Goal: Transaction & Acquisition: Purchase product/service

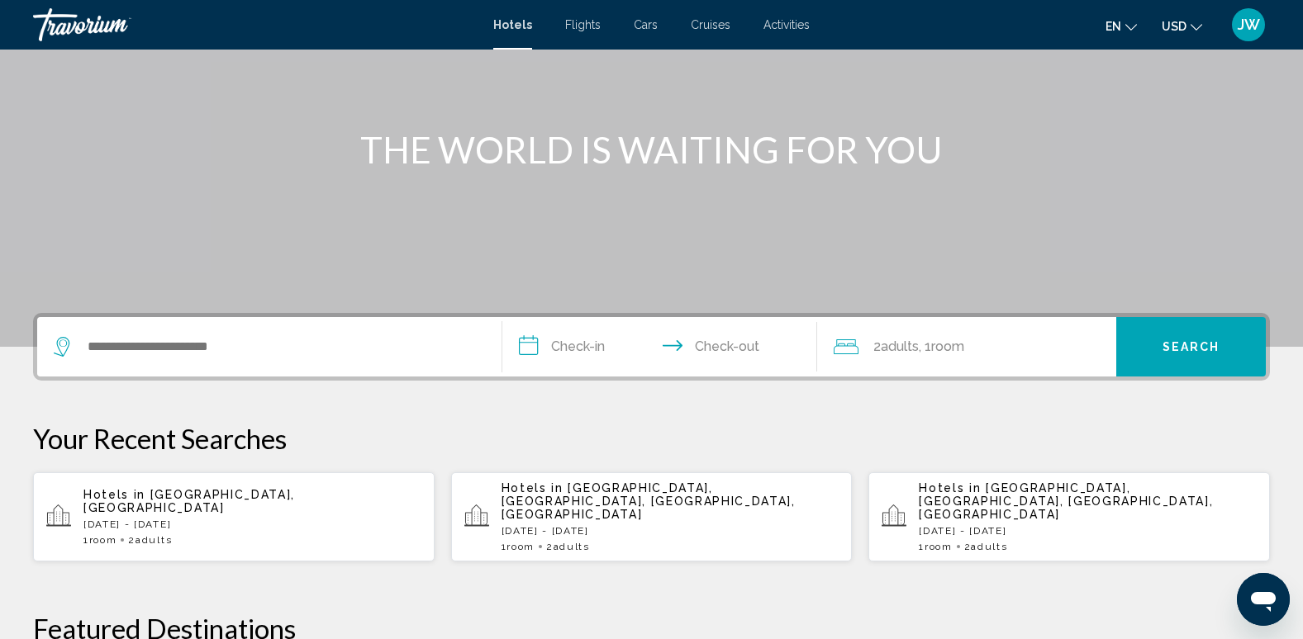
scroll to position [165, 0]
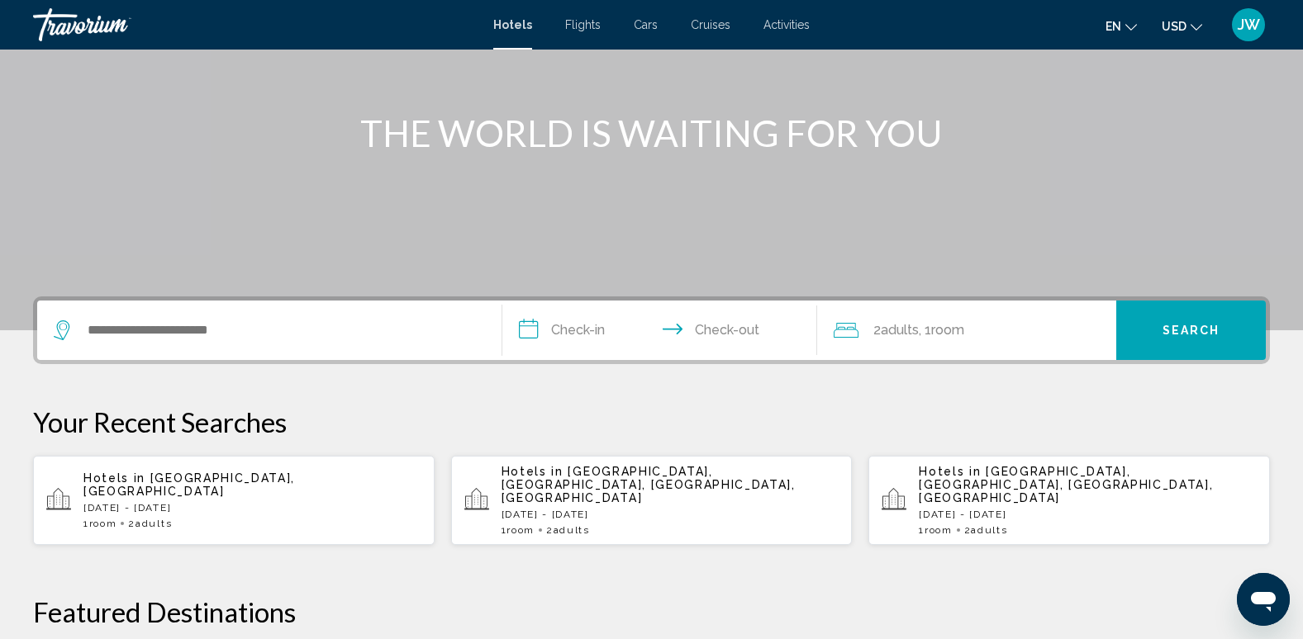
click at [719, 29] on span "Cruises" at bounding box center [711, 24] width 40 height 13
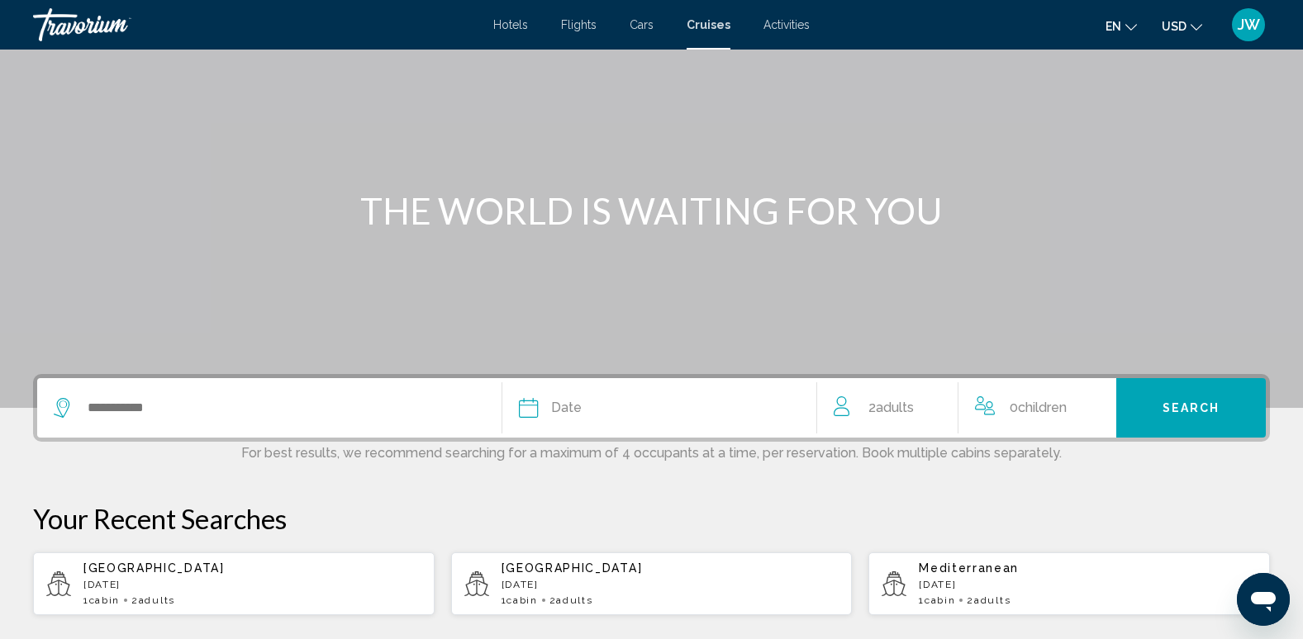
scroll to position [316, 0]
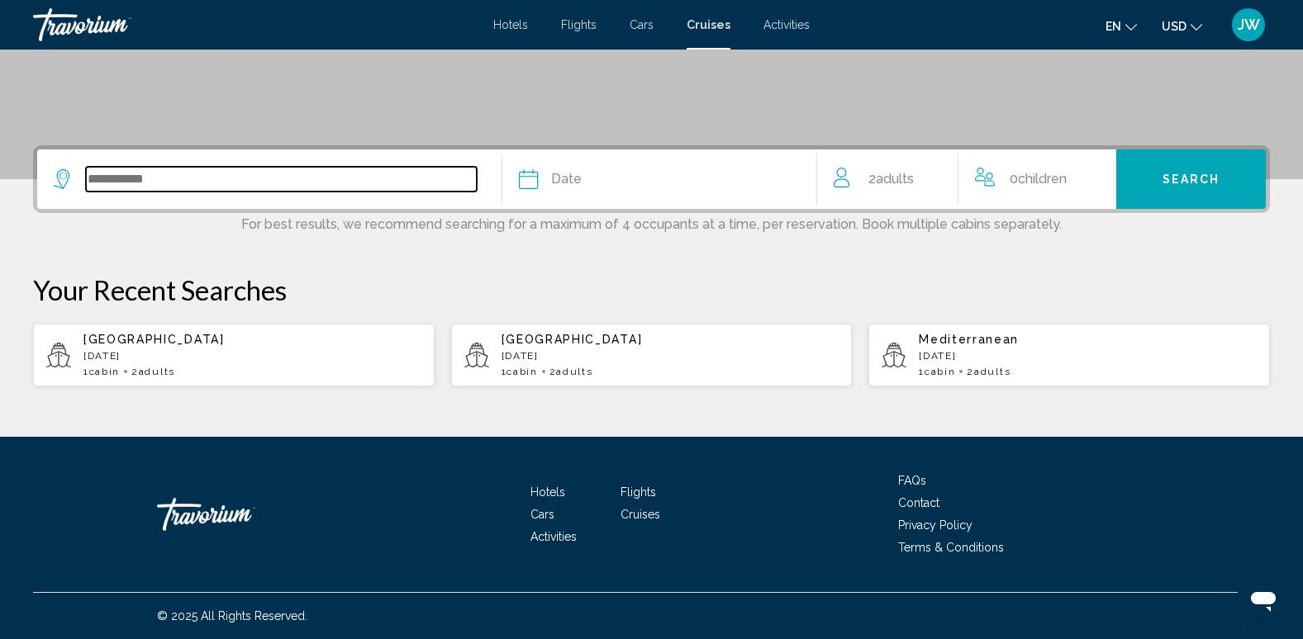
click at [107, 179] on input "Search widget" at bounding box center [281, 179] width 391 height 25
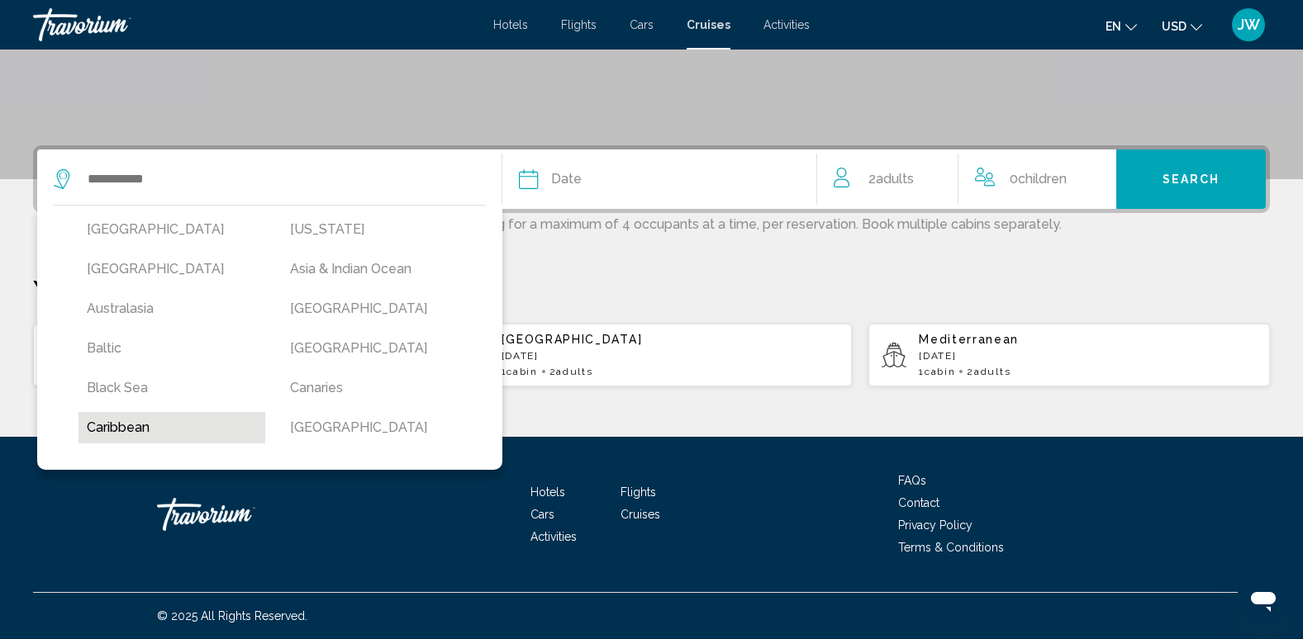
click at [123, 427] on button "Caribbean" at bounding box center [171, 427] width 187 height 31
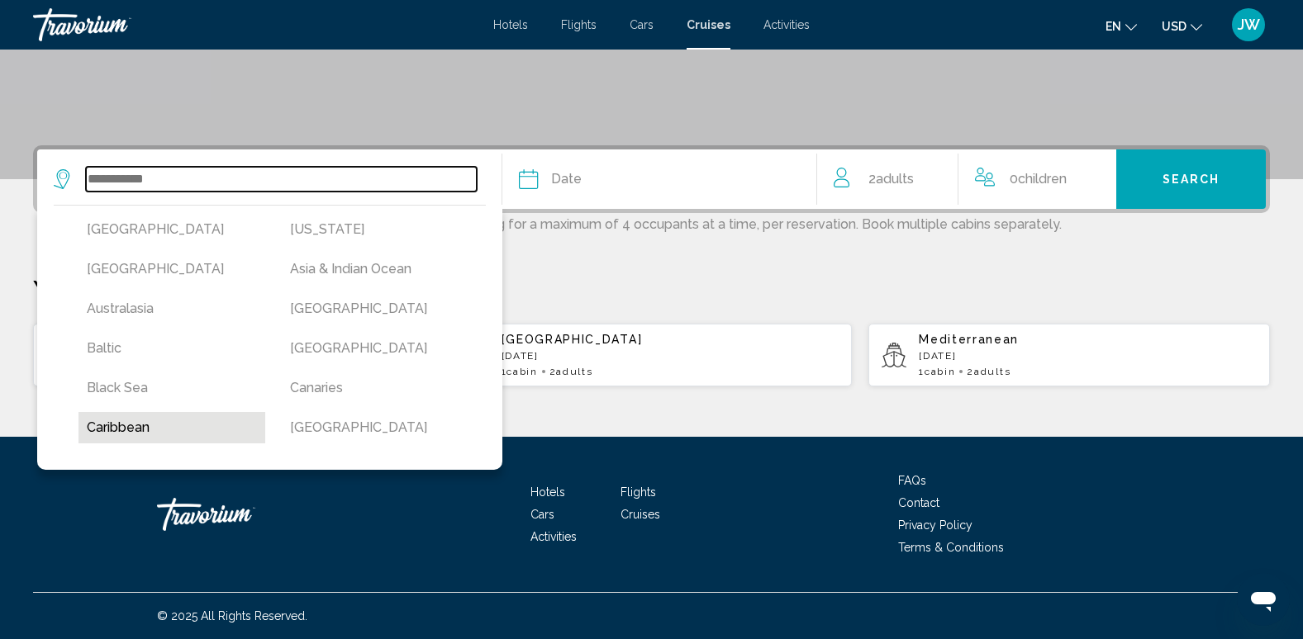
type input "*********"
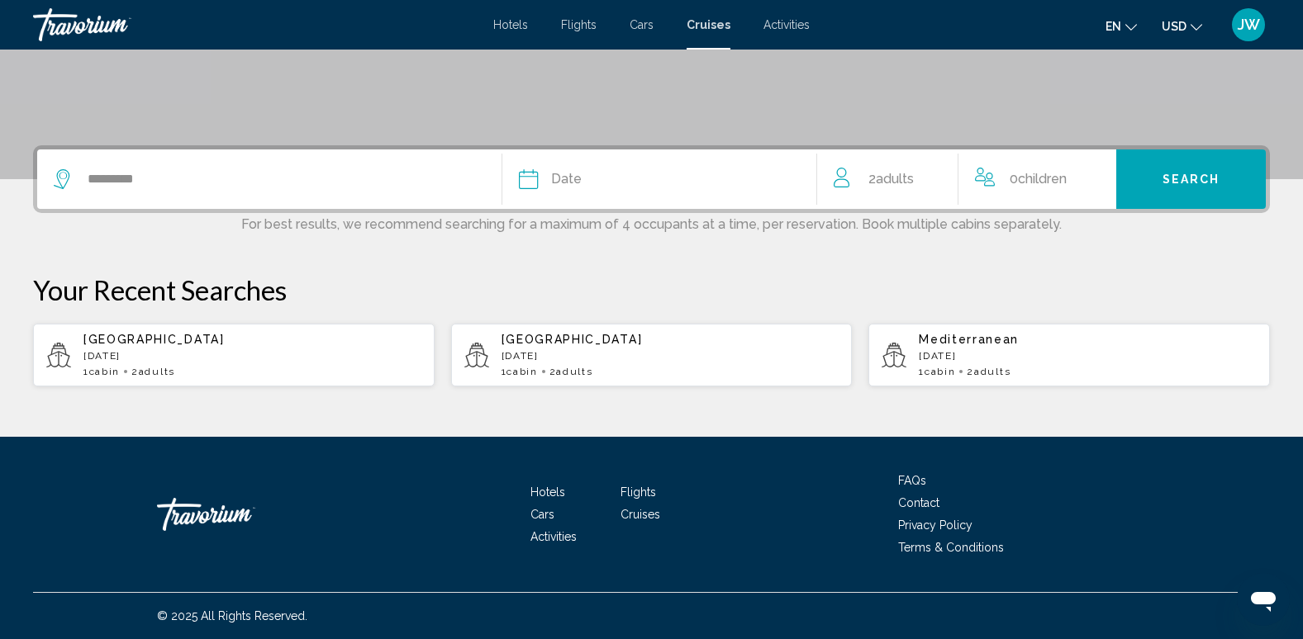
click at [593, 185] on div "Date" at bounding box center [660, 179] width 282 height 23
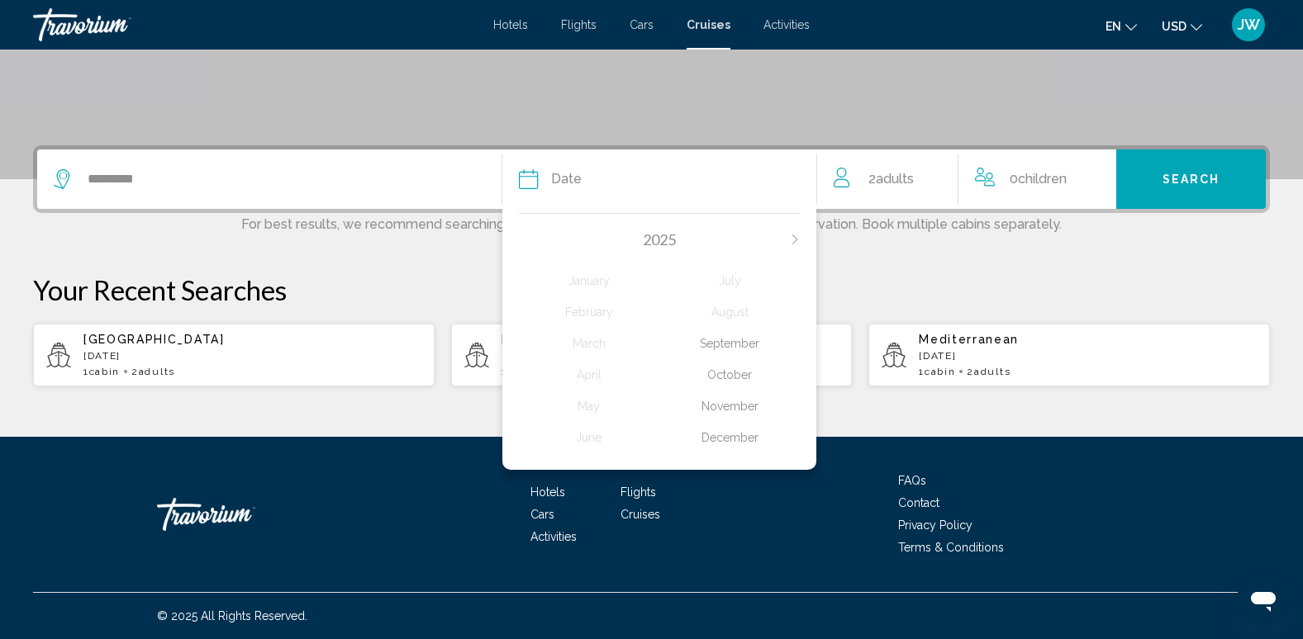
click at [790, 236] on icon "Next month" at bounding box center [795, 240] width 10 height 10
click at [598, 310] on div "February" at bounding box center [589, 312] width 140 height 30
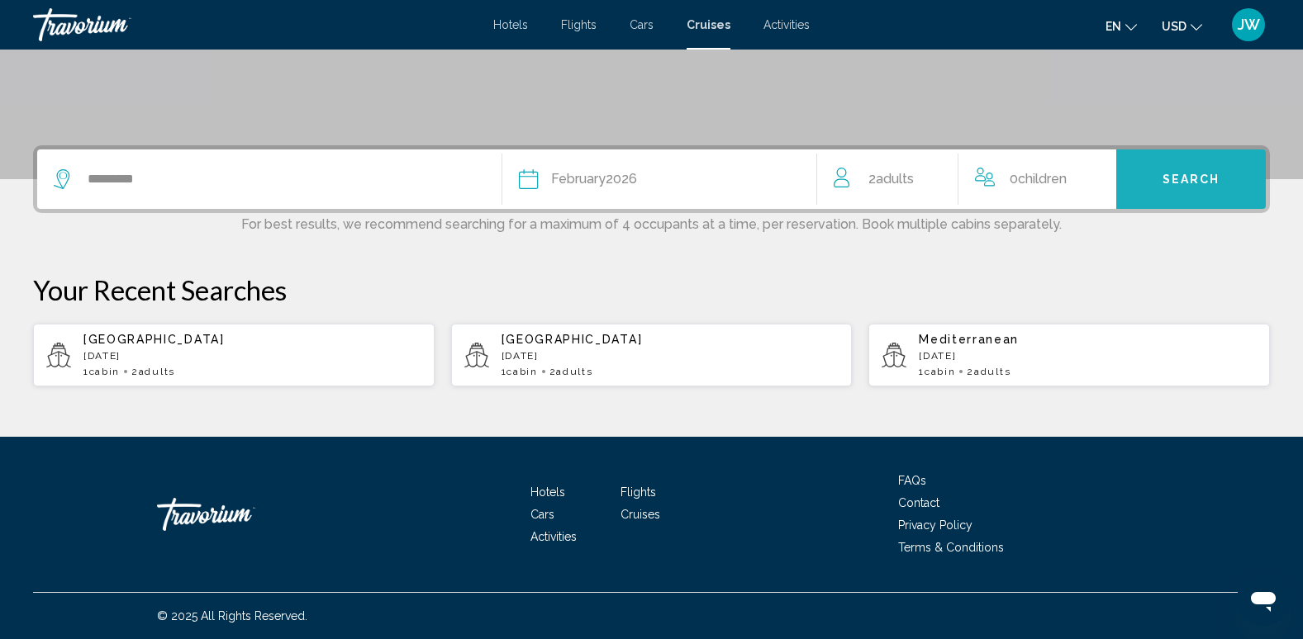
click at [1201, 174] on span "Search" at bounding box center [1191, 179] width 58 height 13
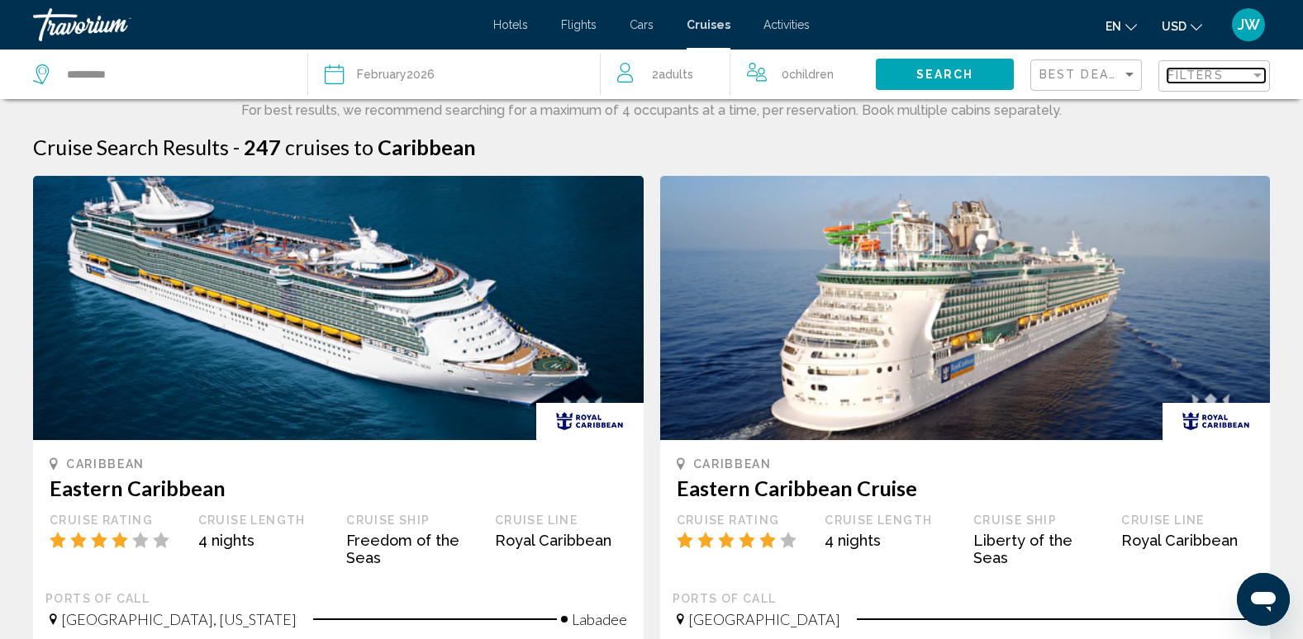
click at [1189, 81] on span "Filters" at bounding box center [1195, 75] width 56 height 13
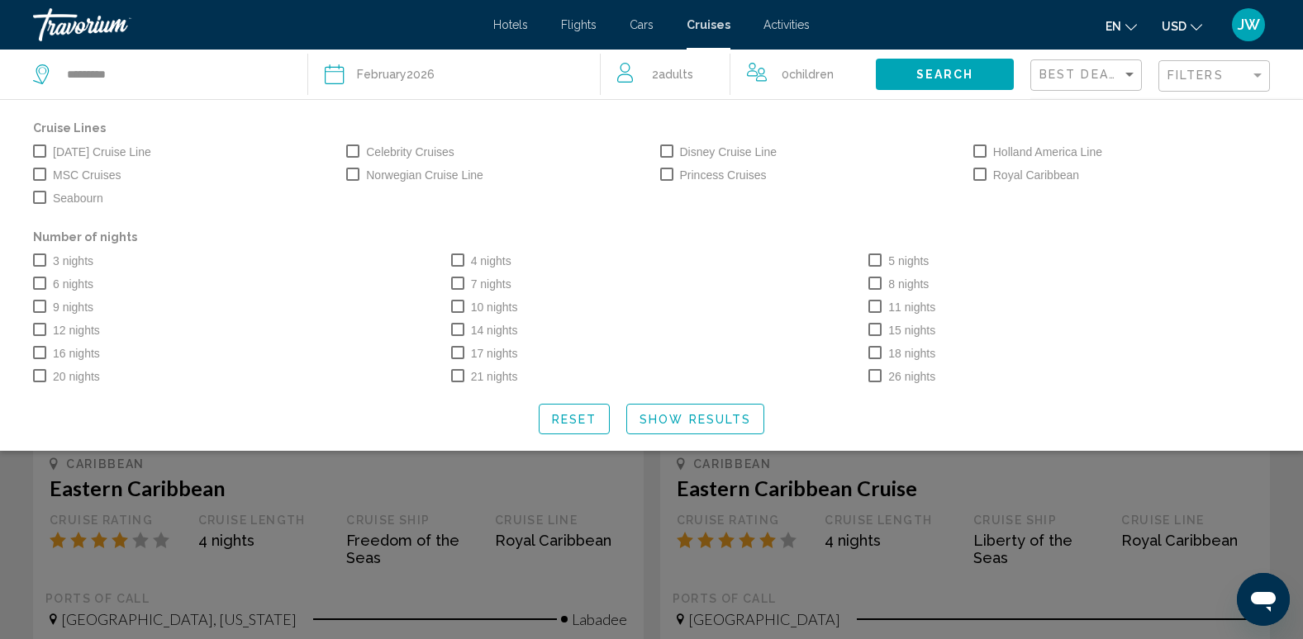
click at [455, 263] on span "Search widget" at bounding box center [457, 260] width 13 height 13
click at [881, 261] on span "Search widget" at bounding box center [874, 260] width 13 height 13
click at [44, 282] on span "Search widget" at bounding box center [39, 283] width 13 height 13
click at [677, 423] on span "Show Results" at bounding box center [695, 419] width 112 height 13
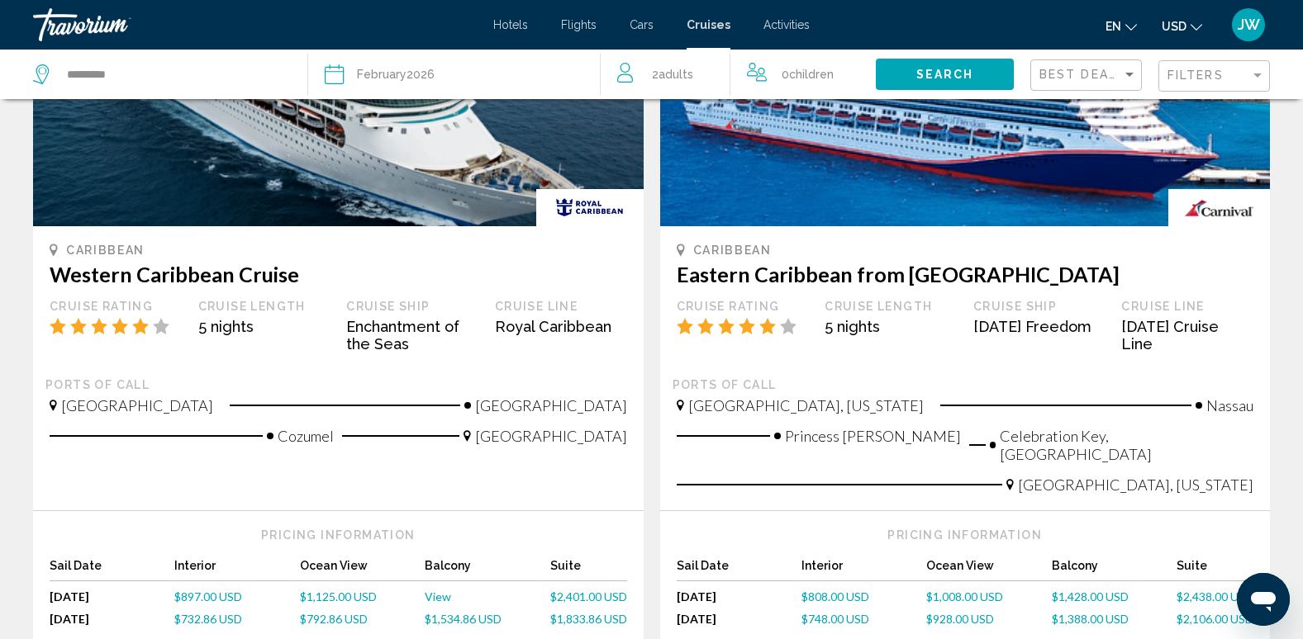
scroll to position [909, 0]
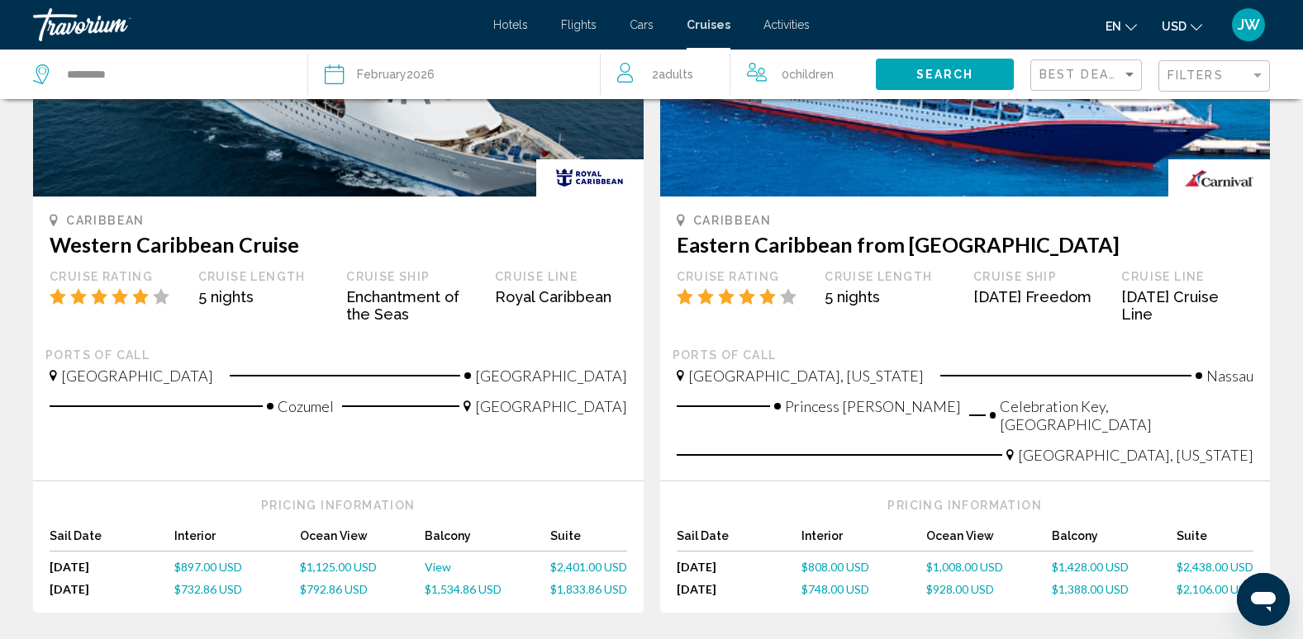
click at [432, 560] on span "View" at bounding box center [438, 567] width 26 height 14
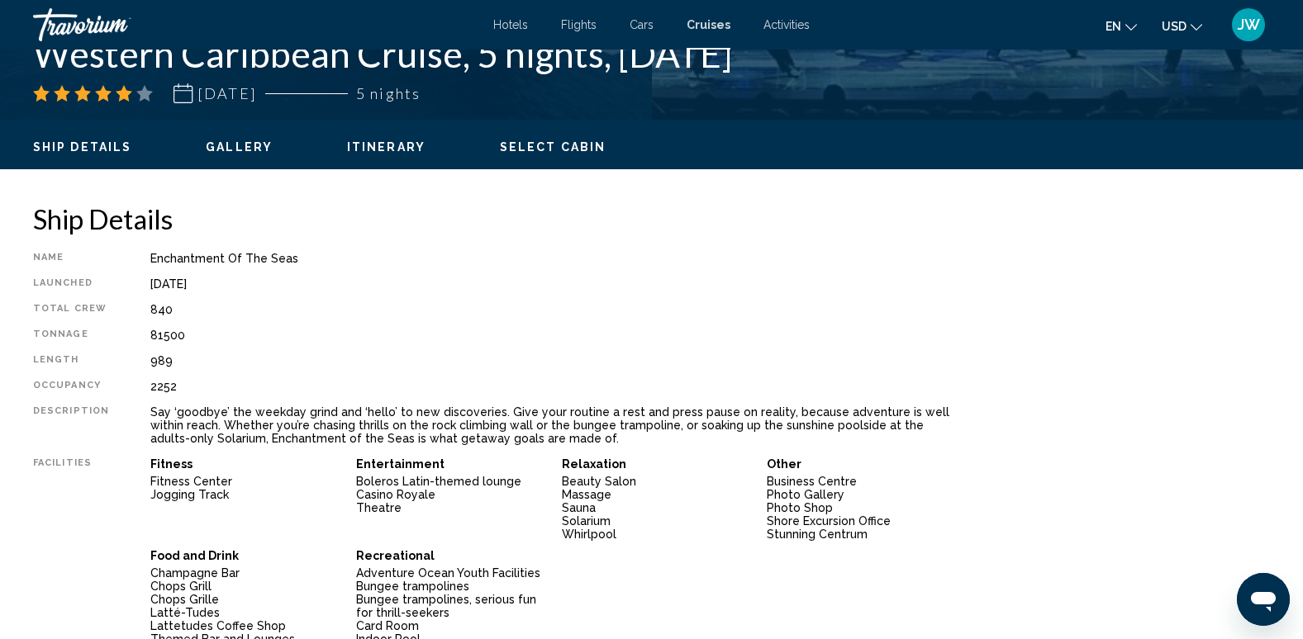
scroll to position [165, 0]
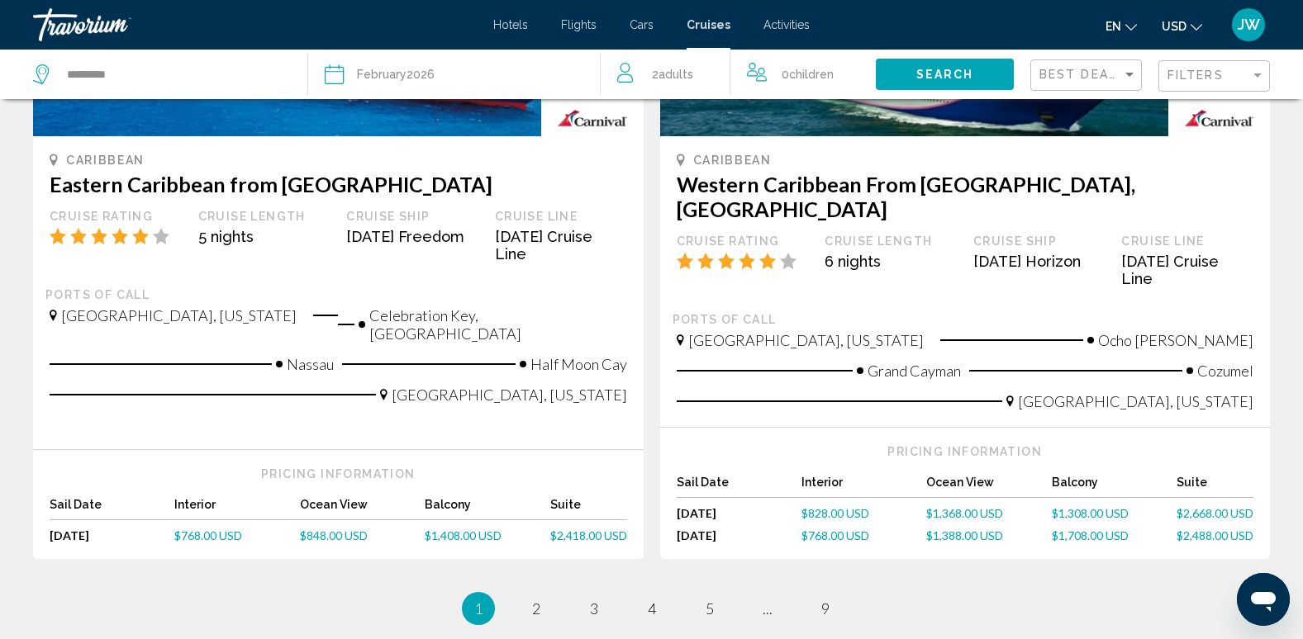
scroll to position [1652, 0]
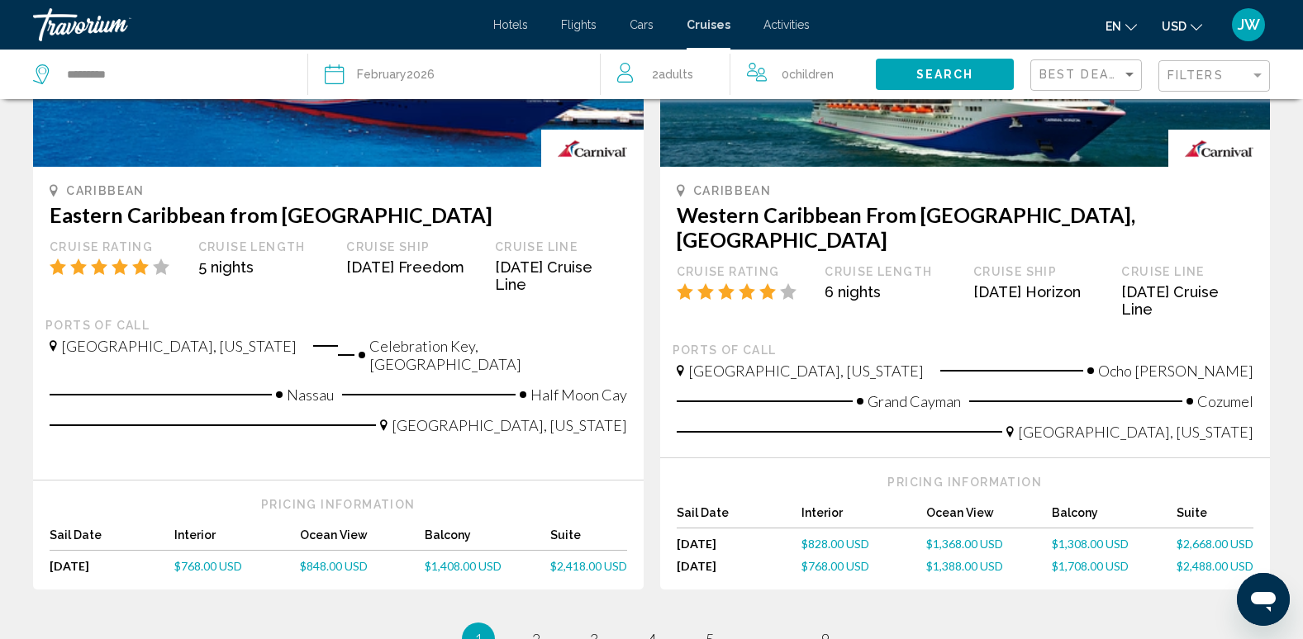
click at [1088, 537] on span "$1,308.00 USD" at bounding box center [1090, 544] width 77 height 14
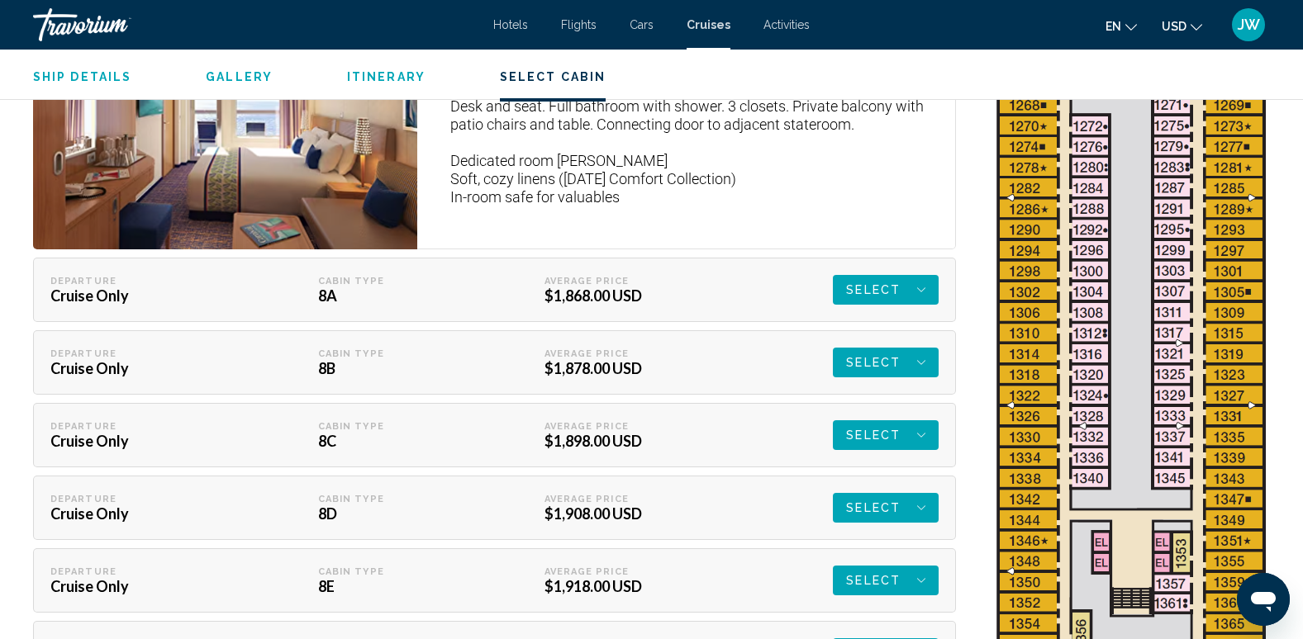
scroll to position [3800, 0]
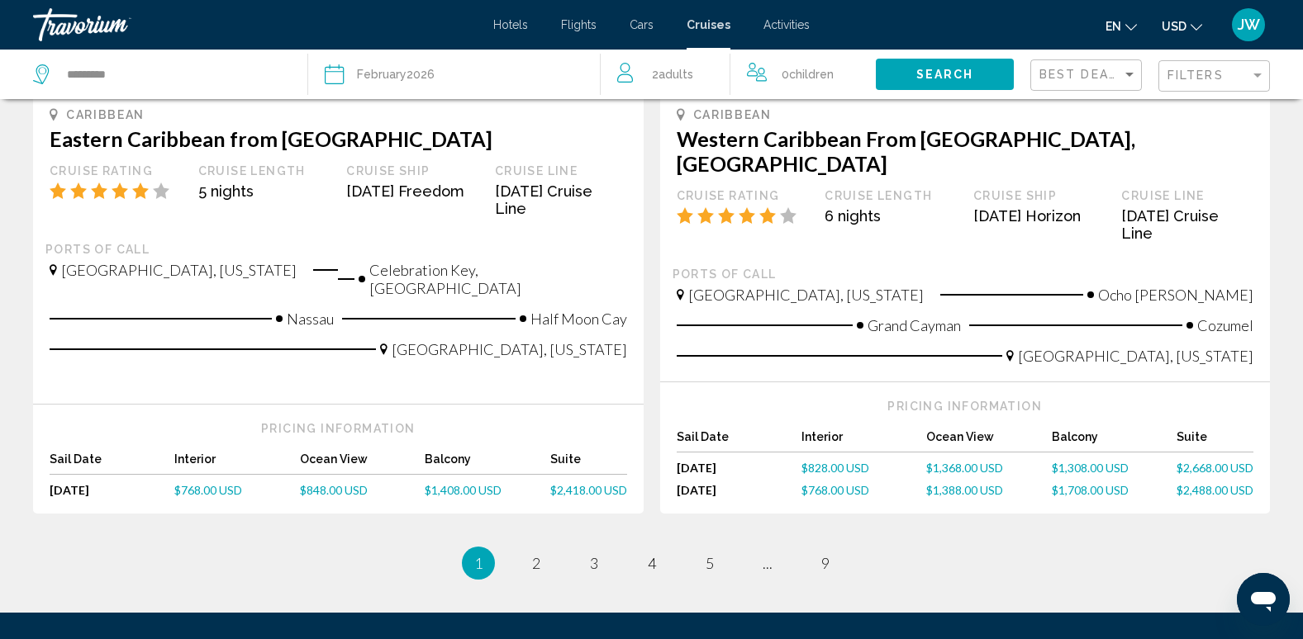
scroll to position [1735, 0]
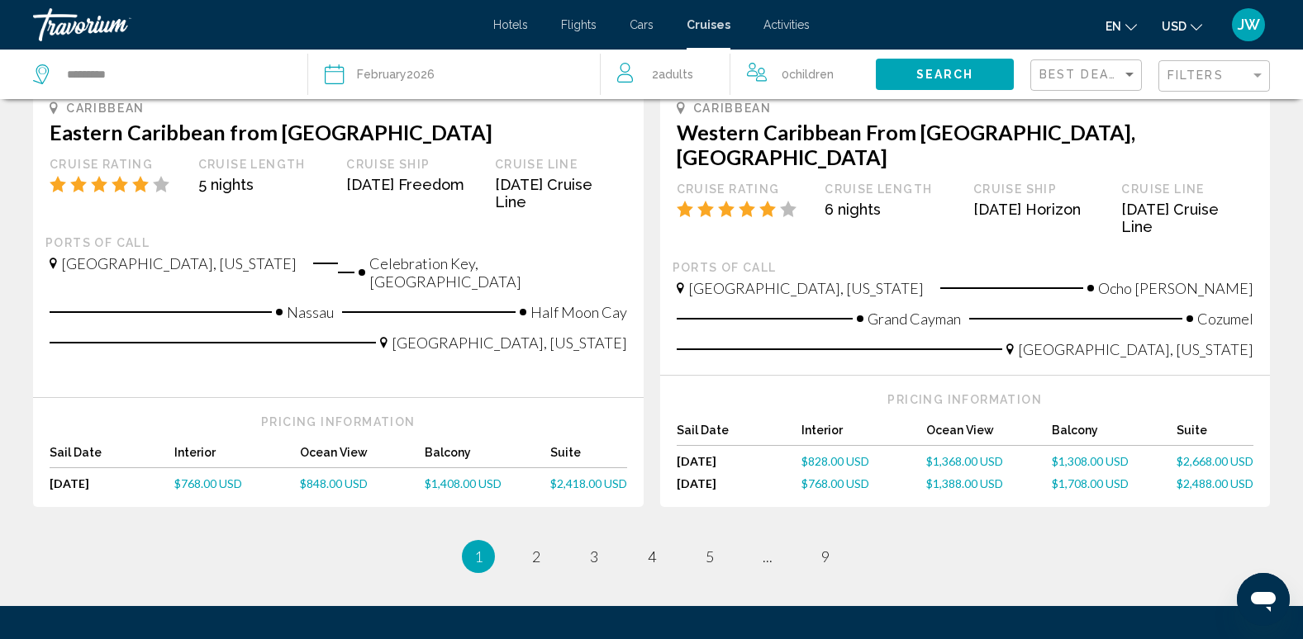
click at [1077, 454] on span "$1,308.00 USD" at bounding box center [1090, 461] width 77 height 14
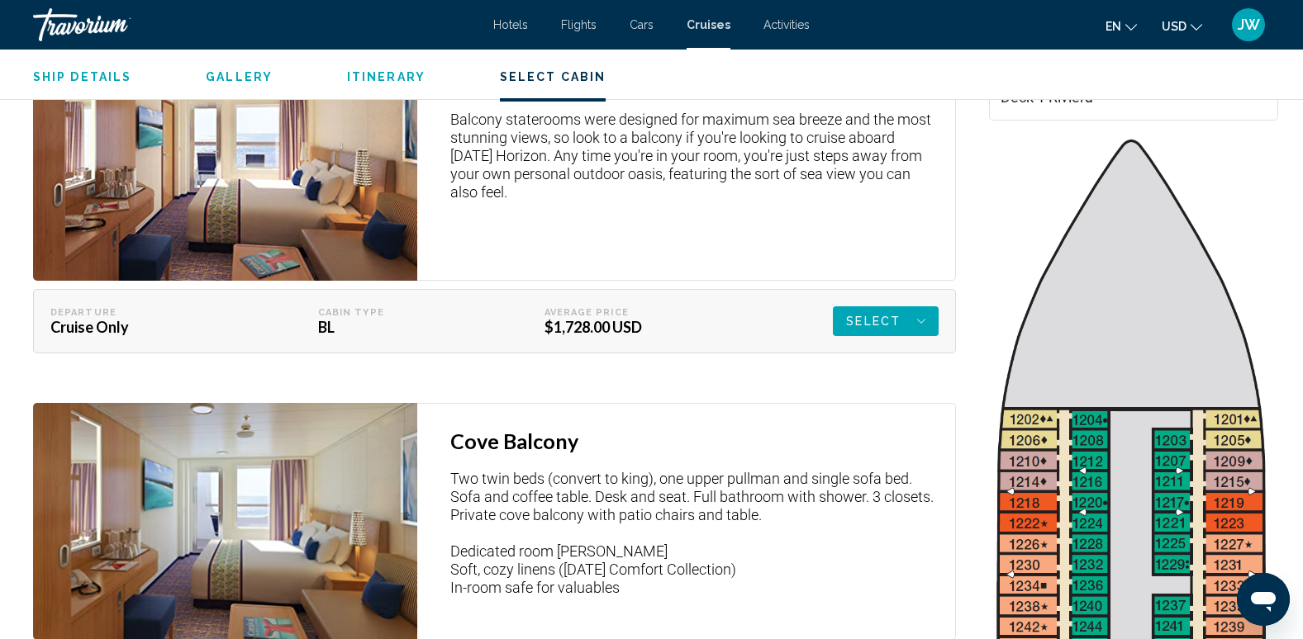
scroll to position [2561, 0]
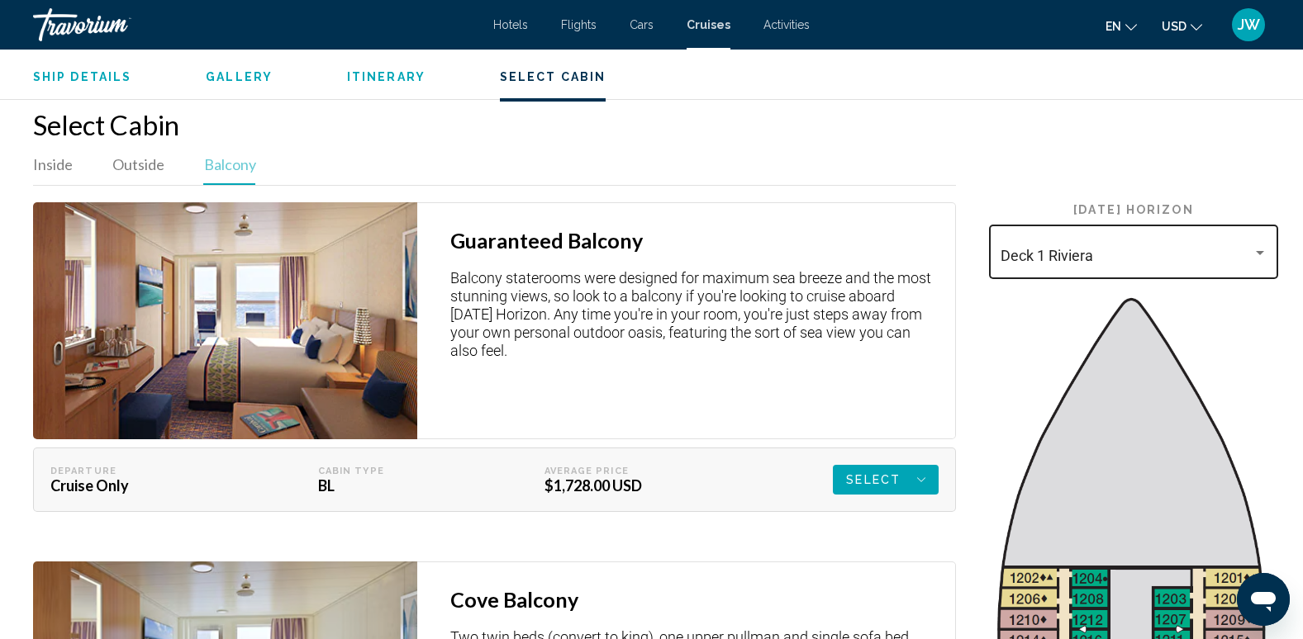
click at [1260, 251] on div "Main content" at bounding box center [1260, 253] width 8 height 4
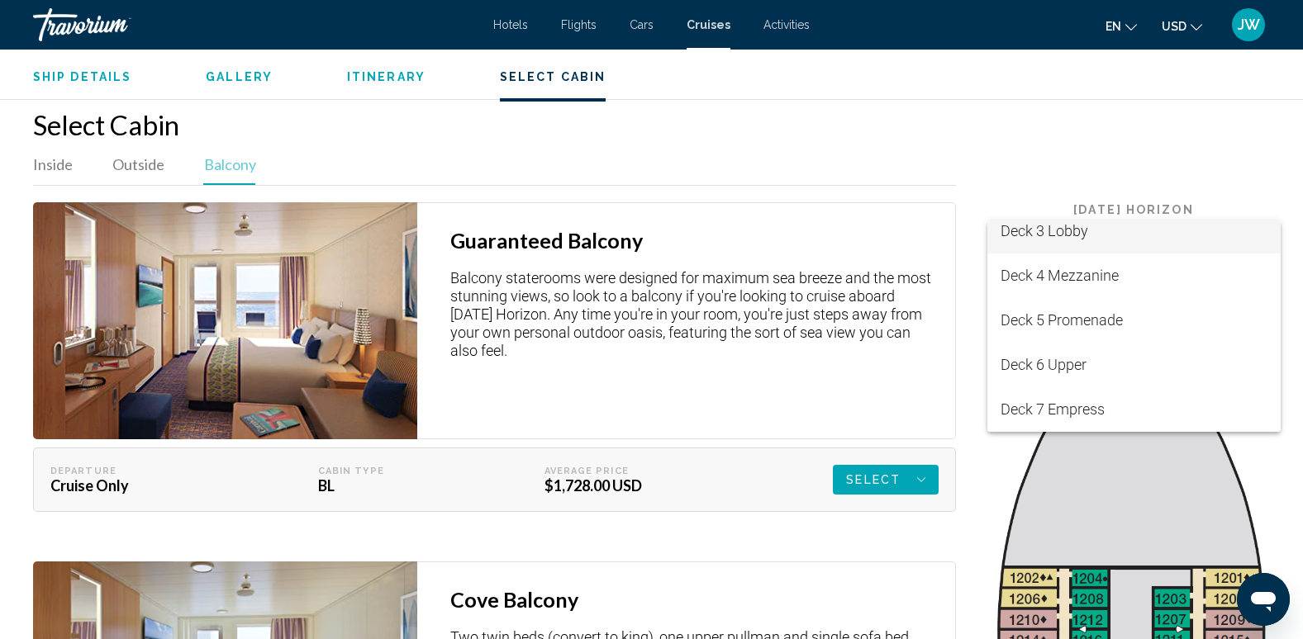
scroll to position [83, 0]
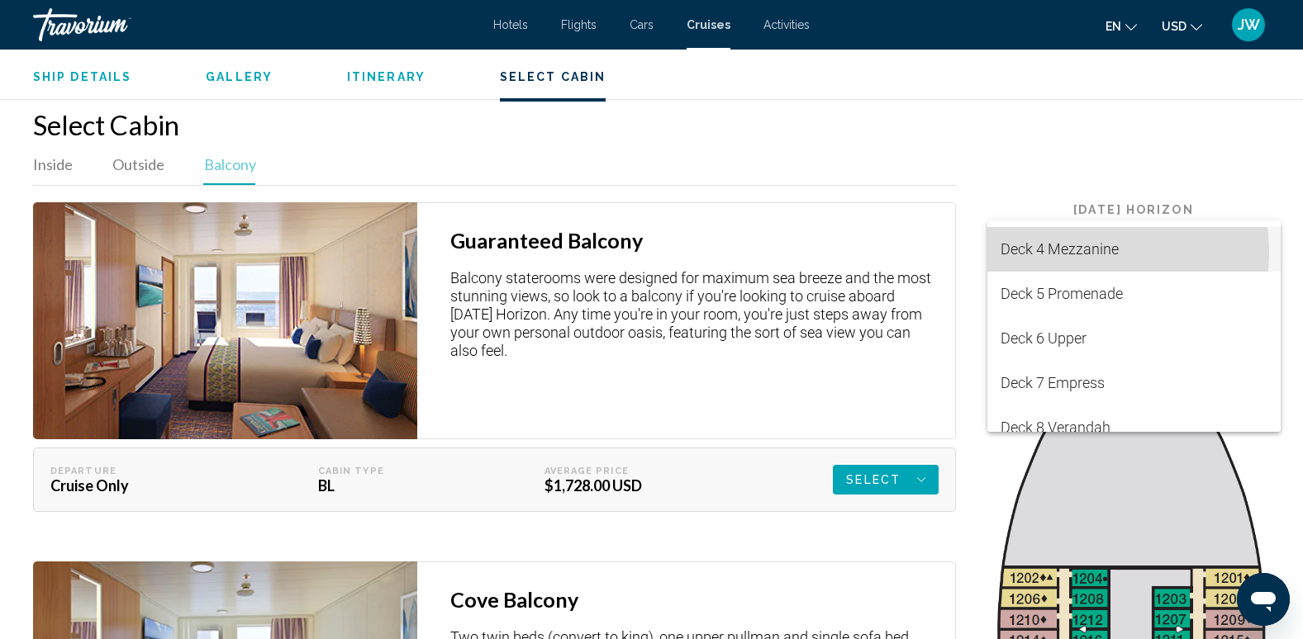
click at [1078, 252] on span "Deck 4 Mezzanine" at bounding box center [1133, 249] width 267 height 45
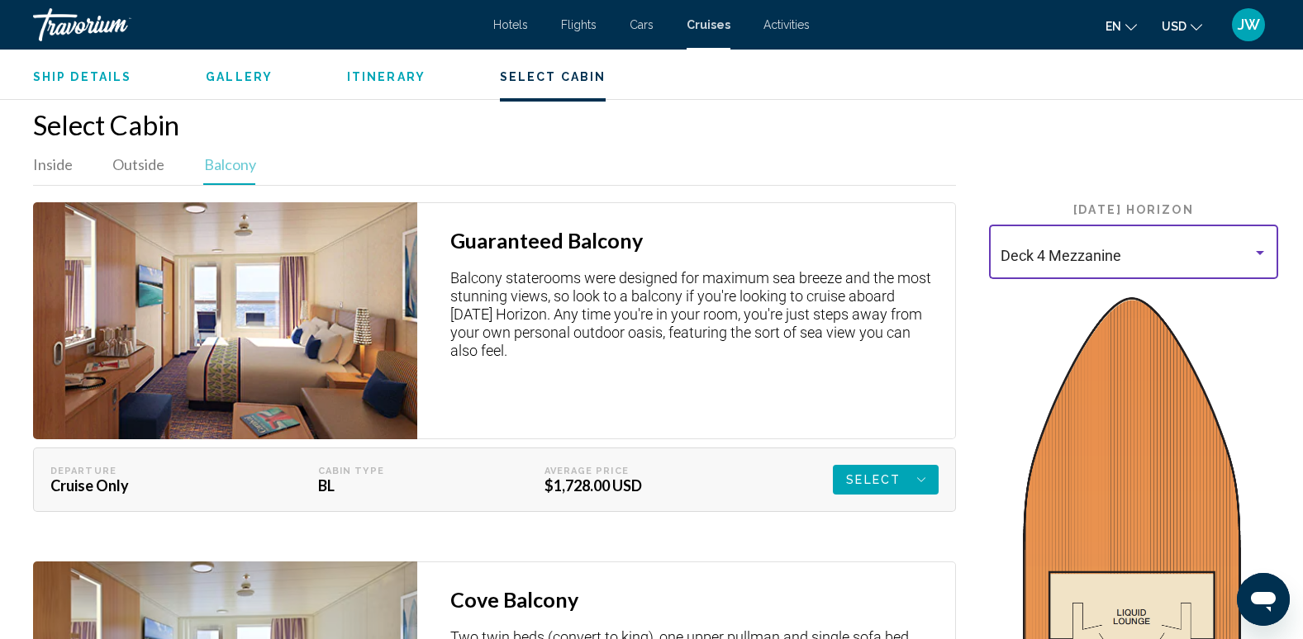
click at [1253, 246] on div "Main content" at bounding box center [1259, 252] width 15 height 13
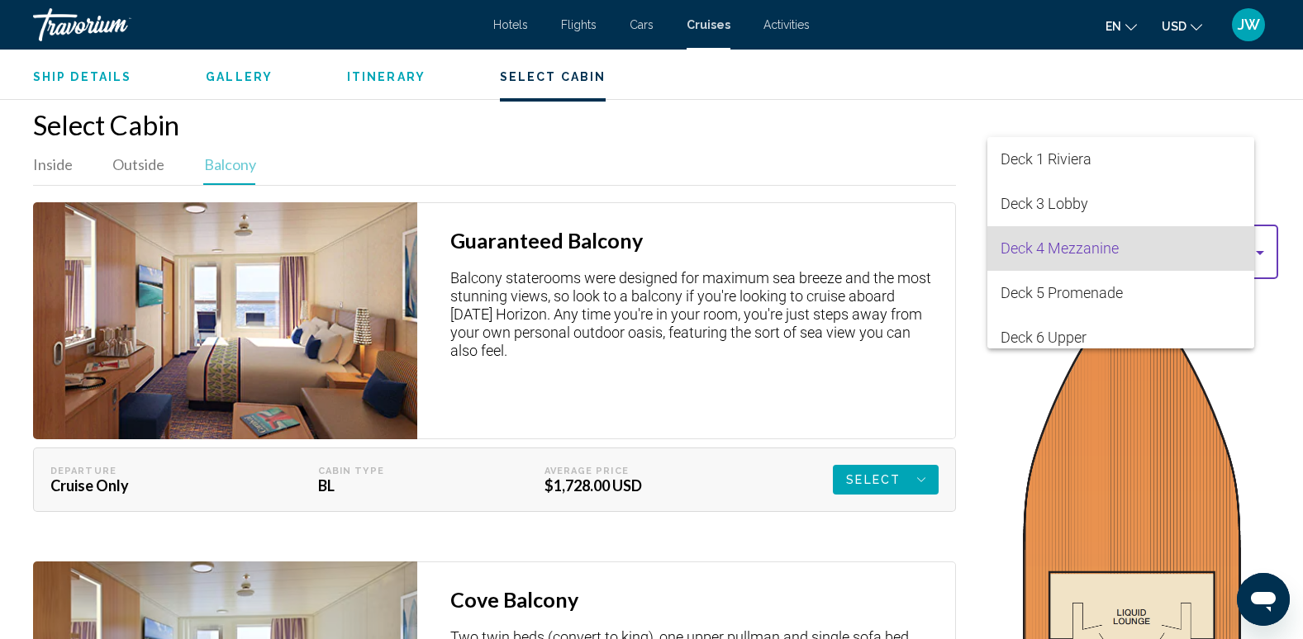
scroll to position [6, 0]
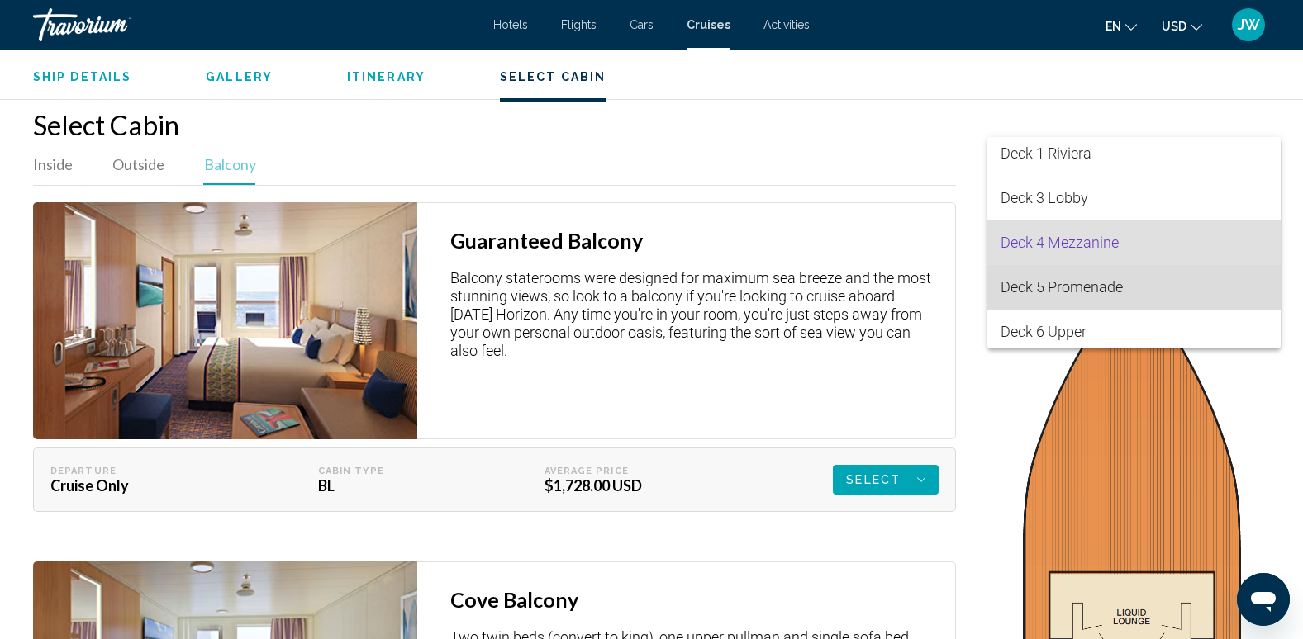
click at [1155, 299] on span "Deck 5 Promenade" at bounding box center [1133, 287] width 267 height 45
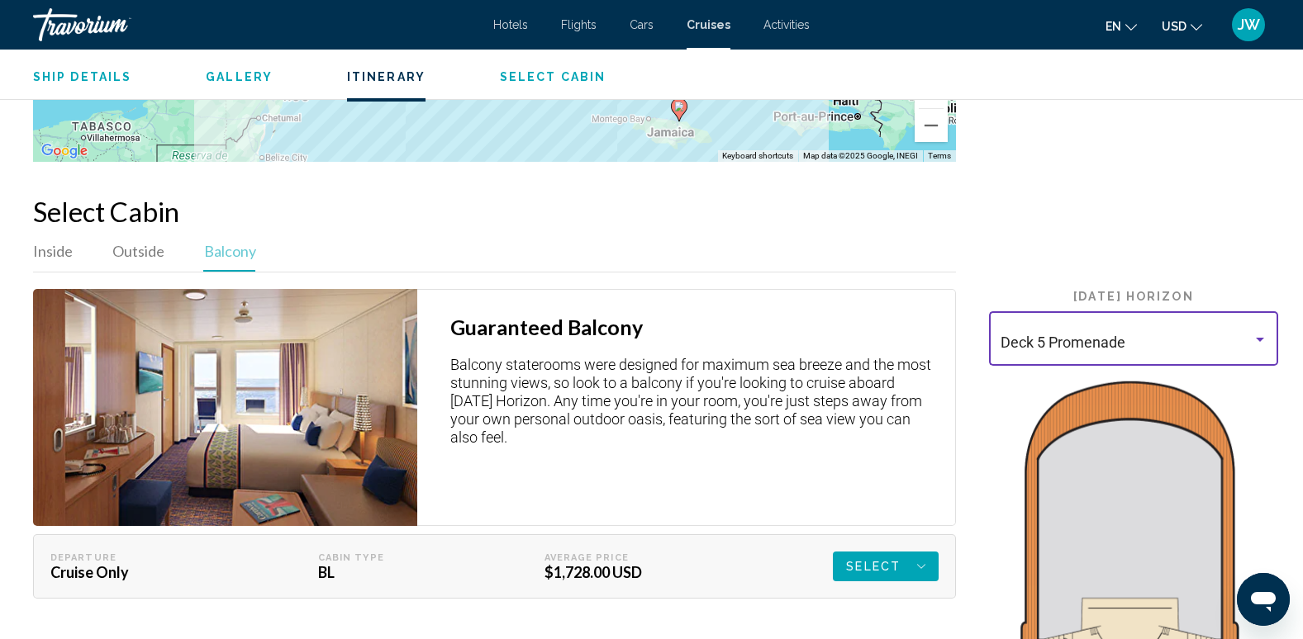
scroll to position [2478, 0]
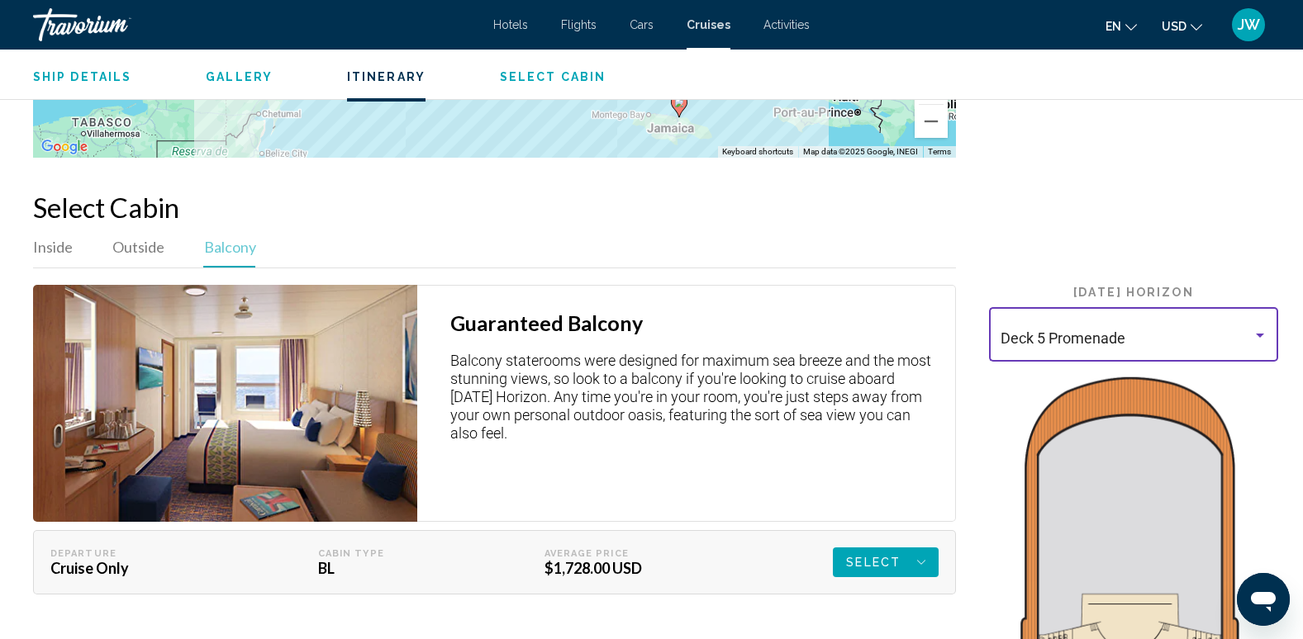
click at [1255, 329] on div "Main content" at bounding box center [1259, 335] width 15 height 13
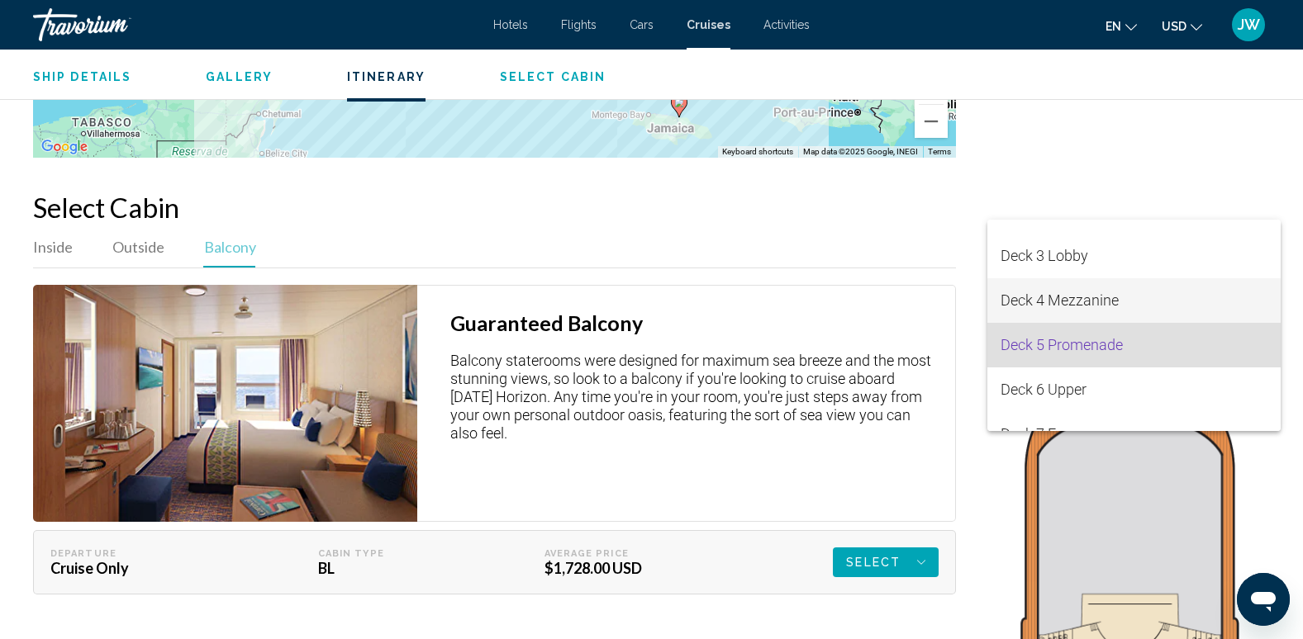
scroll to position [0, 0]
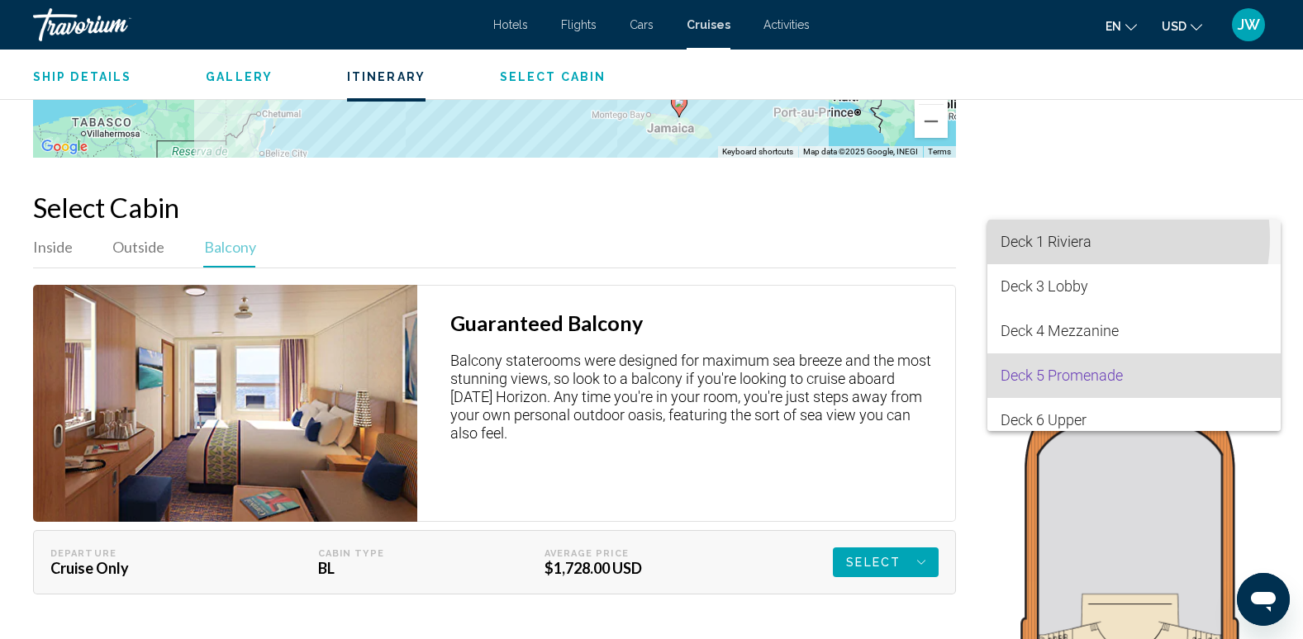
click at [1098, 238] on span "Deck 1 Riviera" at bounding box center [1133, 242] width 267 height 45
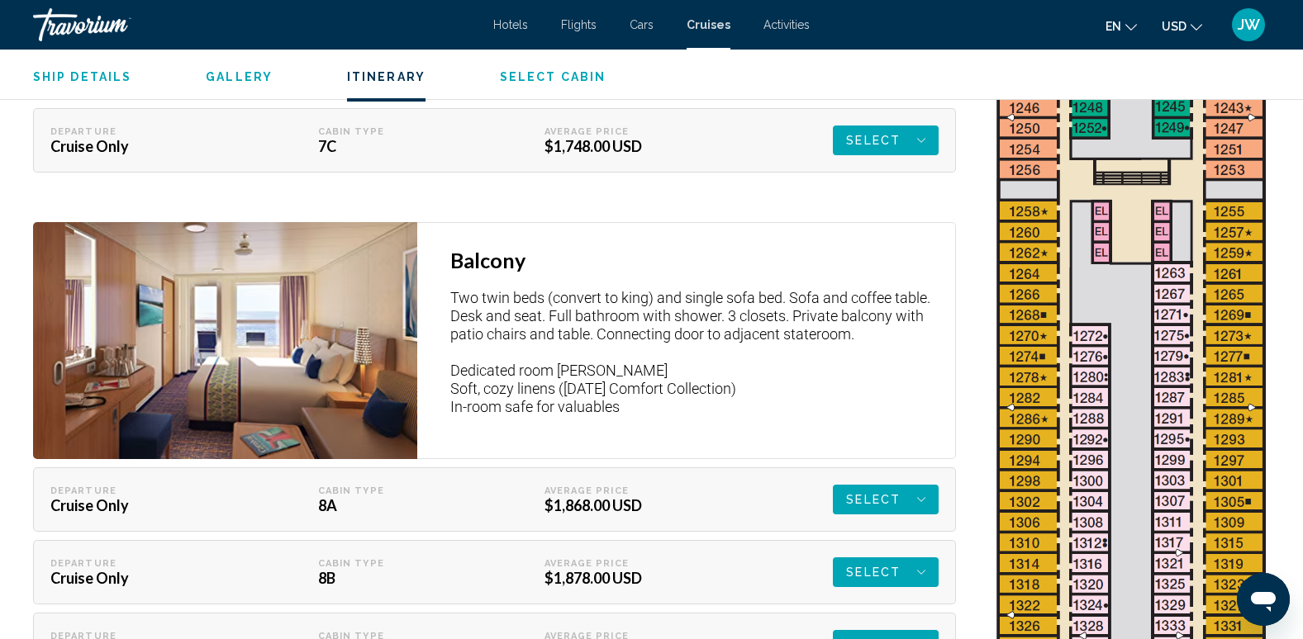
scroll to position [3469, 0]
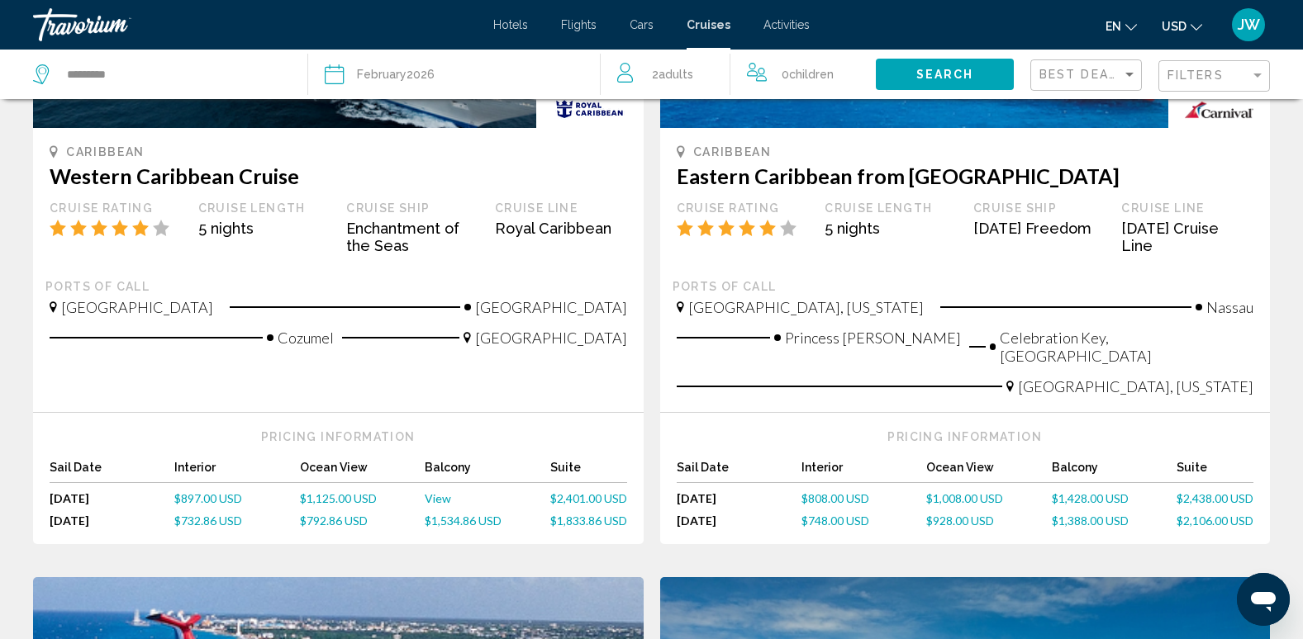
scroll to position [991, 0]
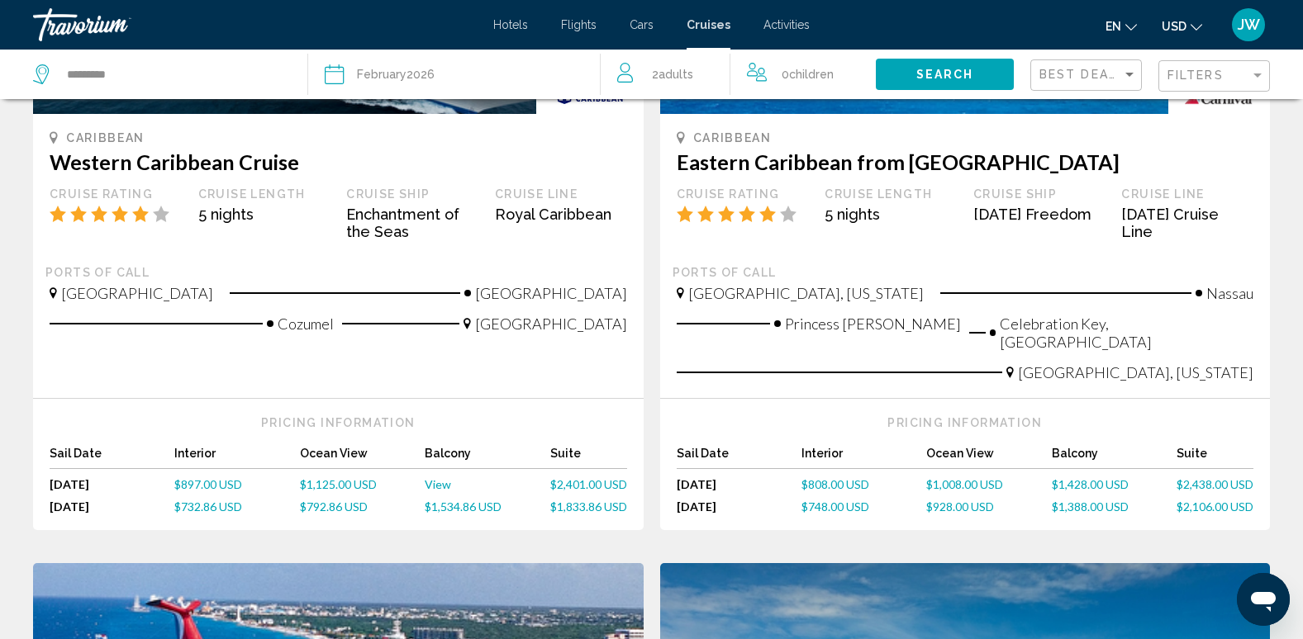
click at [442, 477] on span "View" at bounding box center [438, 484] width 26 height 14
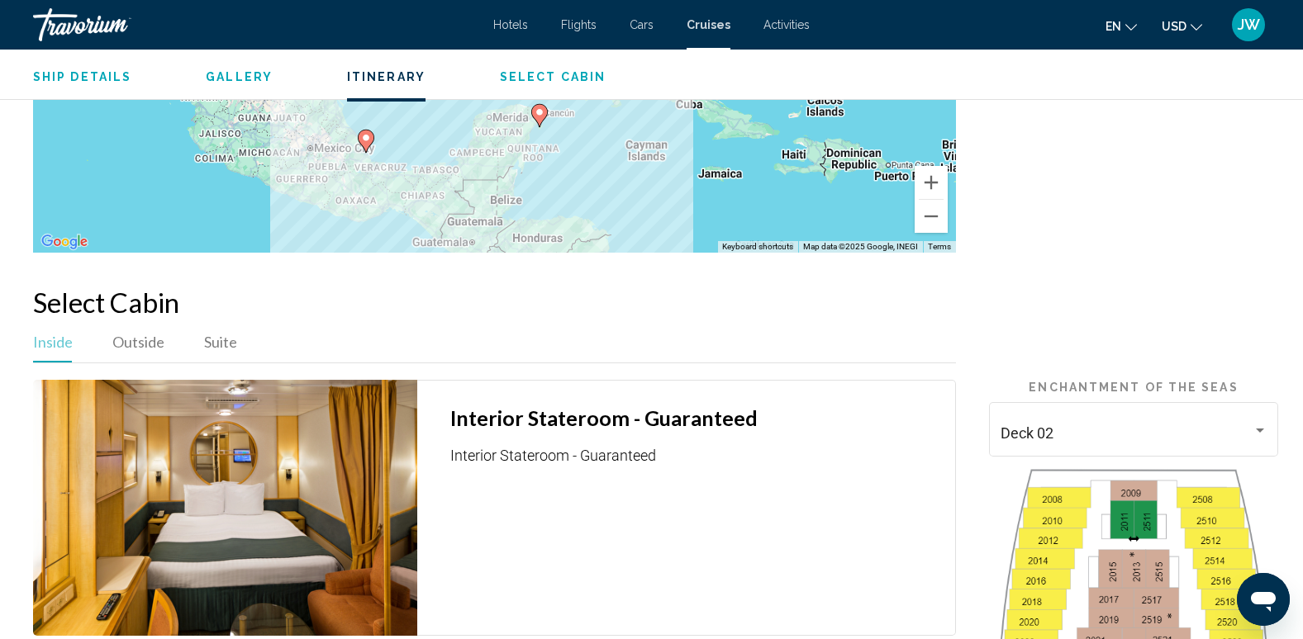
scroll to position [2065, 0]
click at [137, 347] on span "Outside" at bounding box center [138, 343] width 52 height 18
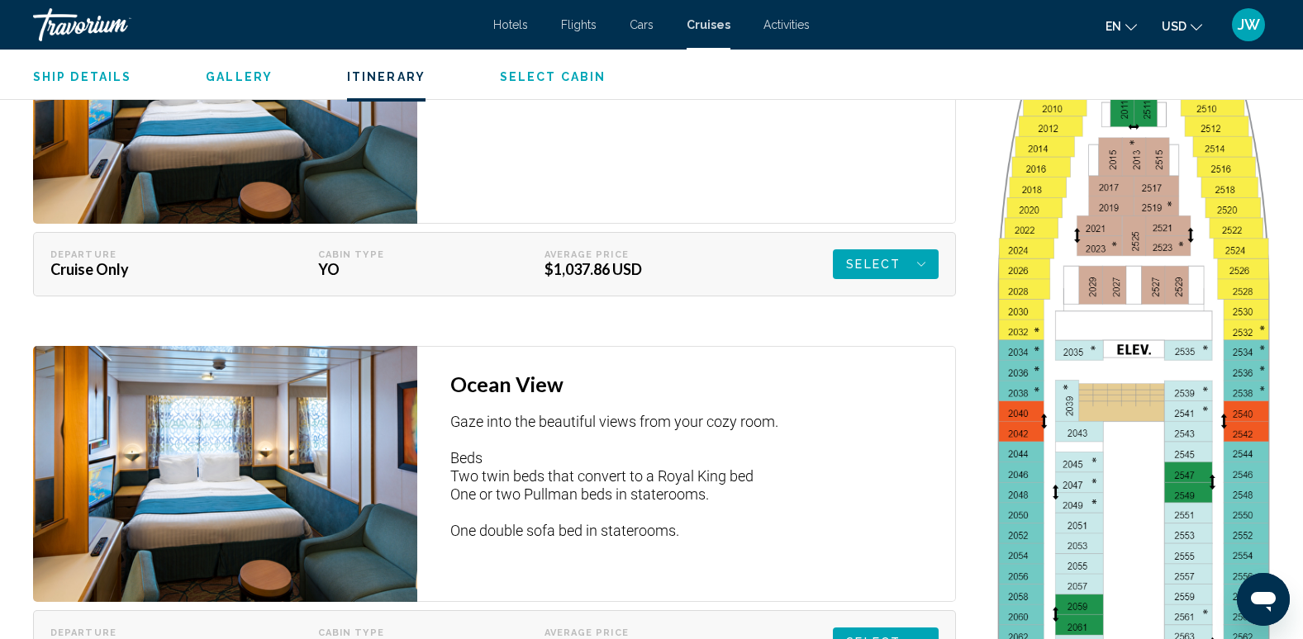
scroll to position [2891, 0]
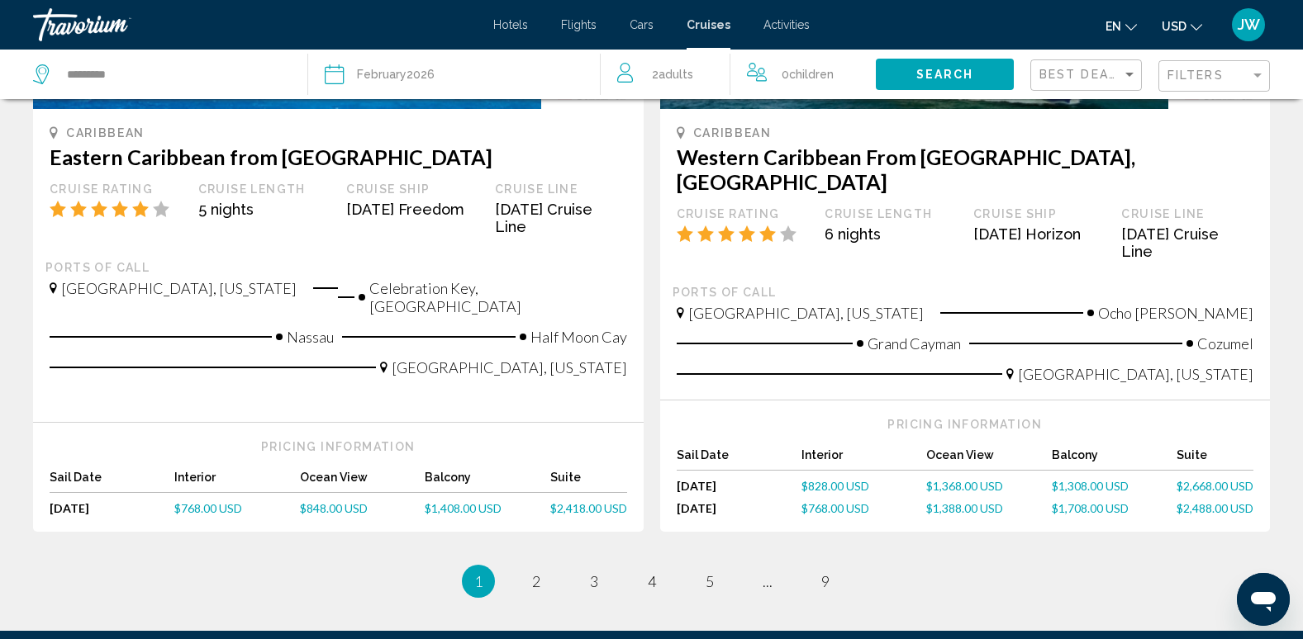
scroll to position [1735, 0]
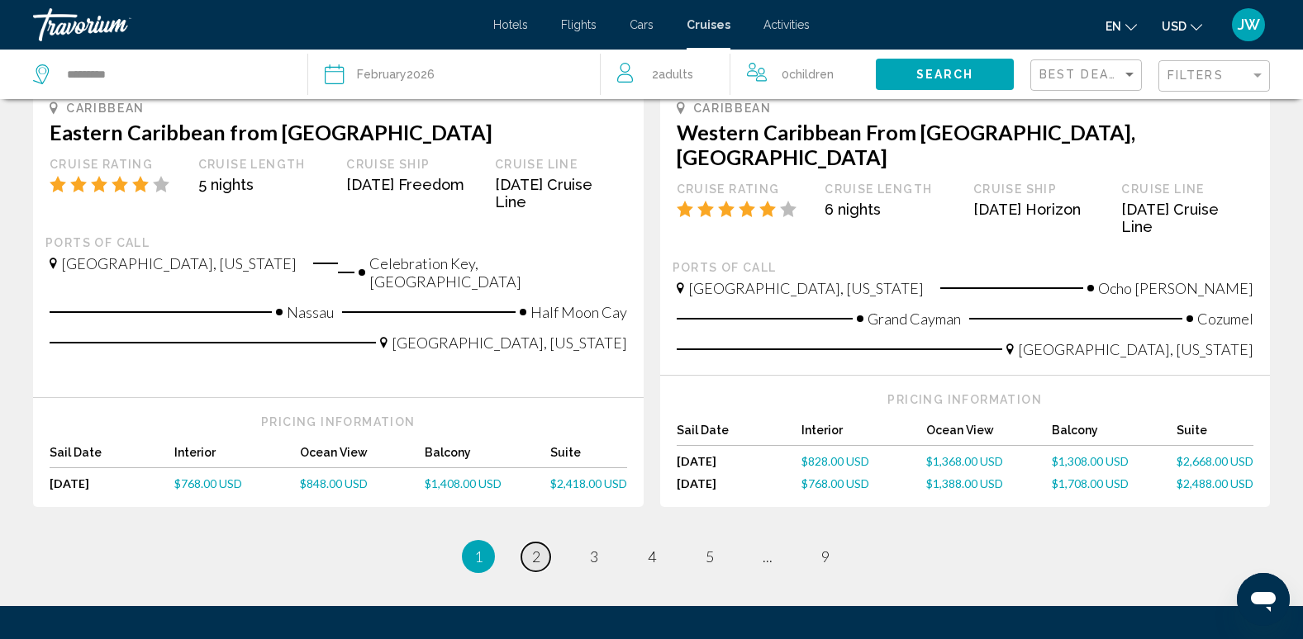
click at [534, 548] on span "2" at bounding box center [536, 557] width 8 height 18
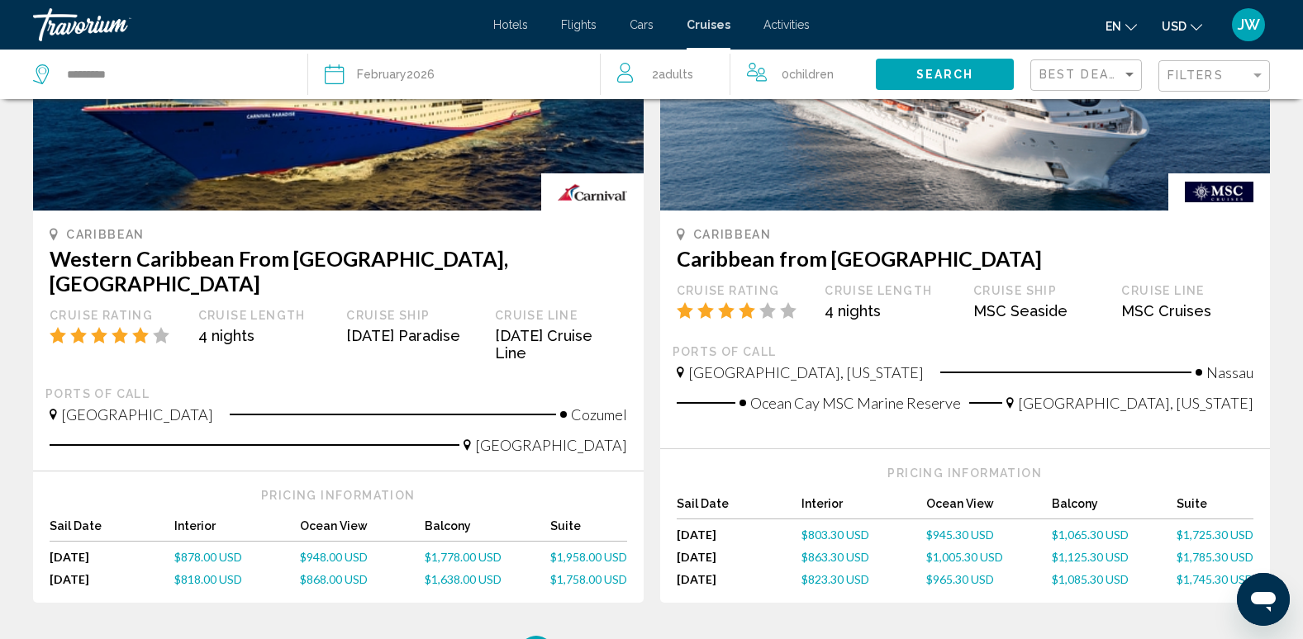
scroll to position [1569, 0]
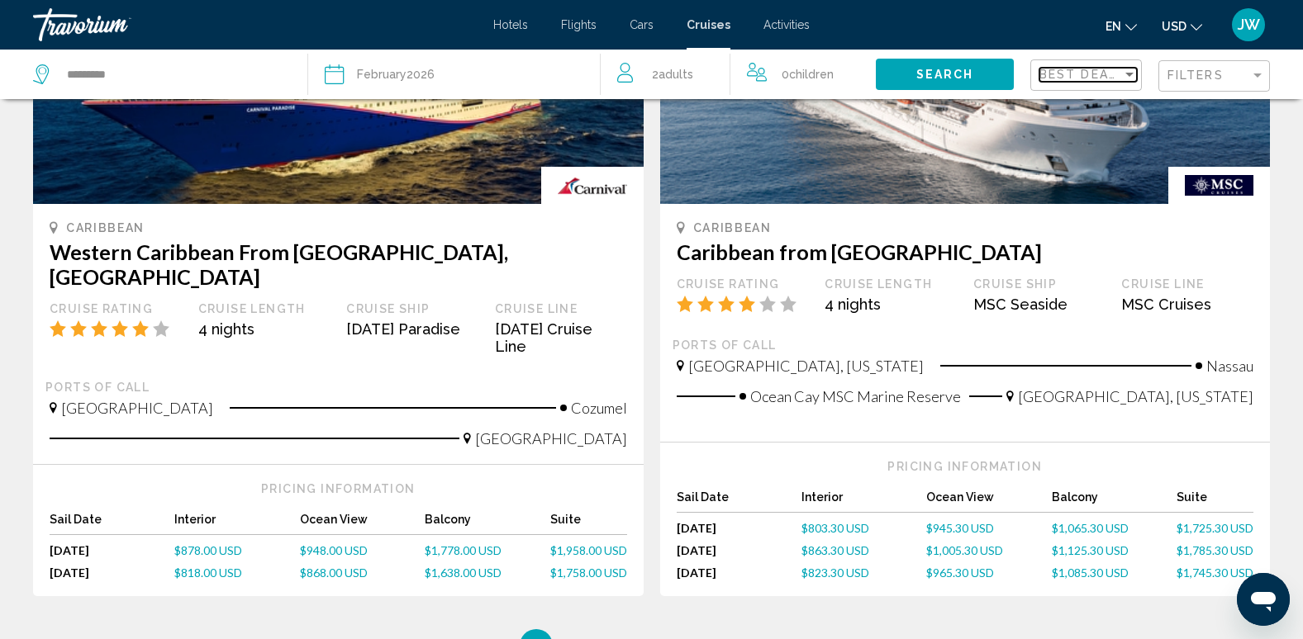
click at [1131, 78] on div "Sort by" at bounding box center [1129, 74] width 15 height 13
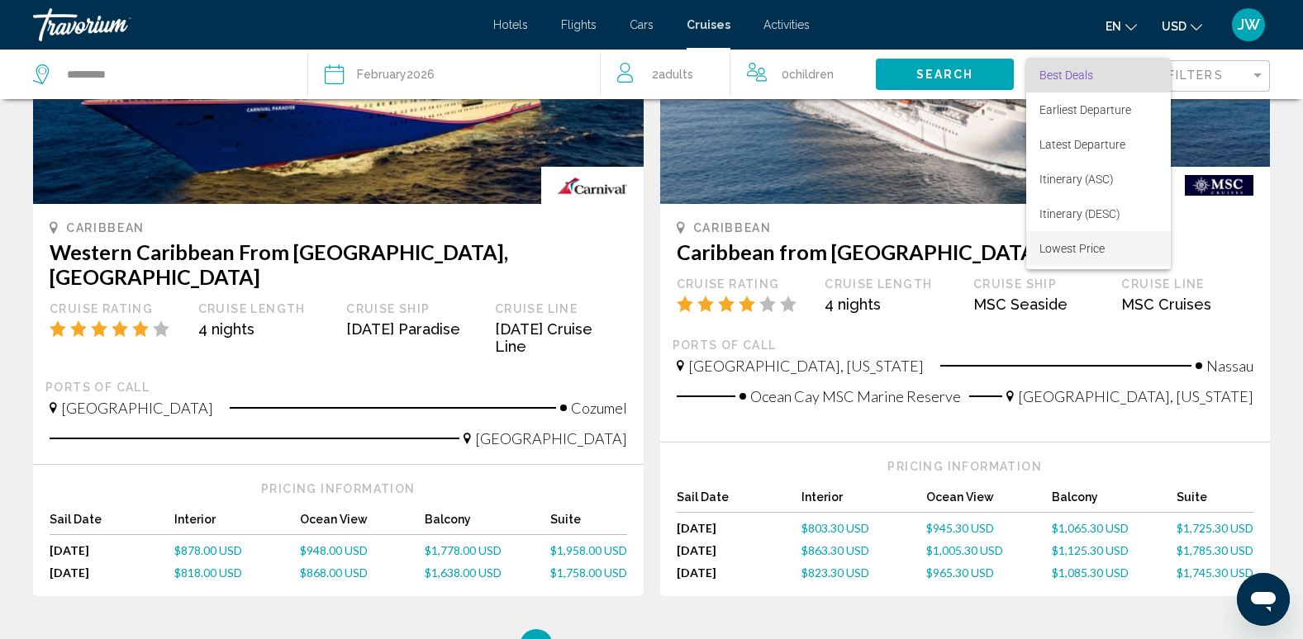
click at [1073, 251] on span "Lowest Price" at bounding box center [1071, 248] width 65 height 13
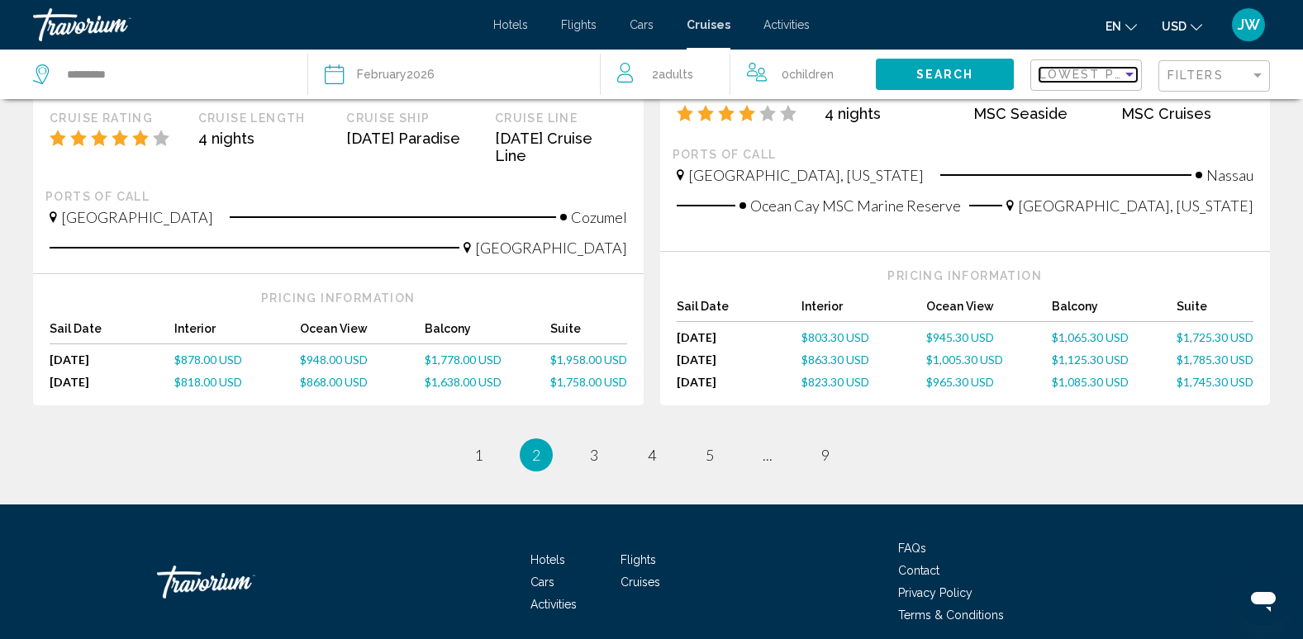
scroll to position [1765, 0]
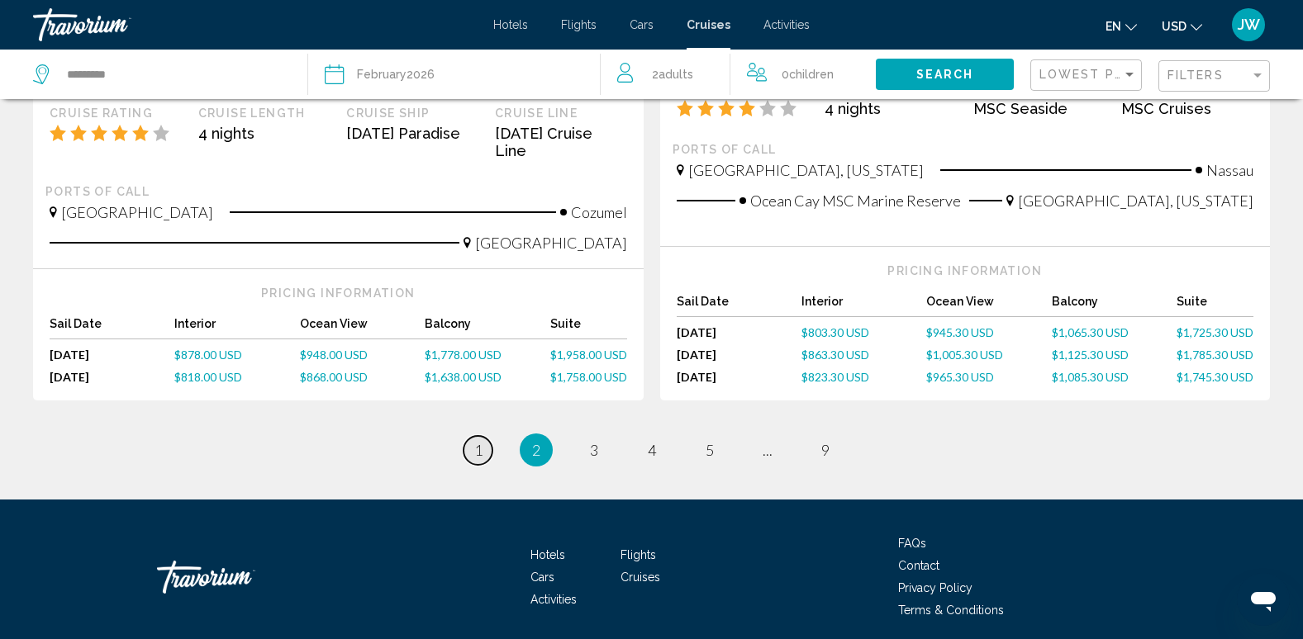
click at [478, 441] on span "1" at bounding box center [478, 450] width 8 height 18
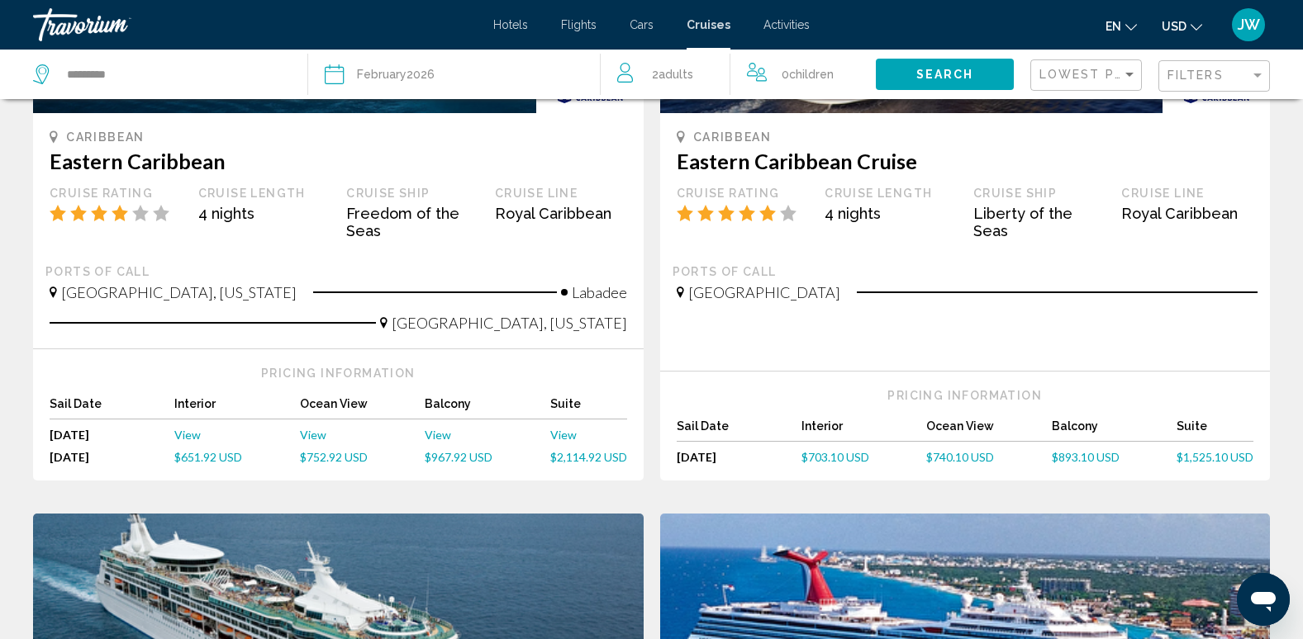
scroll to position [330, 0]
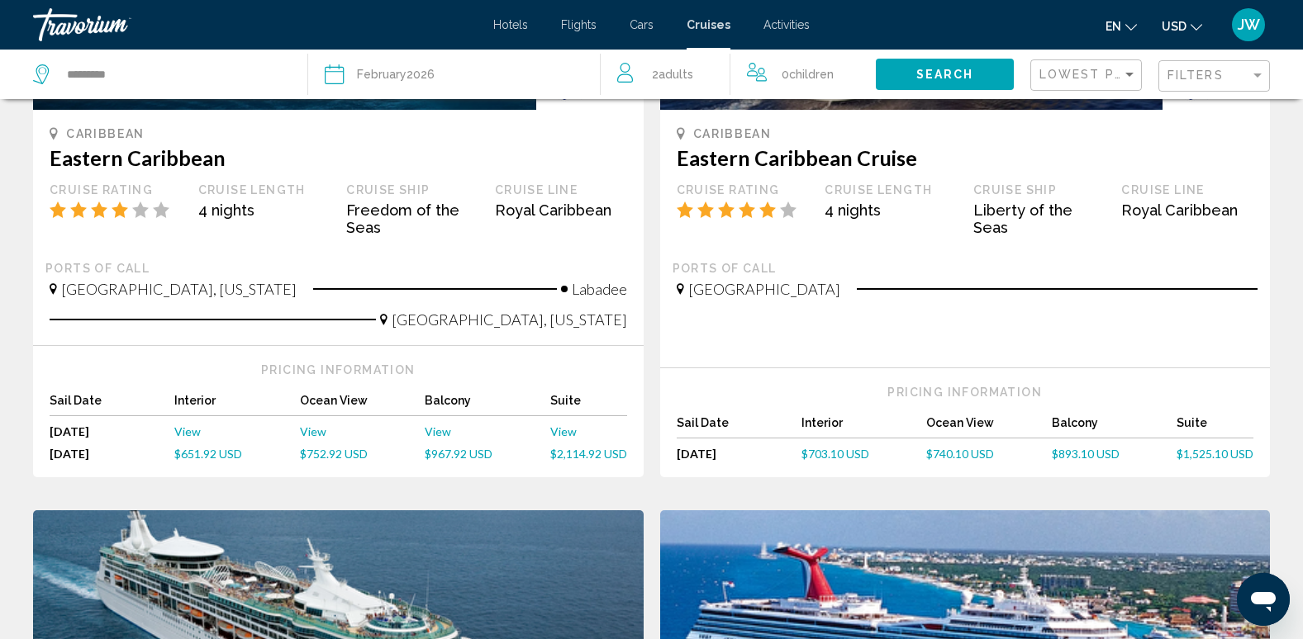
click at [434, 425] on span "View" at bounding box center [438, 432] width 26 height 14
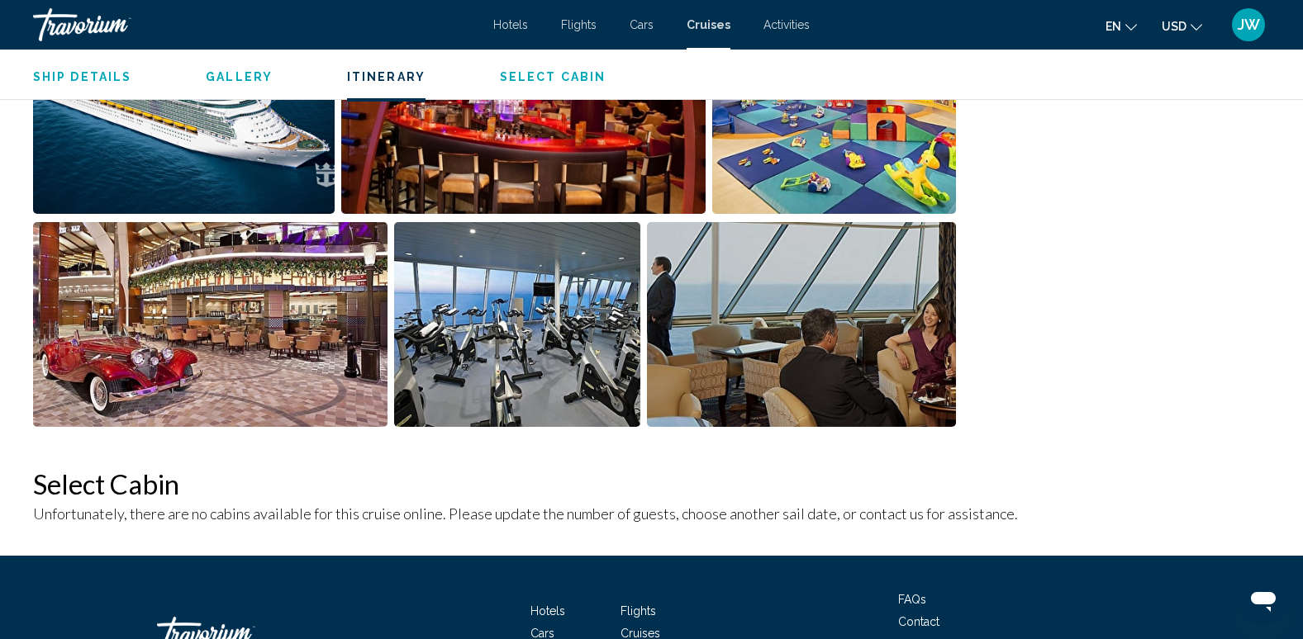
scroll to position [1487, 0]
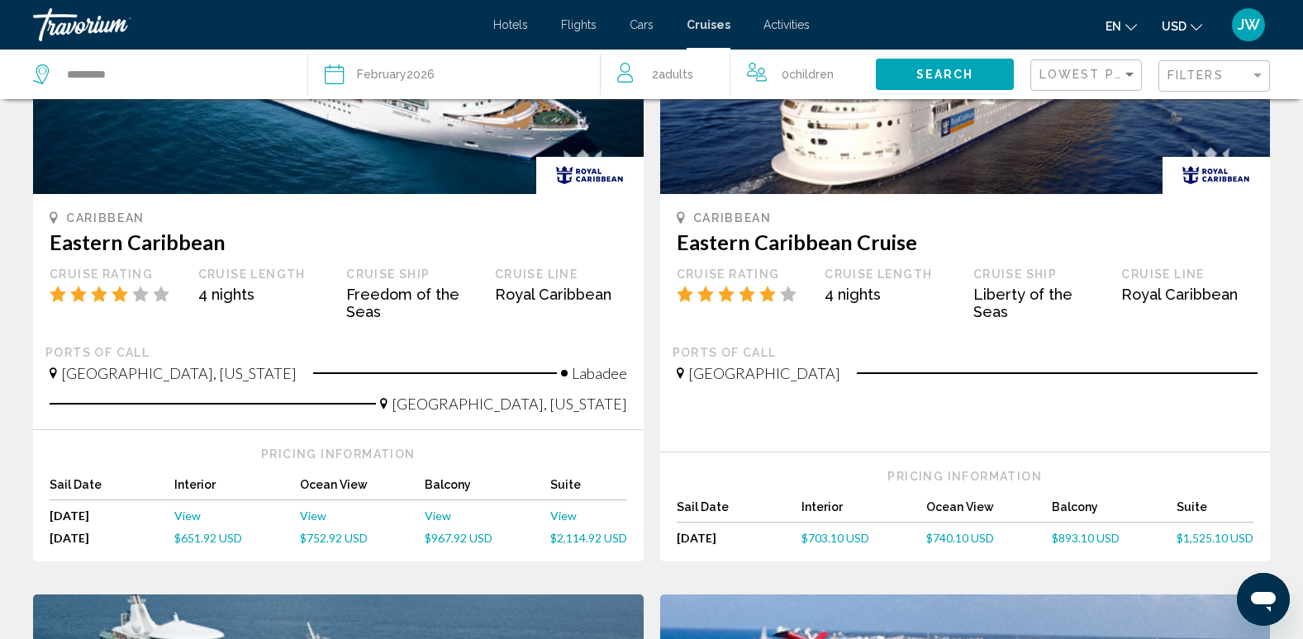
scroll to position [248, 0]
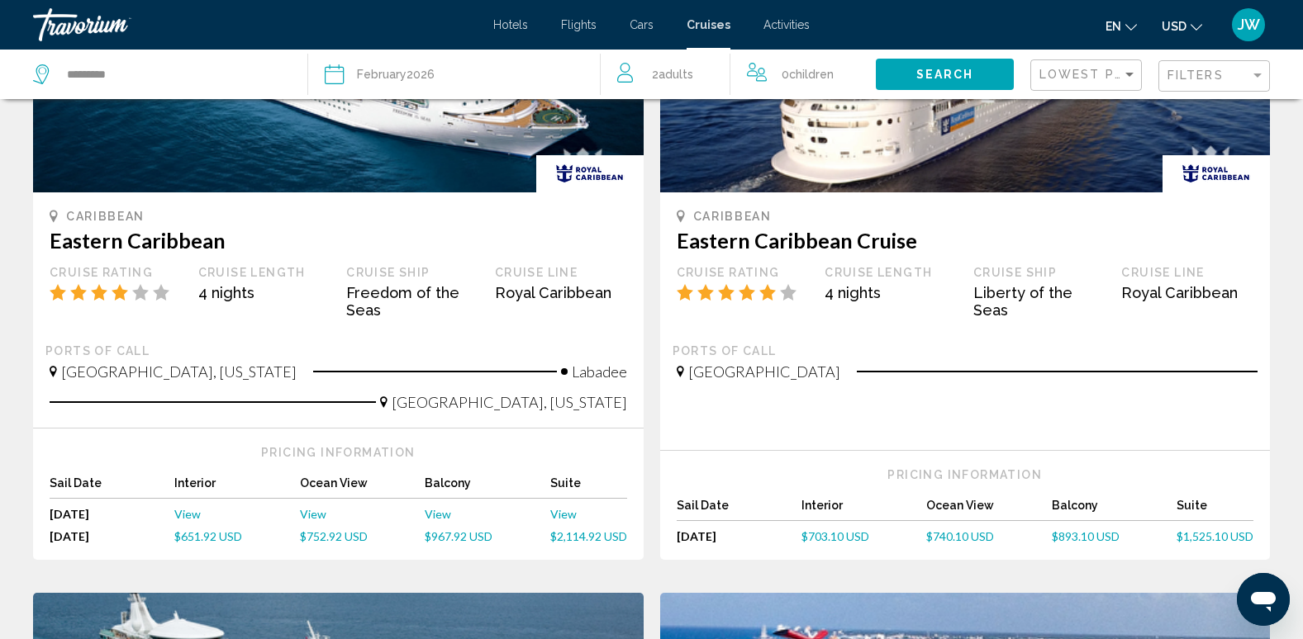
click at [468, 539] on span "$967.92 USD" at bounding box center [459, 536] width 68 height 14
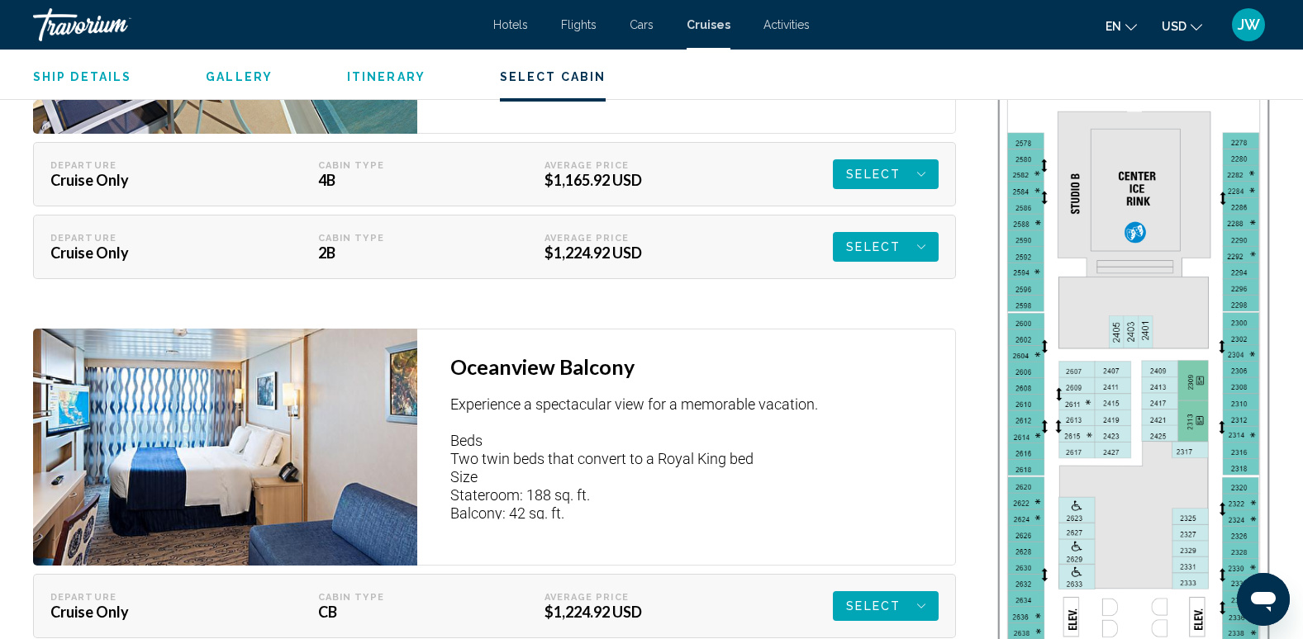
scroll to position [3139, 0]
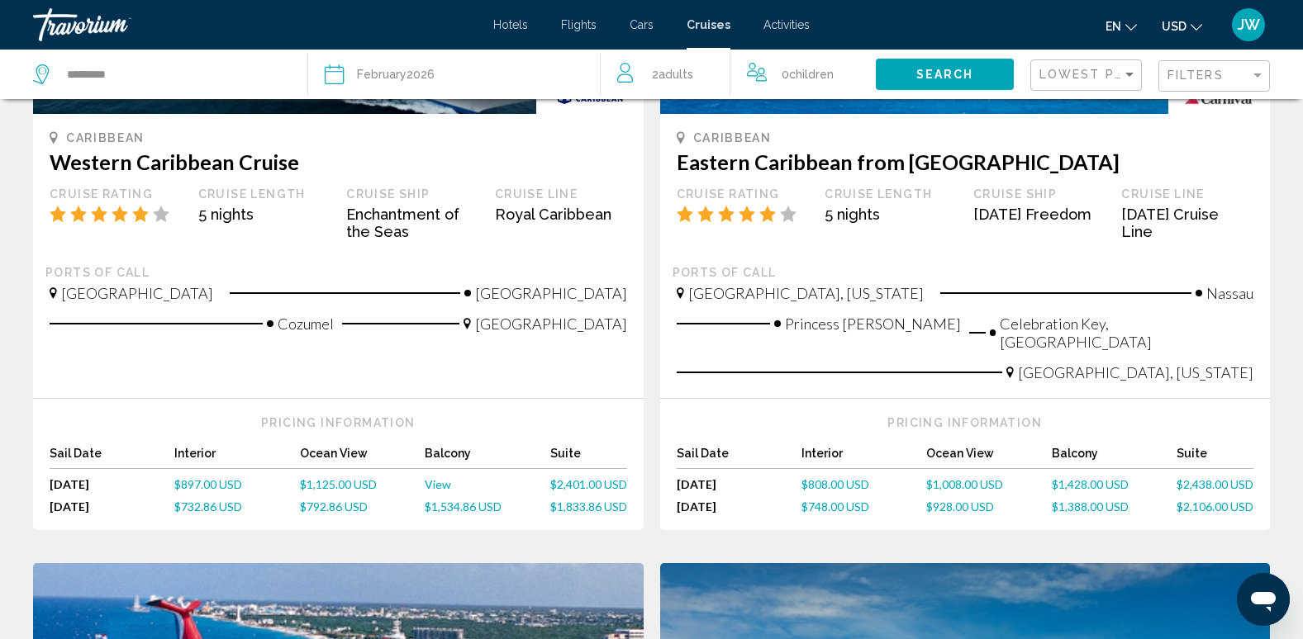
scroll to position [909, 0]
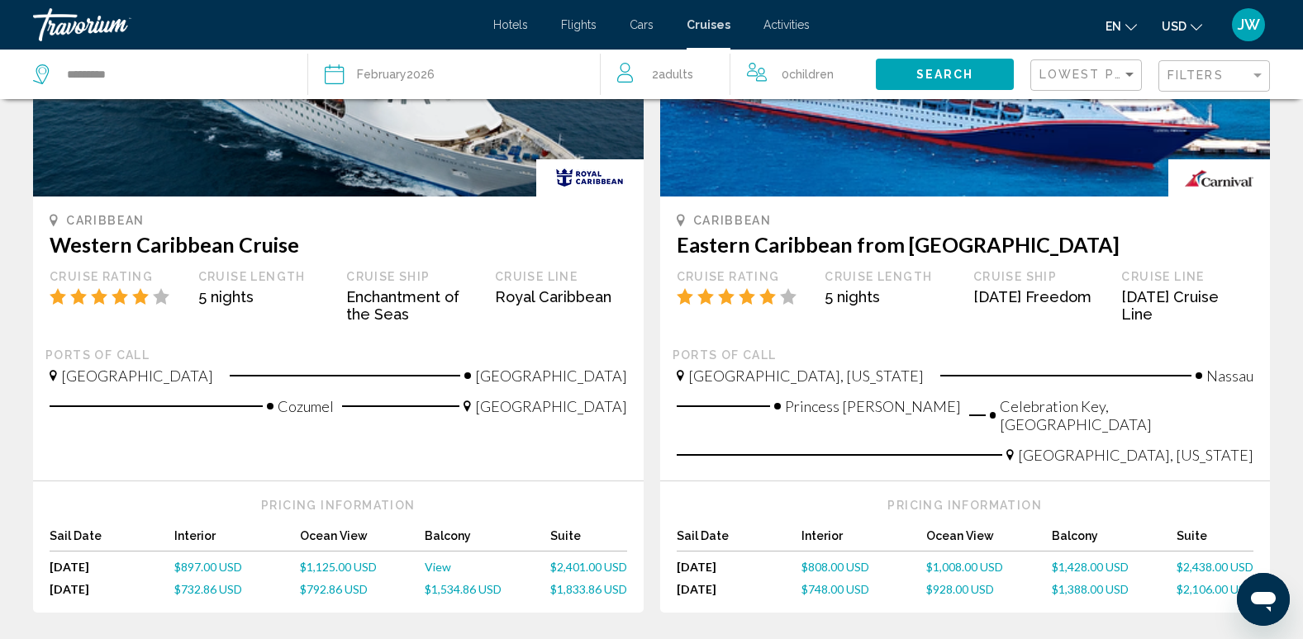
click at [437, 560] on span "View" at bounding box center [438, 567] width 26 height 14
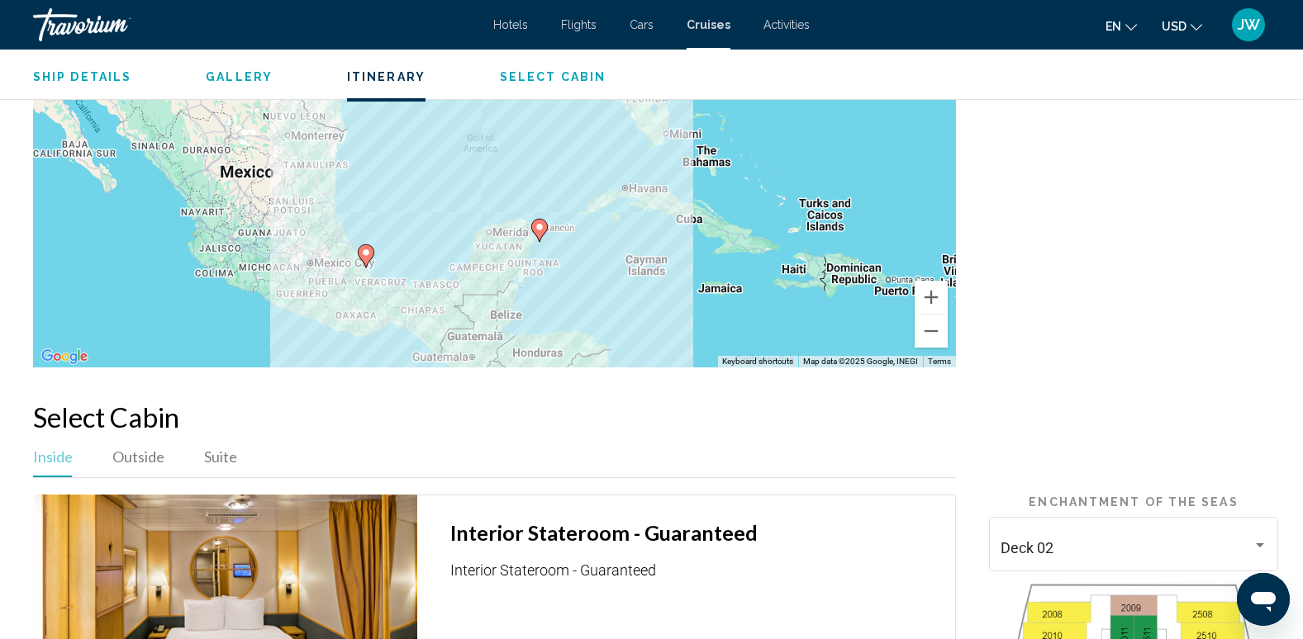
scroll to position [2231, 0]
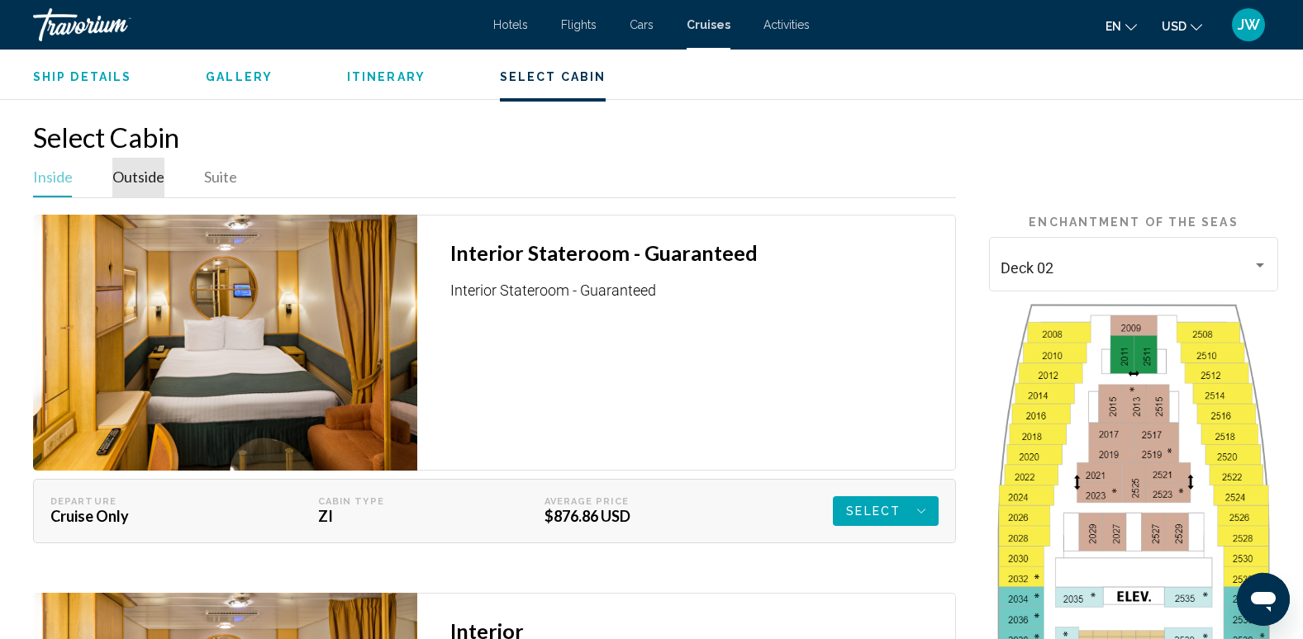
click at [135, 176] on span "Outside" at bounding box center [138, 177] width 52 height 18
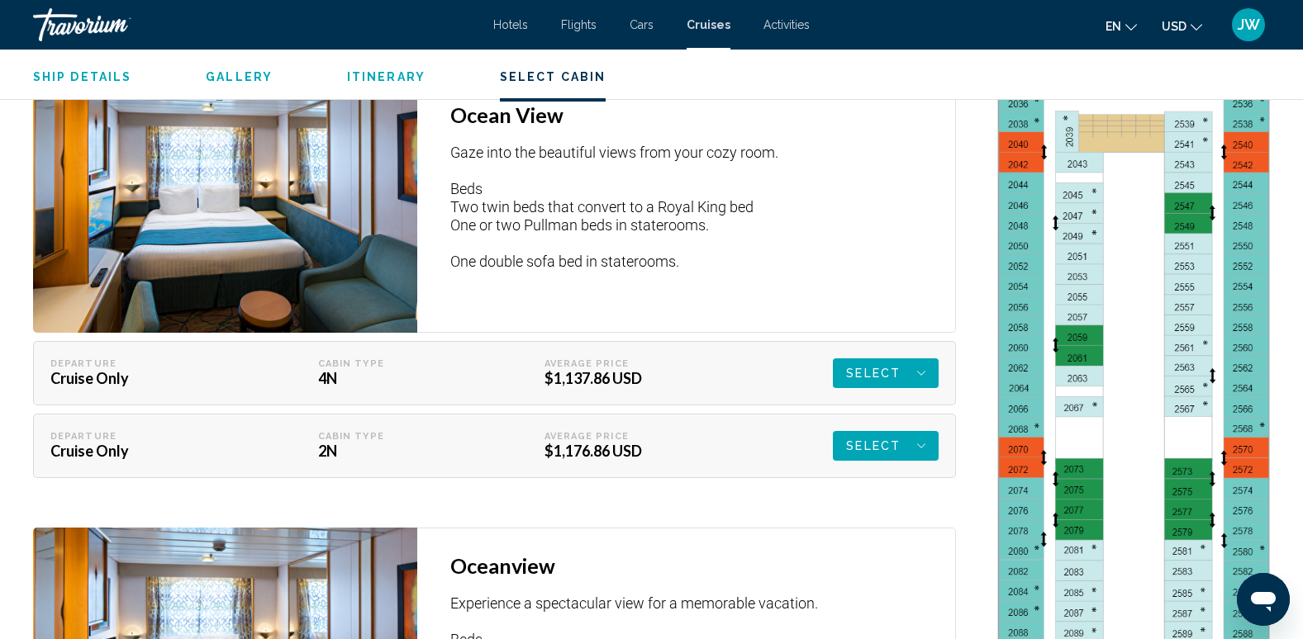
scroll to position [2809, 0]
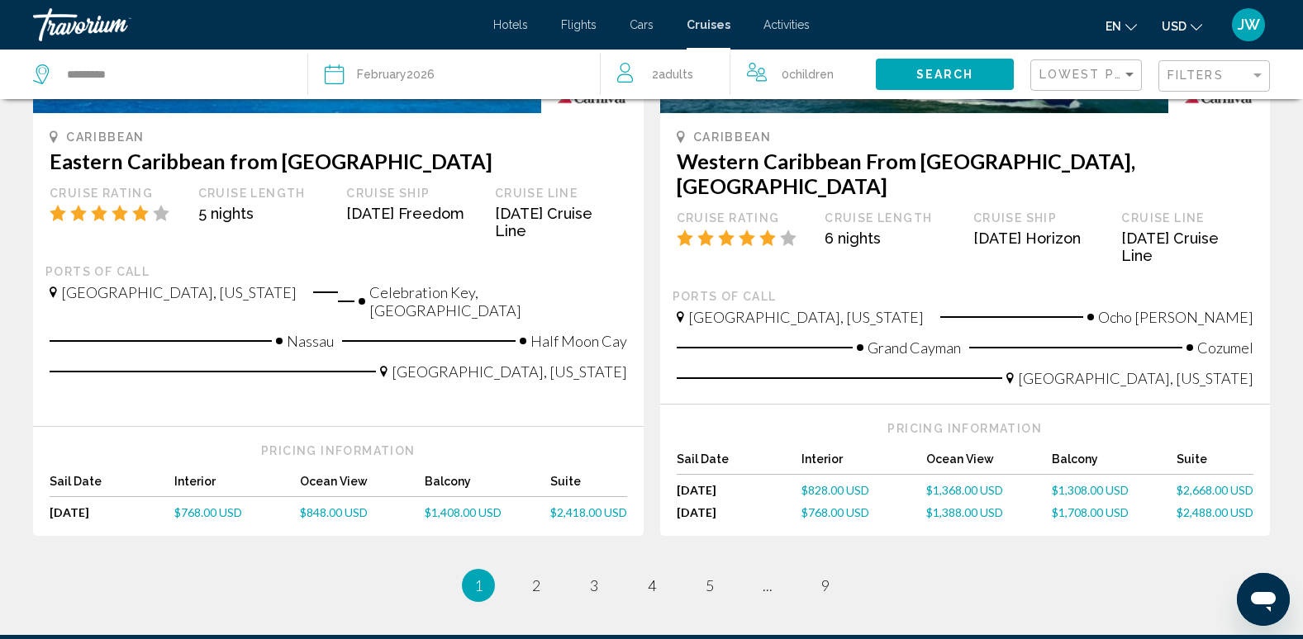
scroll to position [1735, 0]
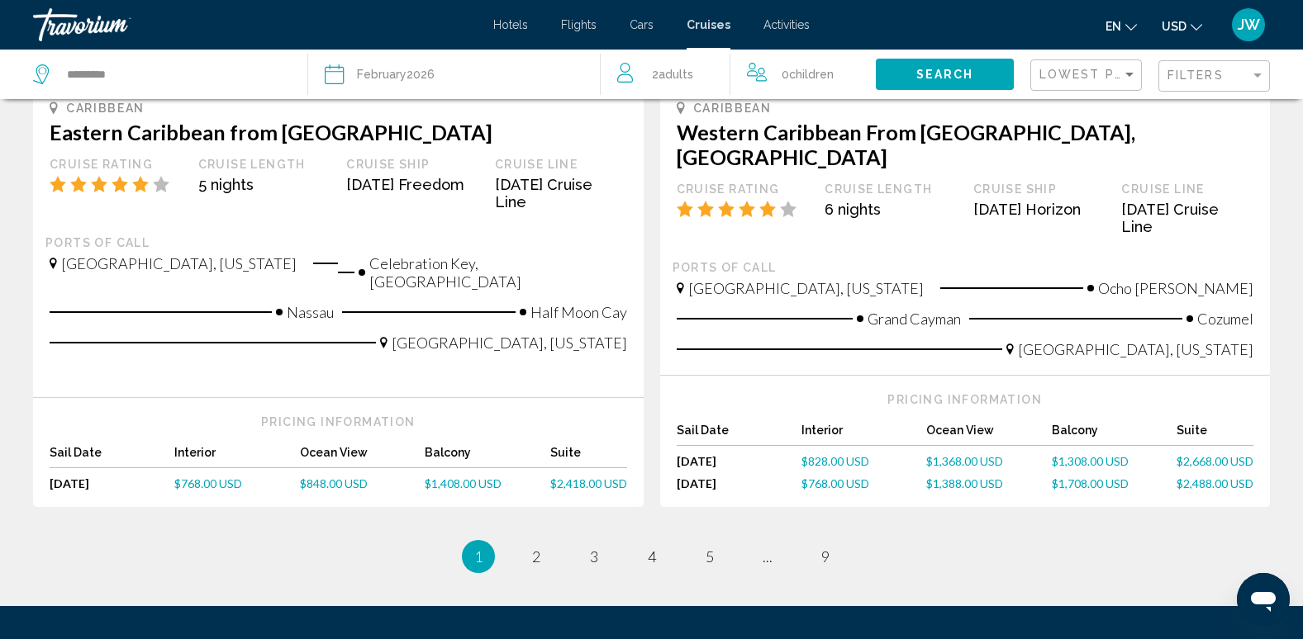
click at [1091, 454] on span "$1,308.00 USD" at bounding box center [1090, 461] width 77 height 14
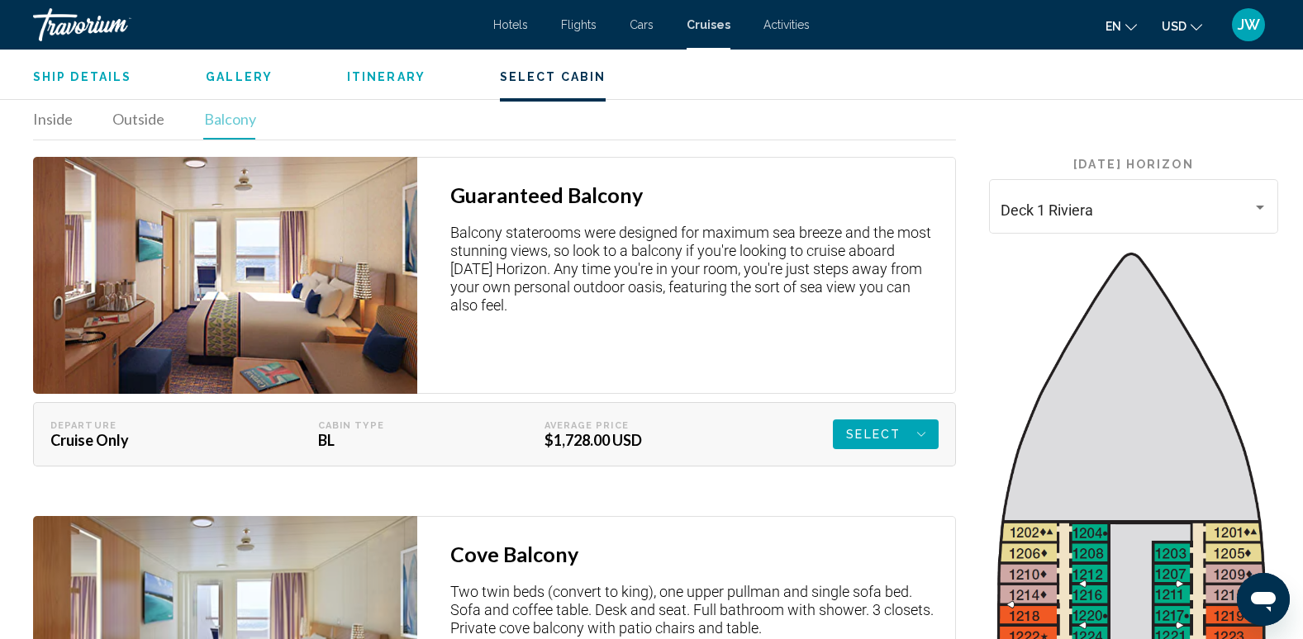
scroll to position [2561, 0]
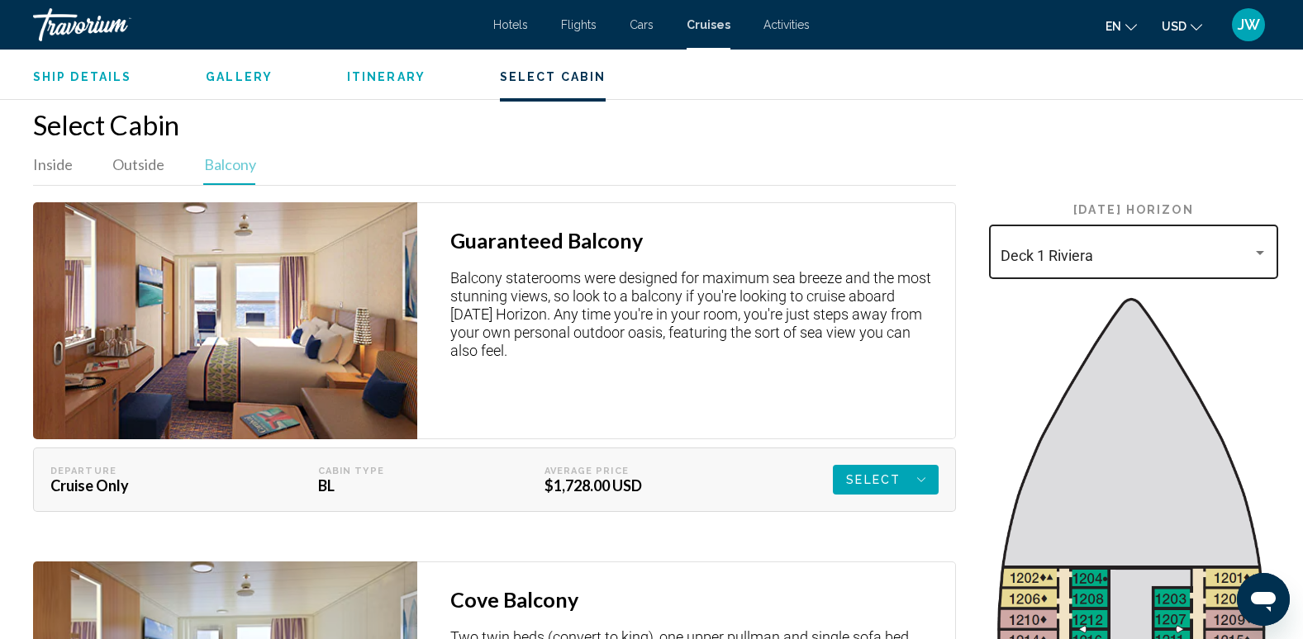
click at [1254, 246] on div "Main content" at bounding box center [1259, 252] width 15 height 13
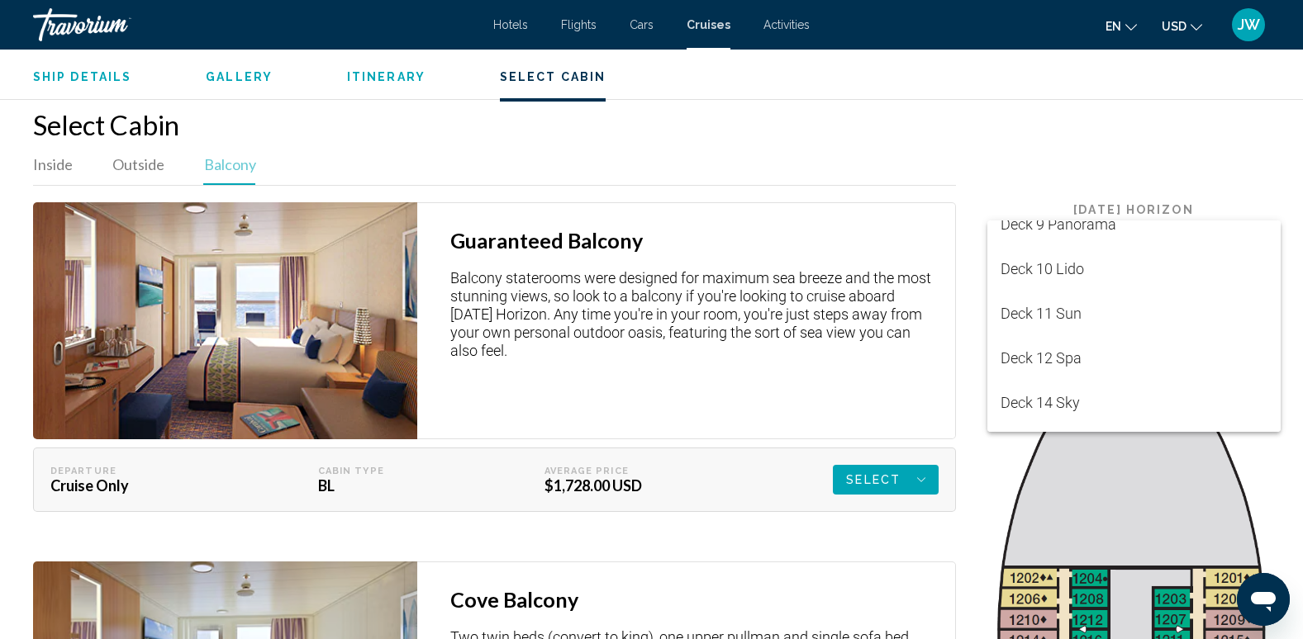
scroll to position [248, 0]
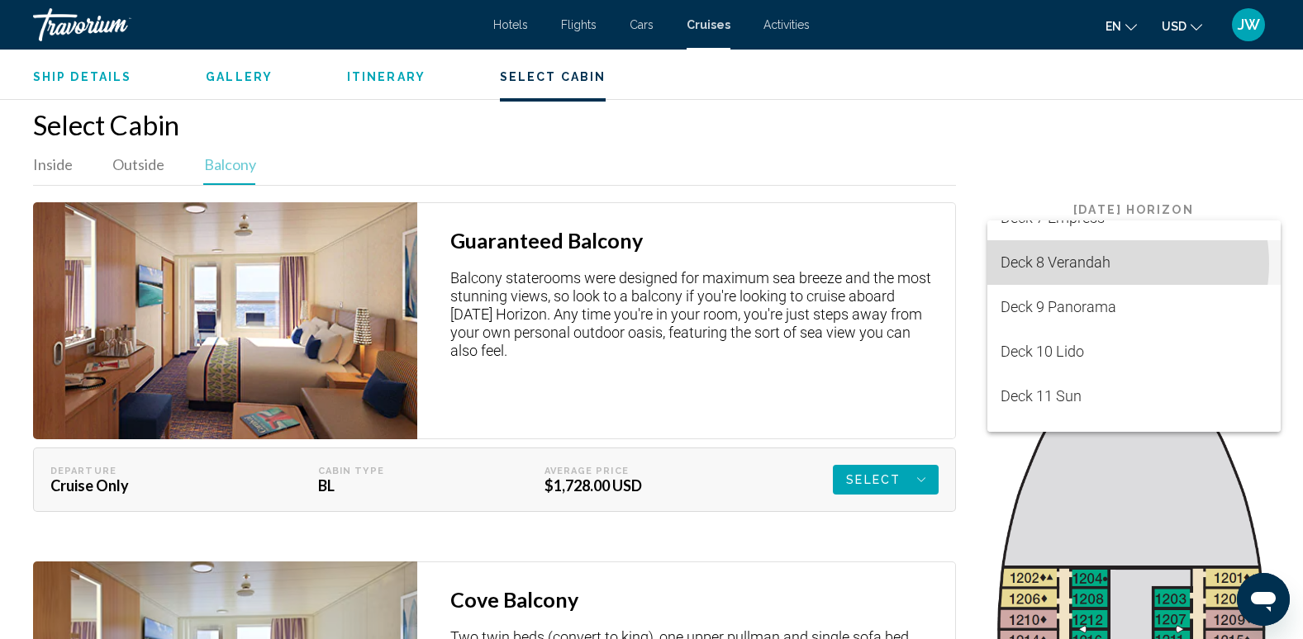
click at [1104, 263] on span "Deck 8 Verandah" at bounding box center [1133, 262] width 267 height 45
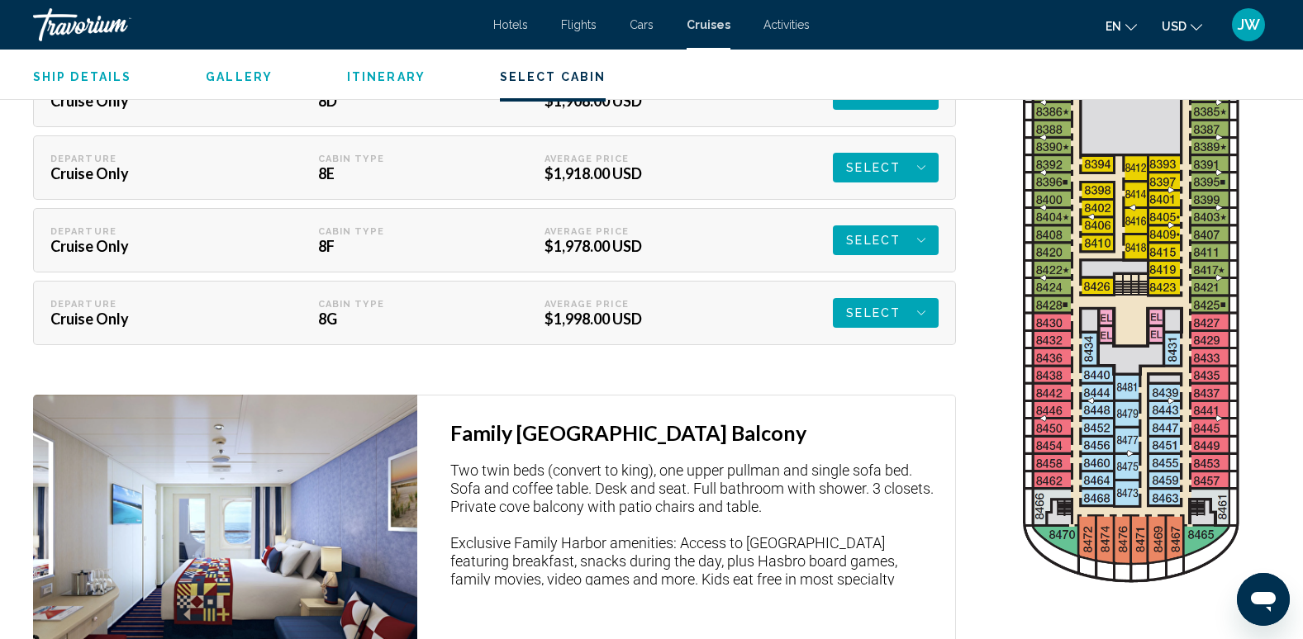
scroll to position [3469, 0]
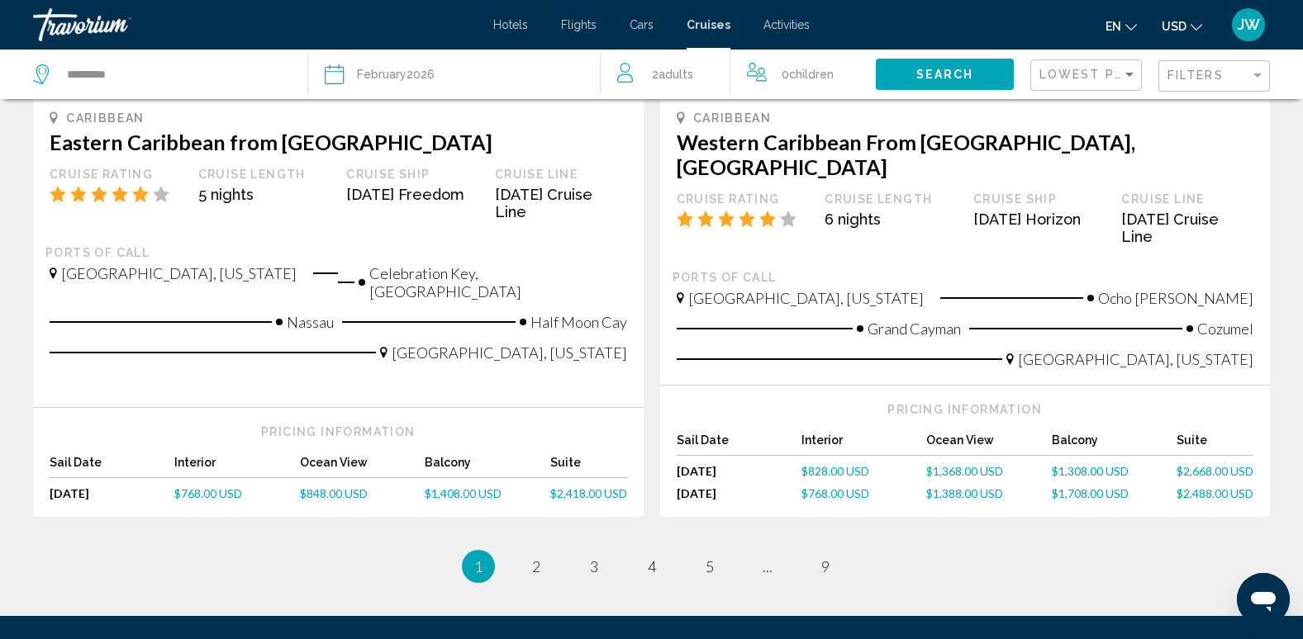
scroll to position [1735, 0]
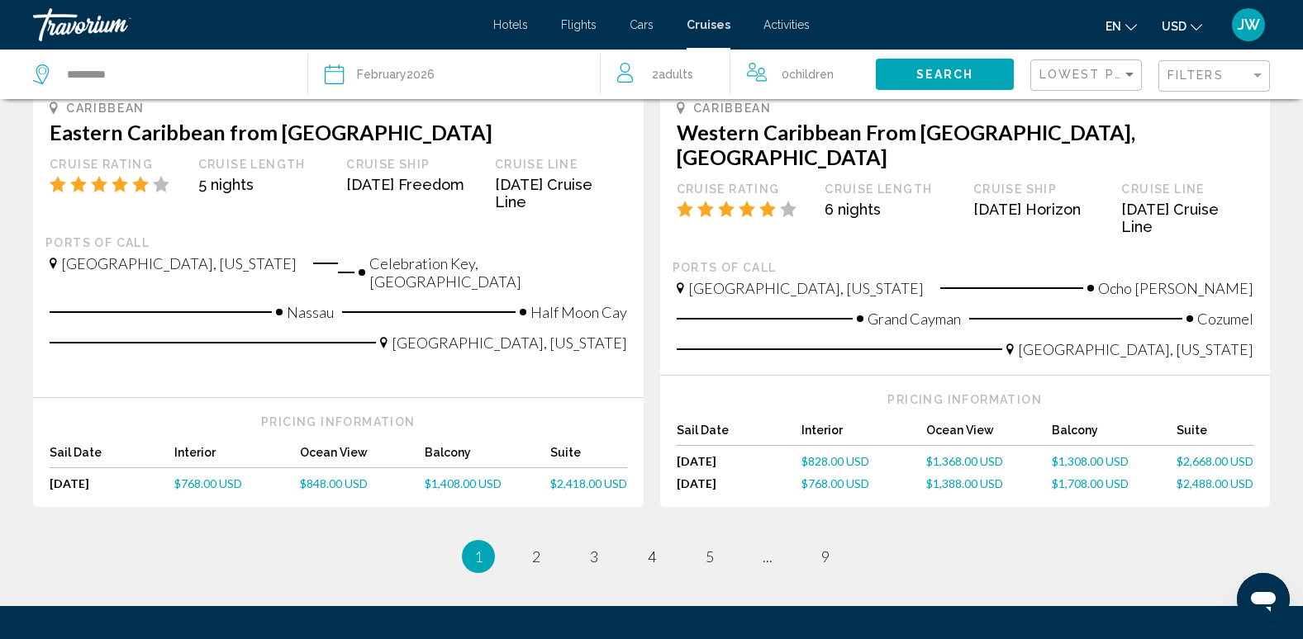
click at [938, 454] on span "$1,368.00 USD" at bounding box center [964, 461] width 77 height 14
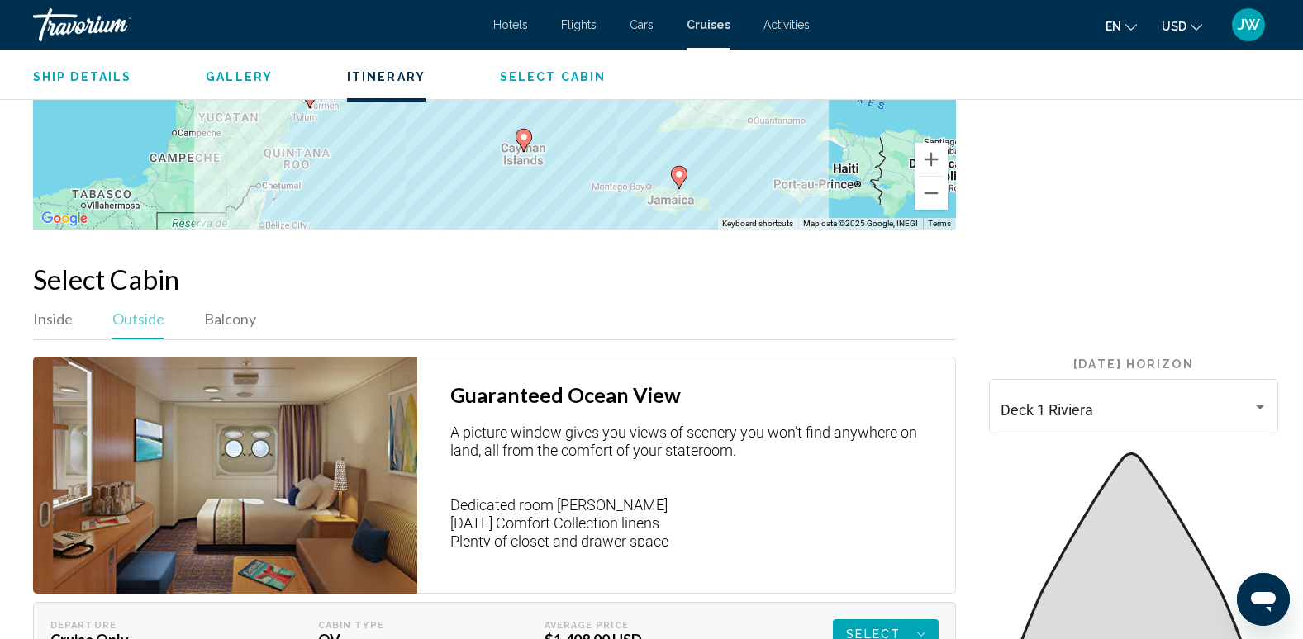
scroll to position [2395, 0]
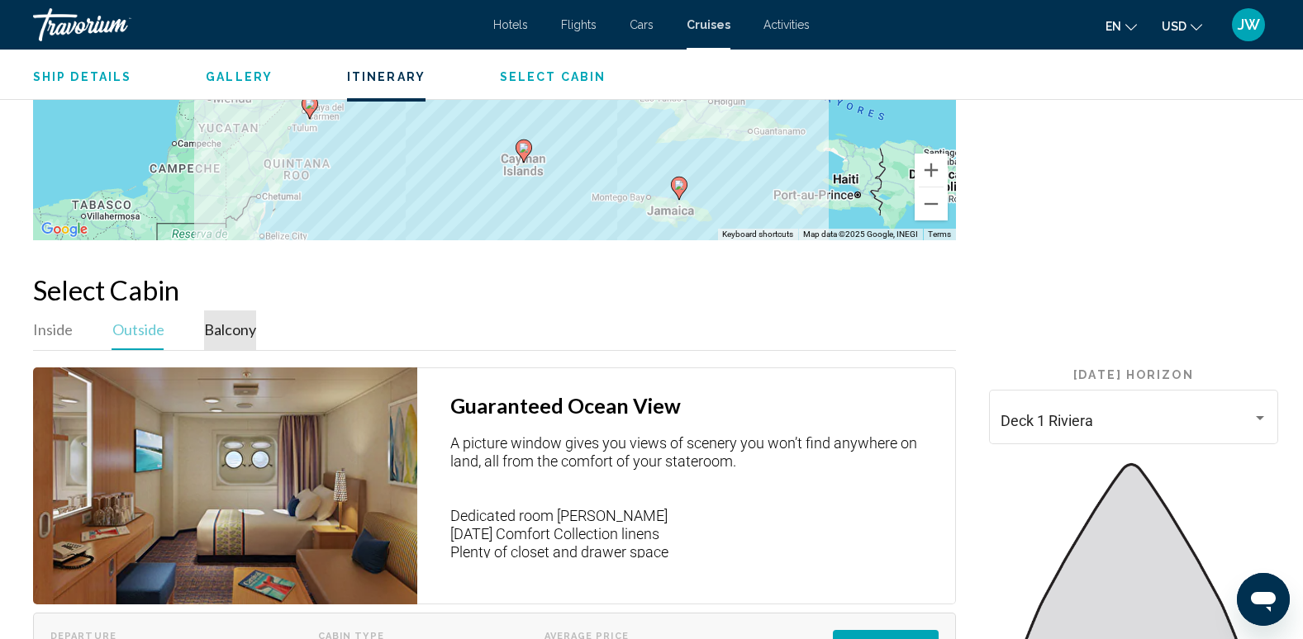
click at [217, 321] on span "Balcony" at bounding box center [230, 329] width 52 height 18
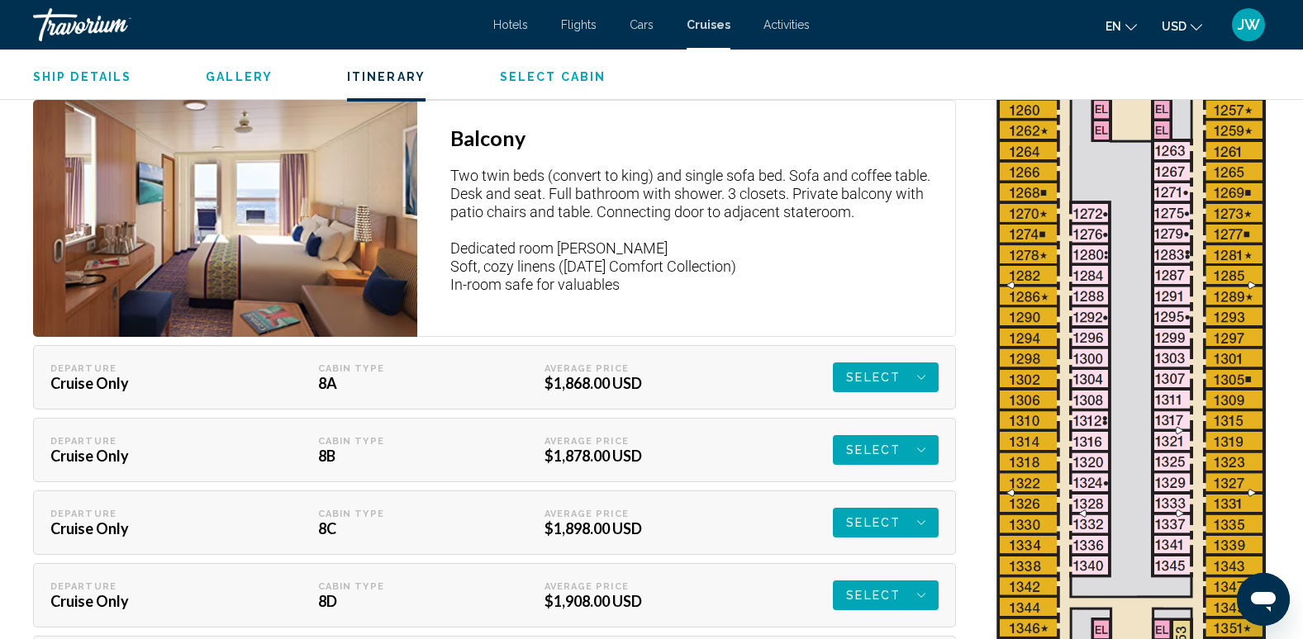
scroll to position [3387, 0]
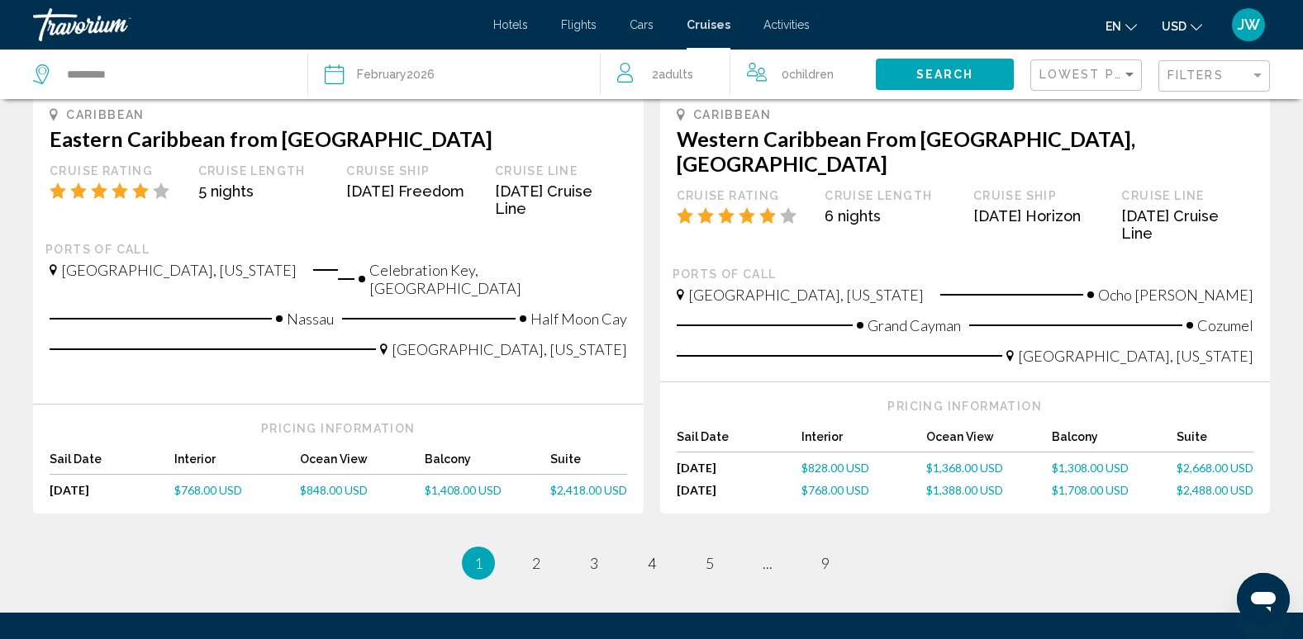
scroll to position [1778, 0]
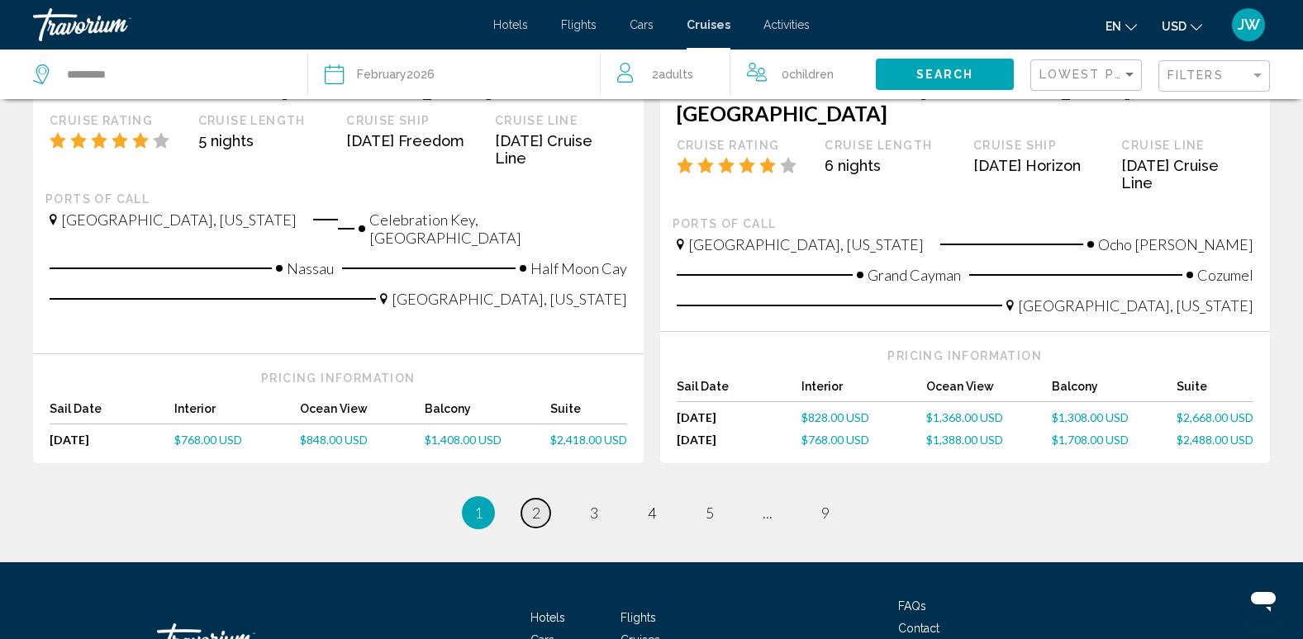
click at [538, 504] on span "2" at bounding box center [536, 513] width 8 height 18
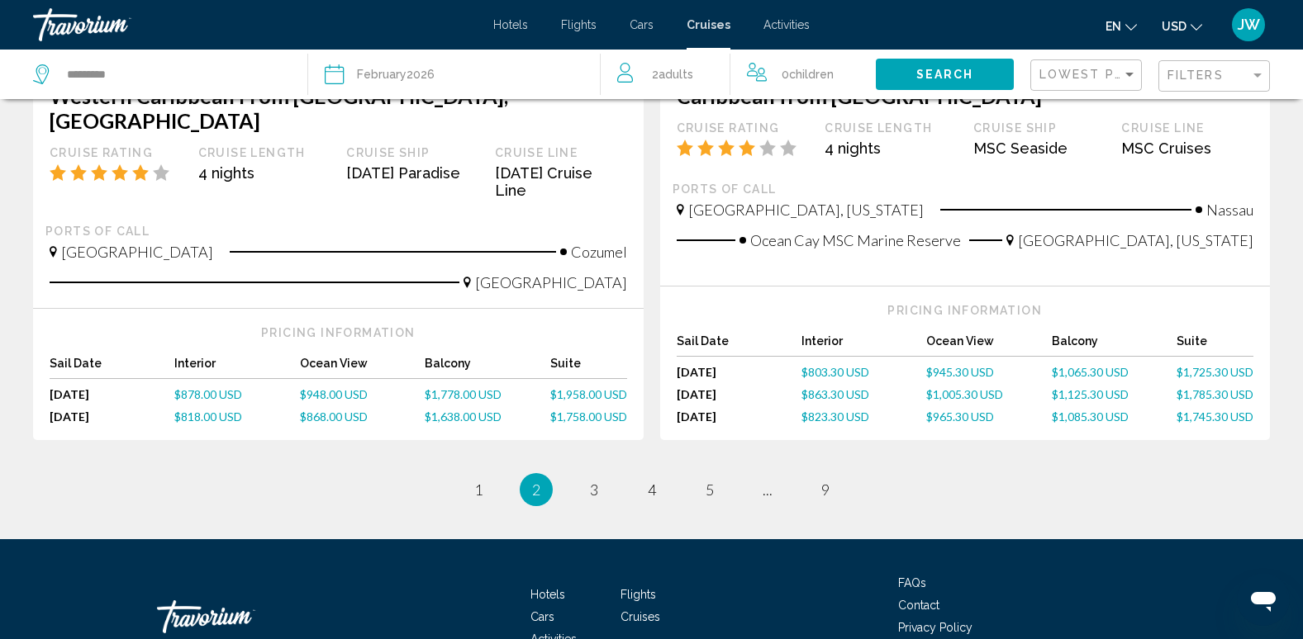
scroll to position [1735, 0]
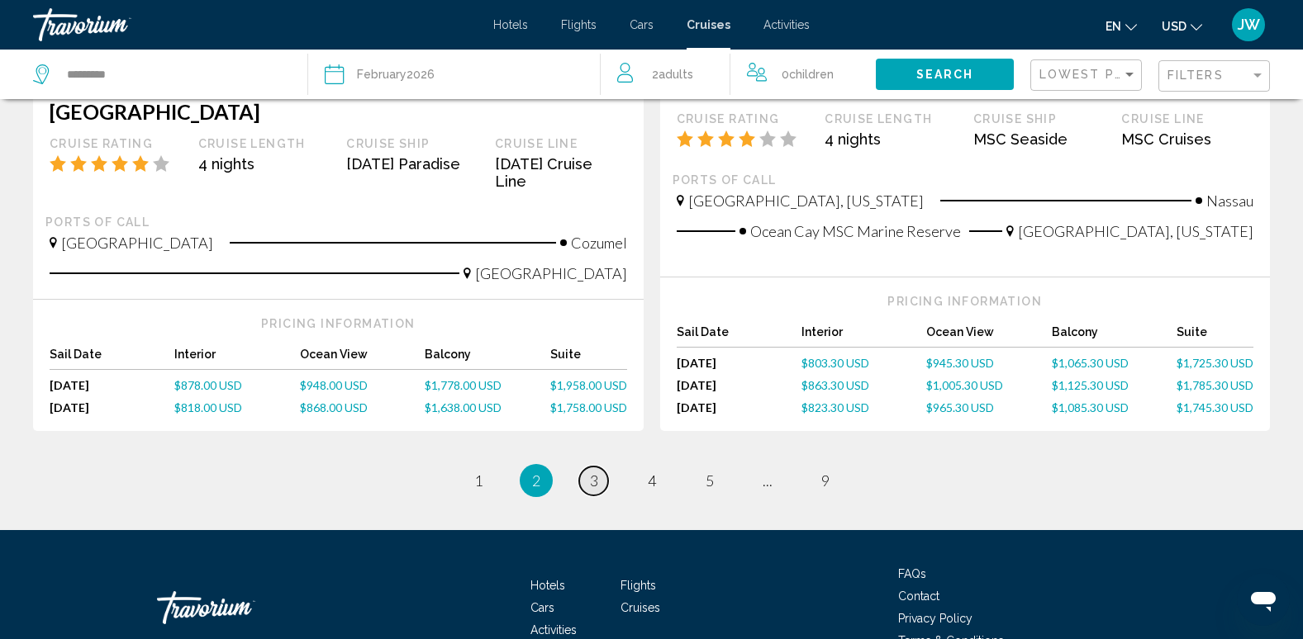
click at [590, 472] on span "3" at bounding box center [594, 481] width 8 height 18
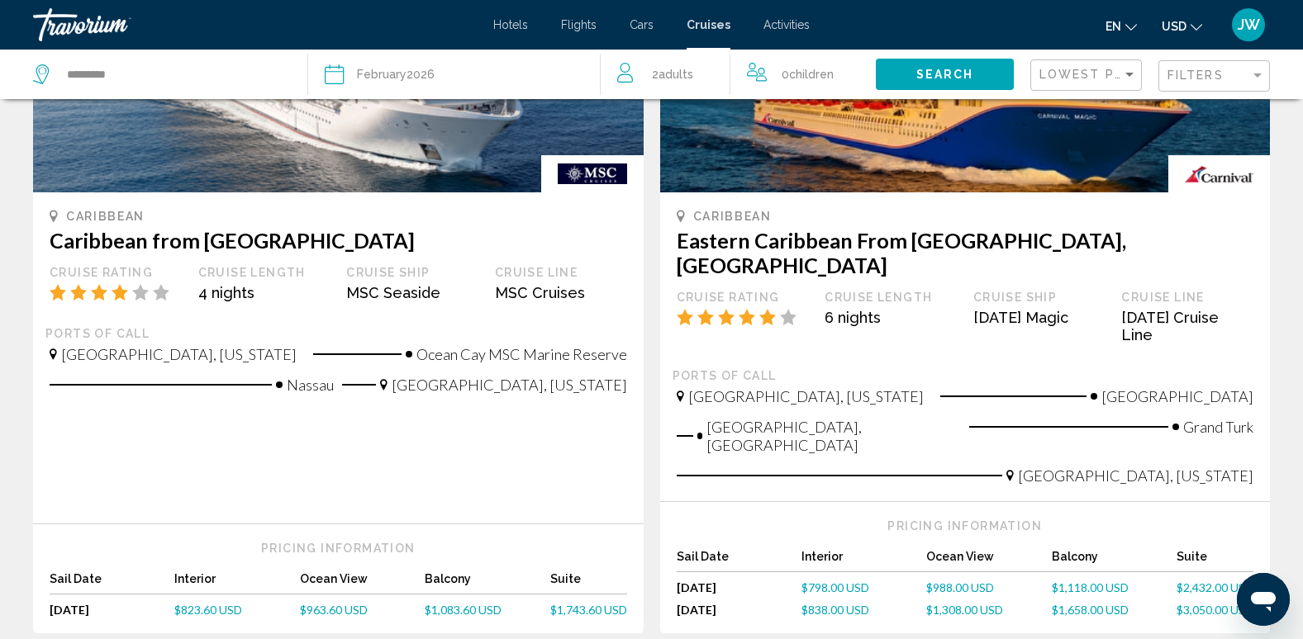
scroll to position [330, 0]
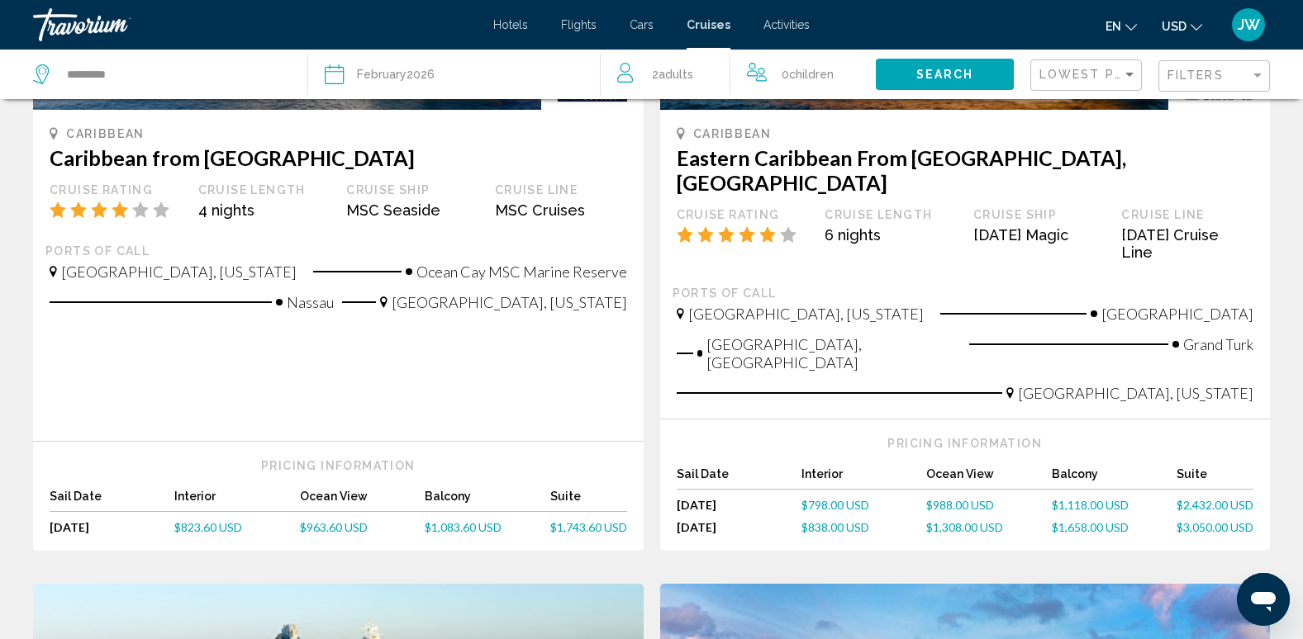
click at [1099, 498] on span "$1,118.00 USD" at bounding box center [1090, 505] width 77 height 14
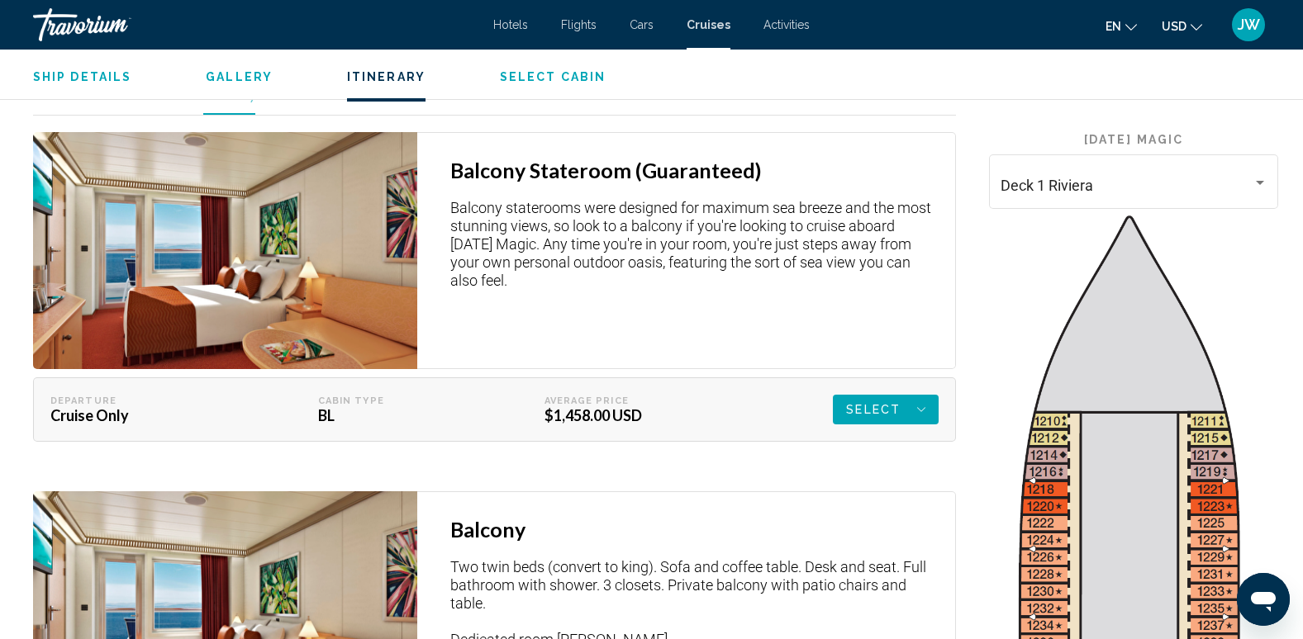
scroll to position [2478, 0]
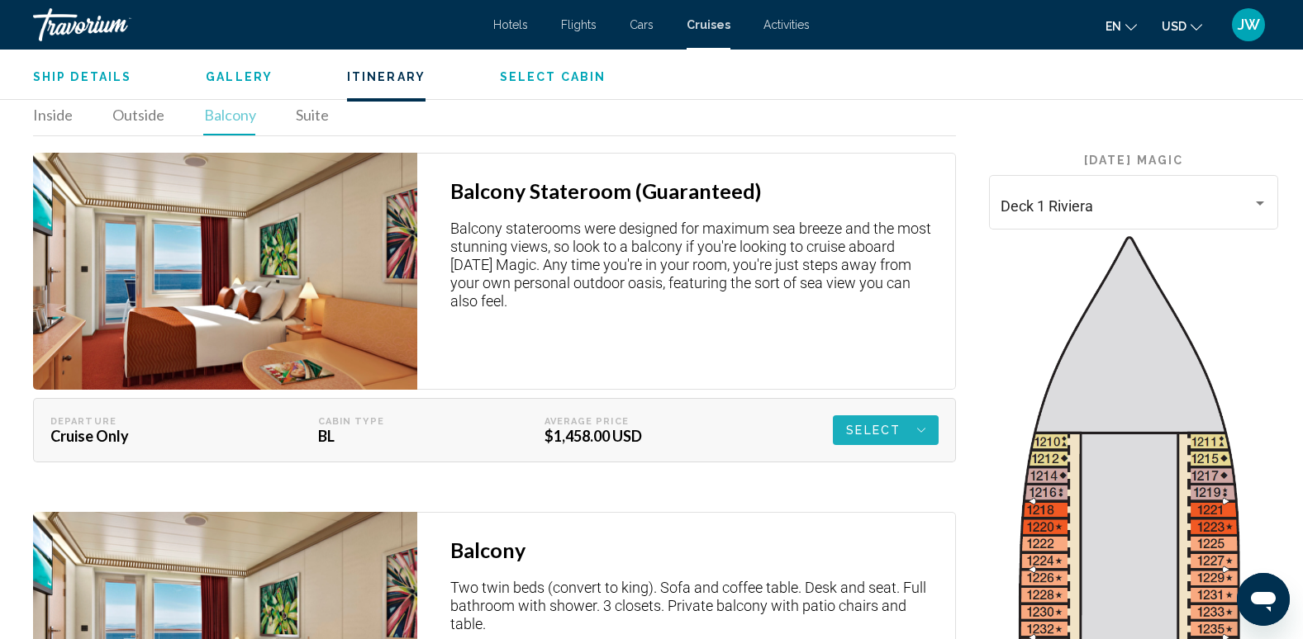
click at [918, 415] on div "Select" at bounding box center [885, 430] width 79 height 30
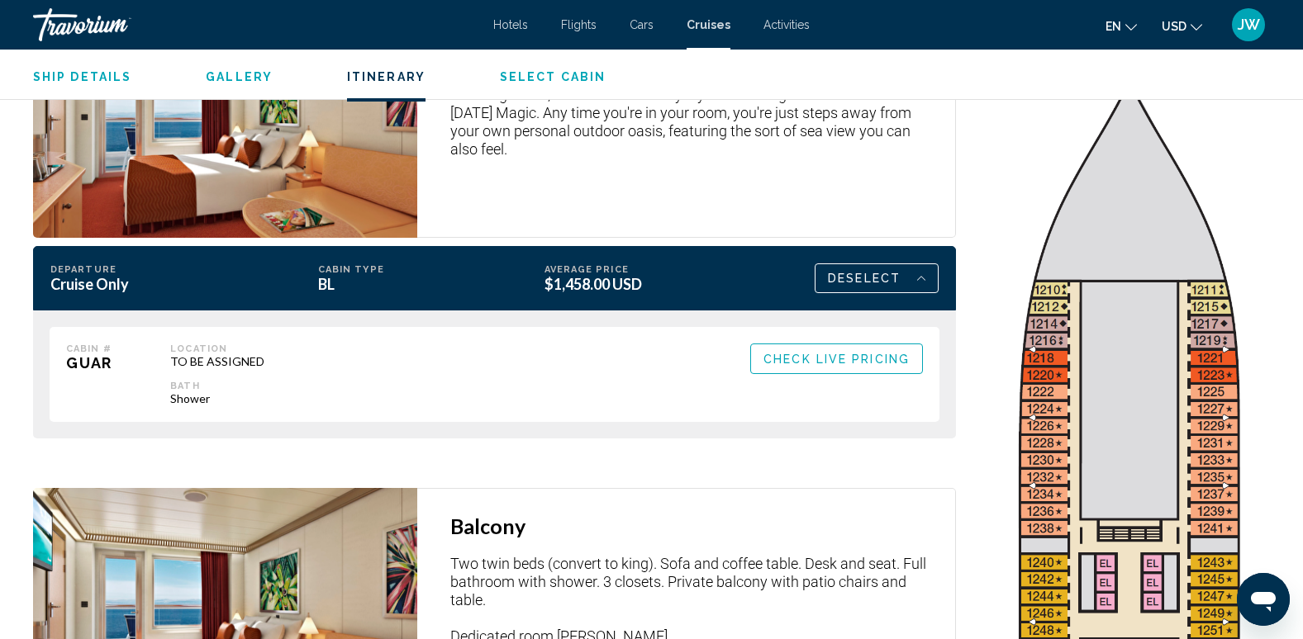
scroll to position [2643, 0]
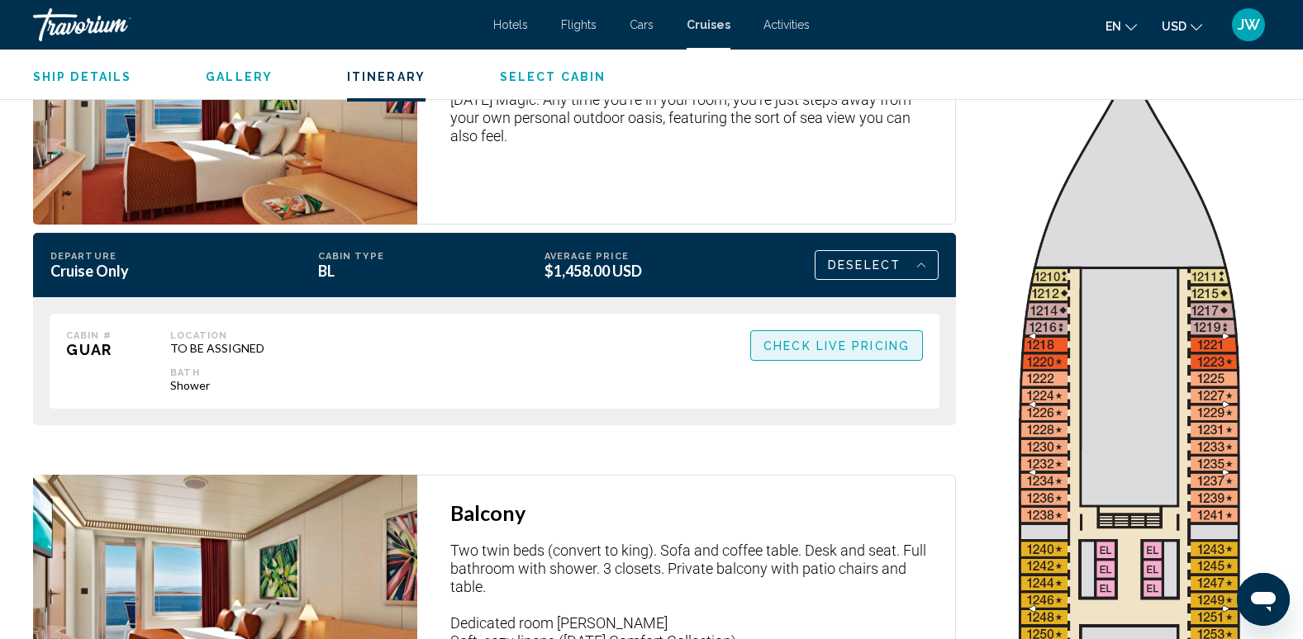
click at [847, 339] on span "Check Live Pricing" at bounding box center [836, 345] width 146 height 13
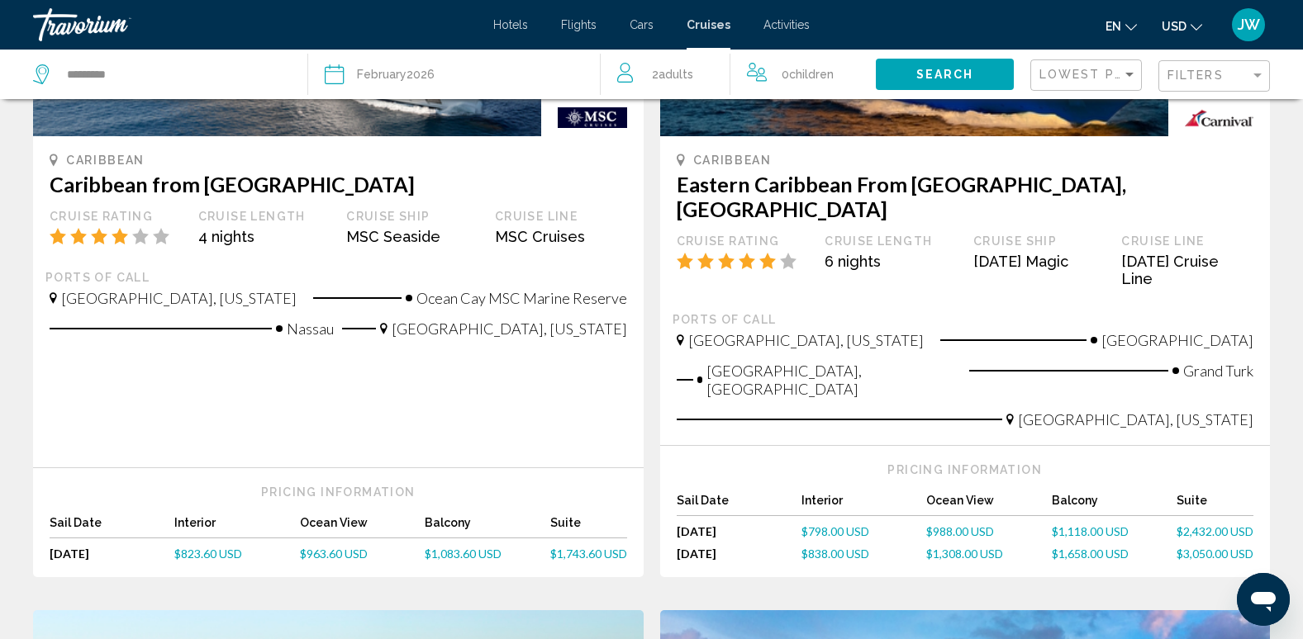
scroll to position [330, 0]
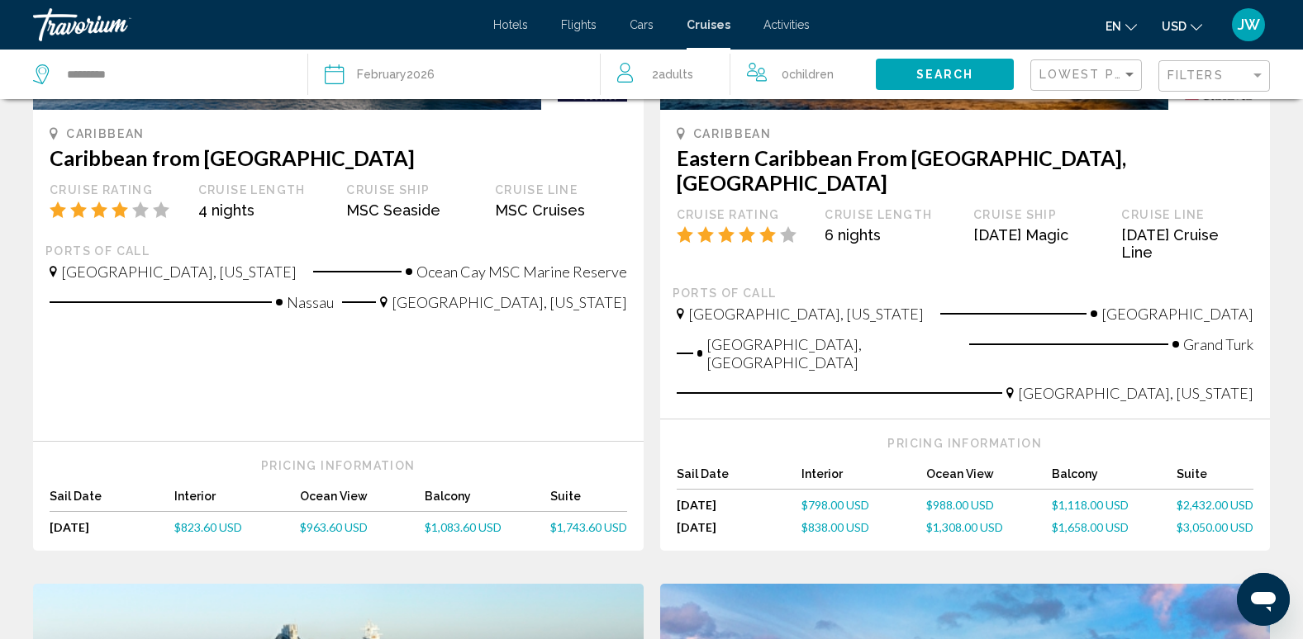
click at [1090, 498] on span "$1,118.00 USD" at bounding box center [1090, 505] width 77 height 14
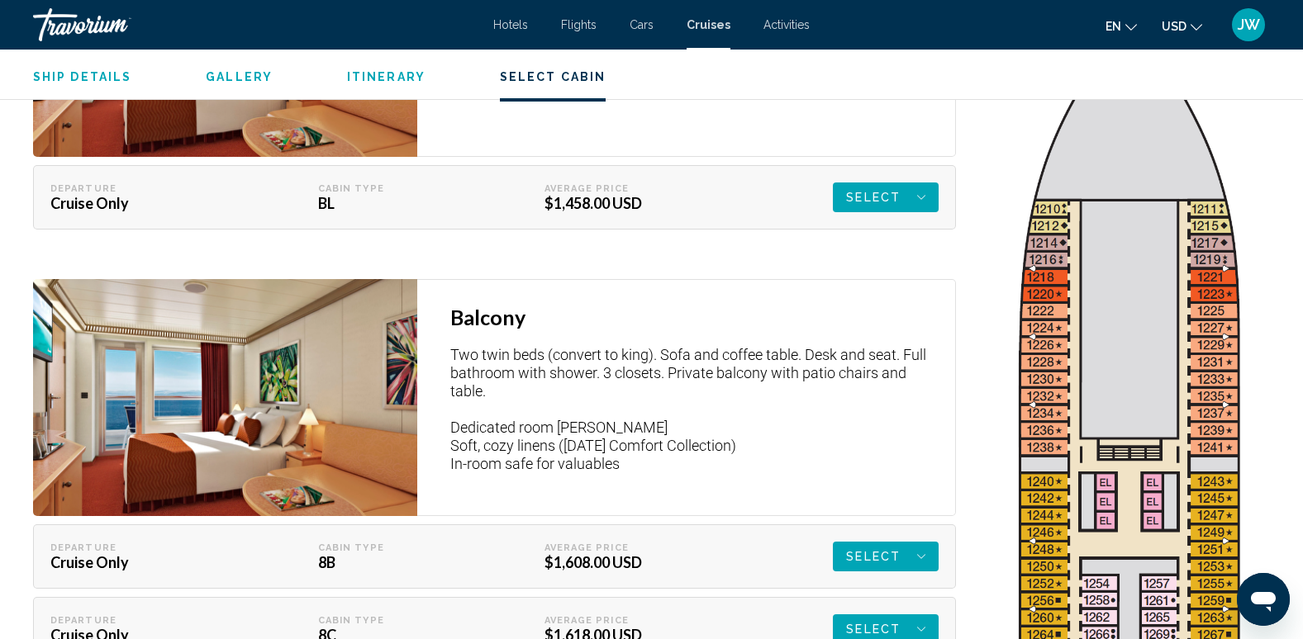
scroll to position [2808, 0]
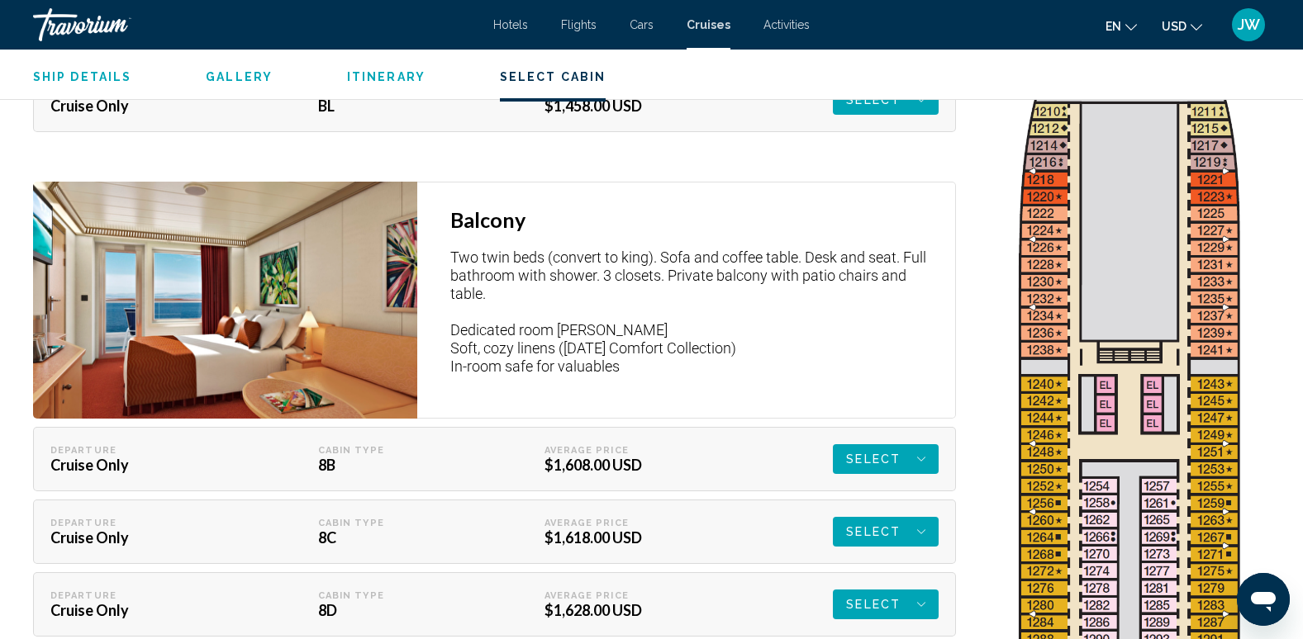
click at [917, 110] on icon "Main content" at bounding box center [921, 100] width 8 height 20
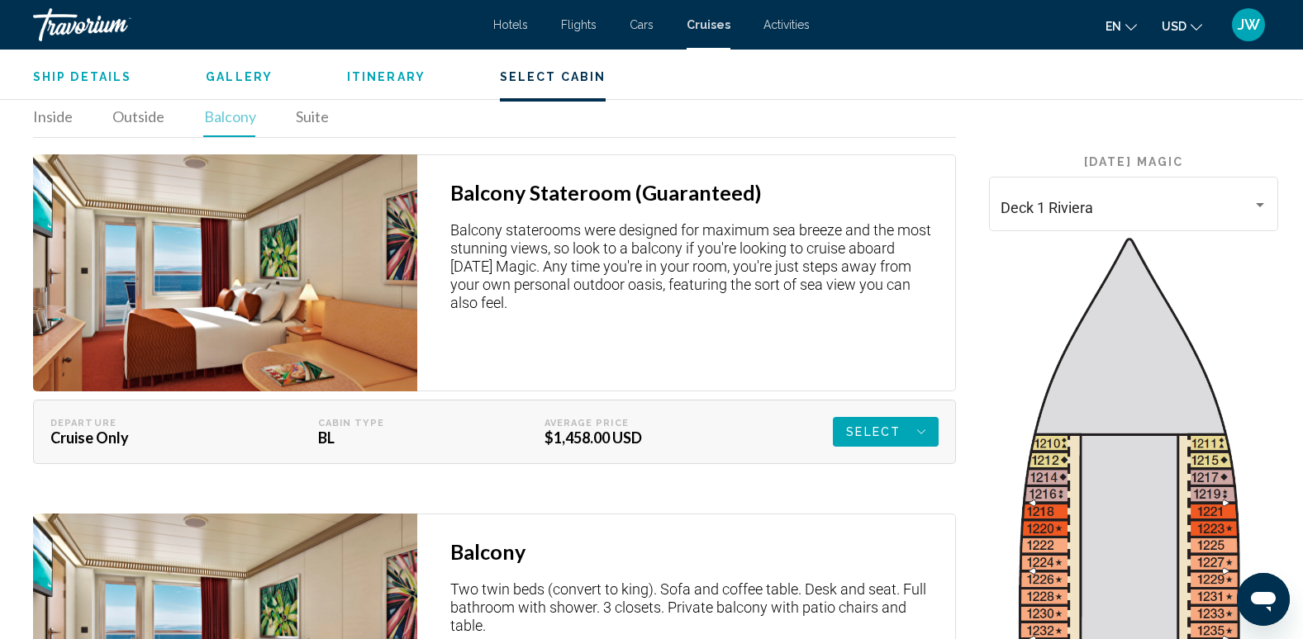
scroll to position [2478, 0]
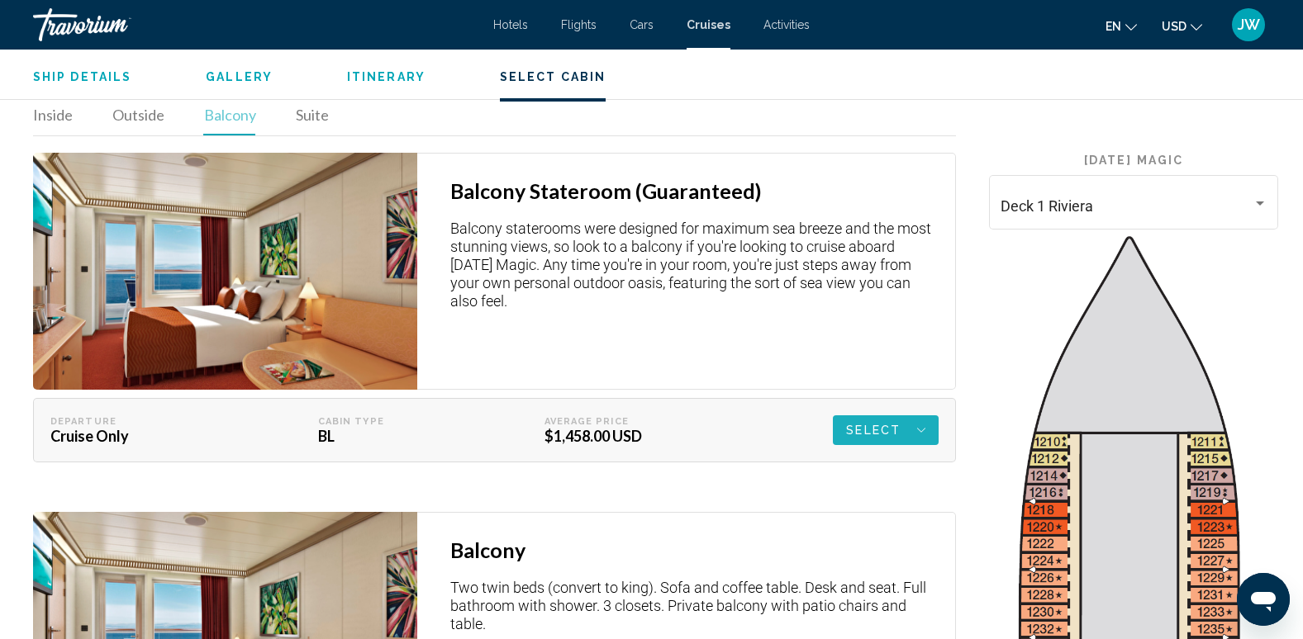
click at [928, 418] on button "Select" at bounding box center [886, 430] width 106 height 30
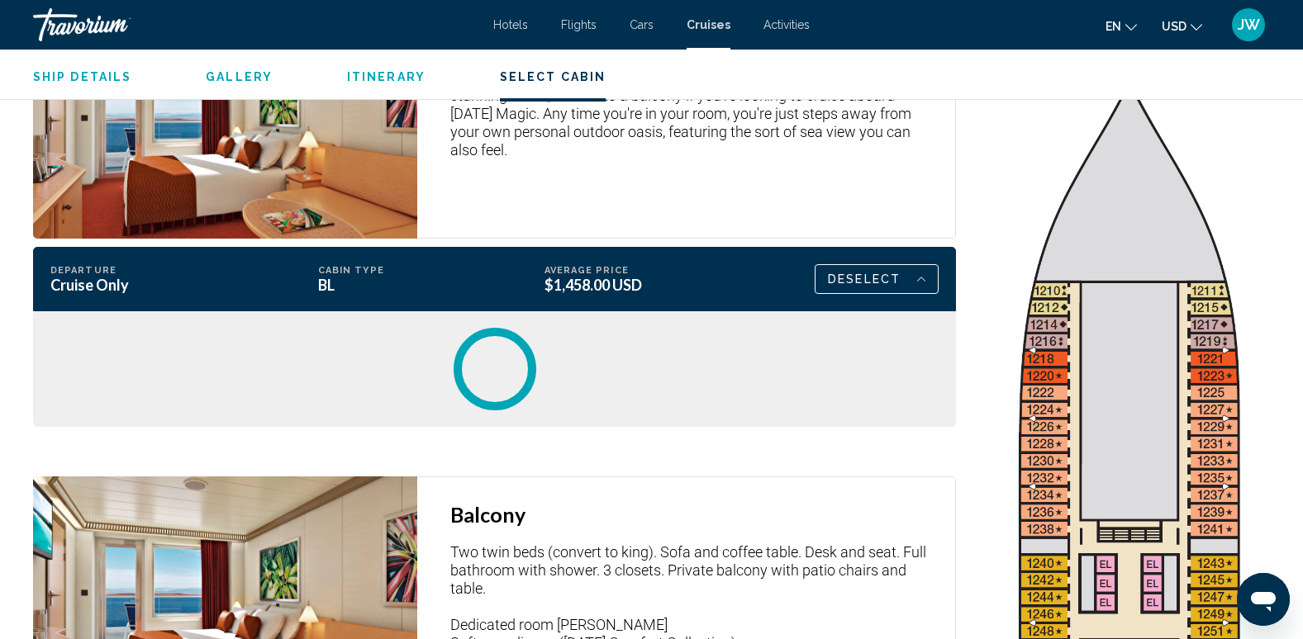
scroll to position [2643, 0]
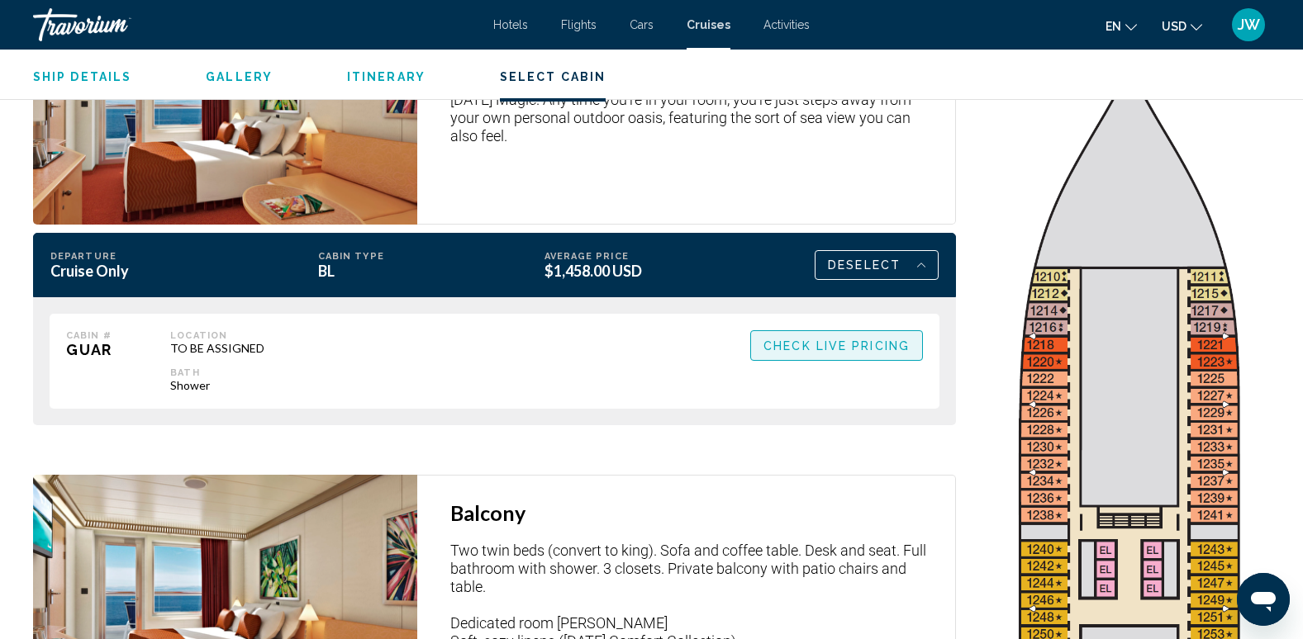
click at [886, 339] on span "Check Live Pricing" at bounding box center [836, 345] width 146 height 13
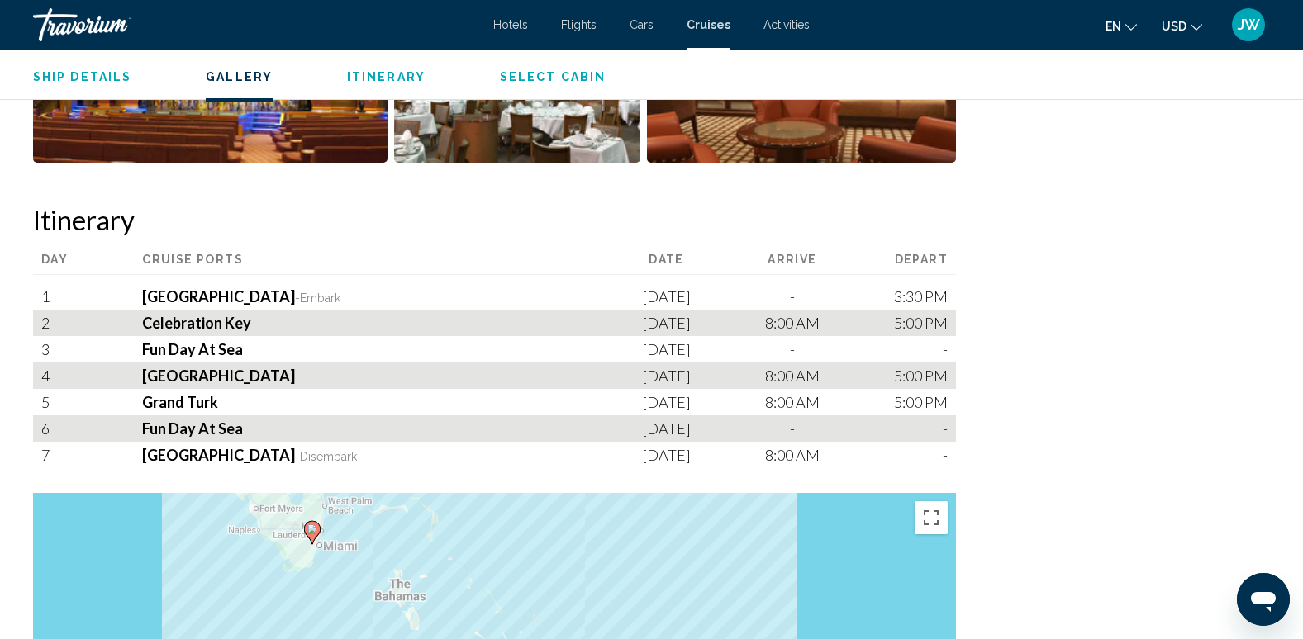
scroll to position [1652, 0]
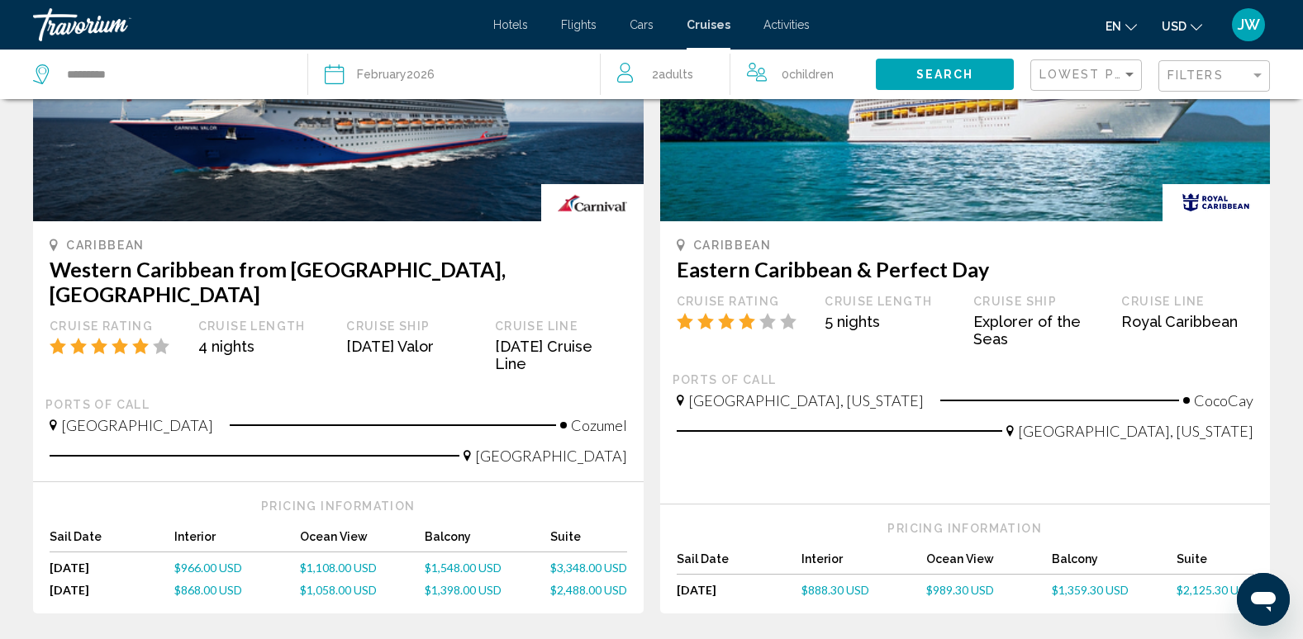
scroll to position [1652, 0]
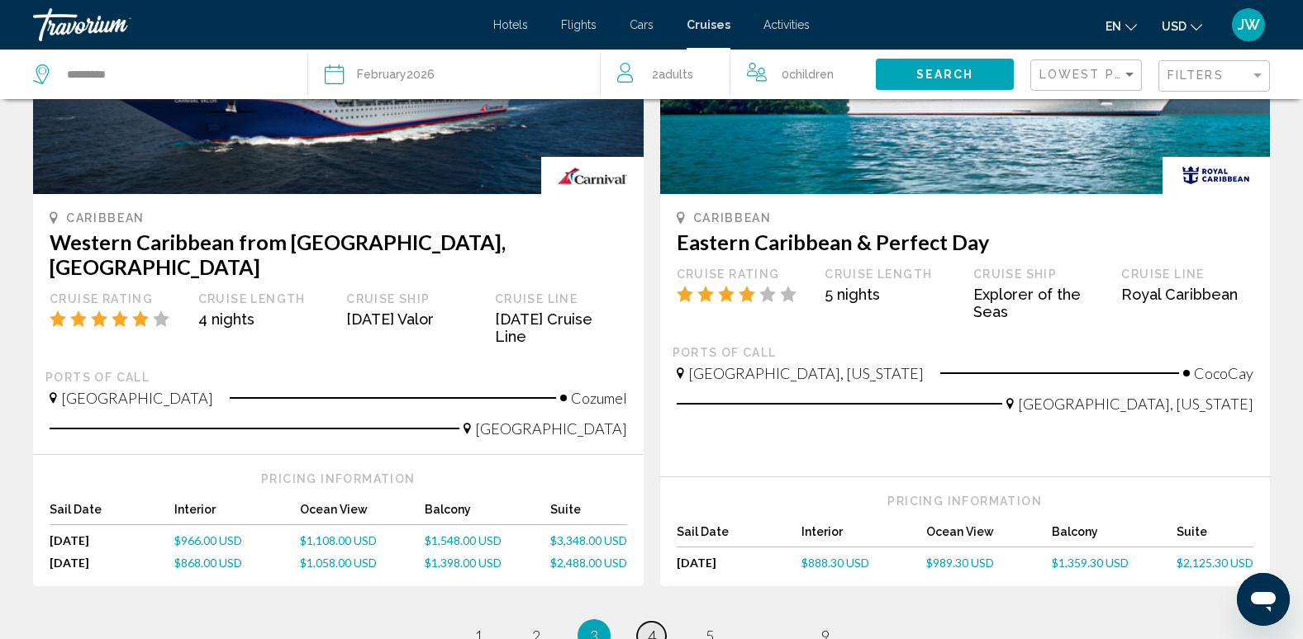
click at [648, 627] on span "4" at bounding box center [652, 636] width 8 height 18
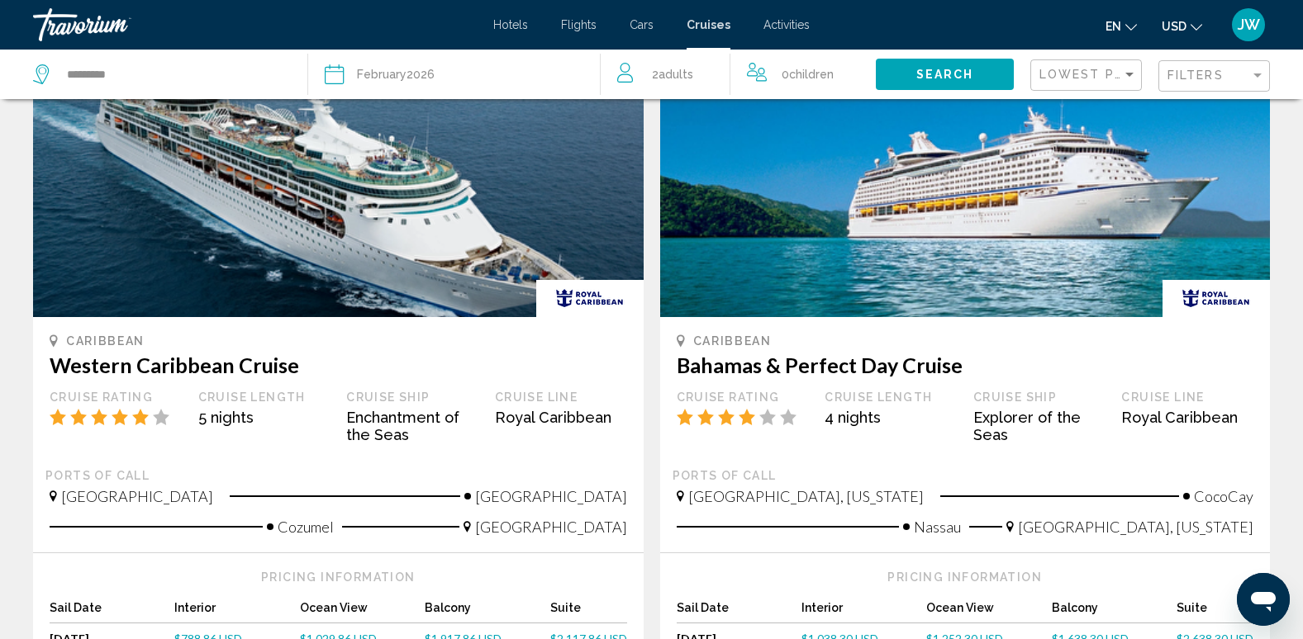
scroll to position [1652, 0]
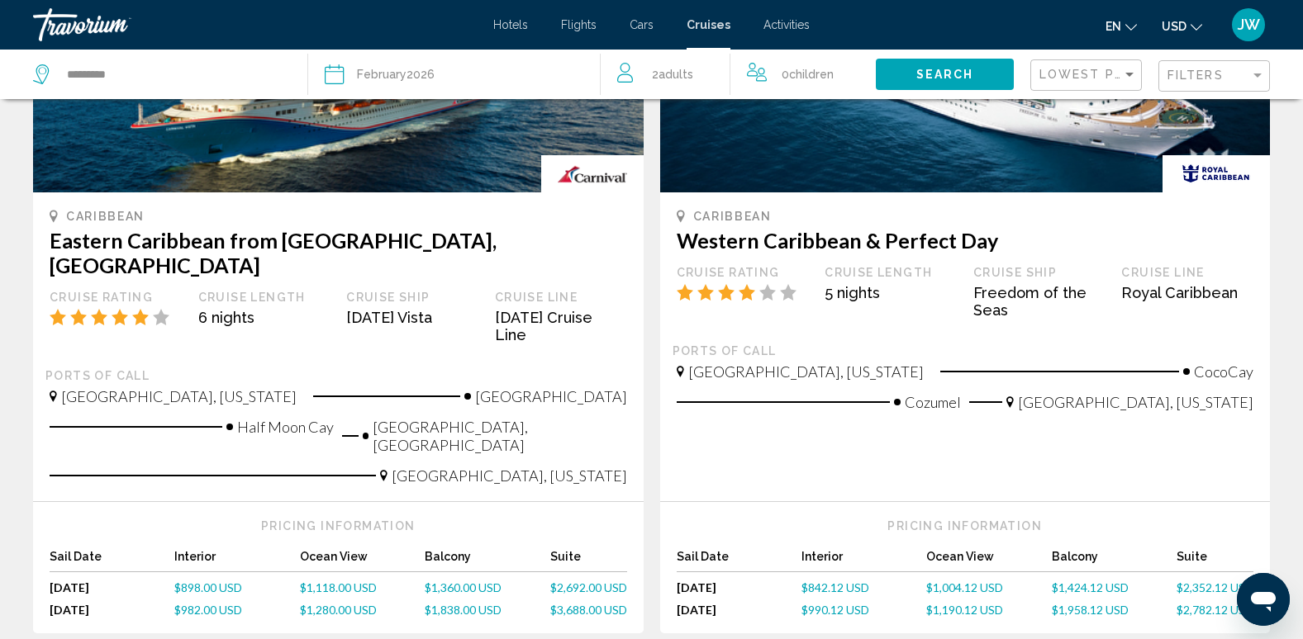
scroll to position [330, 0]
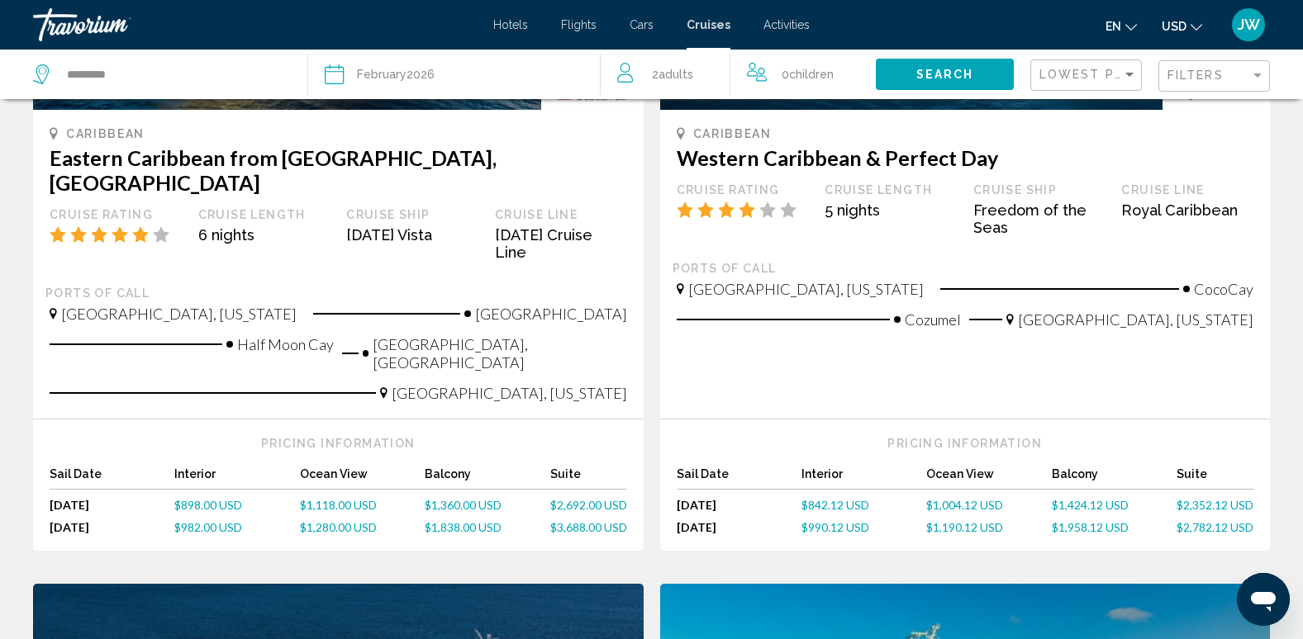
click at [457, 498] on span "$1,360.00 USD" at bounding box center [463, 505] width 77 height 14
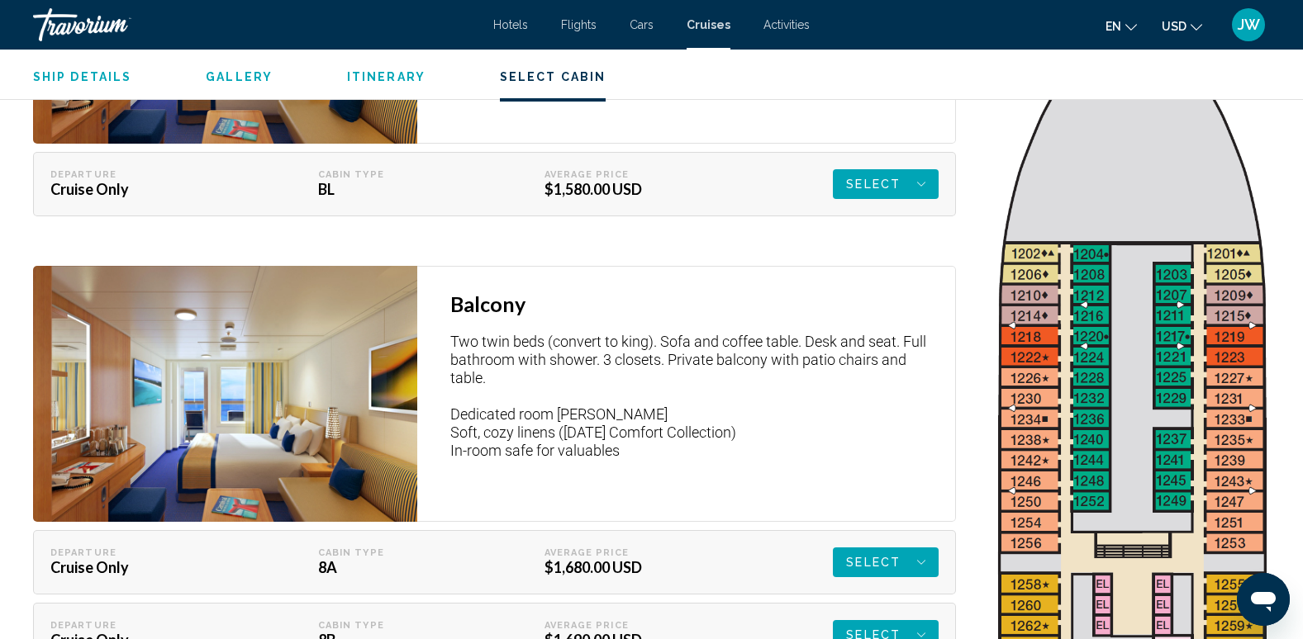
scroll to position [2891, 0]
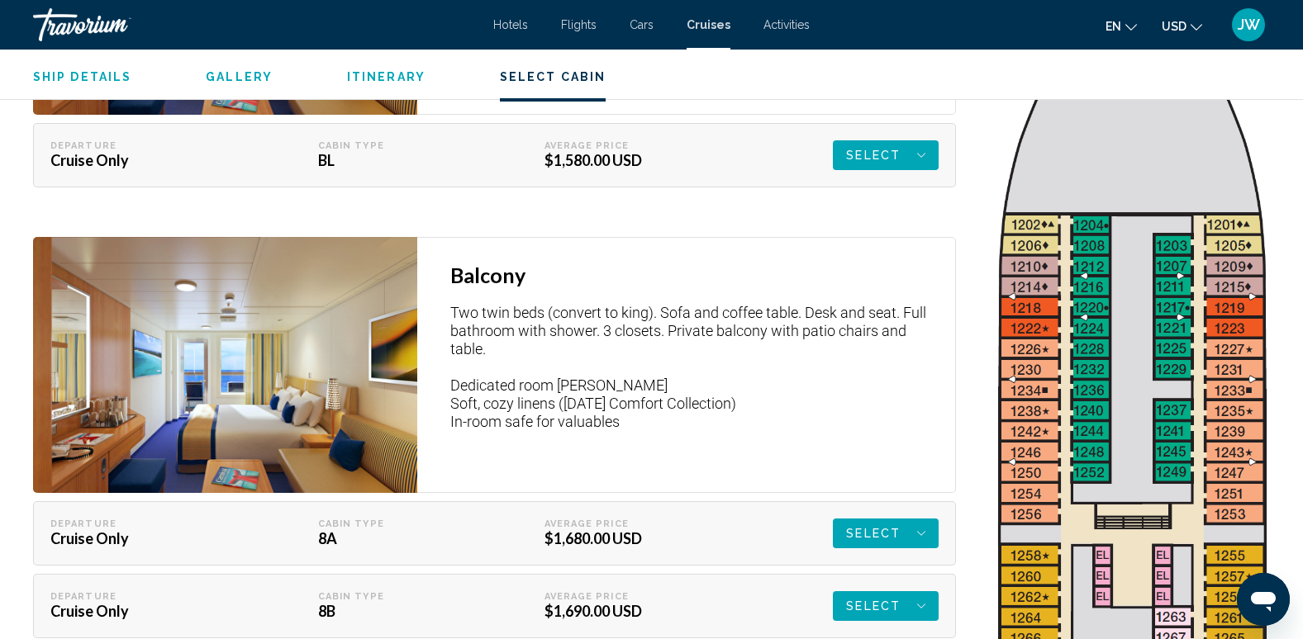
click at [869, 140] on span "Select" at bounding box center [873, 155] width 55 height 30
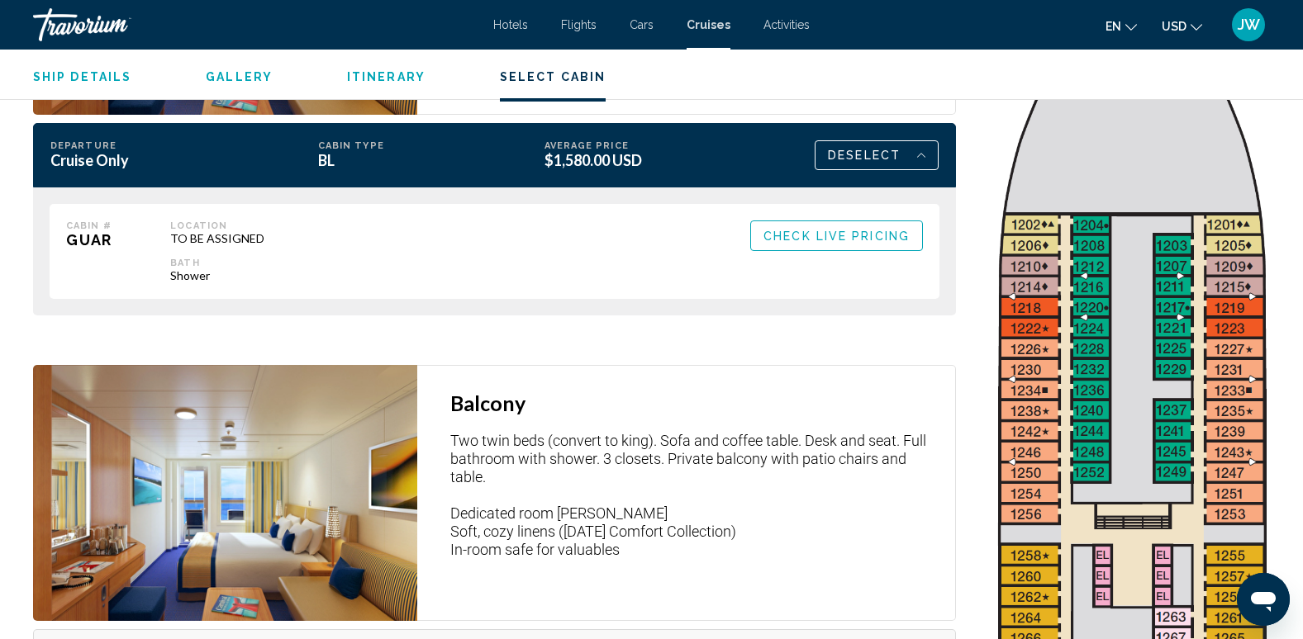
click at [885, 230] on span "Check Live Pricing" at bounding box center [836, 236] width 146 height 13
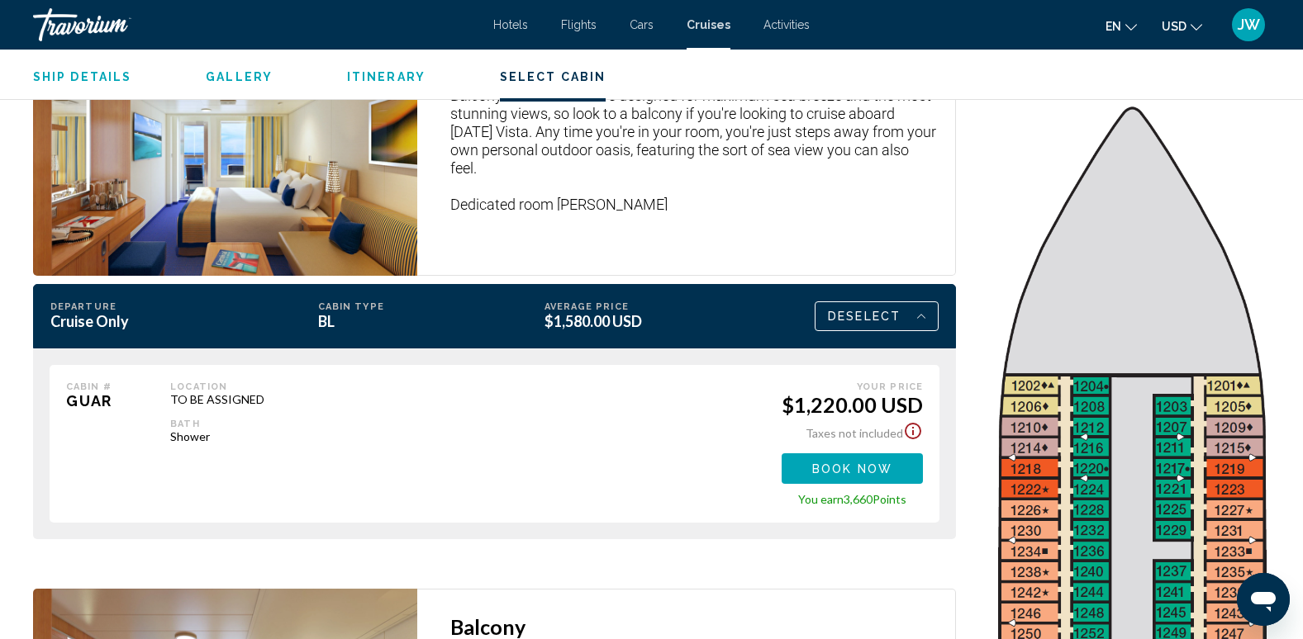
scroll to position [2726, 0]
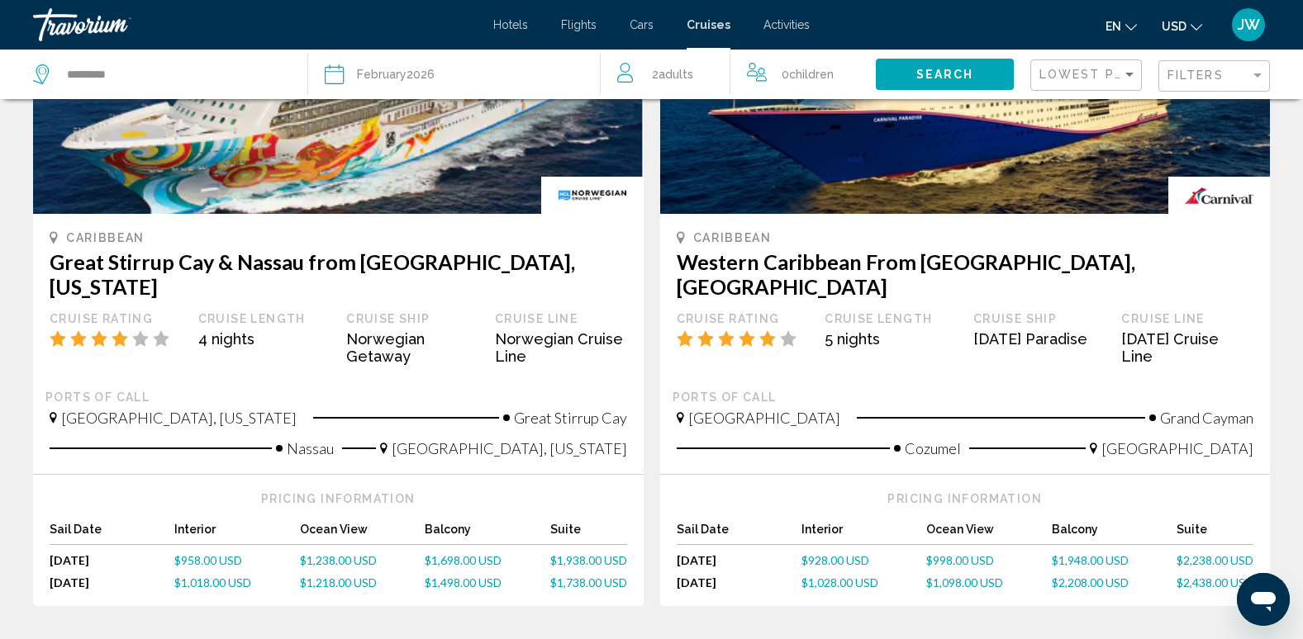
scroll to position [1652, 0]
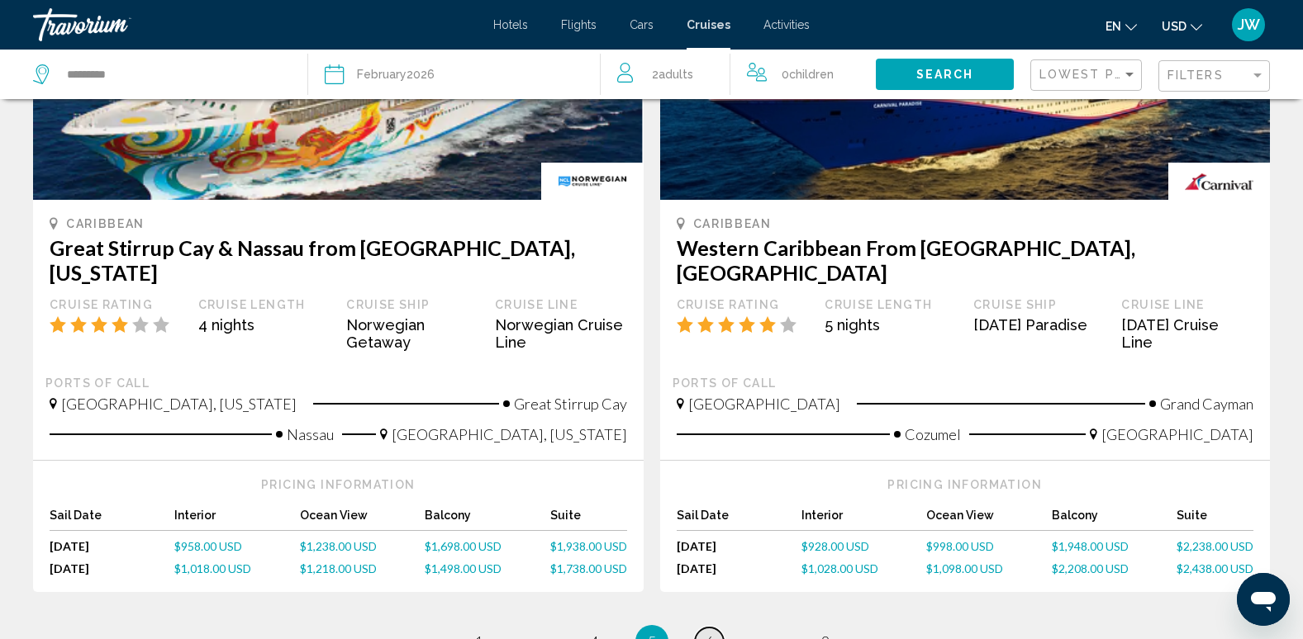
click at [707, 633] on span "6" at bounding box center [709, 642] width 8 height 18
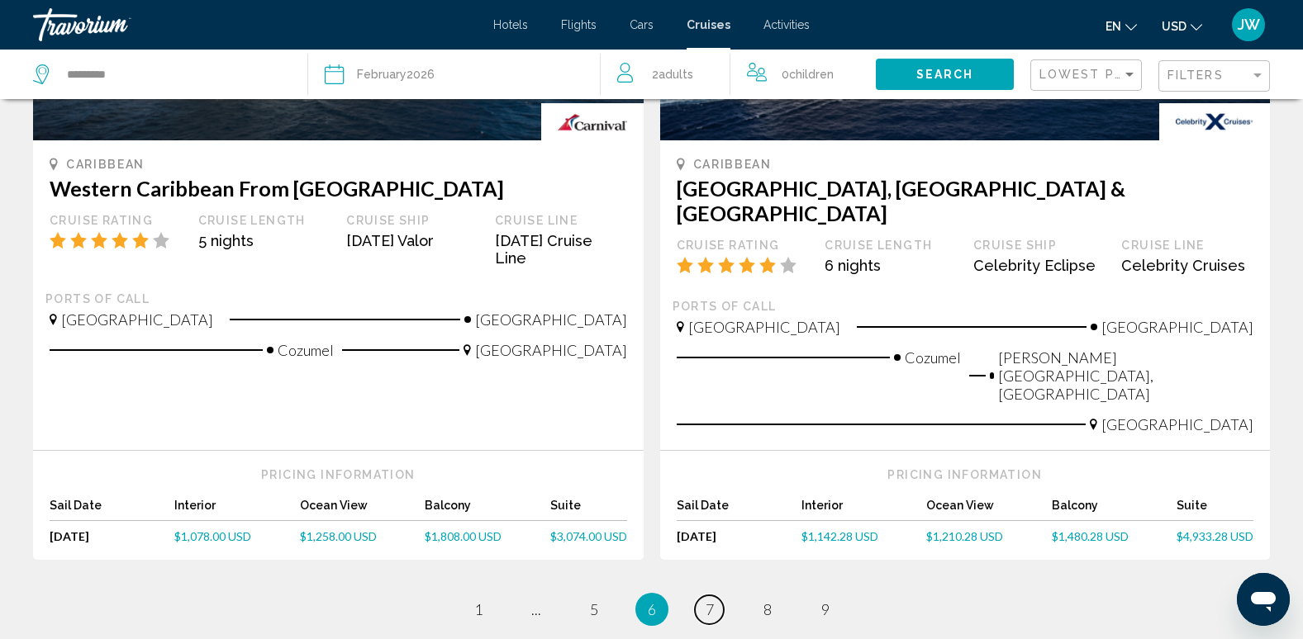
scroll to position [1735, 0]
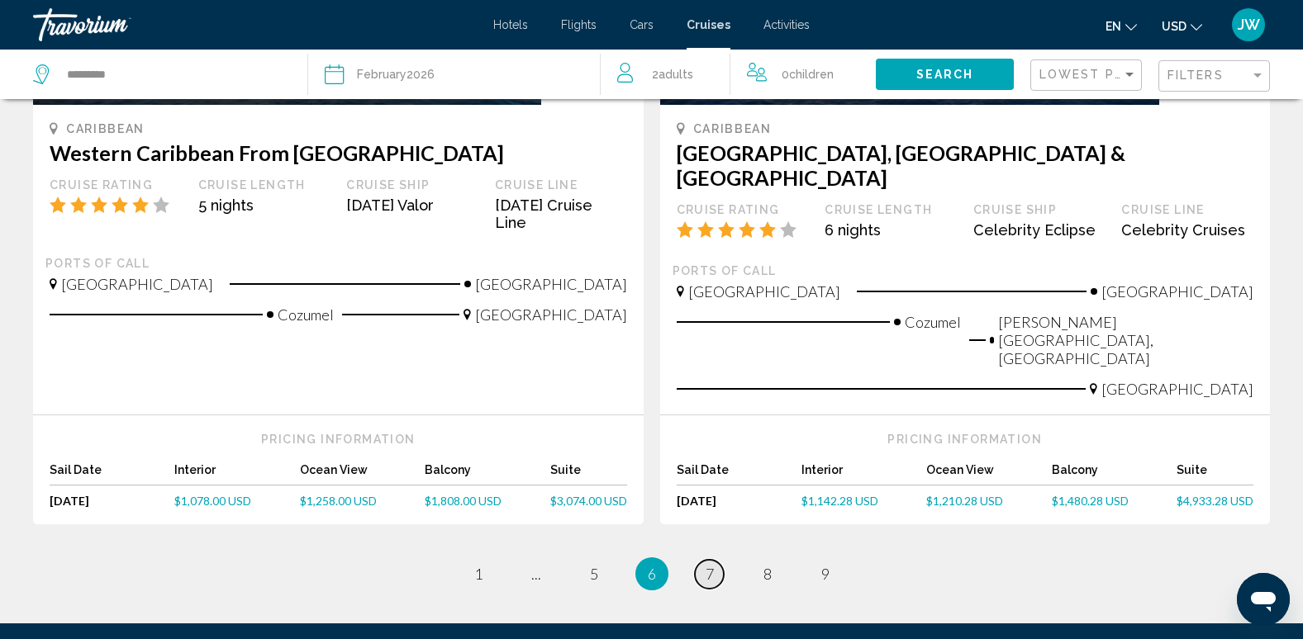
click at [714, 560] on link "page 7" at bounding box center [709, 574] width 29 height 29
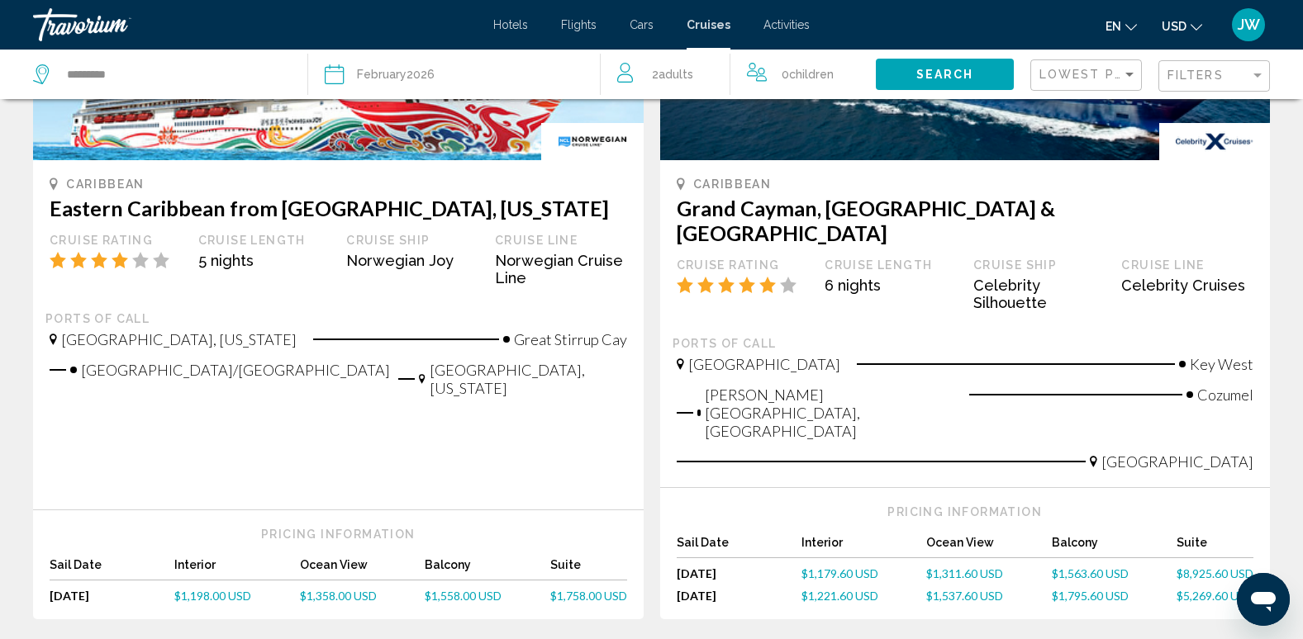
scroll to position [1735, 0]
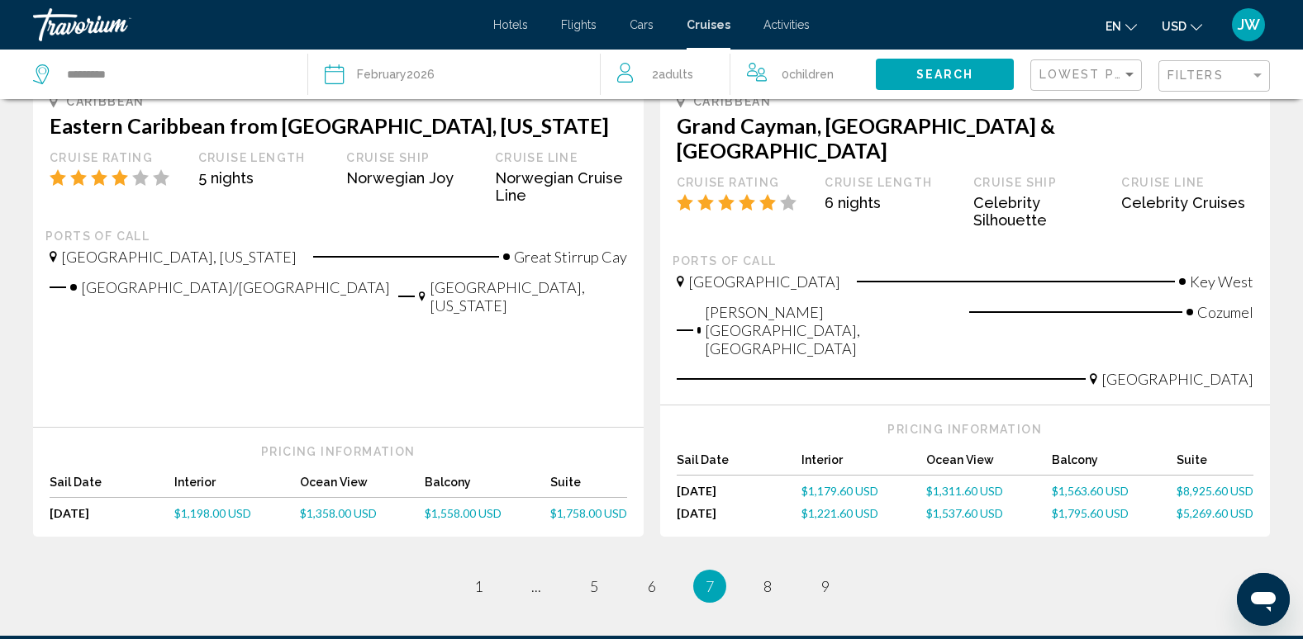
click at [1096, 484] on span "$1,563.60 USD" at bounding box center [1090, 491] width 77 height 14
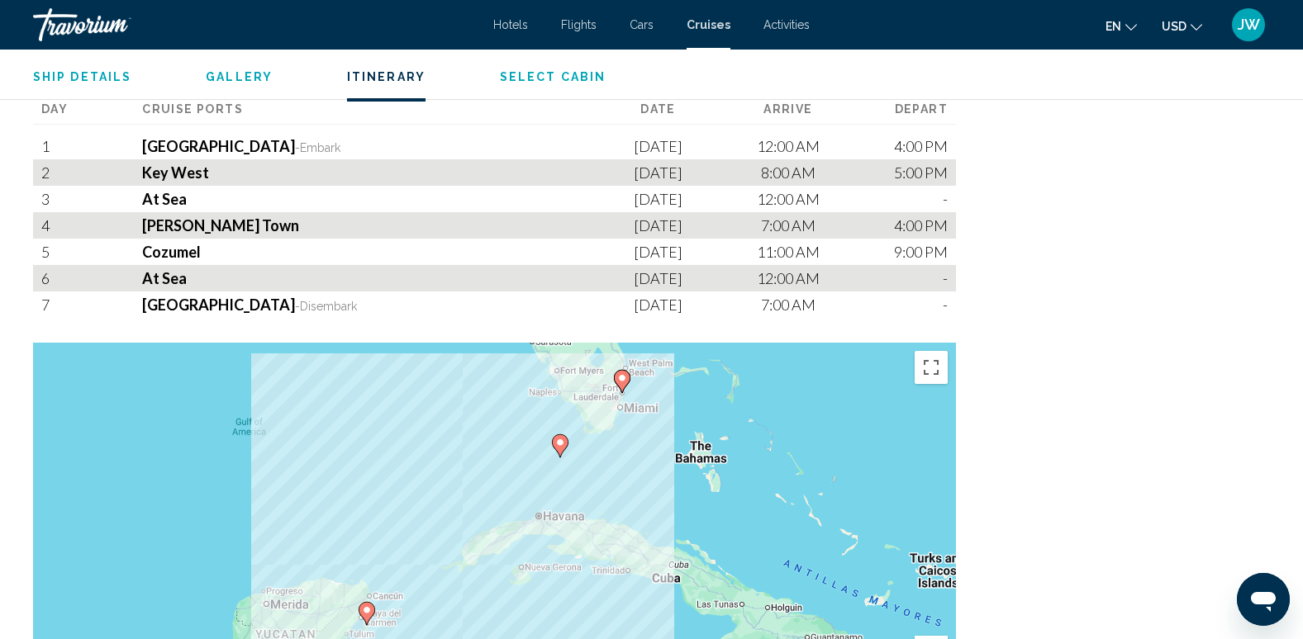
scroll to position [1735, 0]
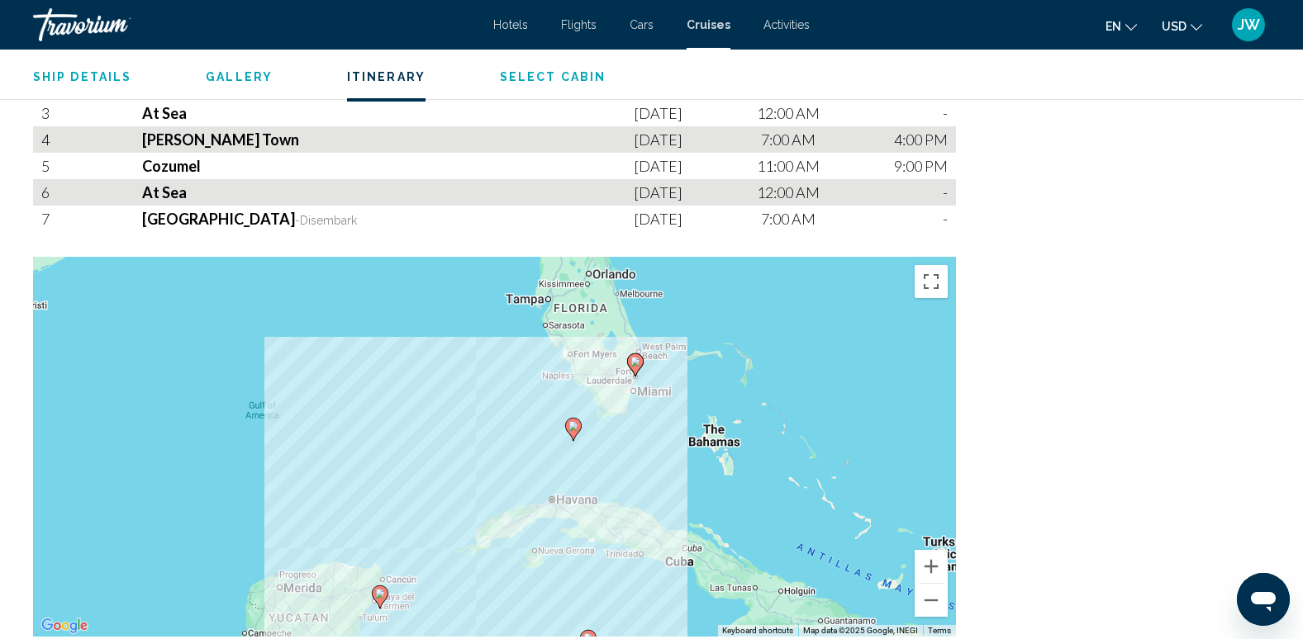
drag, startPoint x: 800, startPoint y: 335, endPoint x: 812, endPoint y: 406, distance: 72.1
click at [812, 406] on div "To activate drag with keyboard, press Alt + Enter. Once in keyboard drag state,…" at bounding box center [494, 447] width 923 height 380
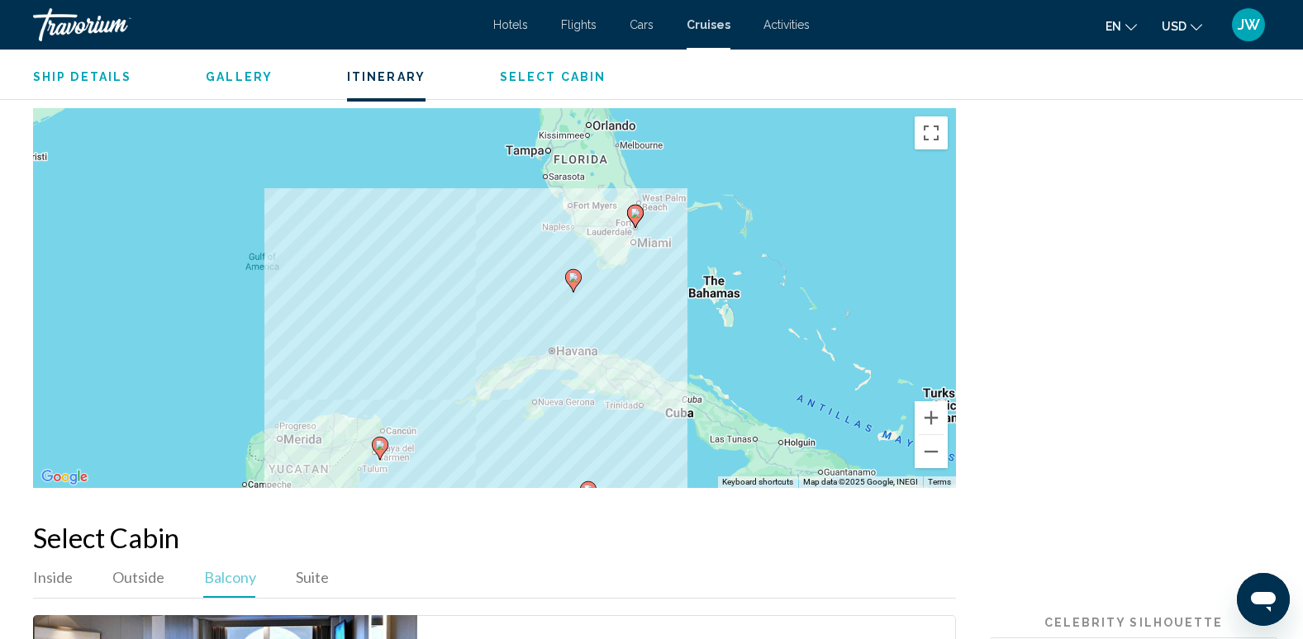
scroll to position [1900, 0]
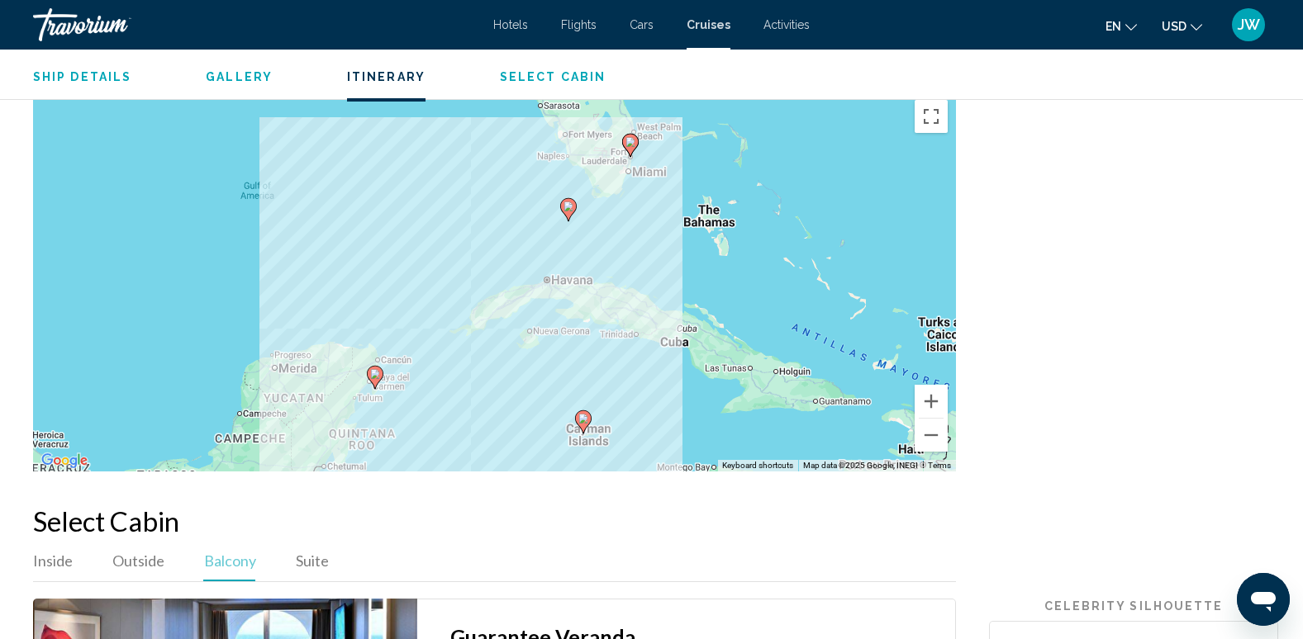
drag, startPoint x: 756, startPoint y: 339, endPoint x: 750, endPoint y: 282, distance: 56.5
click at [750, 282] on div "To activate drag with keyboard, press Alt + Enter. Once in keyboard drag state,…" at bounding box center [494, 282] width 923 height 380
click at [938, 403] on button "Zoom in" at bounding box center [930, 401] width 33 height 33
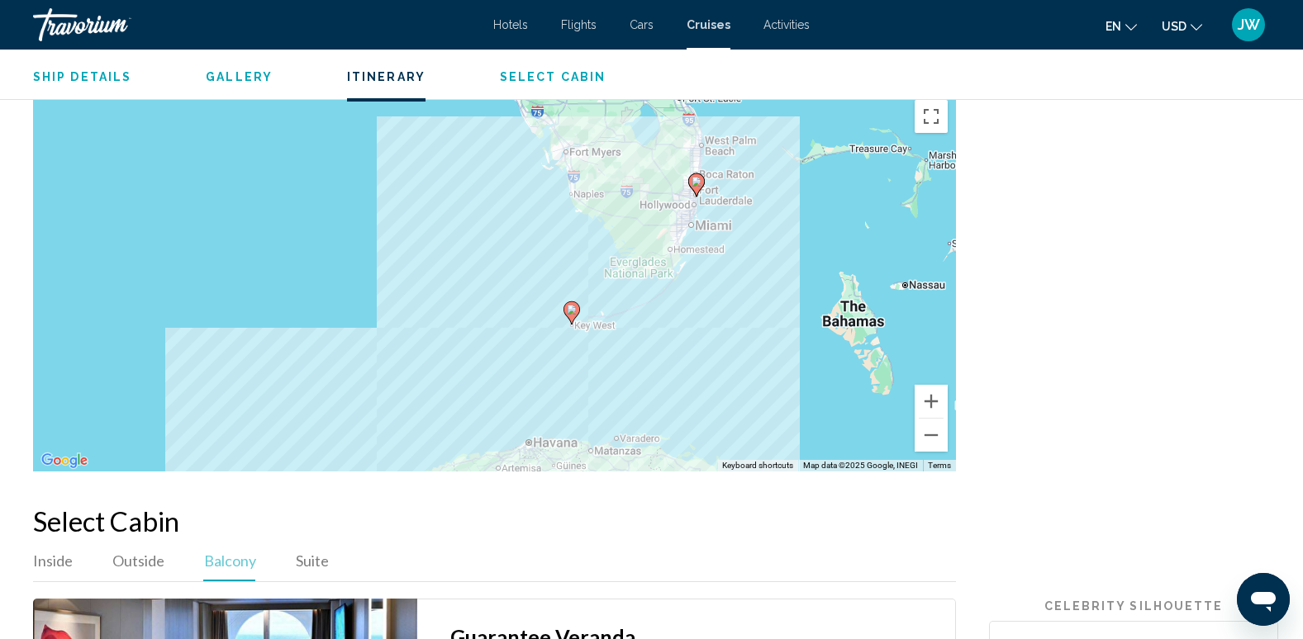
drag, startPoint x: 804, startPoint y: 207, endPoint x: 733, endPoint y: 372, distance: 179.8
click at [733, 372] on div "To activate drag with keyboard, press Alt + Enter. Once in keyboard drag state,…" at bounding box center [494, 282] width 923 height 380
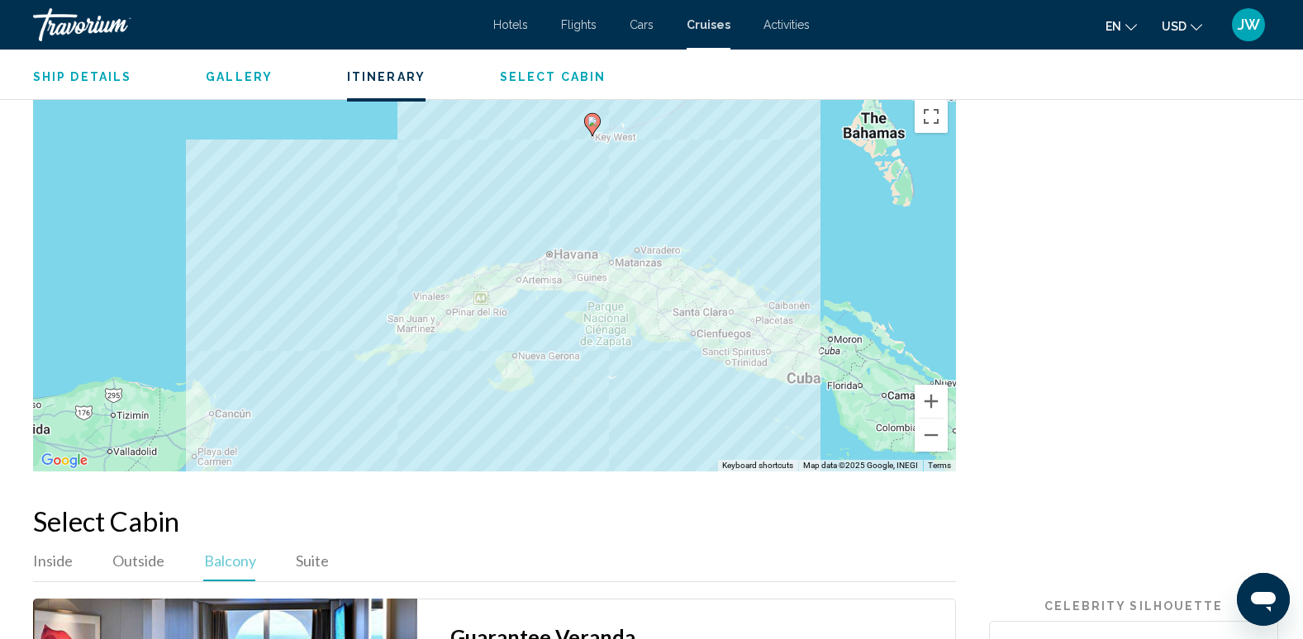
drag, startPoint x: 648, startPoint y: 370, endPoint x: 667, endPoint y: 178, distance: 192.7
click at [667, 178] on div "To activate drag with keyboard, press Alt + Enter. Once in keyboard drag state,…" at bounding box center [494, 282] width 923 height 380
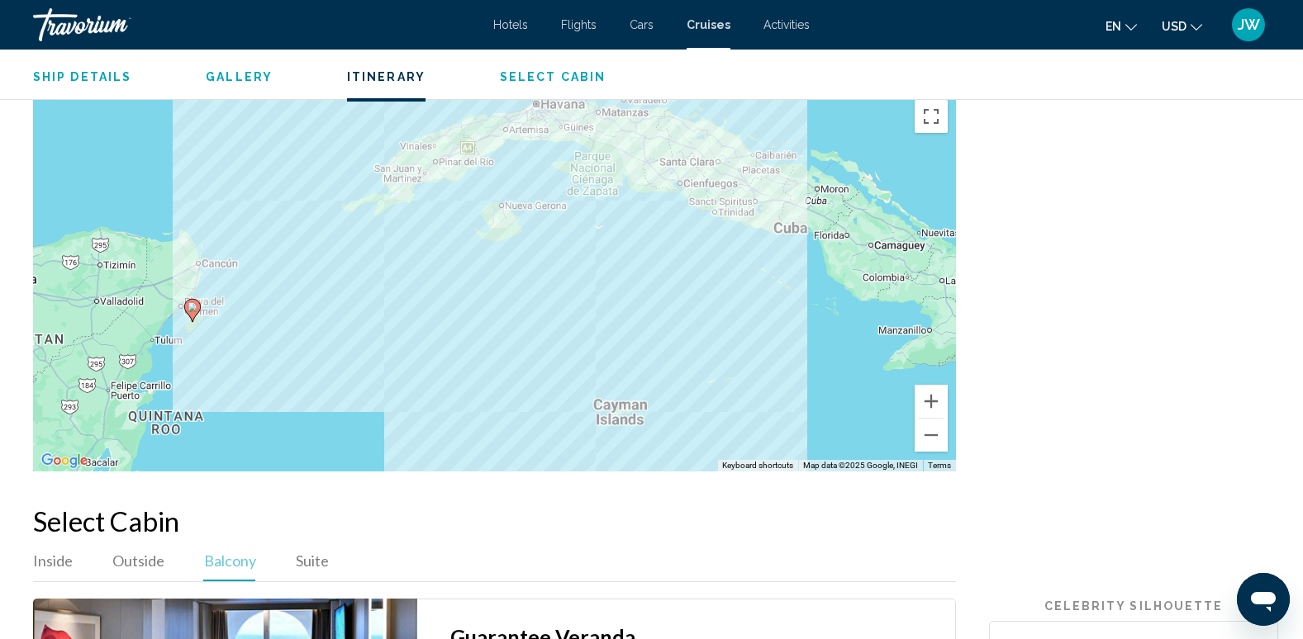
drag, startPoint x: 648, startPoint y: 404, endPoint x: 634, endPoint y: 251, distance: 153.4
click at [634, 251] on div "To activate drag with keyboard, press Alt + Enter. Once in keyboard drag state,…" at bounding box center [494, 282] width 923 height 380
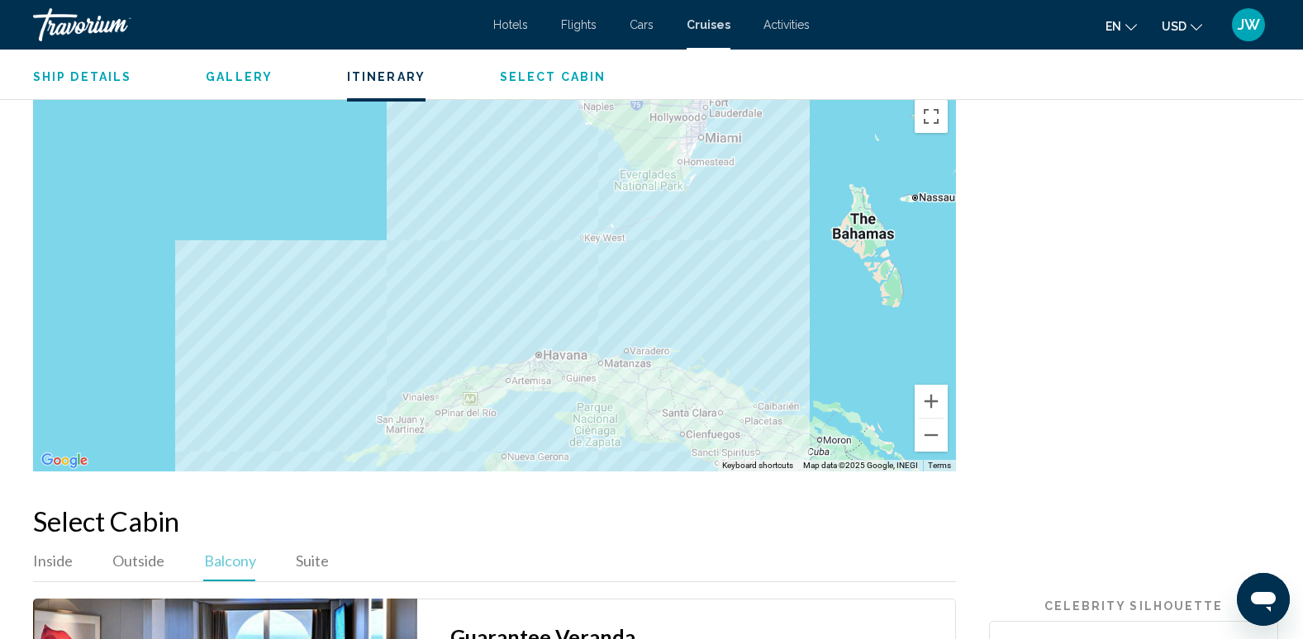
drag, startPoint x: 332, startPoint y: 273, endPoint x: 335, endPoint y: 529, distance: 256.9
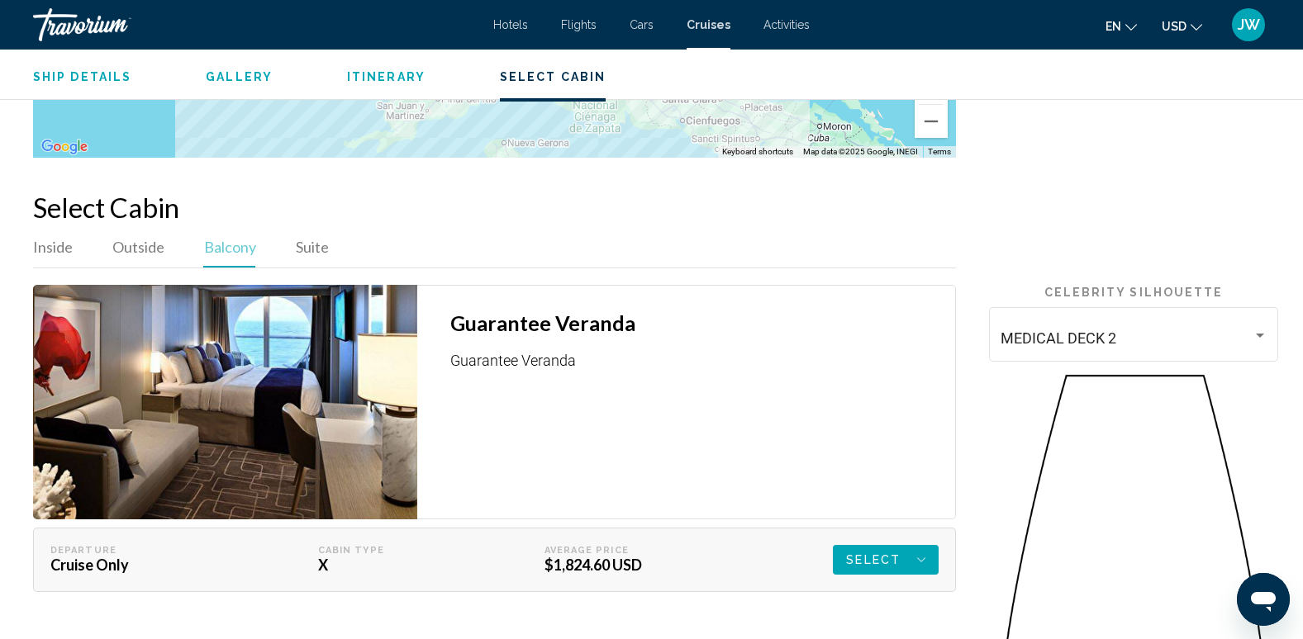
scroll to position [2313, 0]
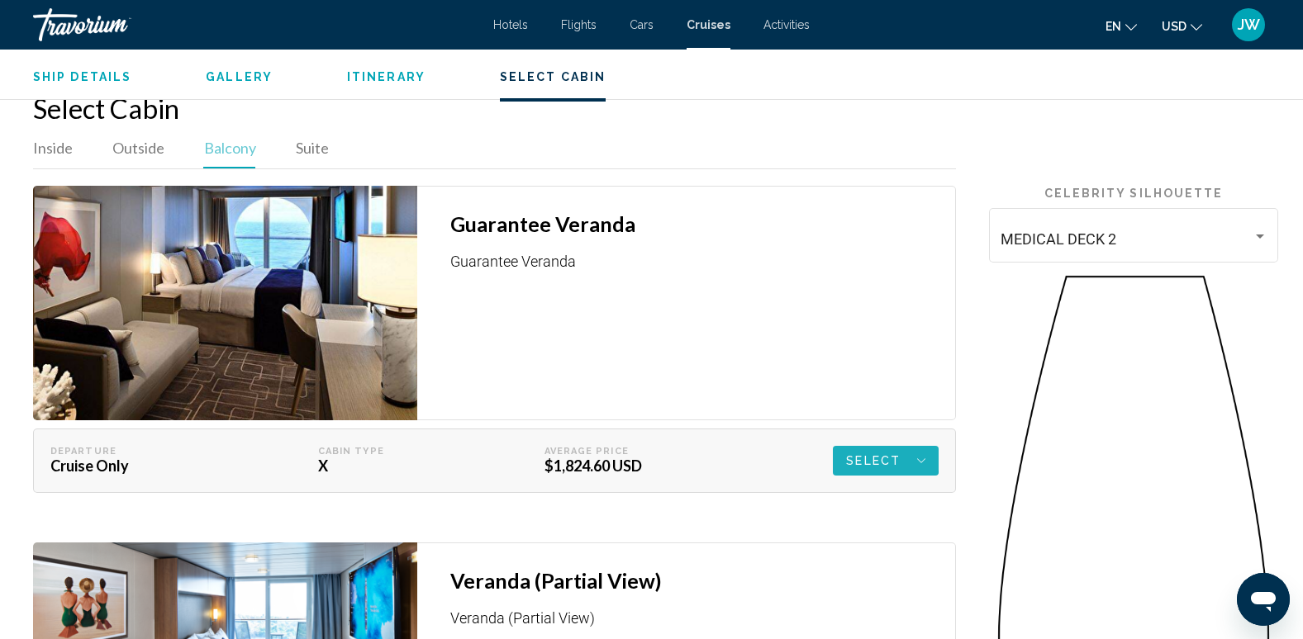
click at [861, 453] on span "Select" at bounding box center [873, 461] width 55 height 30
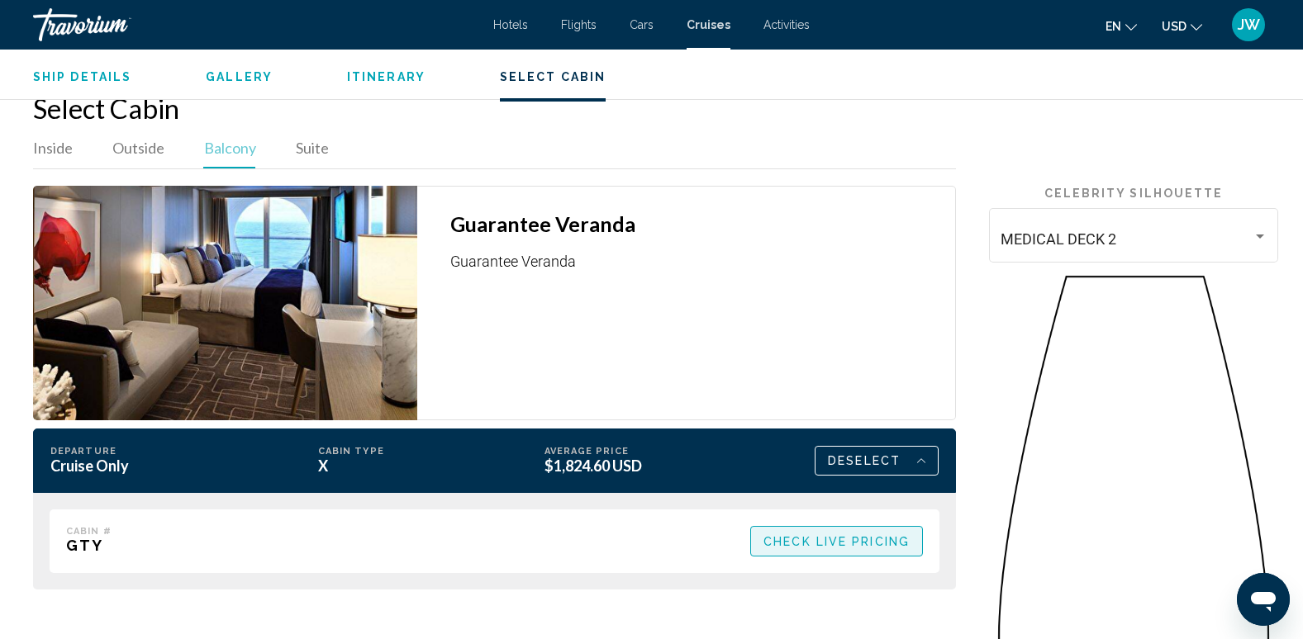
click at [772, 538] on span "Check Live Pricing" at bounding box center [836, 541] width 146 height 13
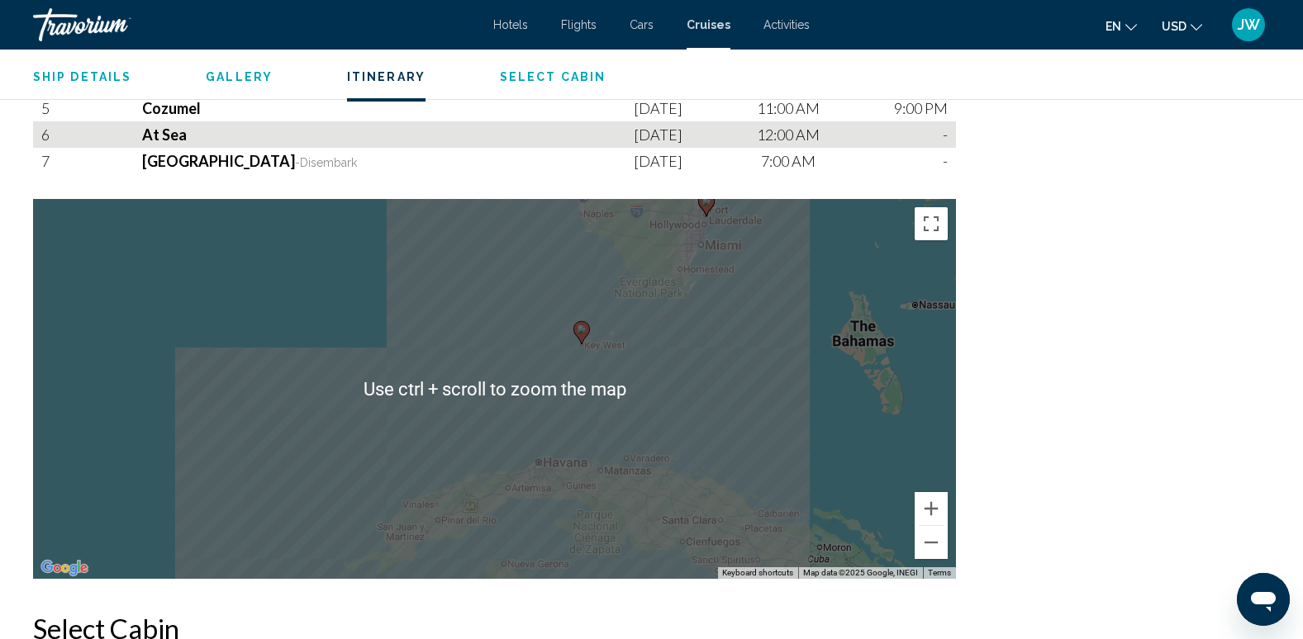
scroll to position [1900, 0]
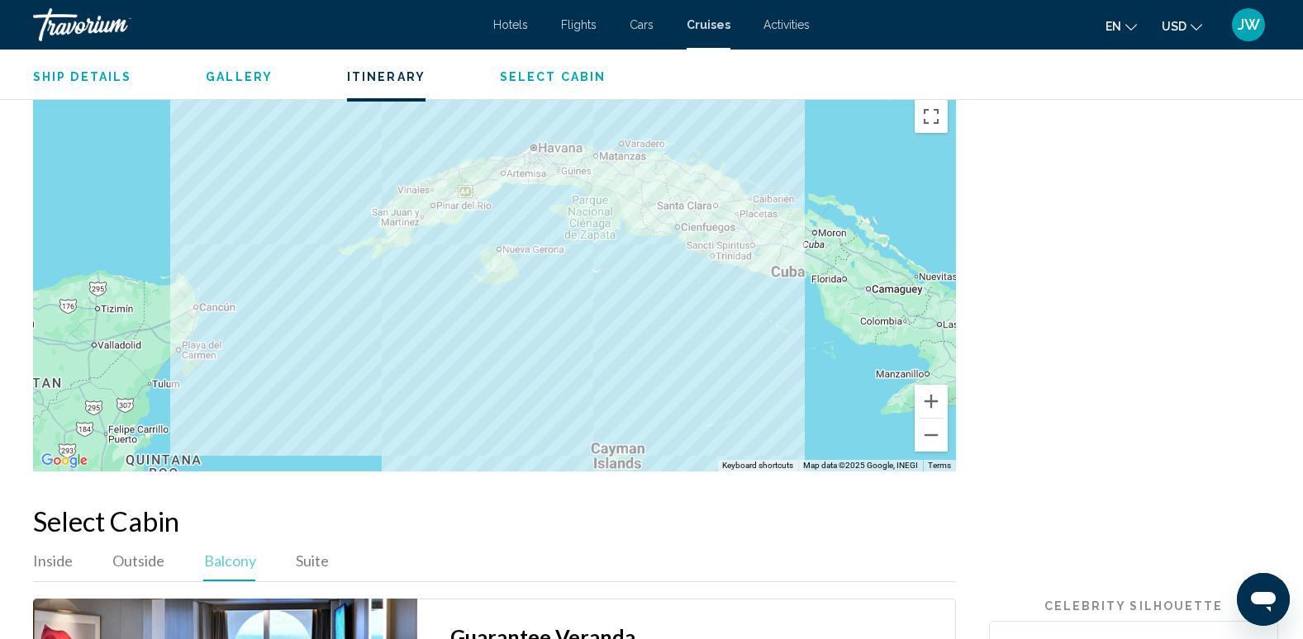
drag, startPoint x: 675, startPoint y: 354, endPoint x: 670, endPoint y: 145, distance: 209.9
click at [670, 145] on div "To activate drag with keyboard, press Alt + Enter. Once in keyboard drag state,…" at bounding box center [494, 282] width 923 height 380
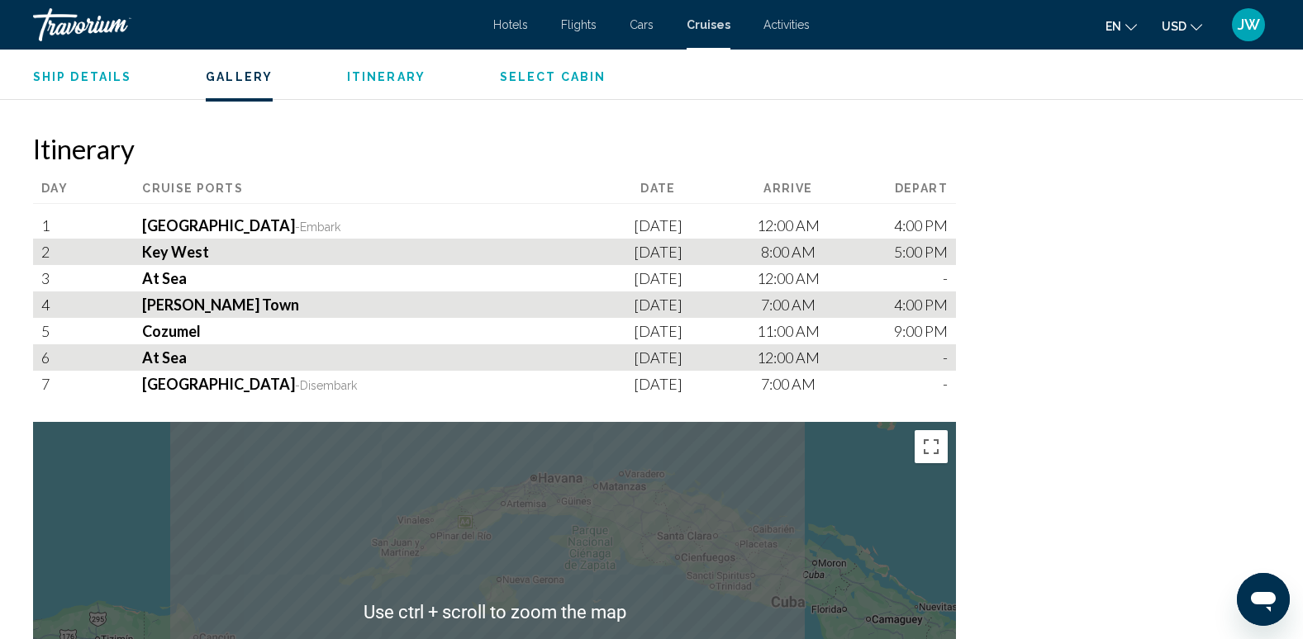
scroll to position [1487, 0]
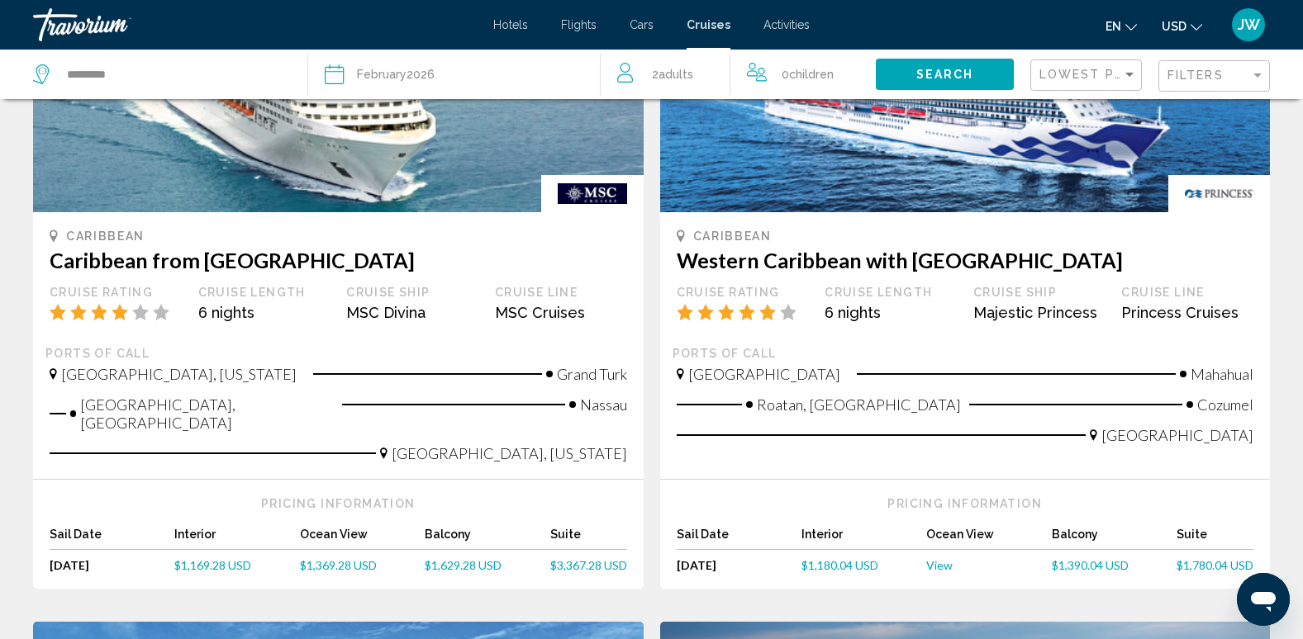
scroll to position [991, 0]
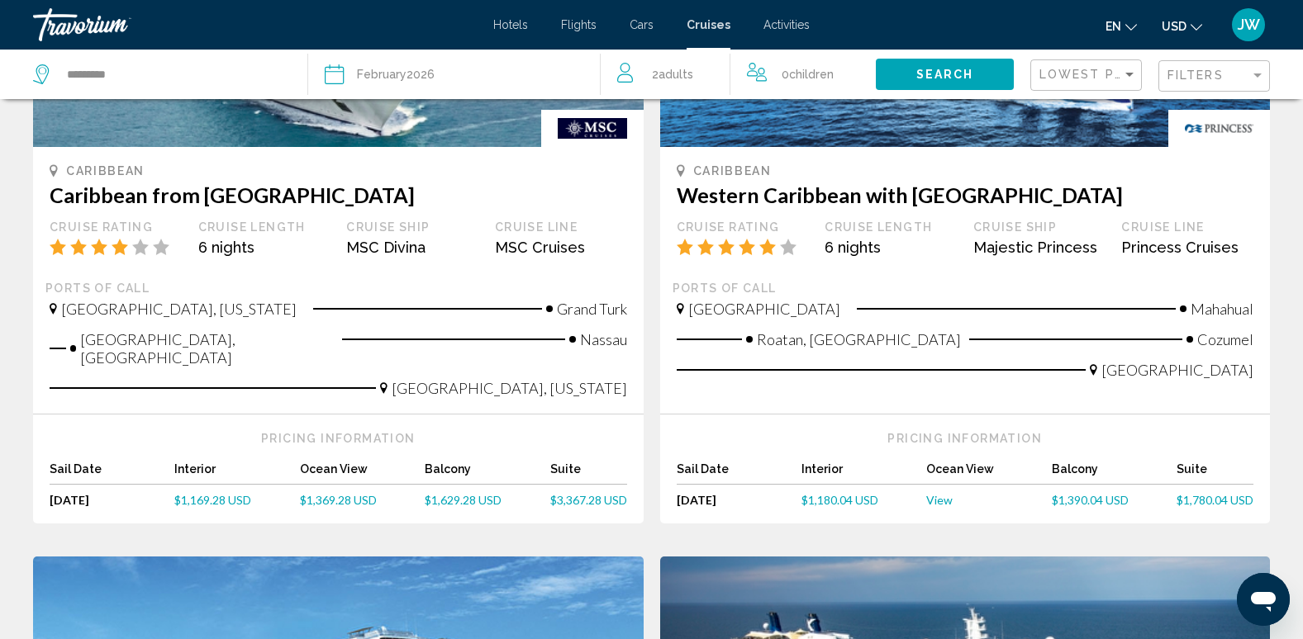
click at [1088, 493] on span "$1,390.04 USD" at bounding box center [1090, 500] width 77 height 14
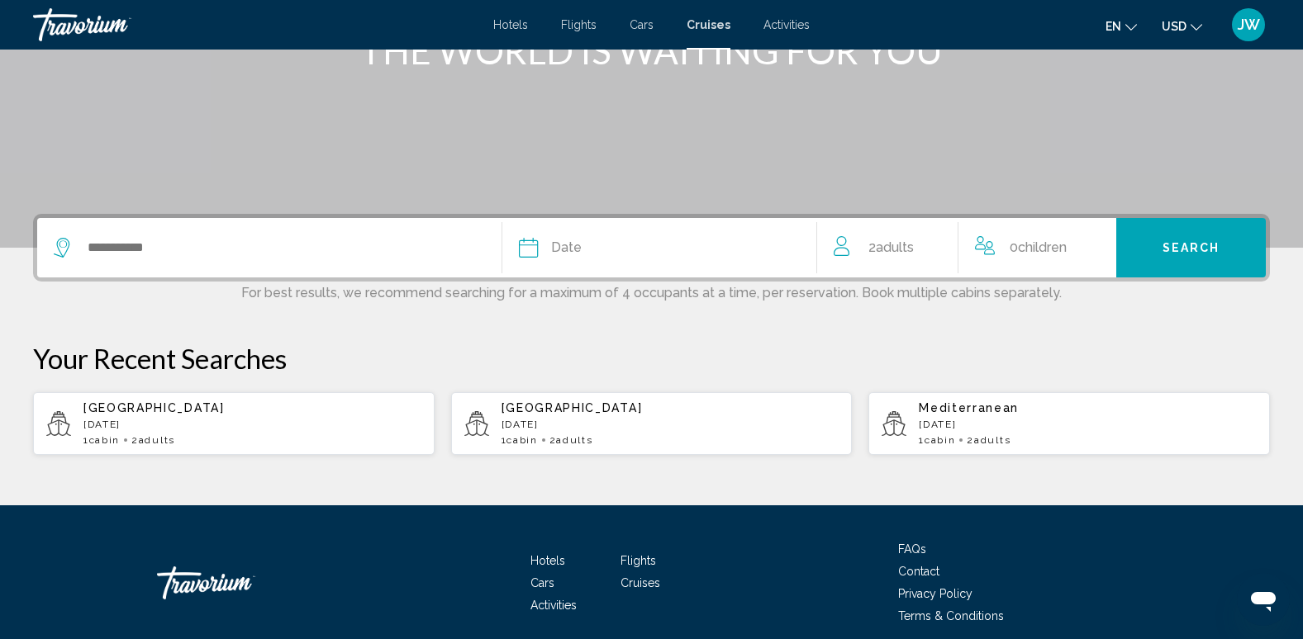
scroll to position [316, 0]
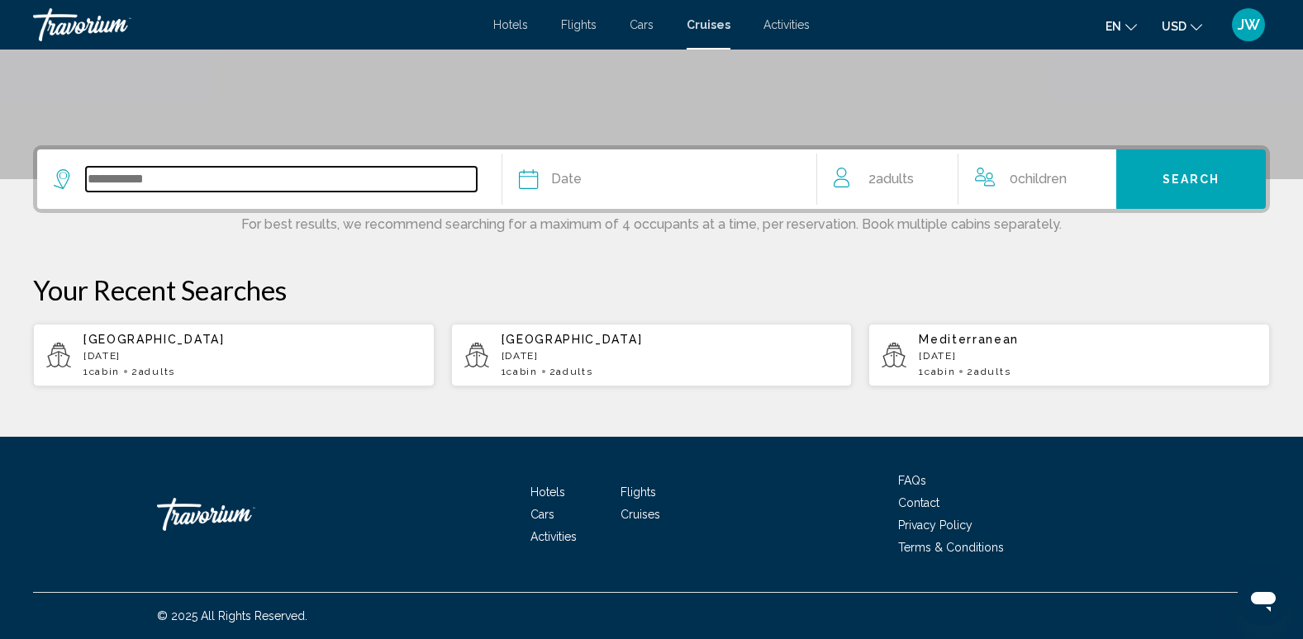
click at [159, 181] on input "Search widget" at bounding box center [281, 179] width 391 height 25
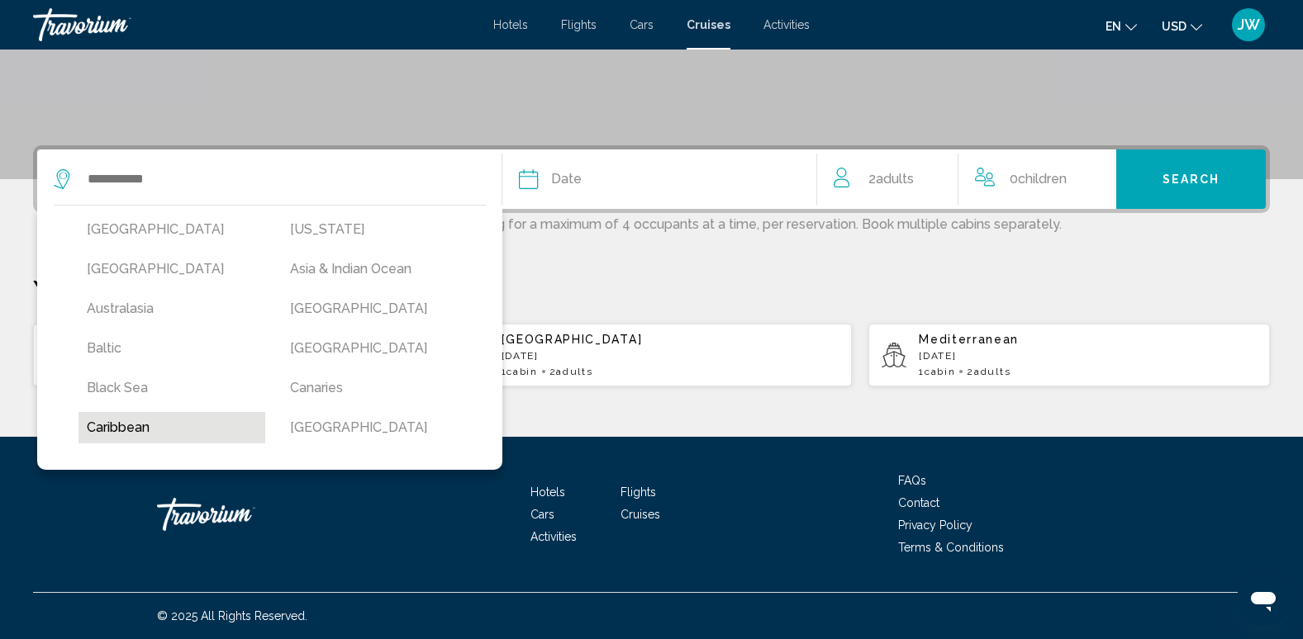
click at [112, 432] on button "Caribbean" at bounding box center [171, 427] width 187 height 31
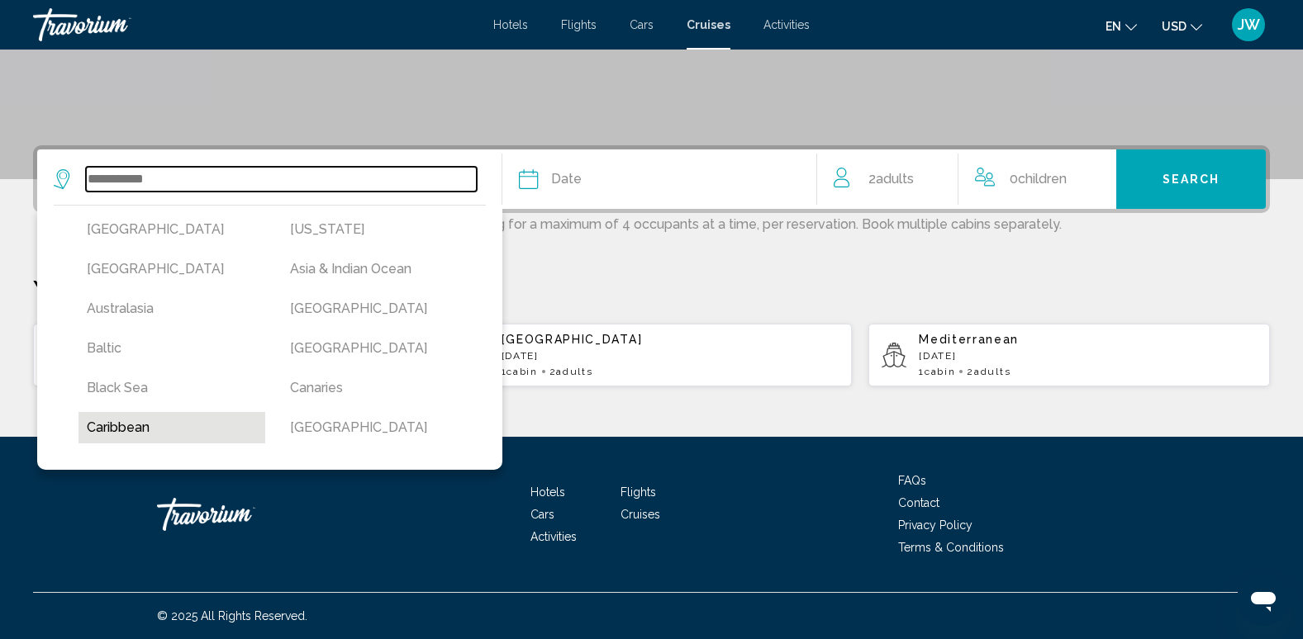
type input "*********"
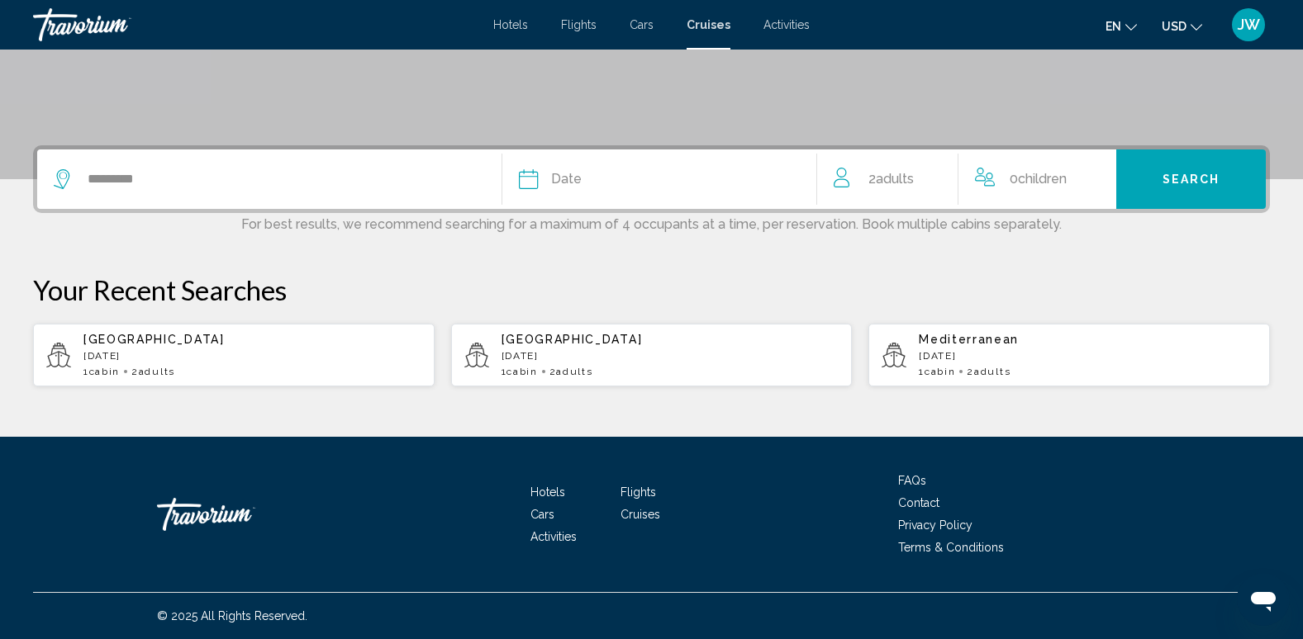
click at [627, 184] on div "Date" at bounding box center [660, 179] width 282 height 23
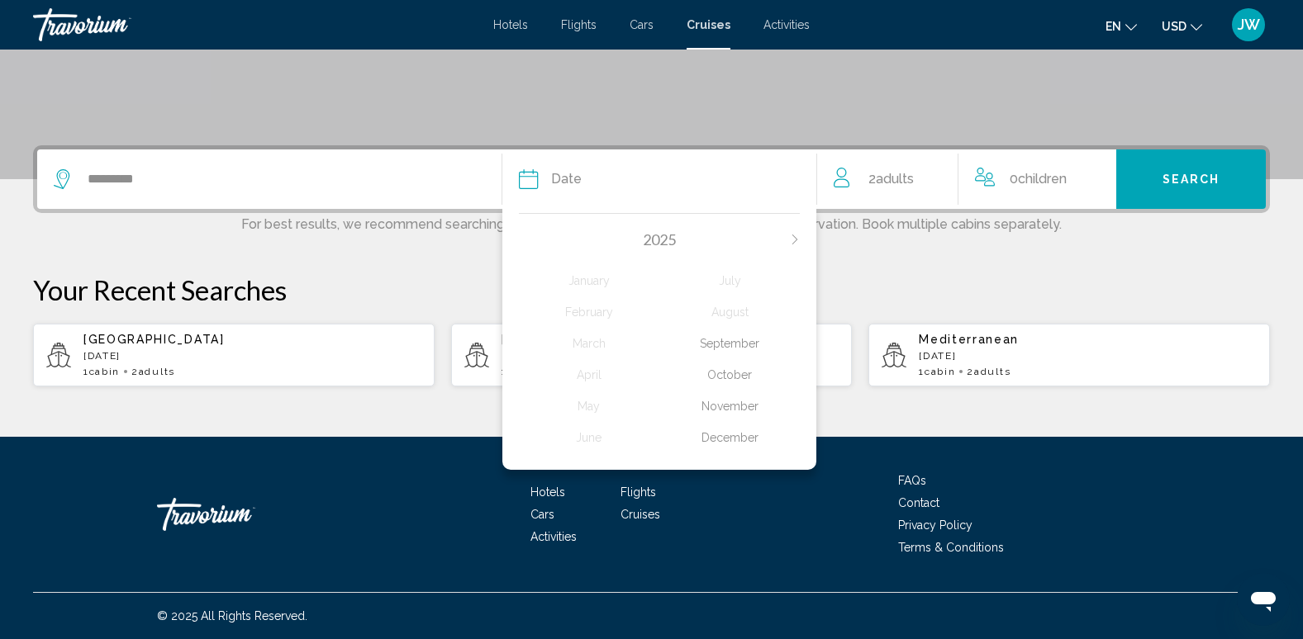
drag, startPoint x: 800, startPoint y: 233, endPoint x: 793, endPoint y: 248, distance: 16.6
click at [801, 235] on div "[DATE] February March April May June July August September October November Dec…" at bounding box center [659, 337] width 315 height 265
click at [790, 235] on icon "Next month" at bounding box center [795, 240] width 10 height 10
click at [572, 308] on div "February" at bounding box center [589, 312] width 140 height 30
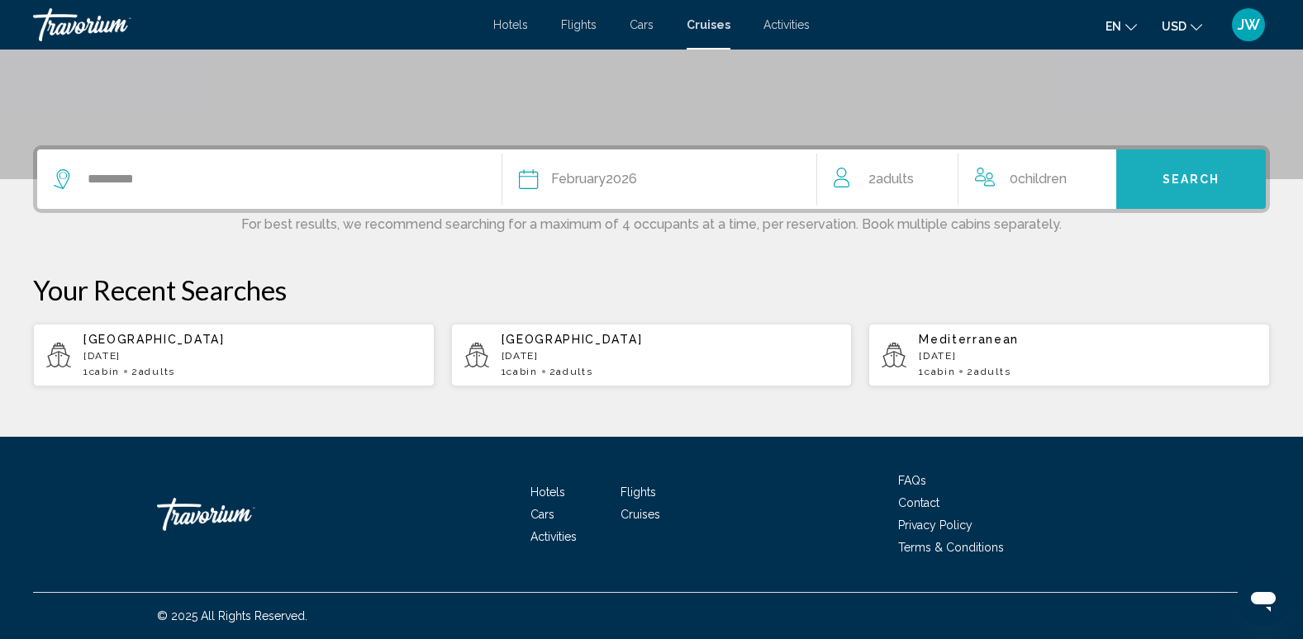
click at [1208, 183] on span "Search" at bounding box center [1191, 179] width 58 height 13
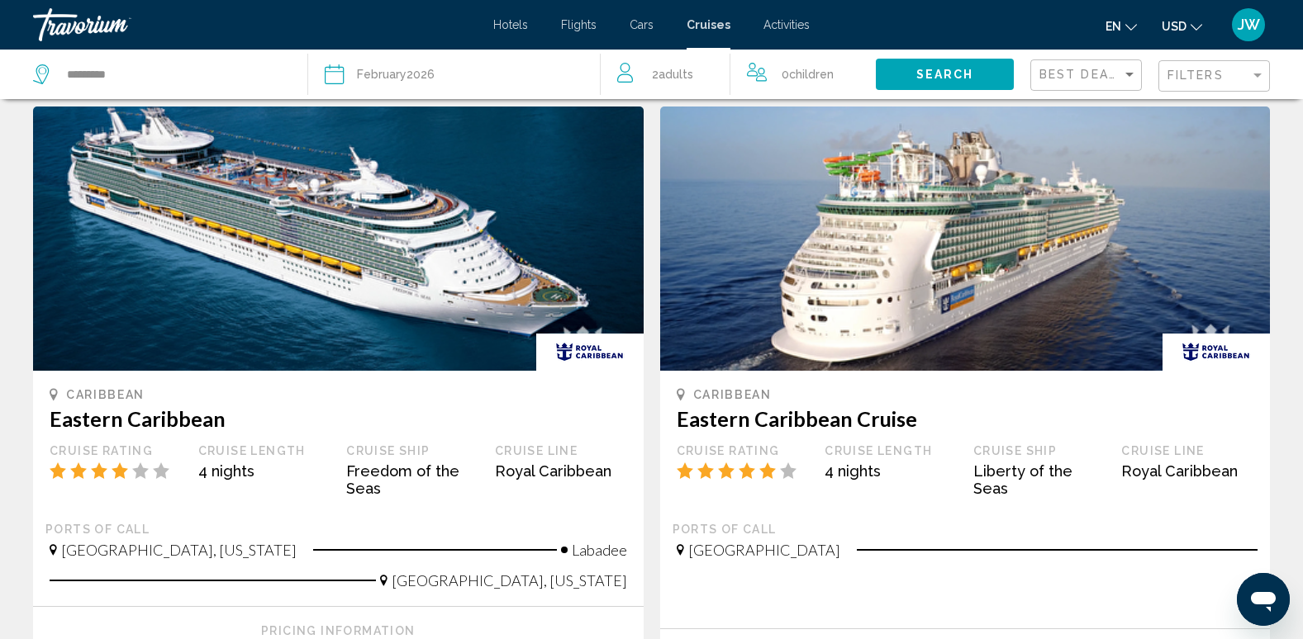
scroll to position [165, 0]
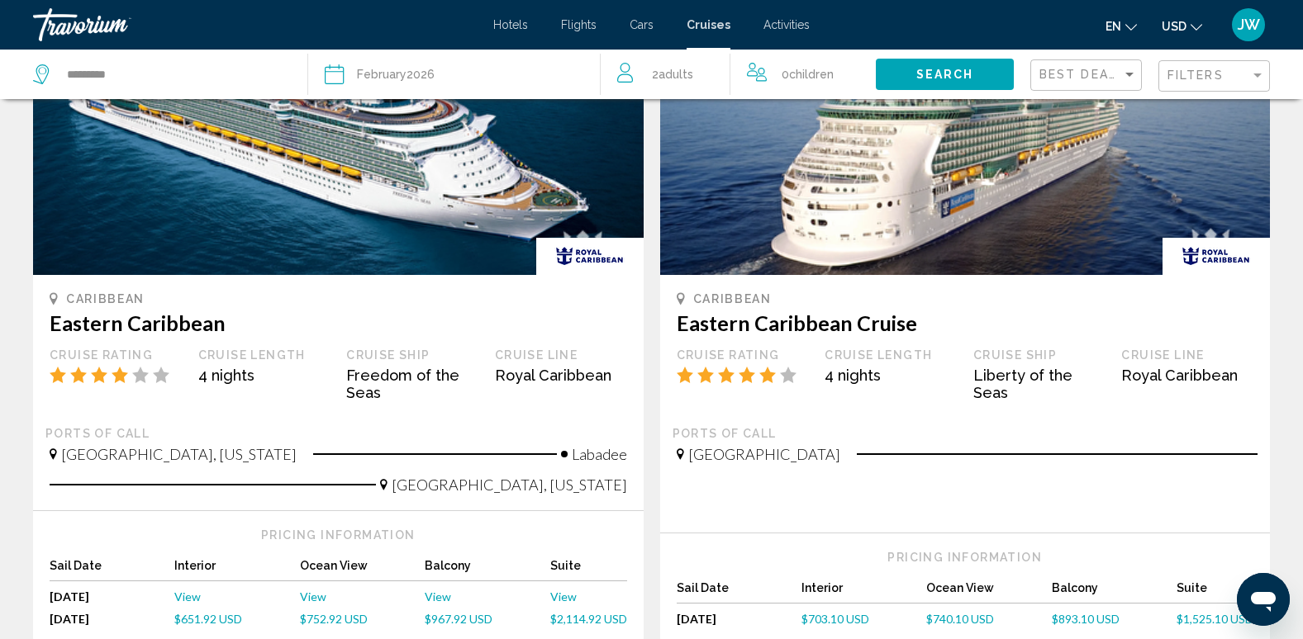
click at [1082, 621] on span "$893.10 USD" at bounding box center [1086, 619] width 68 height 14
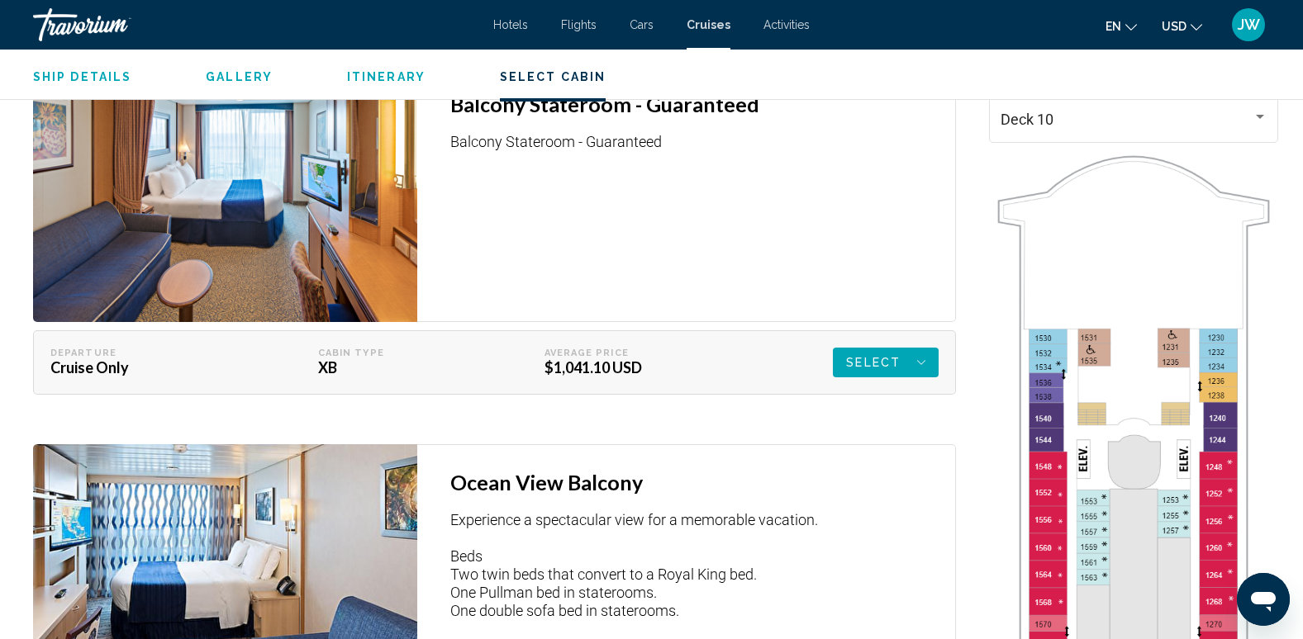
scroll to position [2561, 0]
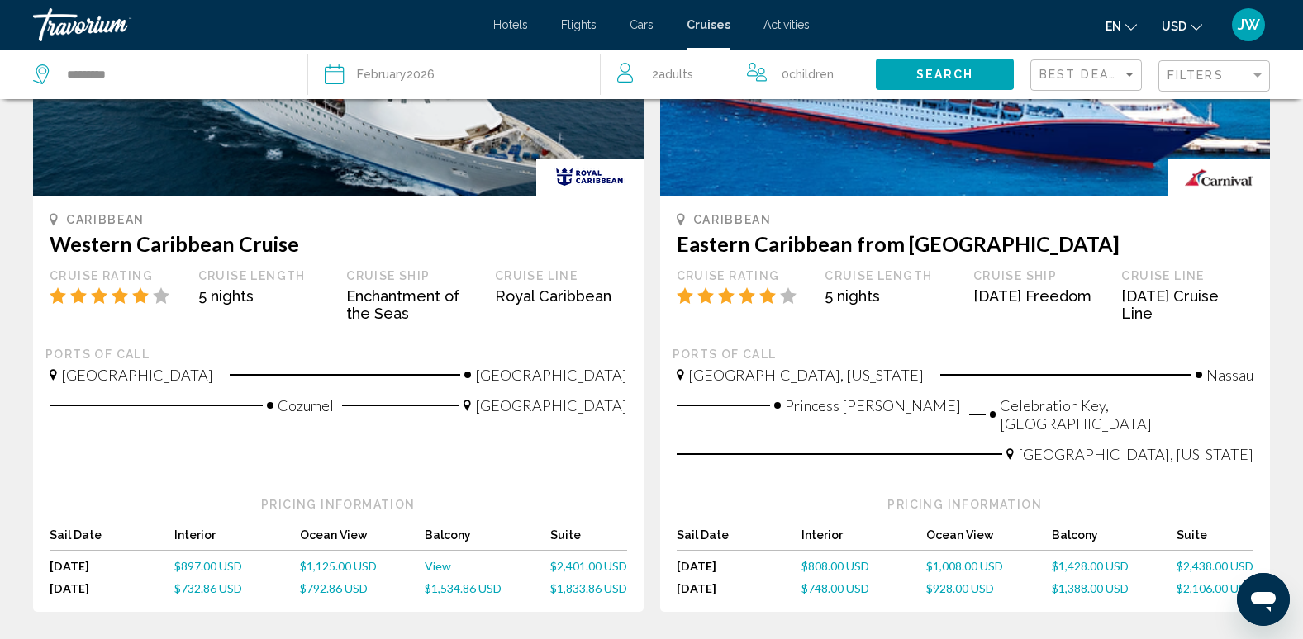
scroll to position [991, 0]
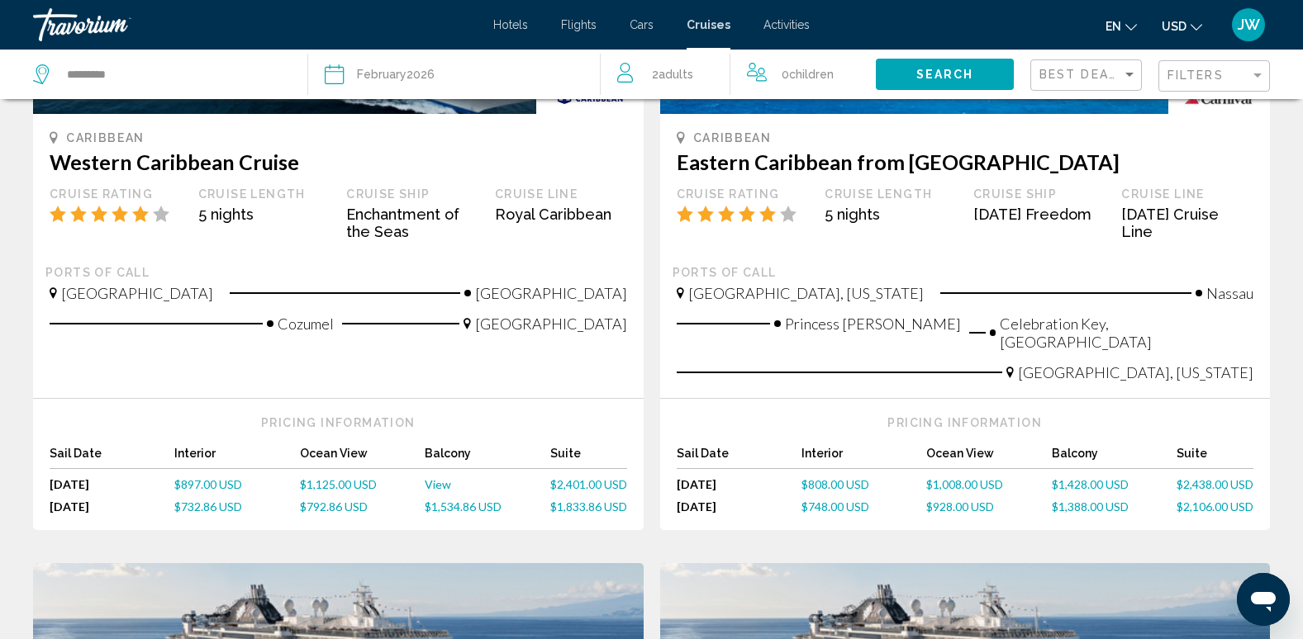
click at [465, 500] on span "$1,534.86 USD" at bounding box center [463, 507] width 77 height 14
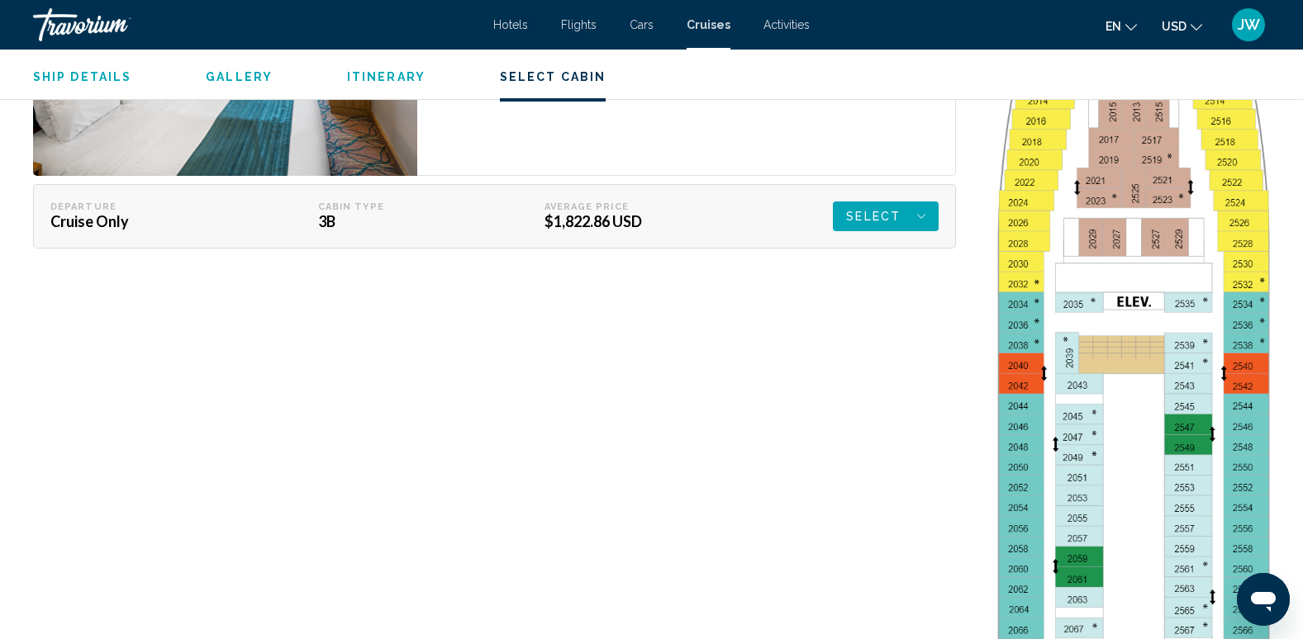
scroll to position [2395, 0]
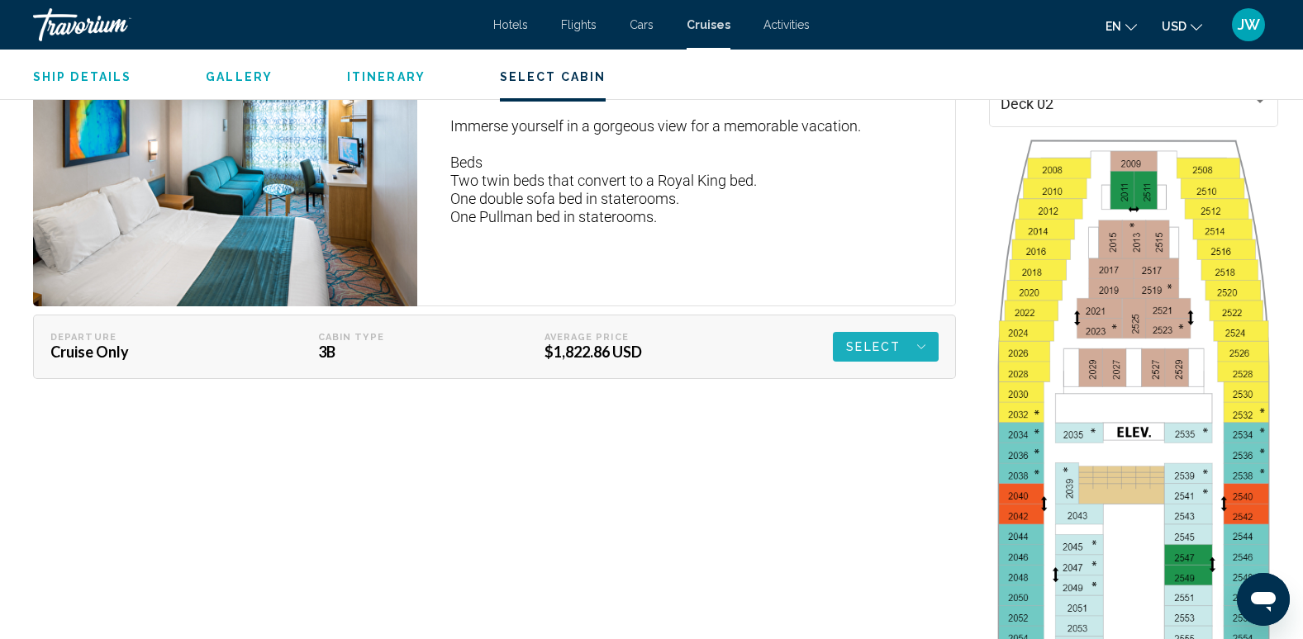
click at [875, 343] on span "Select" at bounding box center [873, 347] width 55 height 30
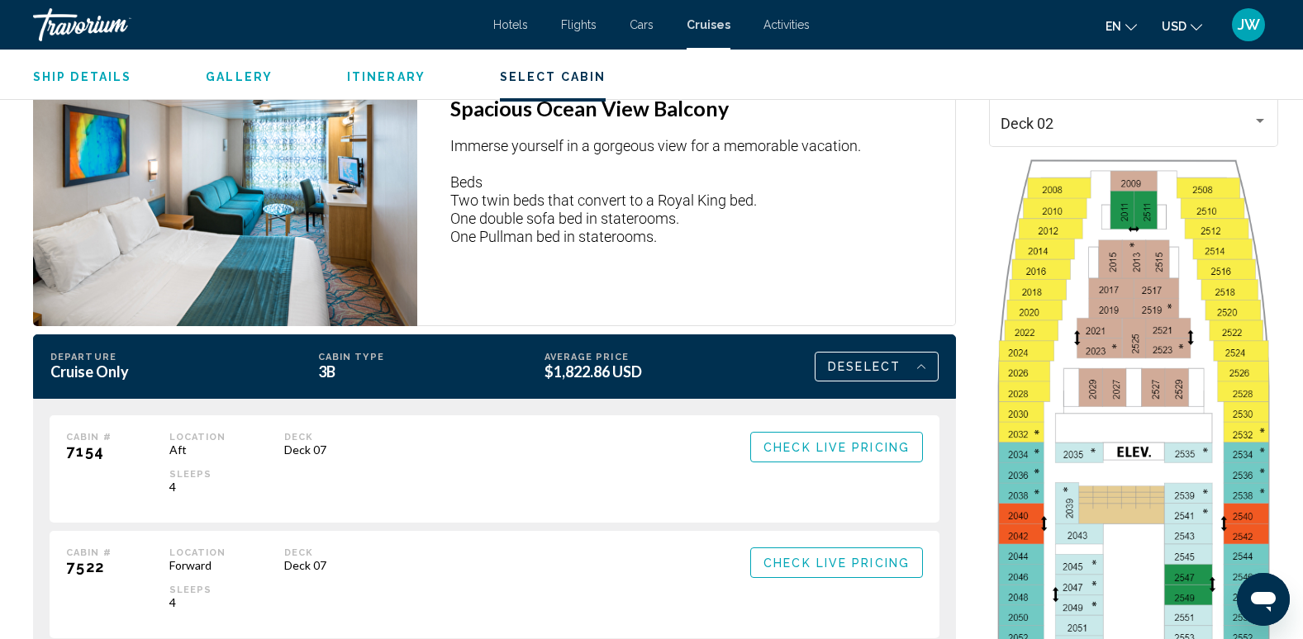
scroll to position [2478, 0]
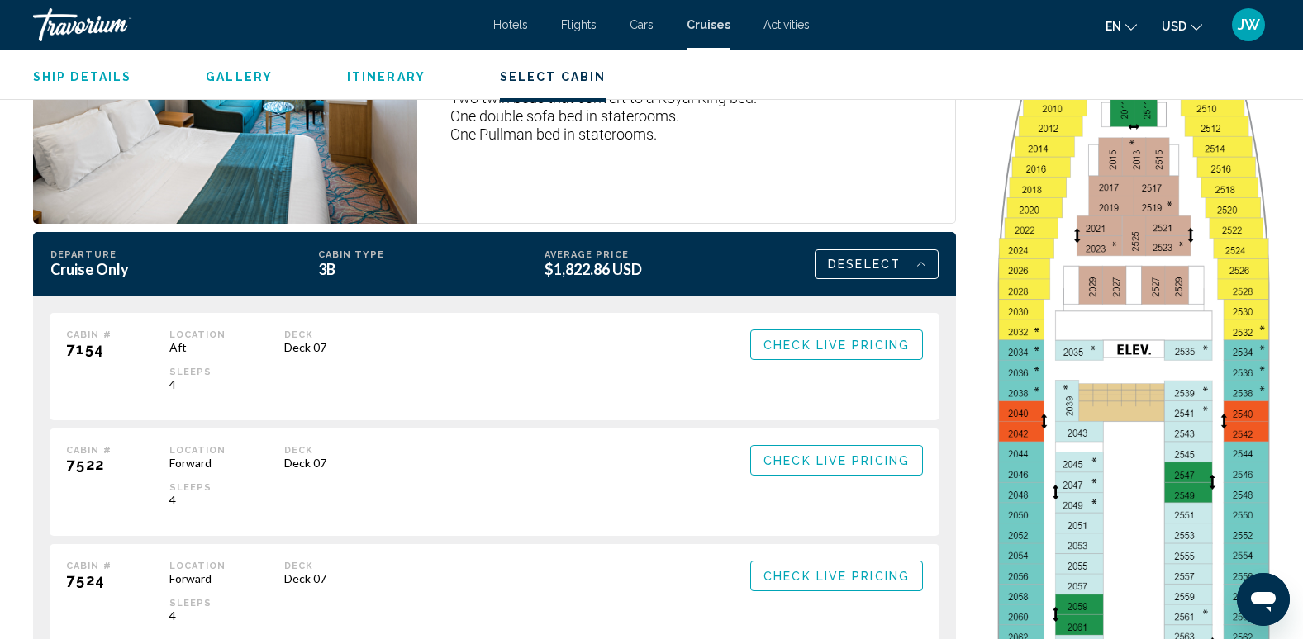
click at [851, 348] on span "Check Live Pricing" at bounding box center [836, 345] width 146 height 13
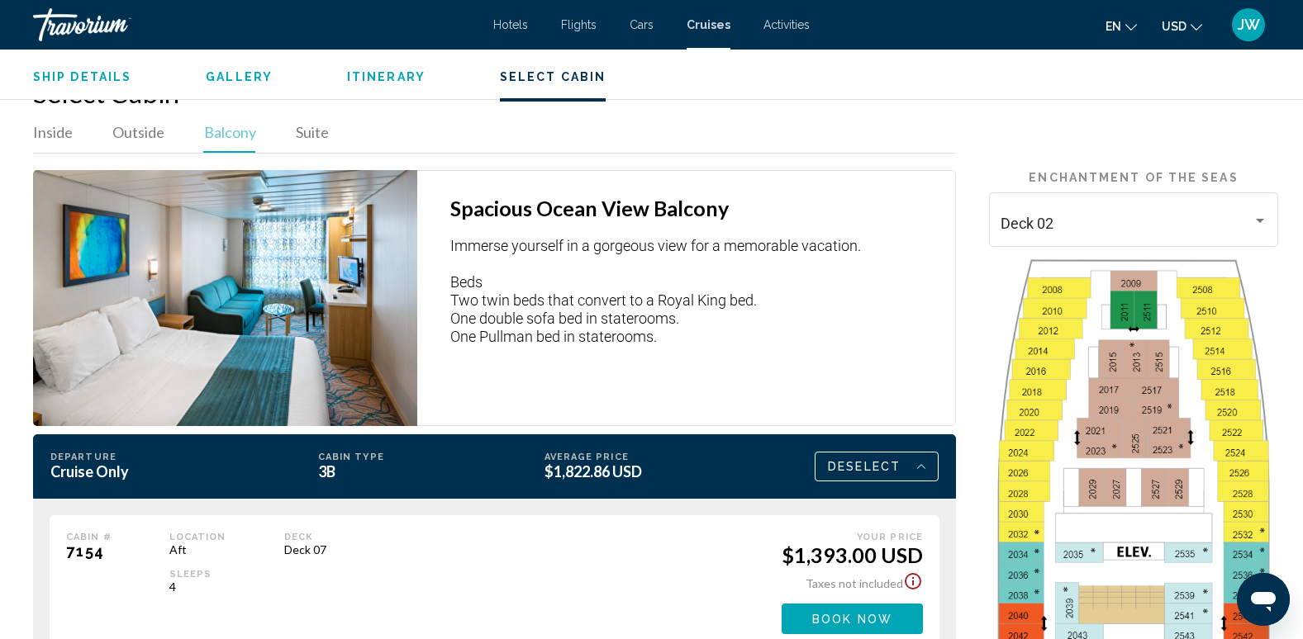
scroll to position [2230, 0]
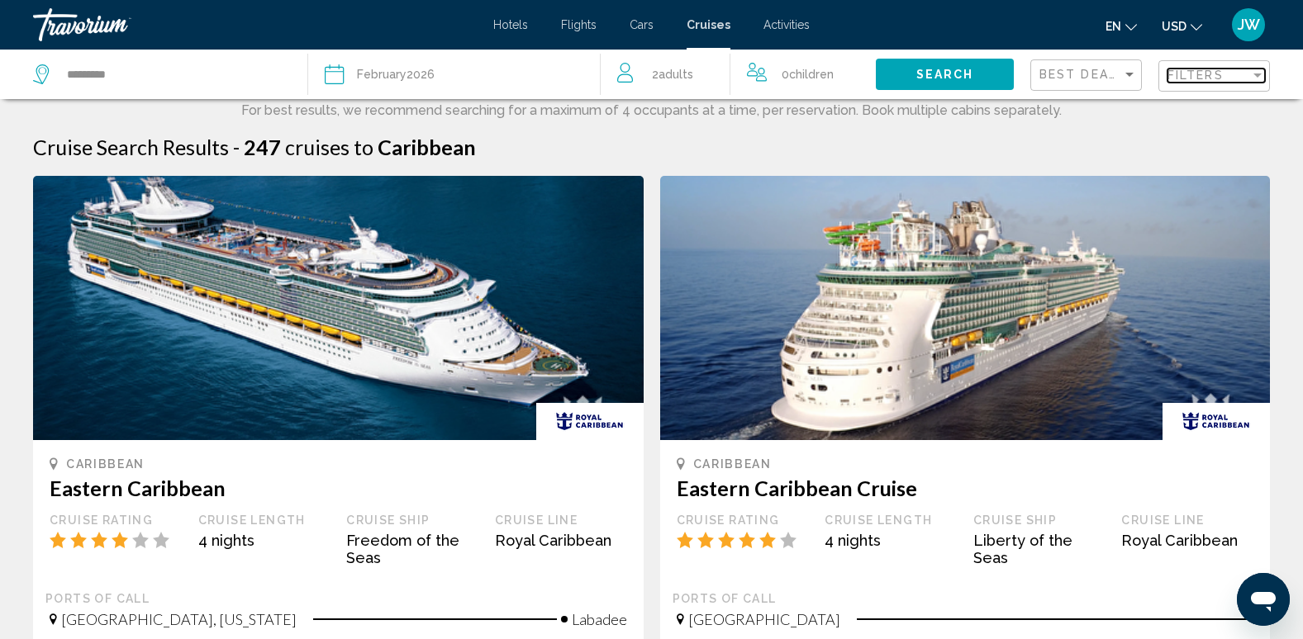
click at [1170, 76] on span "Filters" at bounding box center [1195, 75] width 56 height 13
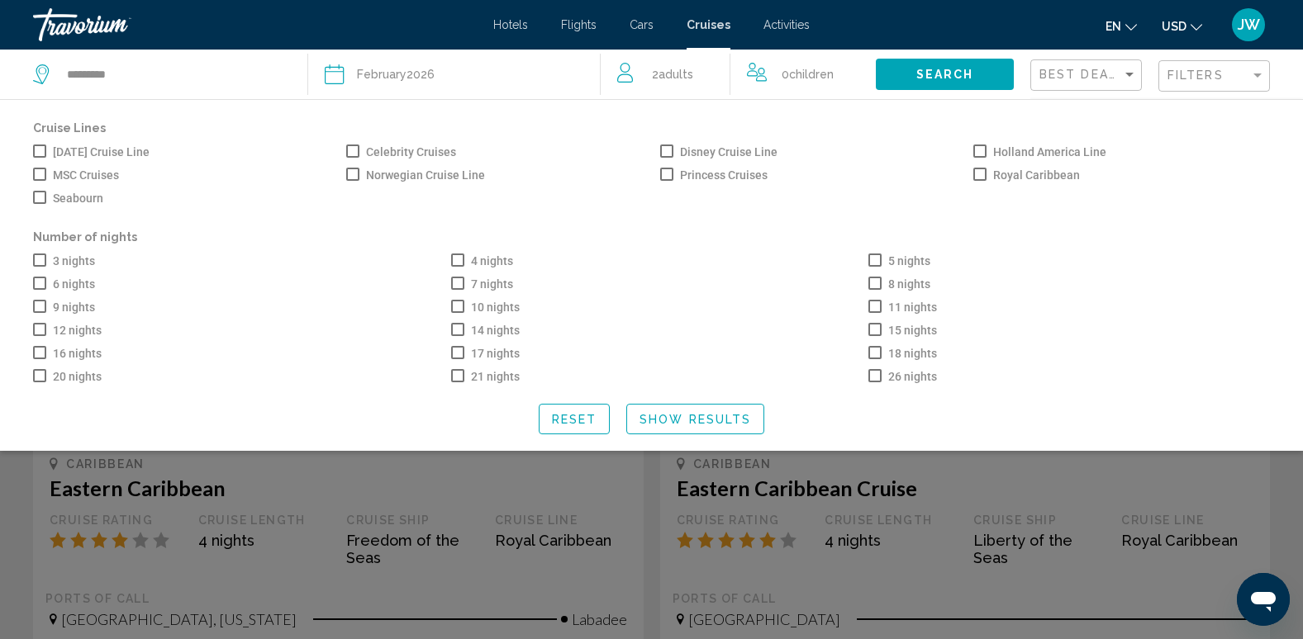
click at [458, 260] on span "Search widget" at bounding box center [457, 260] width 13 height 13
click at [874, 262] on span "Search widget" at bounding box center [874, 260] width 13 height 13
click at [41, 286] on span "Search widget" at bounding box center [39, 283] width 13 height 13
click at [462, 282] on span "Search widget" at bounding box center [457, 283] width 13 height 13
click at [692, 426] on span "Show Results" at bounding box center [695, 419] width 112 height 13
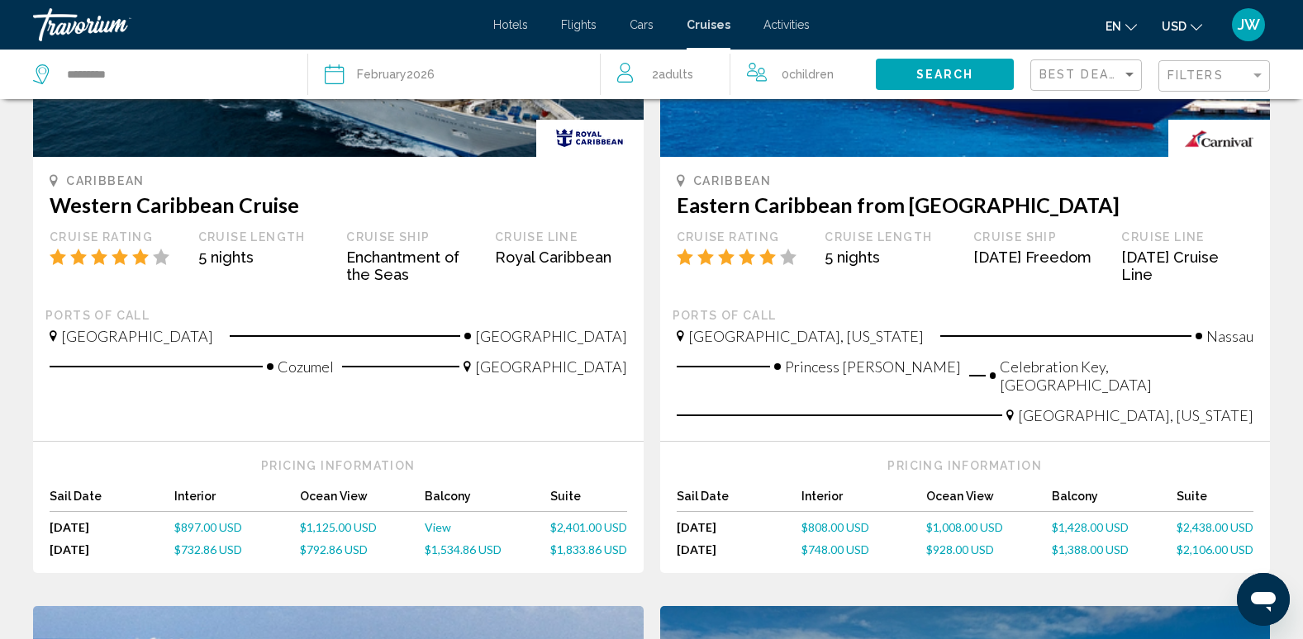
scroll to position [952, 0]
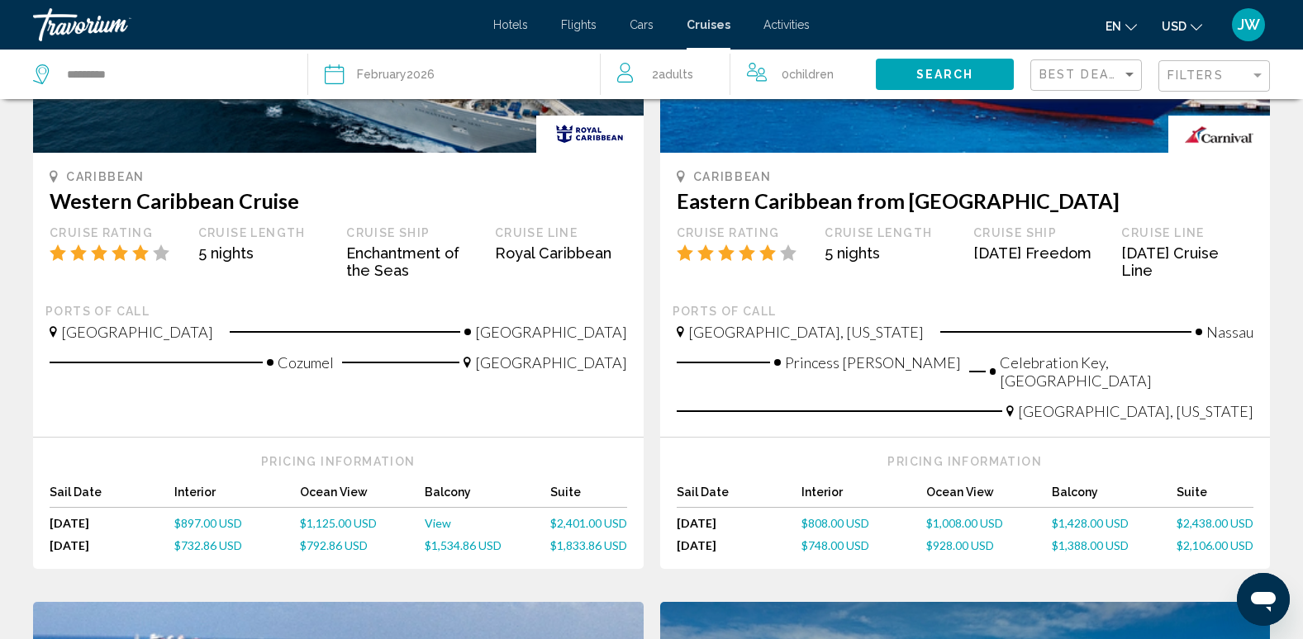
click at [433, 539] on span "$1,534.86 USD" at bounding box center [463, 546] width 77 height 14
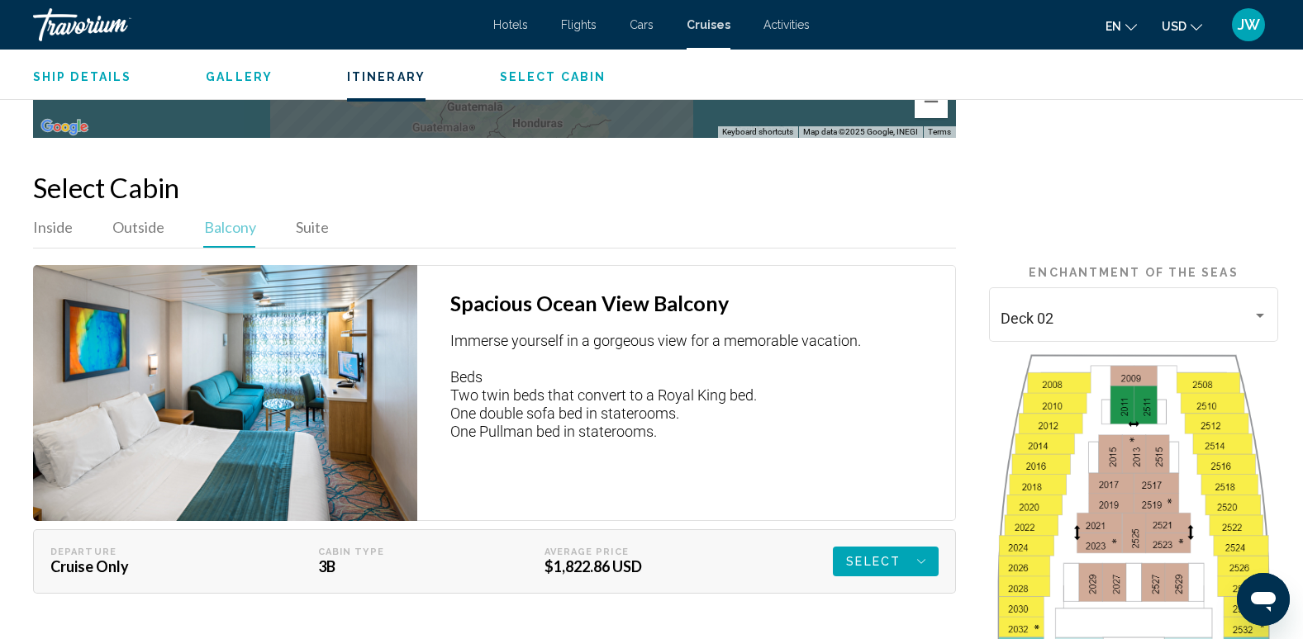
scroll to position [2395, 0]
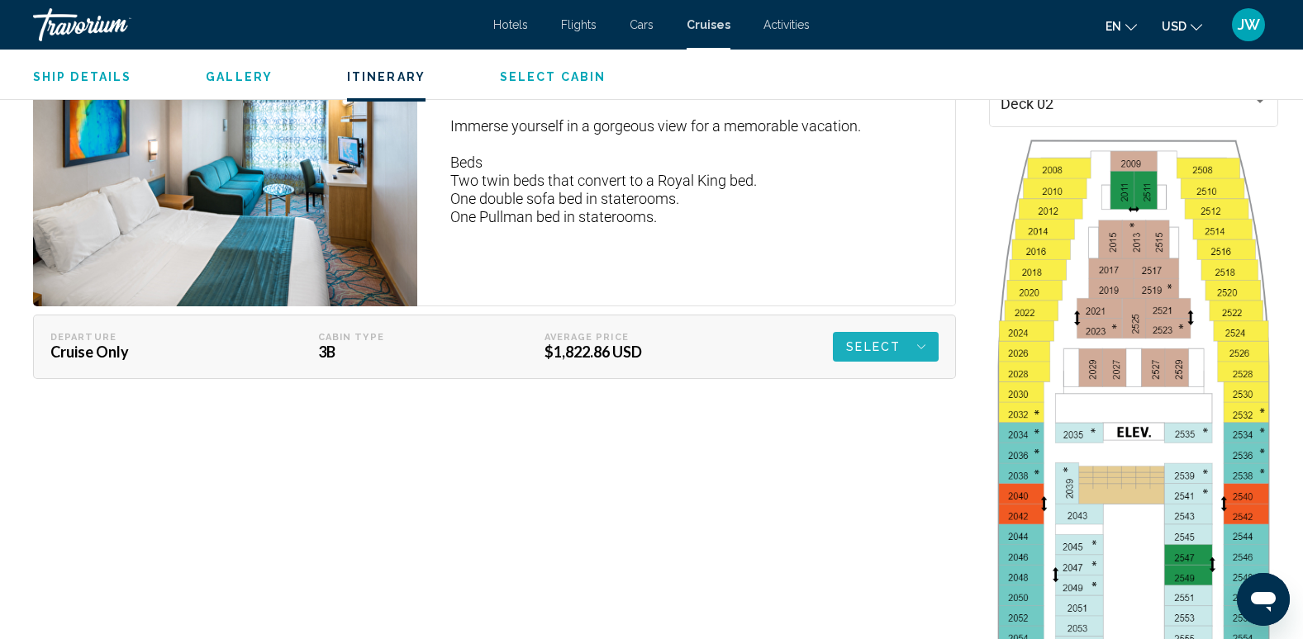
click at [868, 345] on span "Select" at bounding box center [873, 347] width 55 height 30
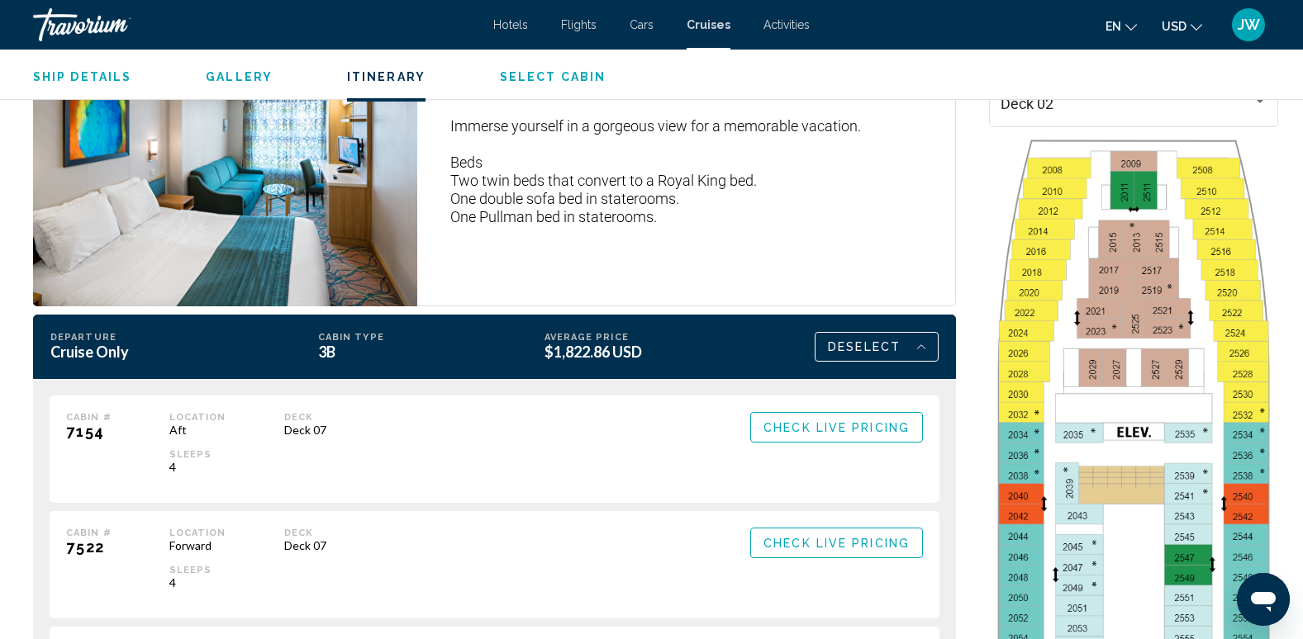
click at [827, 427] on span "Check Live Pricing" at bounding box center [836, 427] width 146 height 13
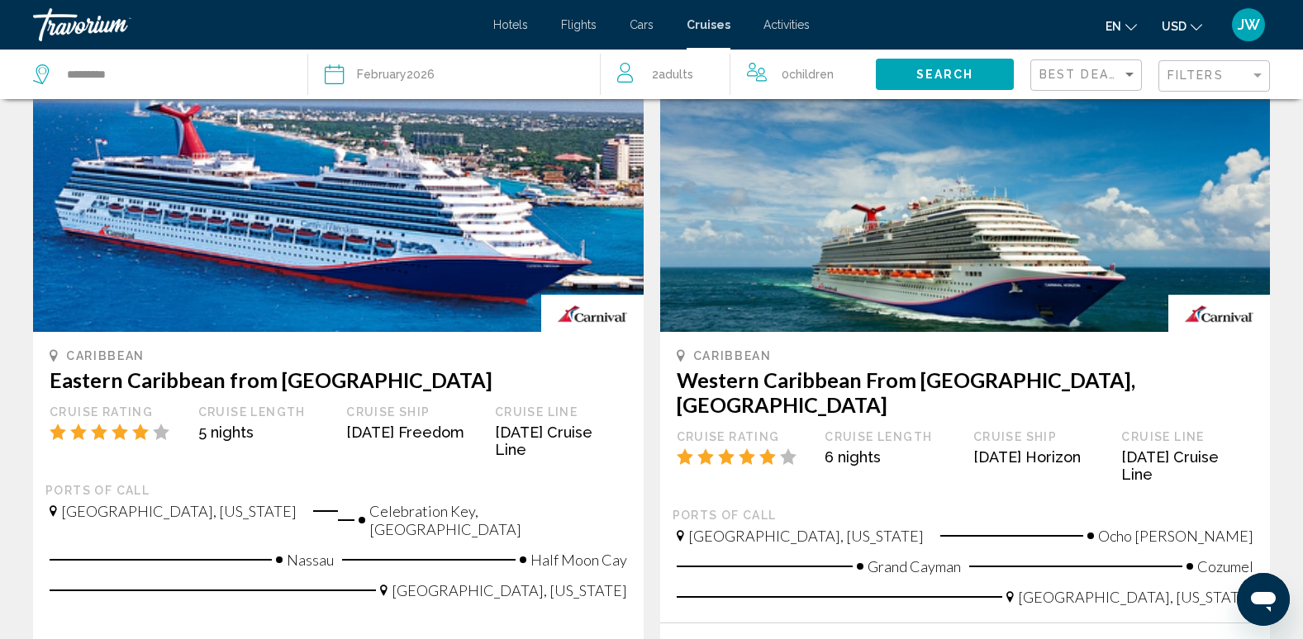
scroll to position [1652, 0]
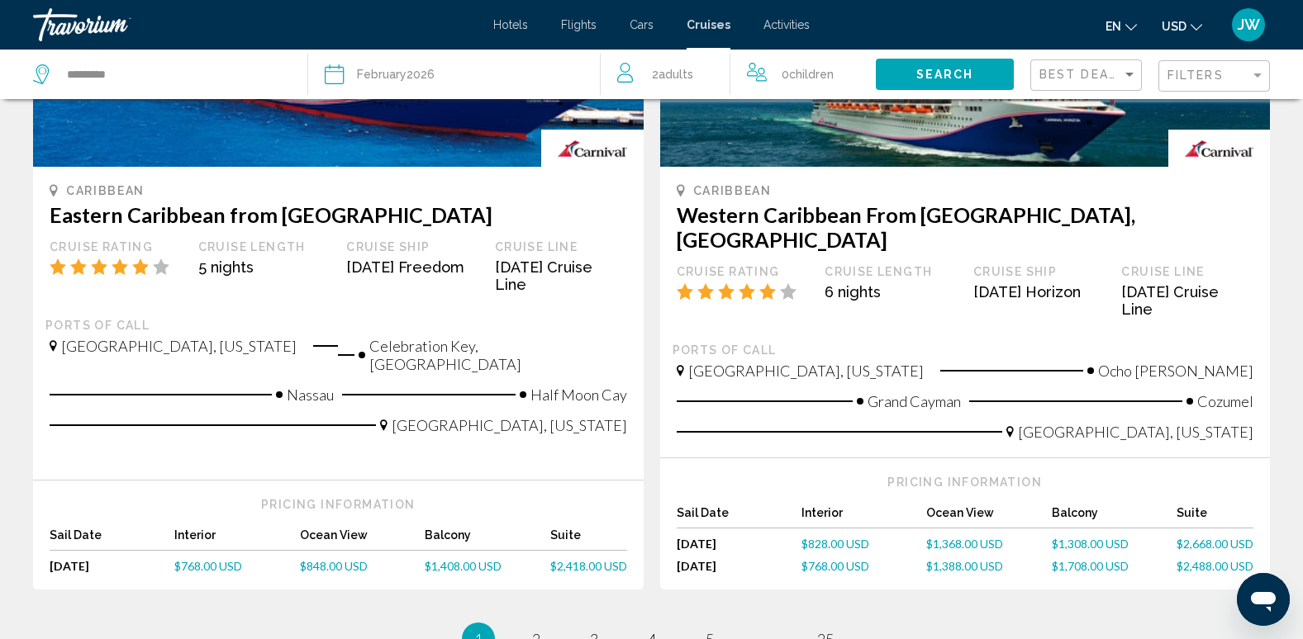
click at [1080, 537] on span "$1,308.00 USD" at bounding box center [1090, 544] width 77 height 14
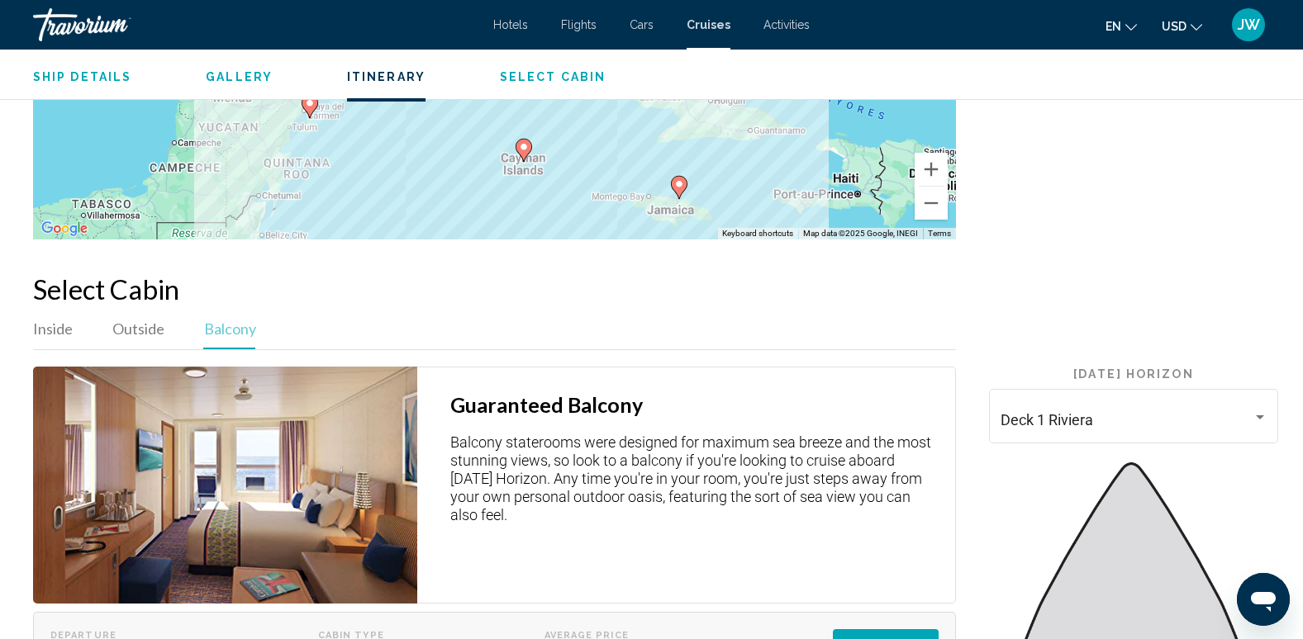
scroll to position [2809, 0]
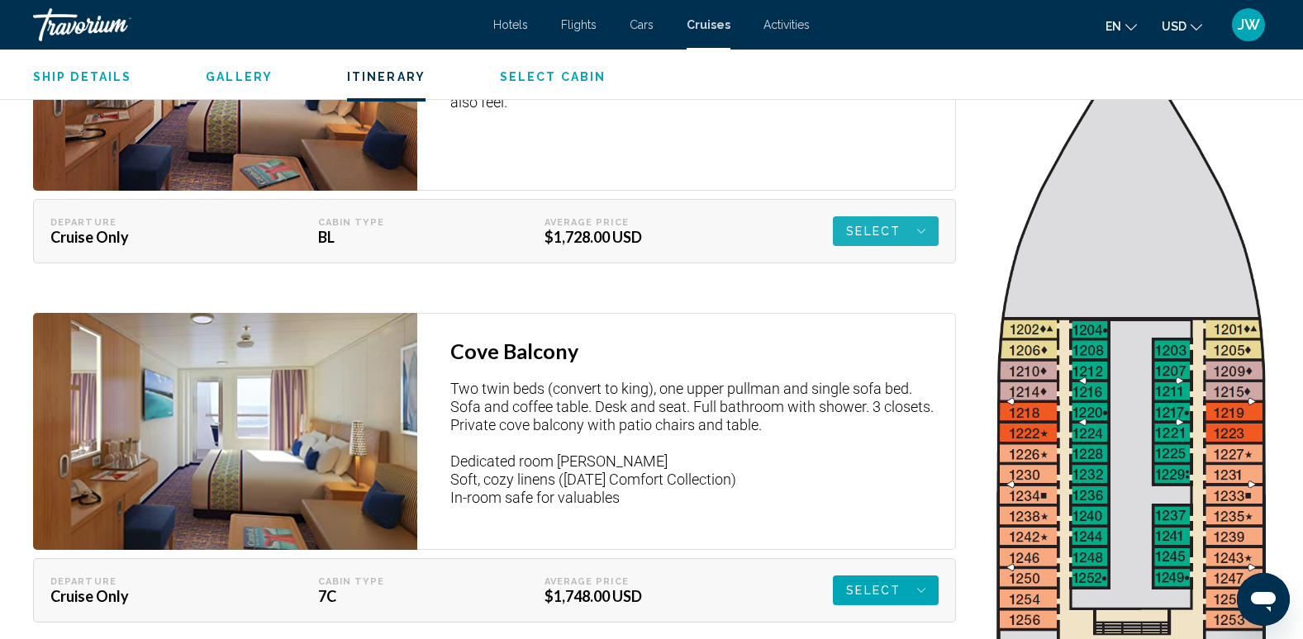
click at [869, 216] on span "Select" at bounding box center [873, 231] width 55 height 30
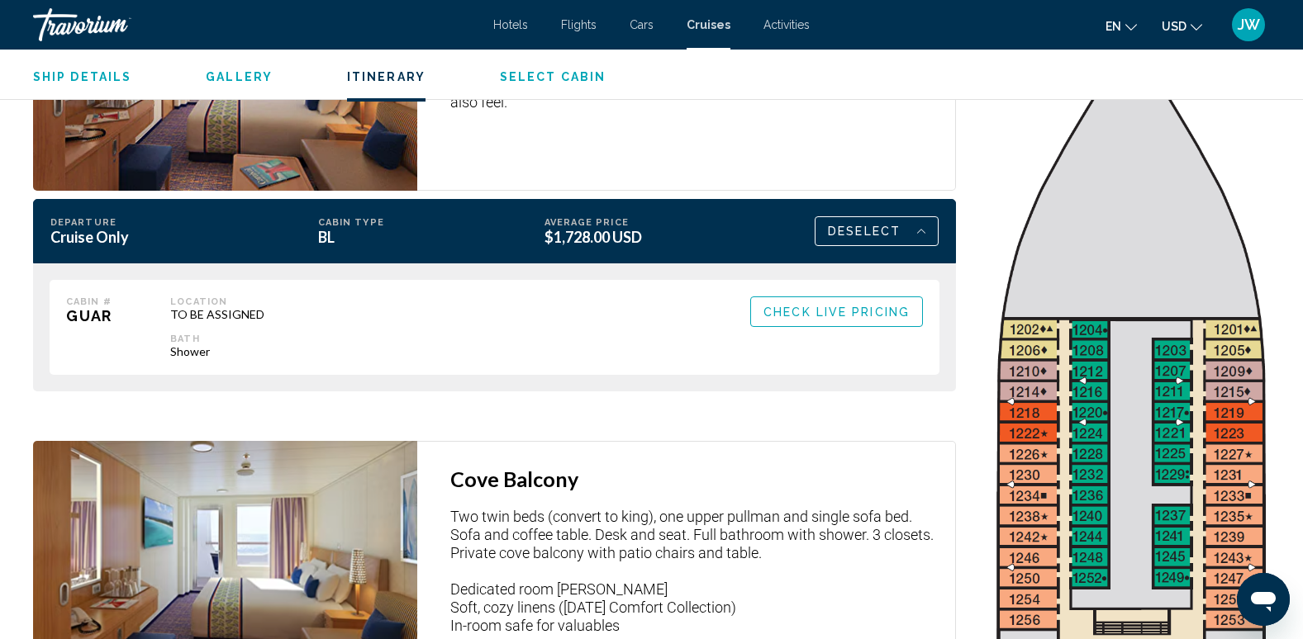
click at [839, 306] on span "Check Live Pricing" at bounding box center [836, 312] width 146 height 13
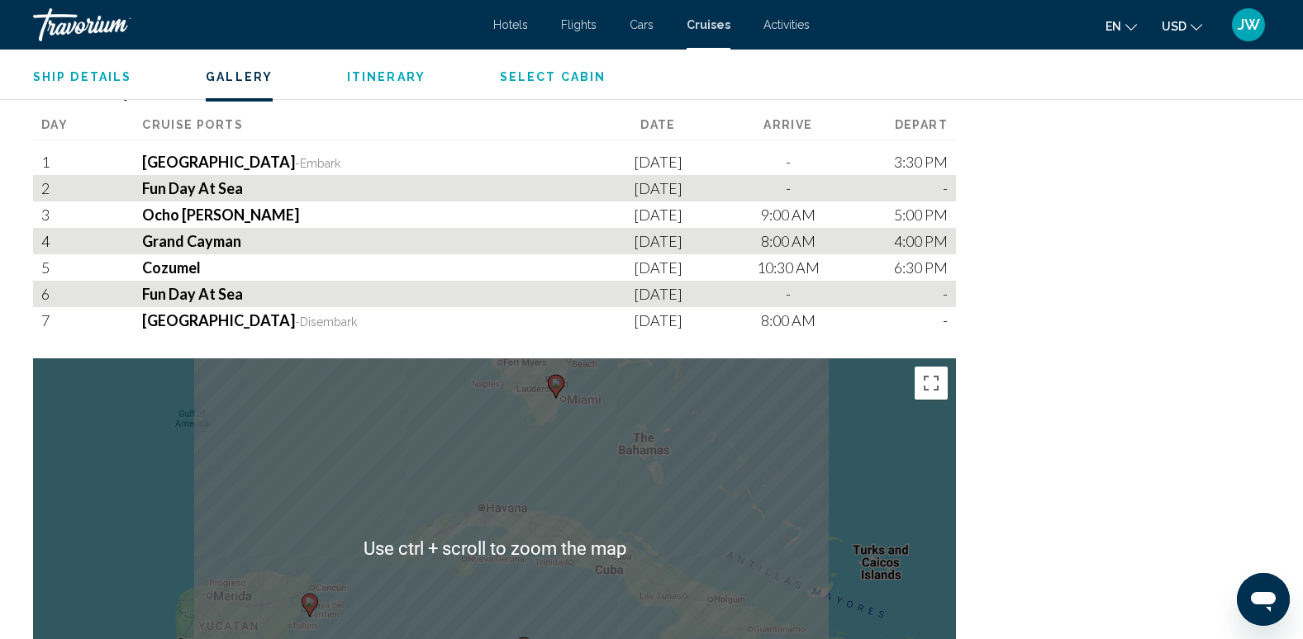
scroll to position [1818, 0]
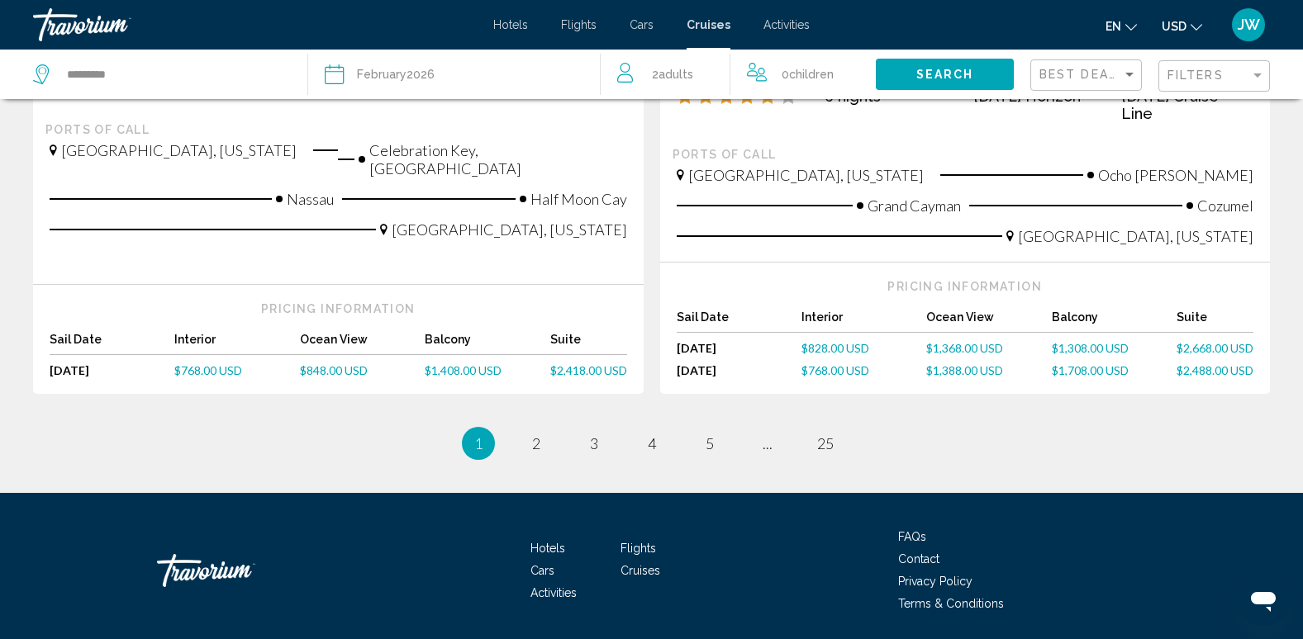
scroll to position [1861, 0]
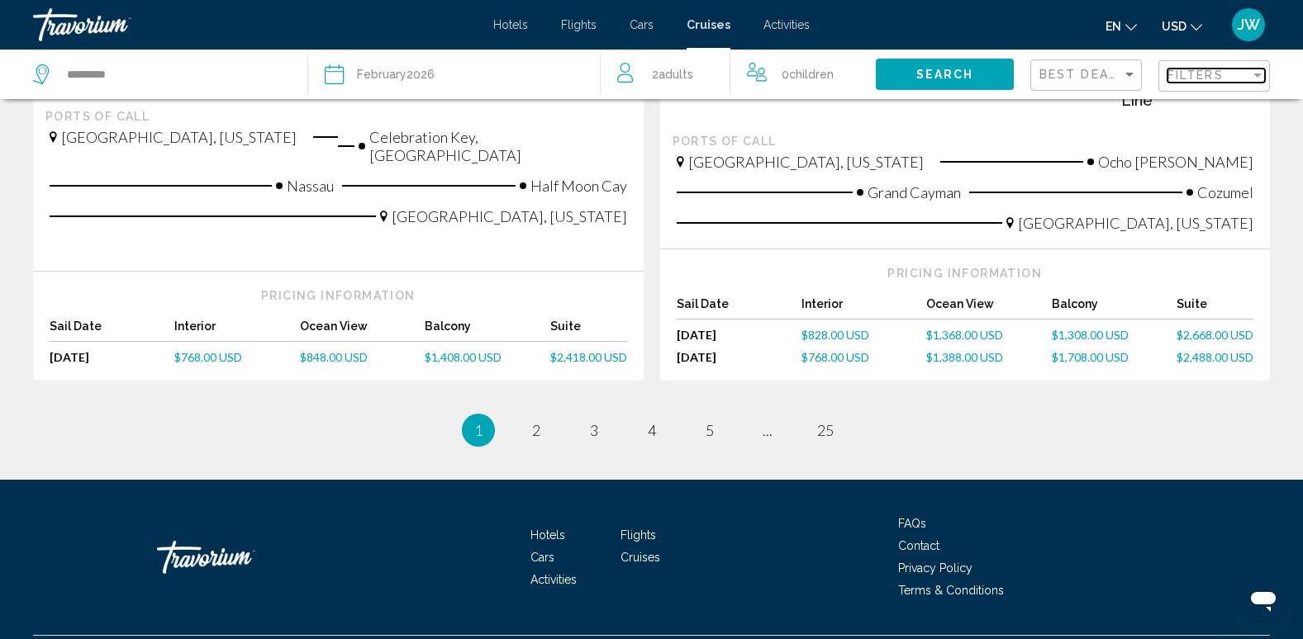
click at [1221, 78] on span "Filters" at bounding box center [1195, 75] width 56 height 13
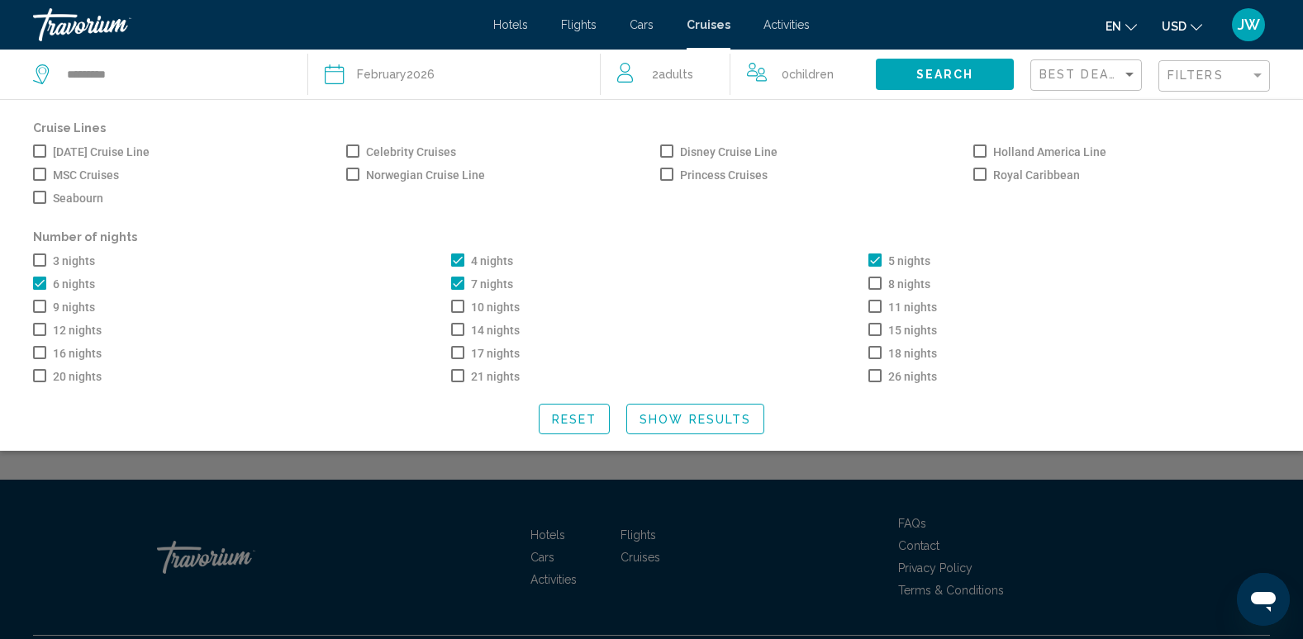
click at [456, 286] on span "Search widget" at bounding box center [457, 283] width 13 height 13
click at [669, 426] on span "Show Results" at bounding box center [695, 419] width 112 height 13
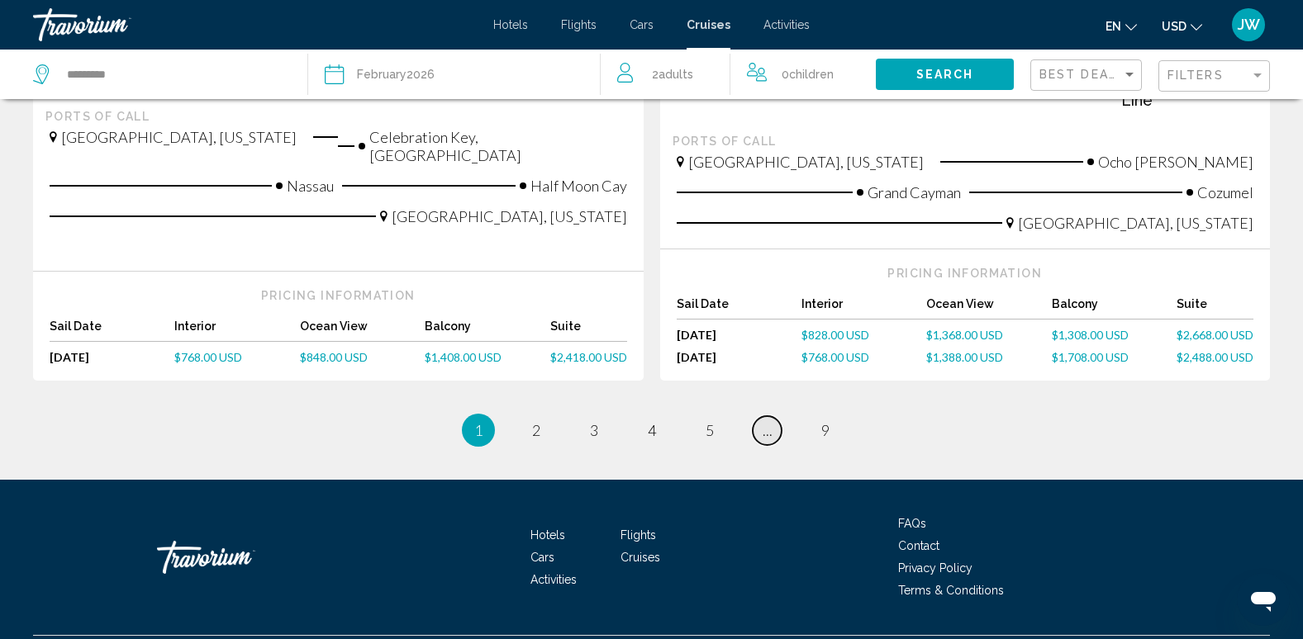
click at [762, 421] on span "..." at bounding box center [767, 430] width 10 height 18
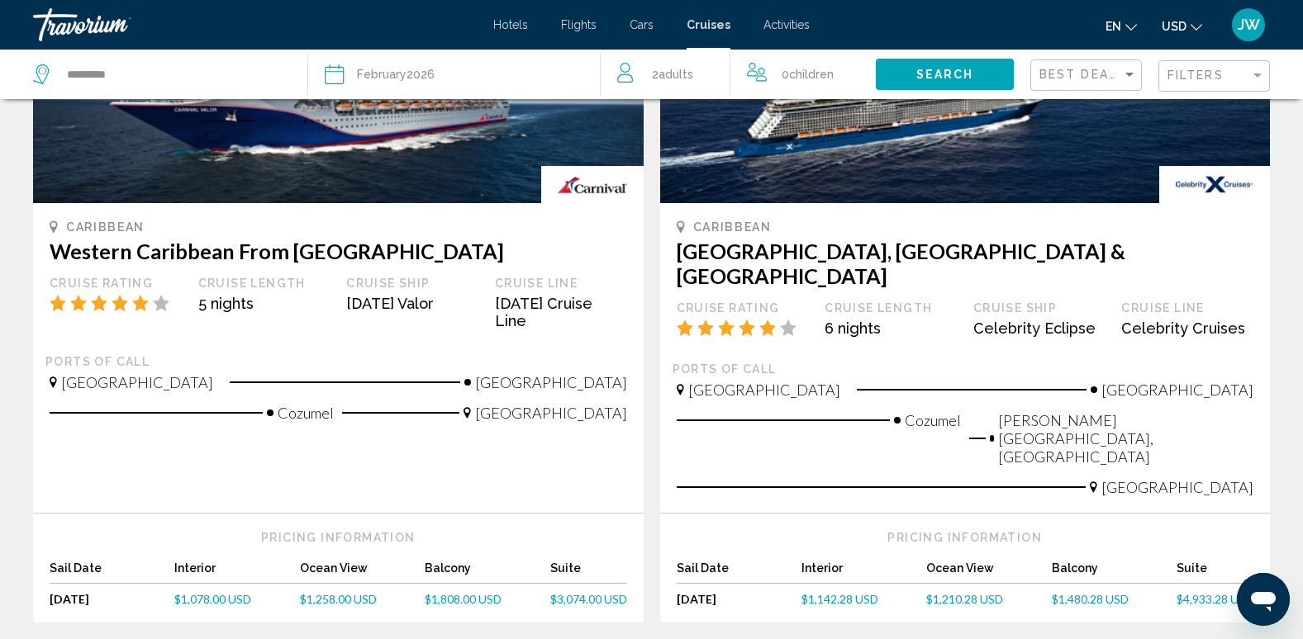
scroll to position [1652, 0]
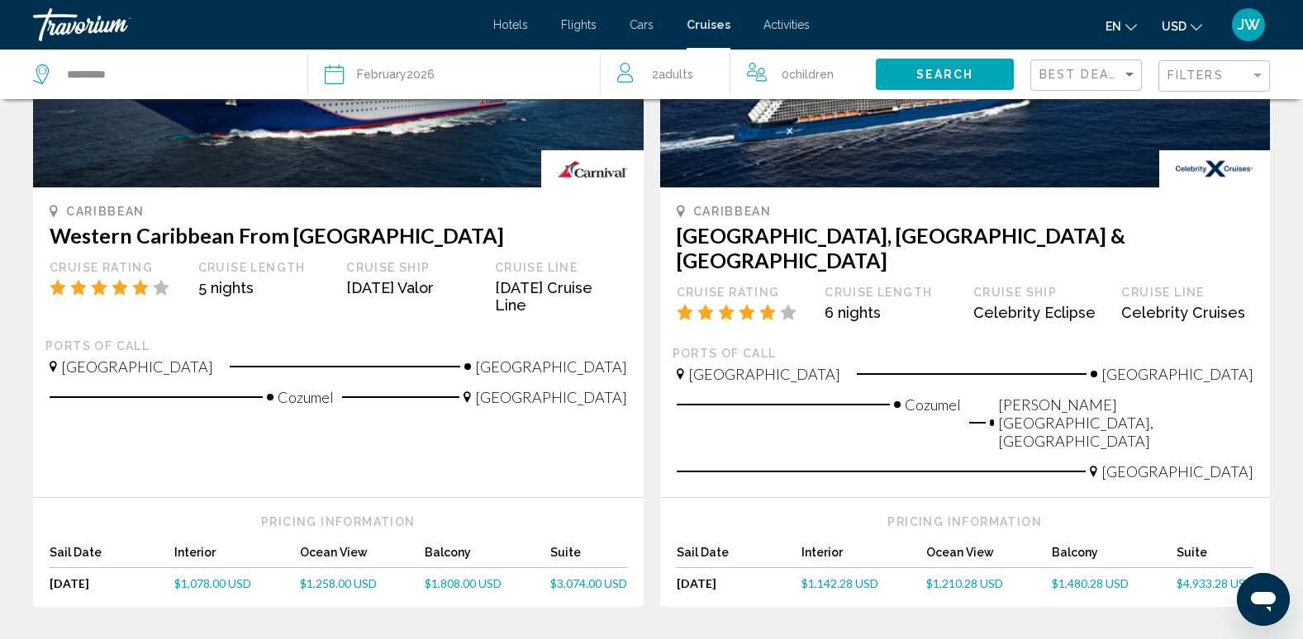
click at [1082, 577] on span "$1,480.28 USD" at bounding box center [1090, 584] width 77 height 14
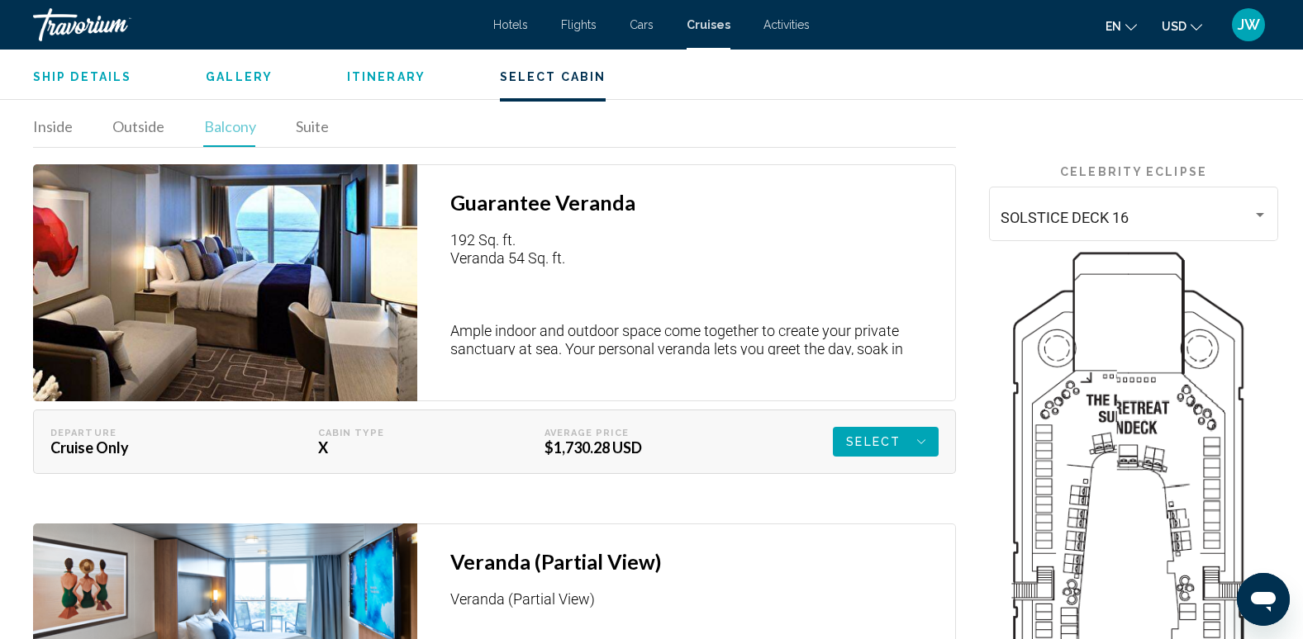
scroll to position [2561, 0]
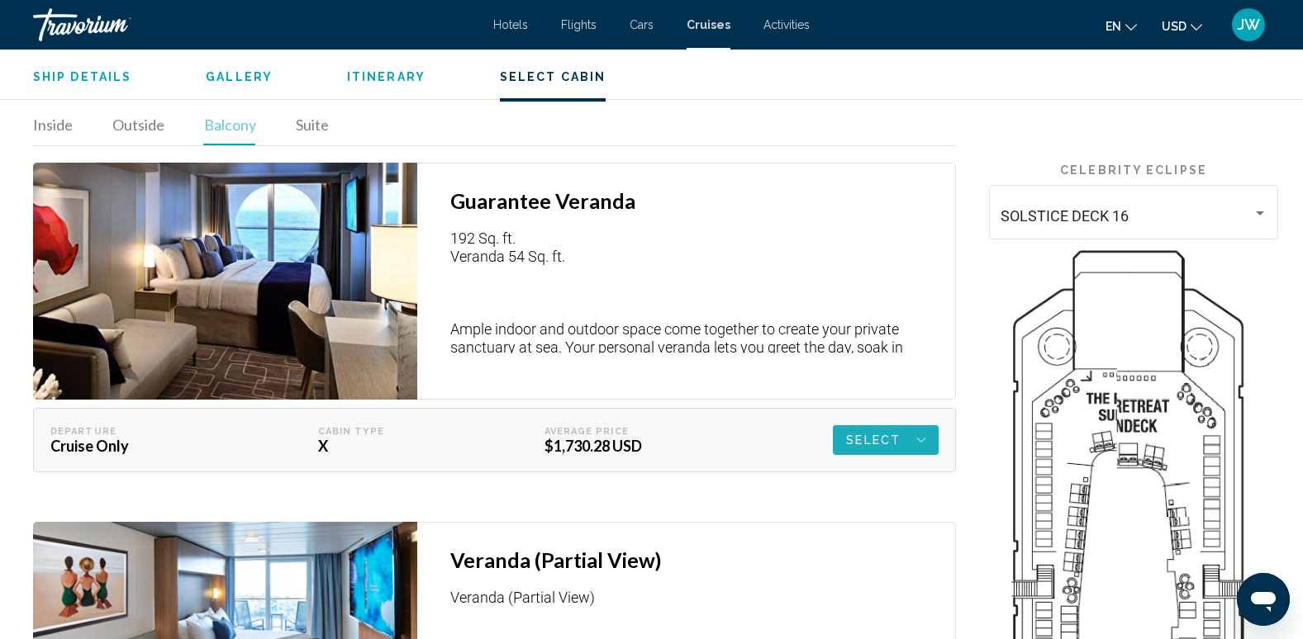
click at [885, 432] on span "Select" at bounding box center [873, 440] width 55 height 30
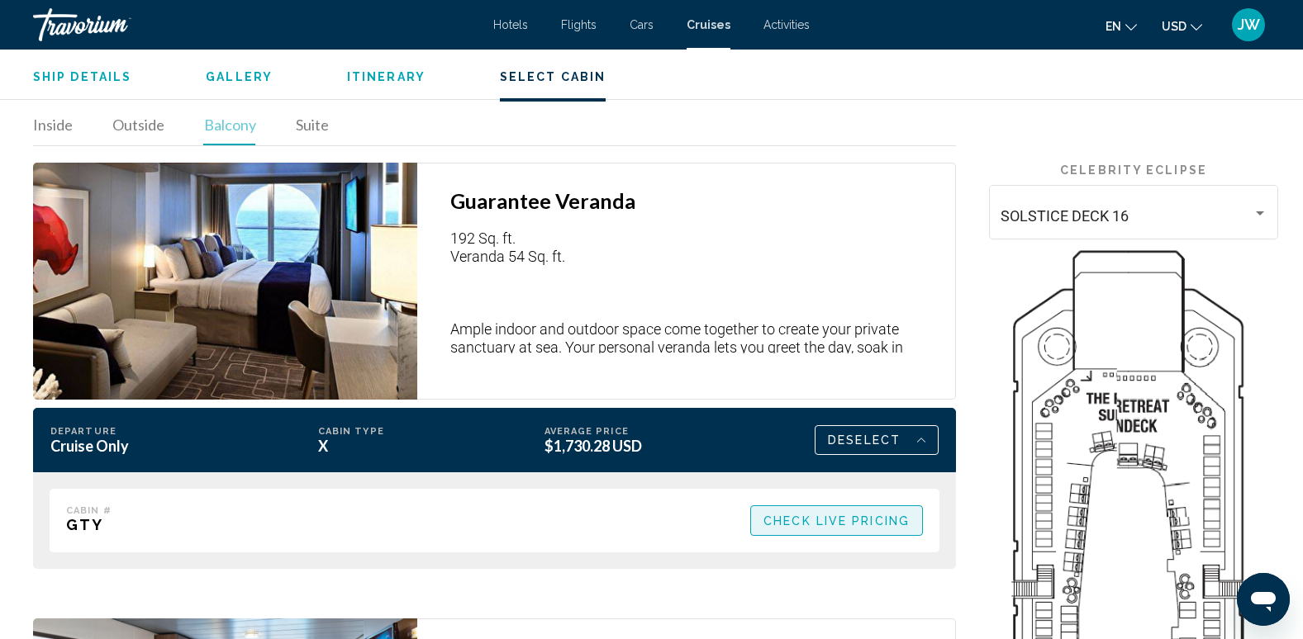
click at [837, 515] on span "Check Live Pricing" at bounding box center [836, 521] width 146 height 13
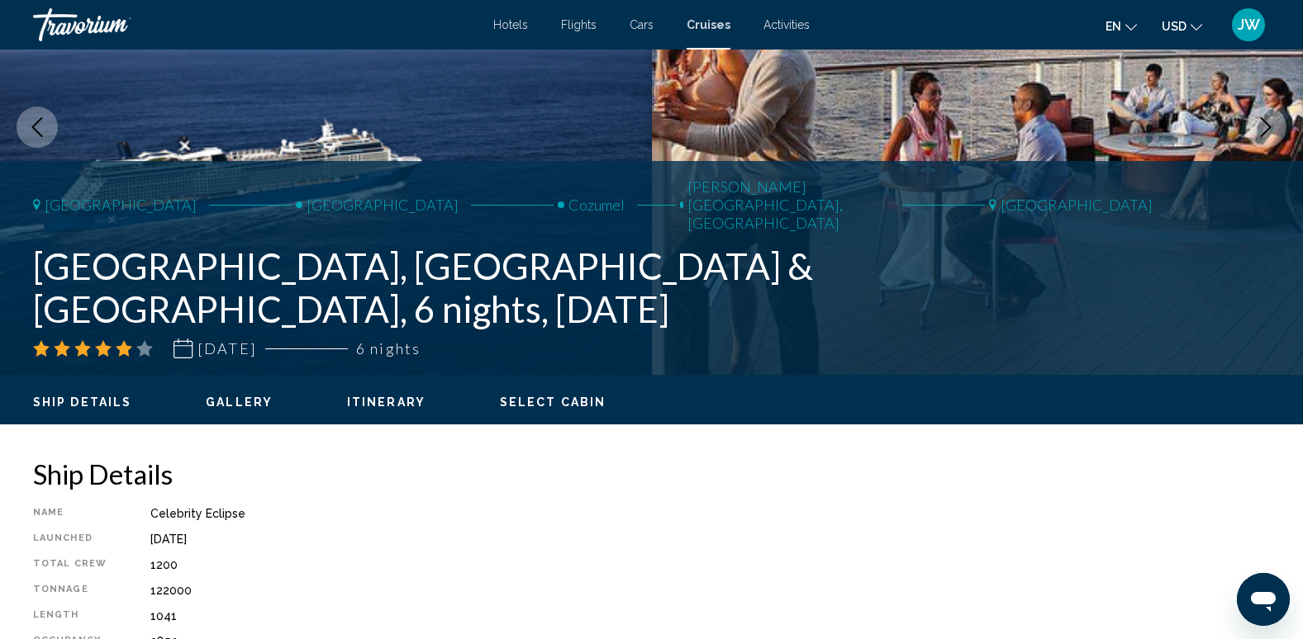
scroll to position [0, 0]
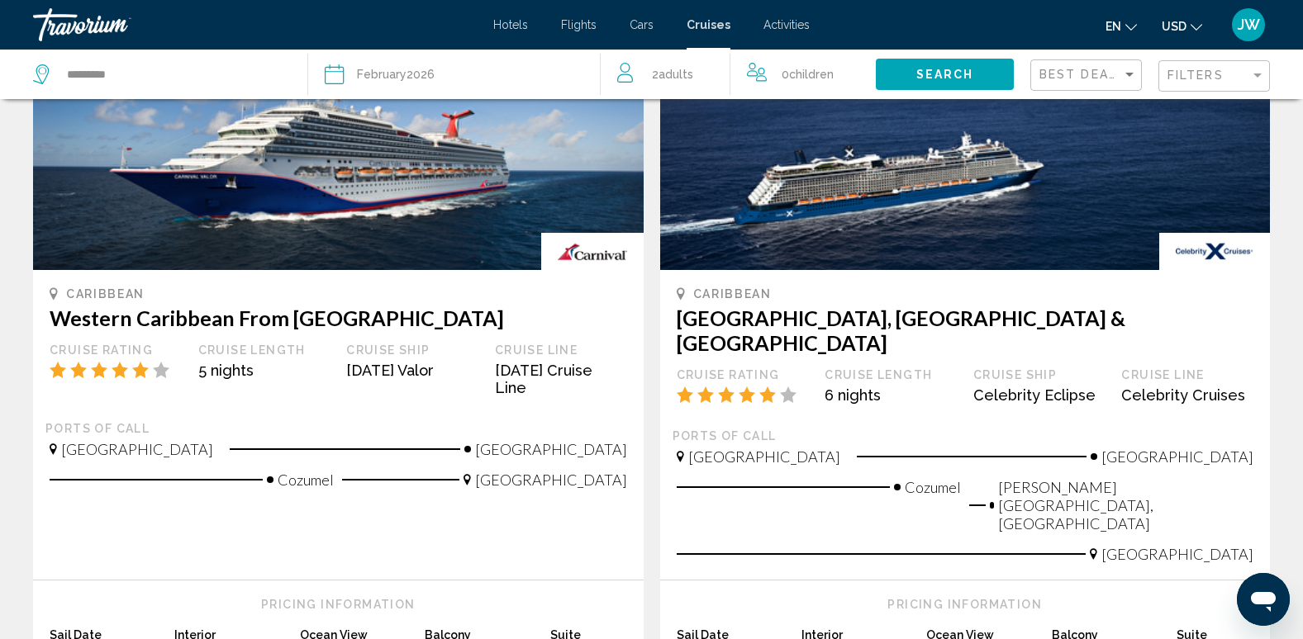
scroll to position [1735, 0]
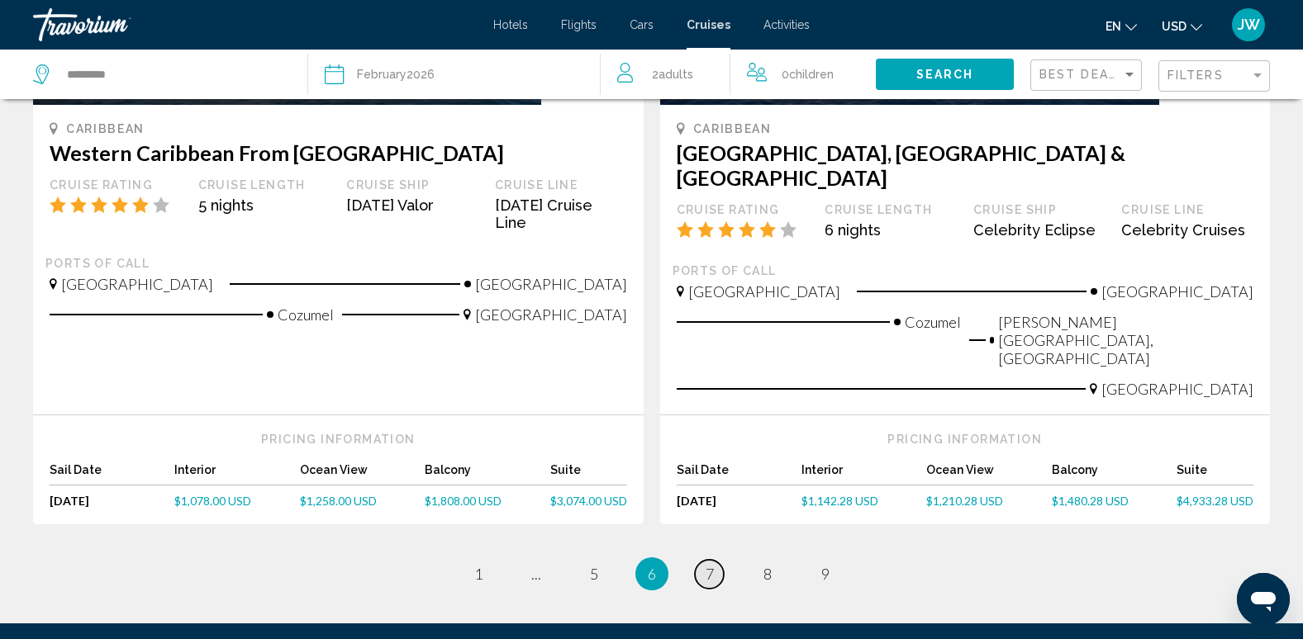
click at [713, 565] on span "7" at bounding box center [709, 574] width 8 height 18
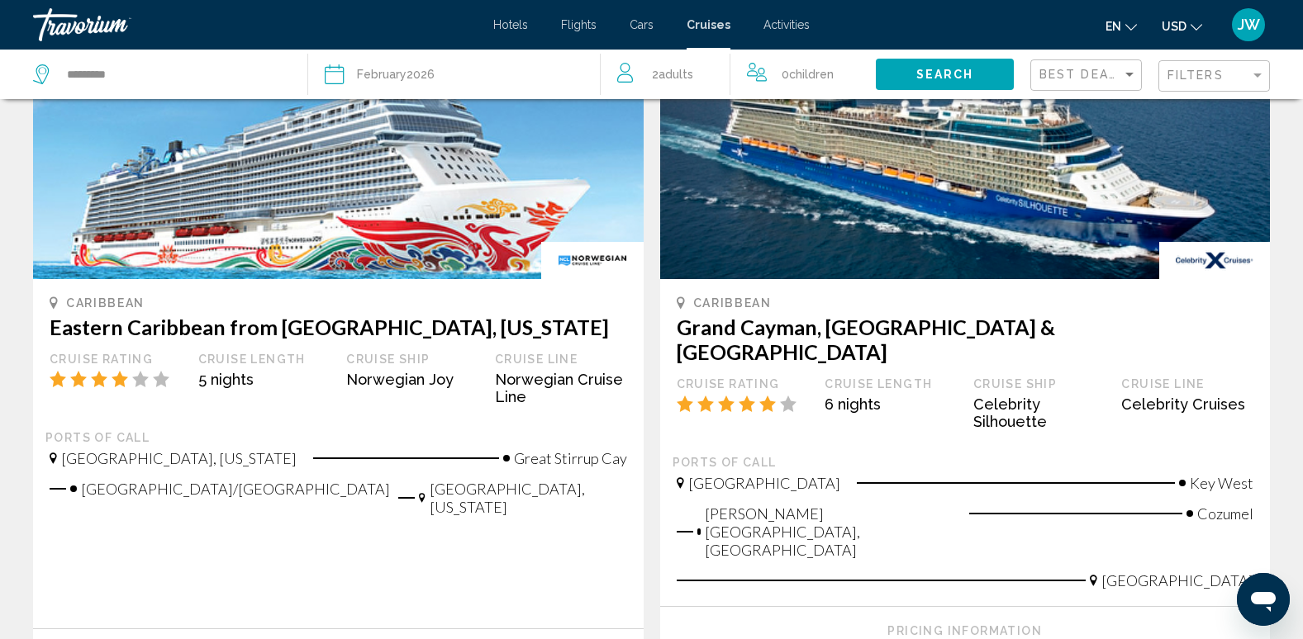
scroll to position [1532, 0]
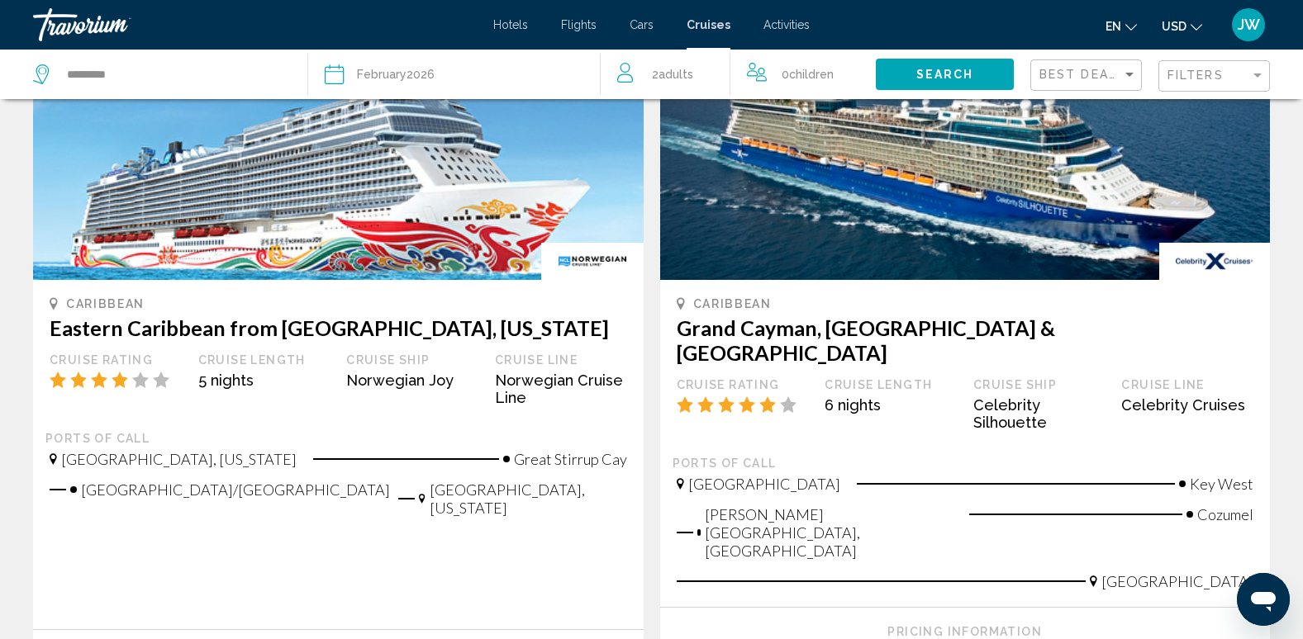
drag, startPoint x: 798, startPoint y: 439, endPoint x: 805, endPoint y: 429, distance: 12.6
click at [802, 475] on div "[GEOGRAPHIC_DATA] [GEOGRAPHIC_DATA][PERSON_NAME], [GEOGRAPHIC_DATA] [GEOGRAPHIC…" at bounding box center [965, 539] width 586 height 128
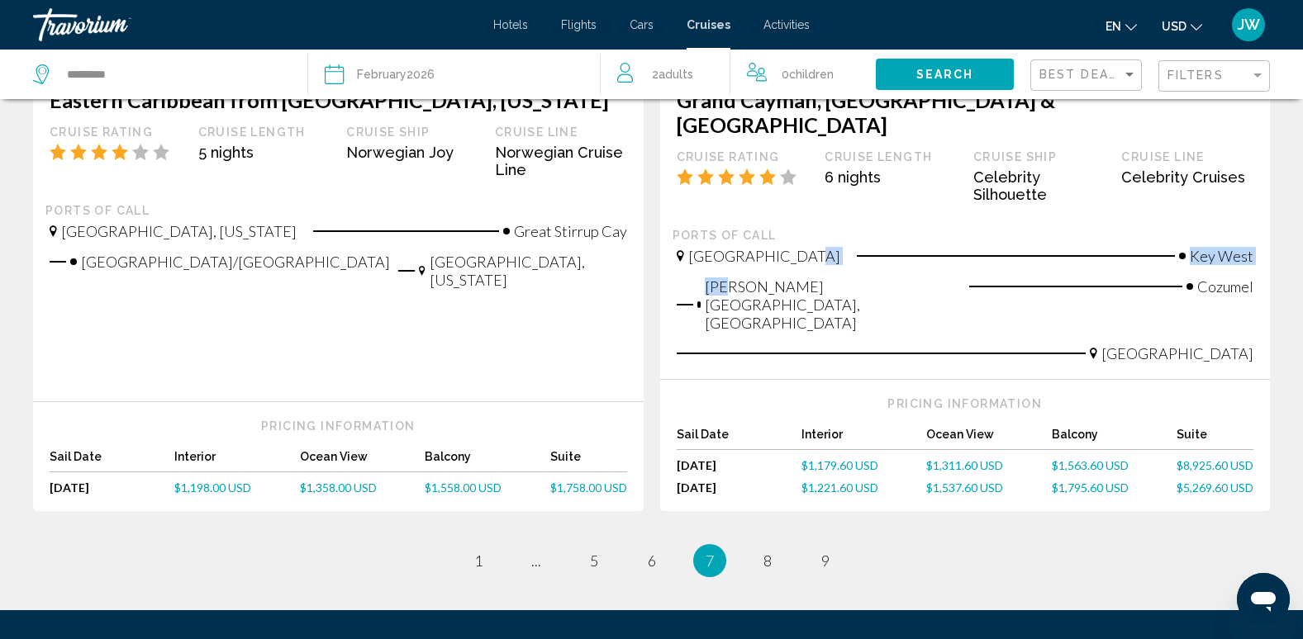
scroll to position [1830, 0]
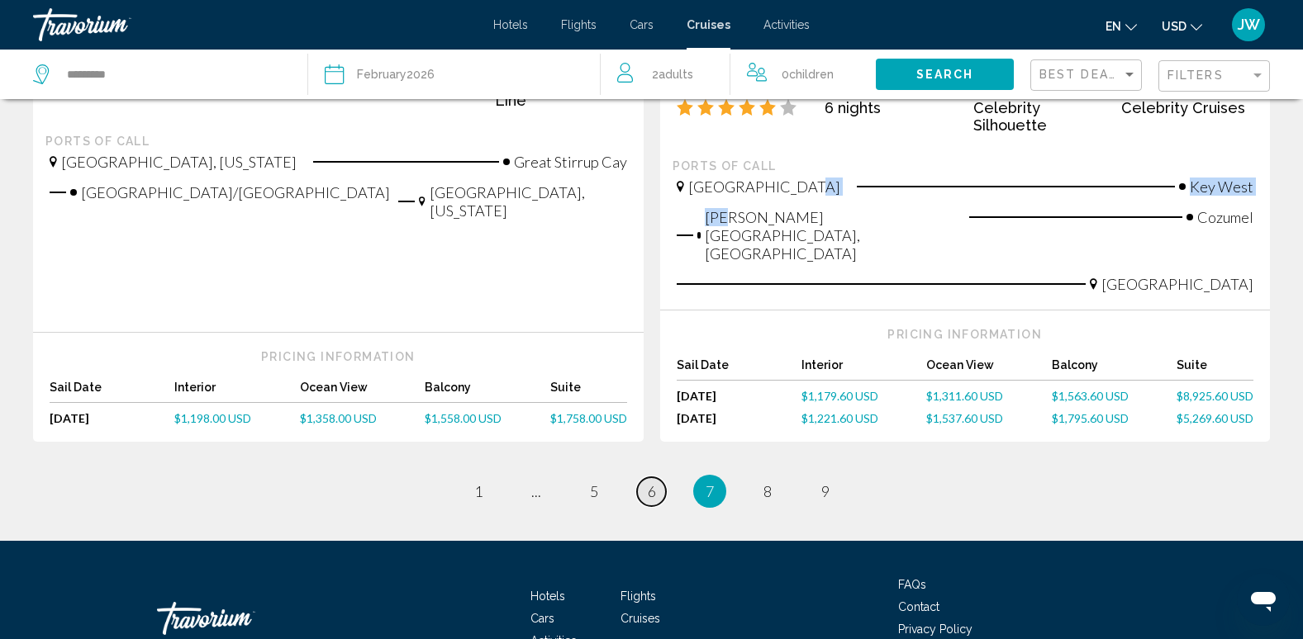
click at [639, 477] on link "page 6" at bounding box center [651, 491] width 29 height 29
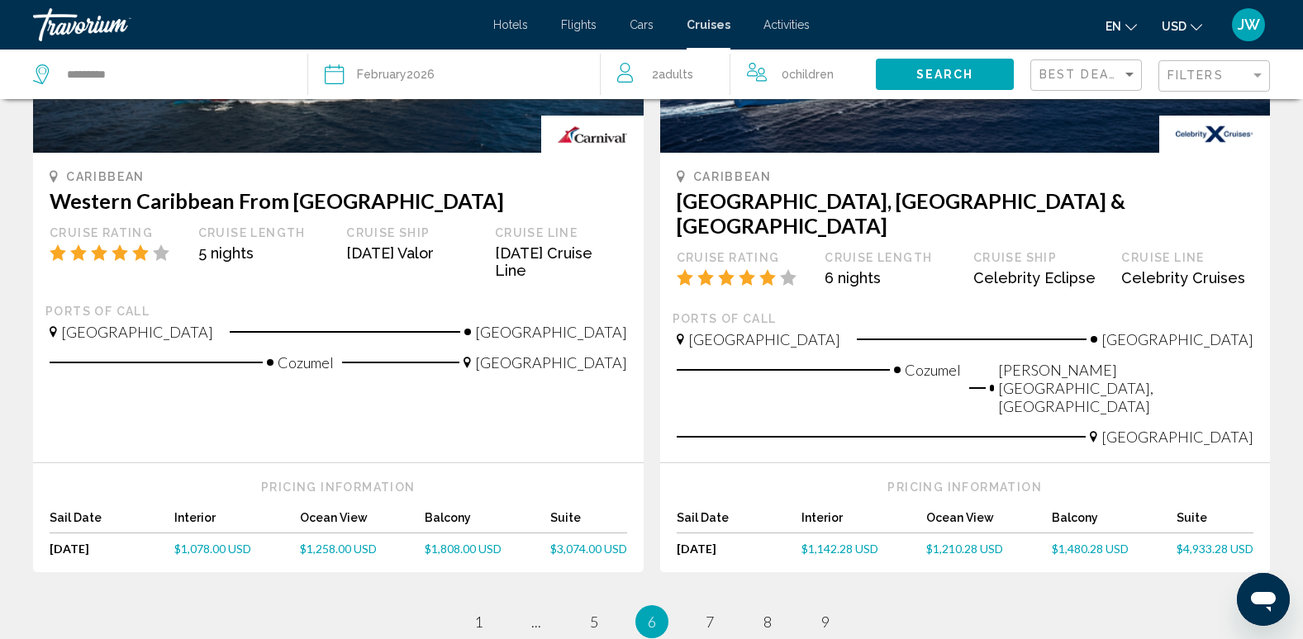
scroll to position [1835, 0]
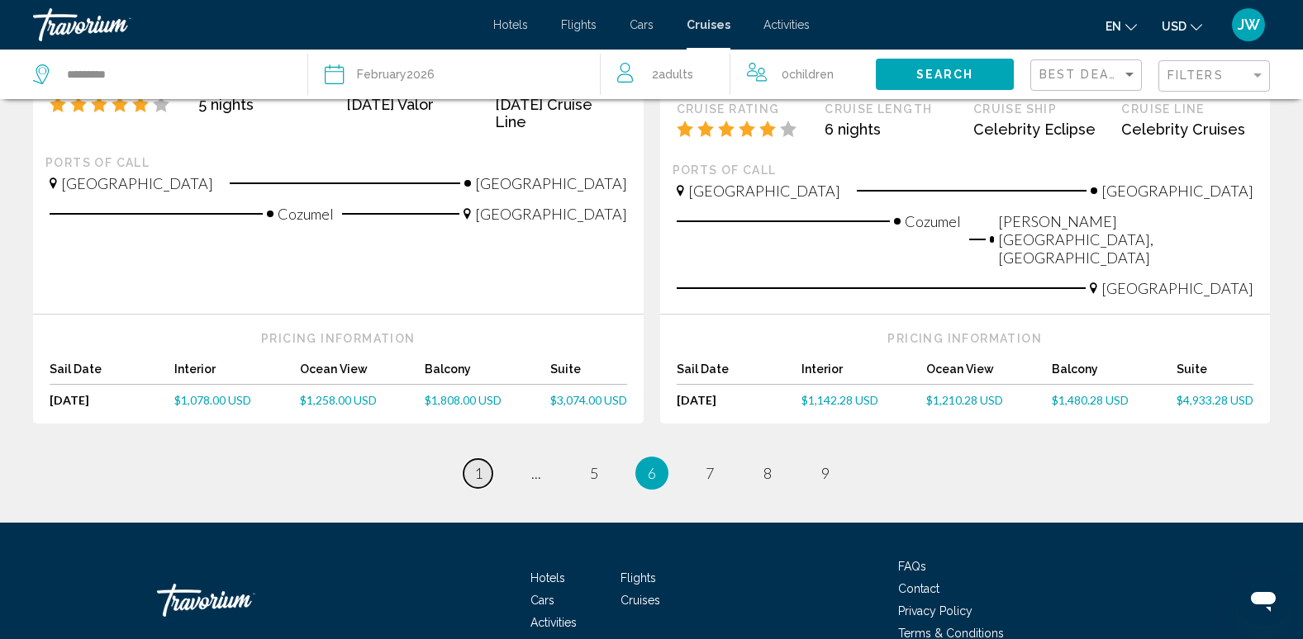
click at [481, 464] on span "1" at bounding box center [478, 473] width 8 height 18
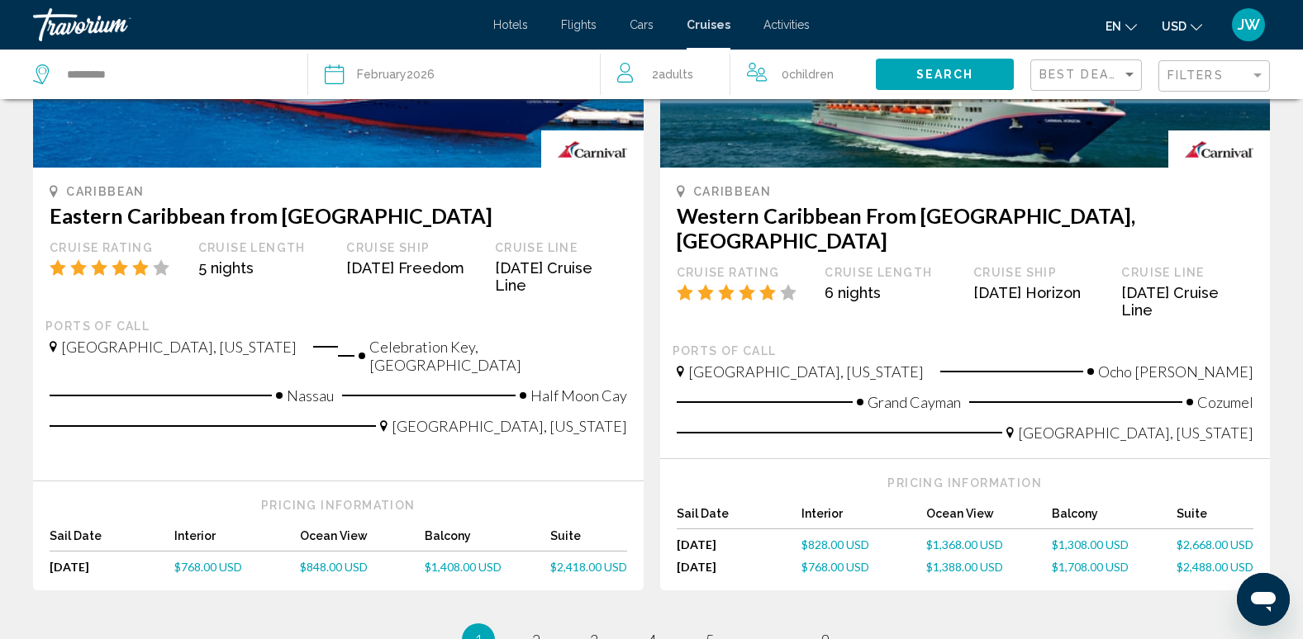
scroll to position [1652, 0]
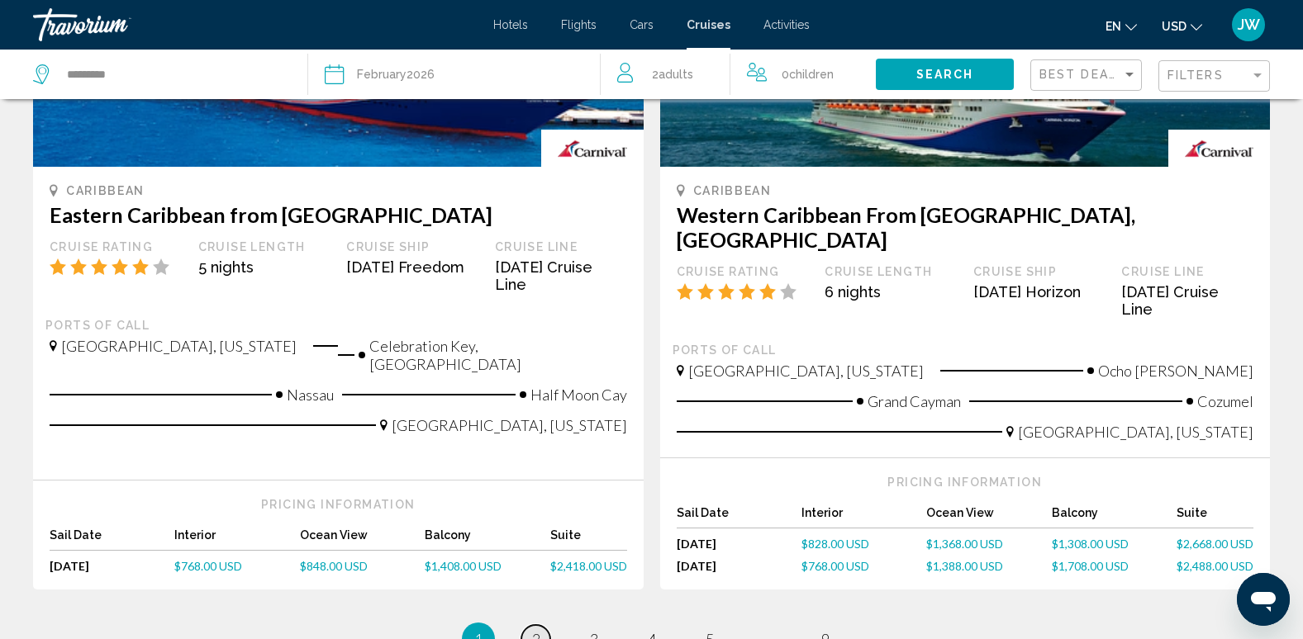
click at [539, 630] on span "2" at bounding box center [536, 639] width 8 height 18
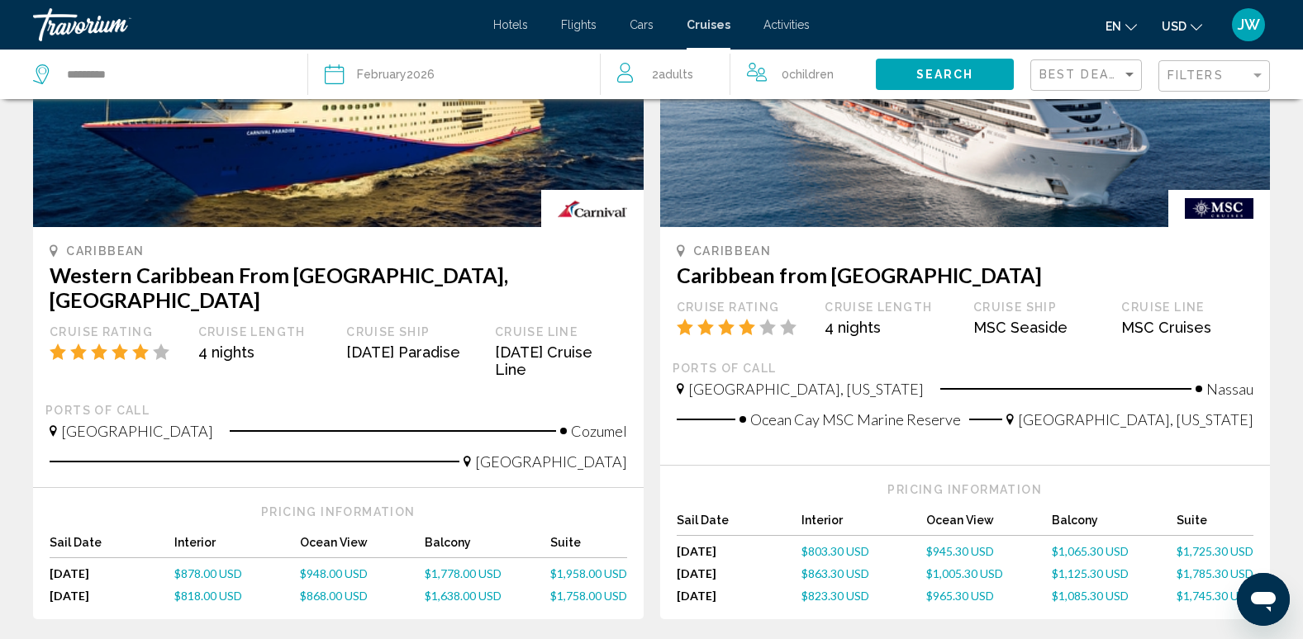
scroll to position [1569, 0]
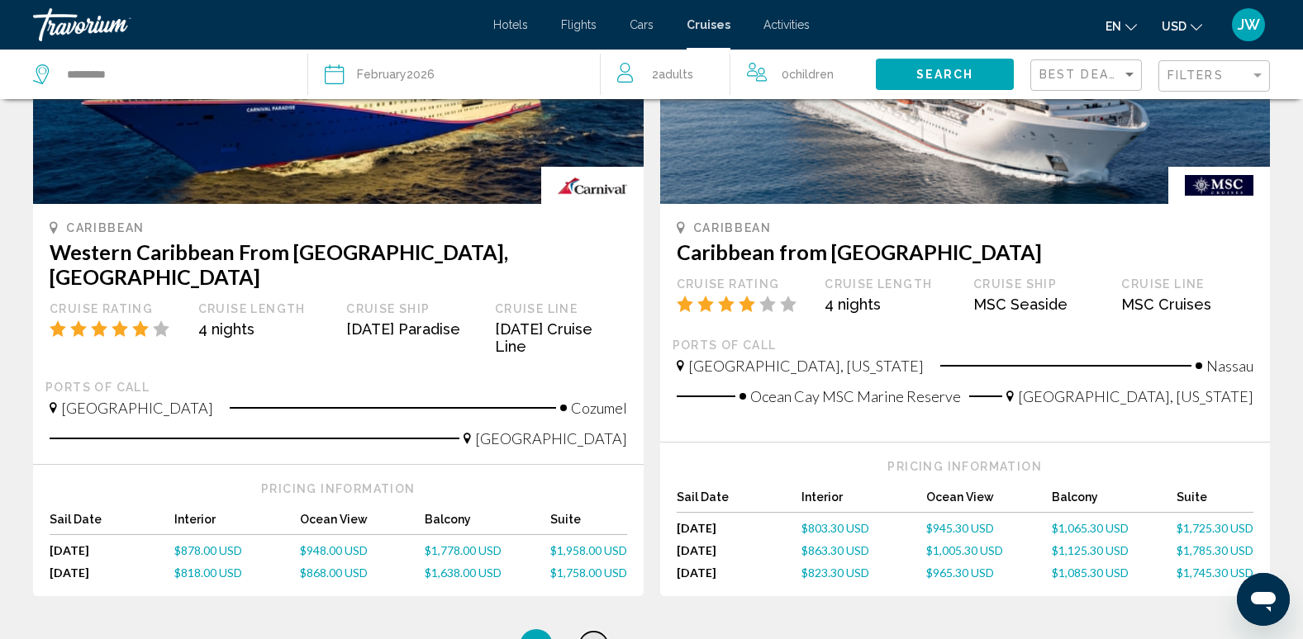
click at [592, 637] on span "3" at bounding box center [594, 646] width 8 height 18
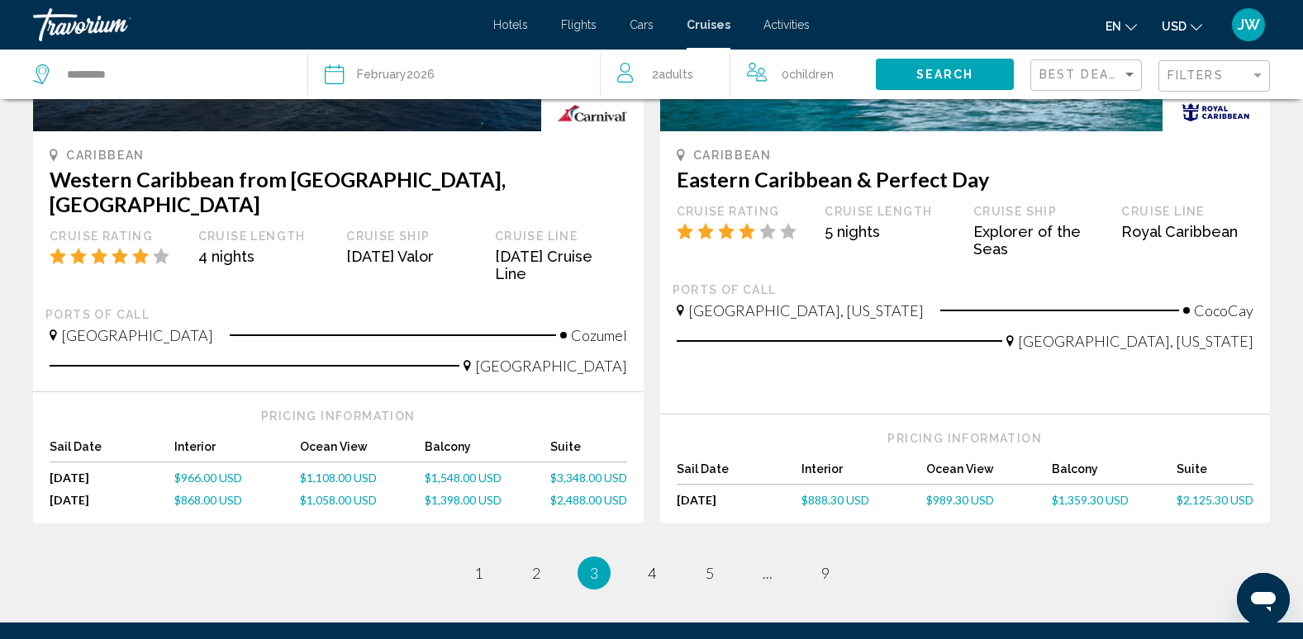
scroll to position [1735, 0]
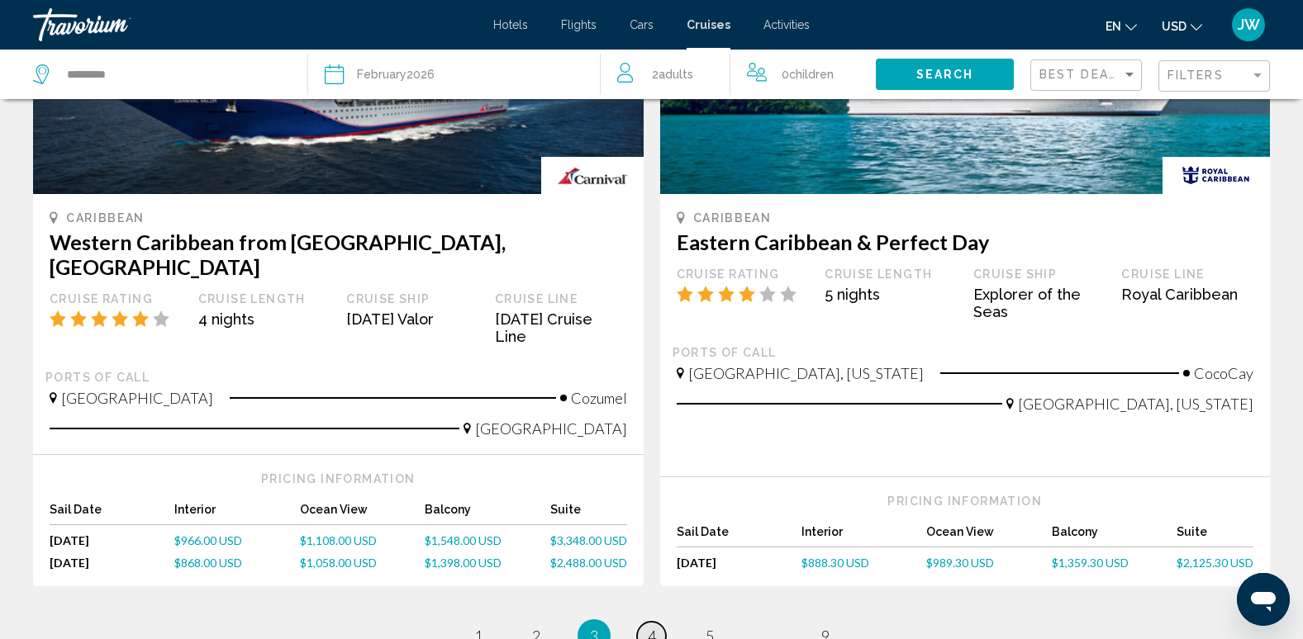
click at [652, 627] on span "4" at bounding box center [652, 636] width 8 height 18
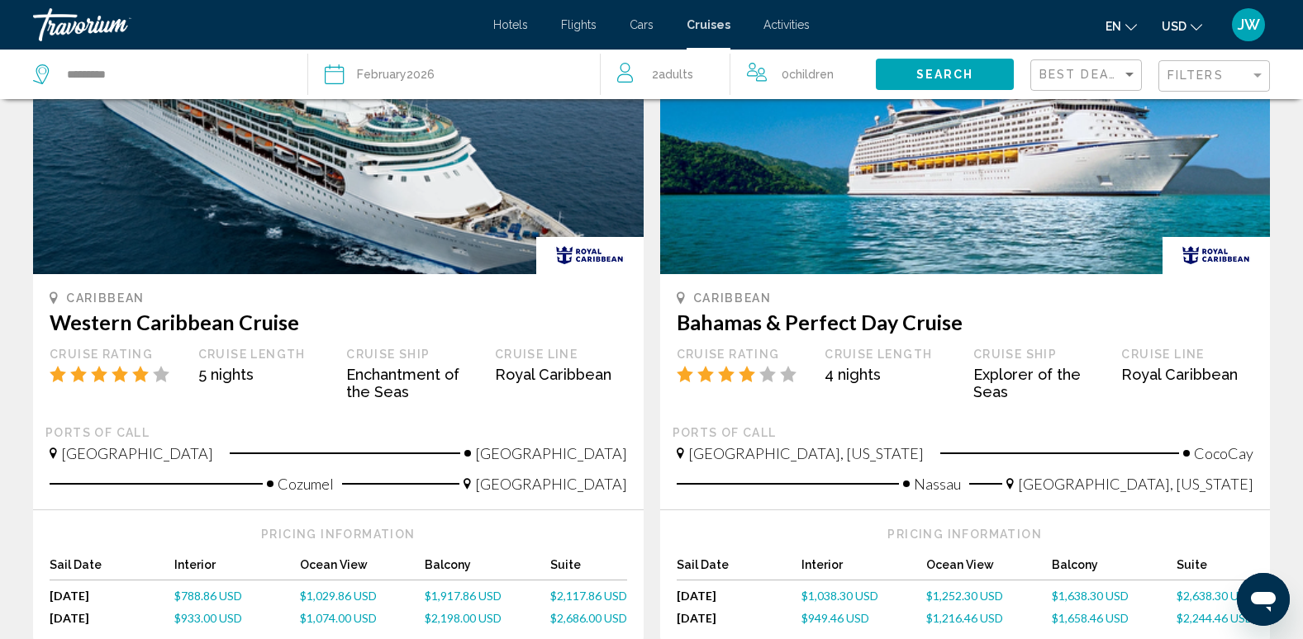
scroll to position [1652, 0]
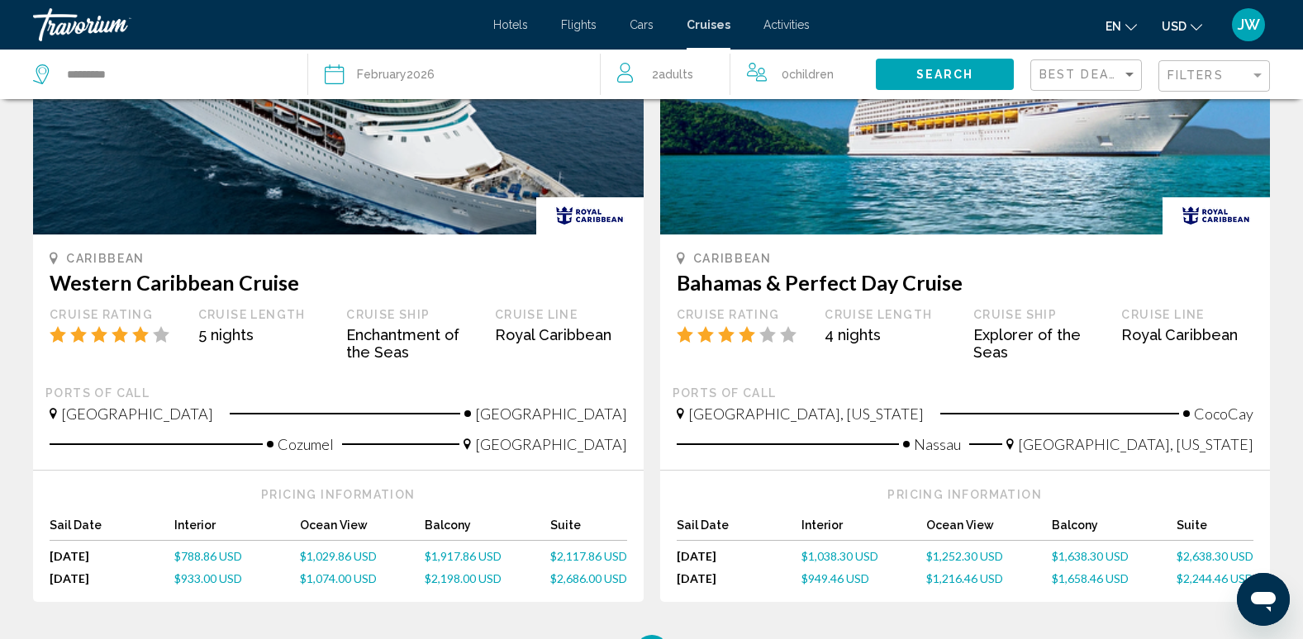
click at [475, 549] on span "$1,917.86 USD" at bounding box center [463, 556] width 77 height 14
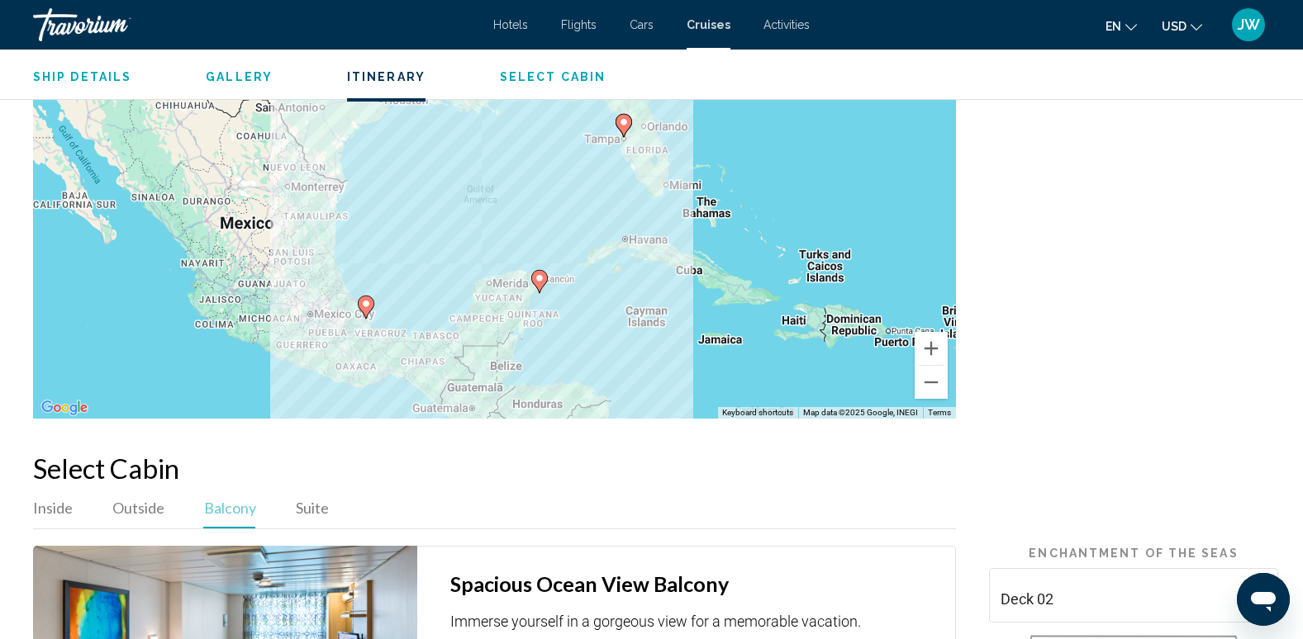
scroll to position [2313, 0]
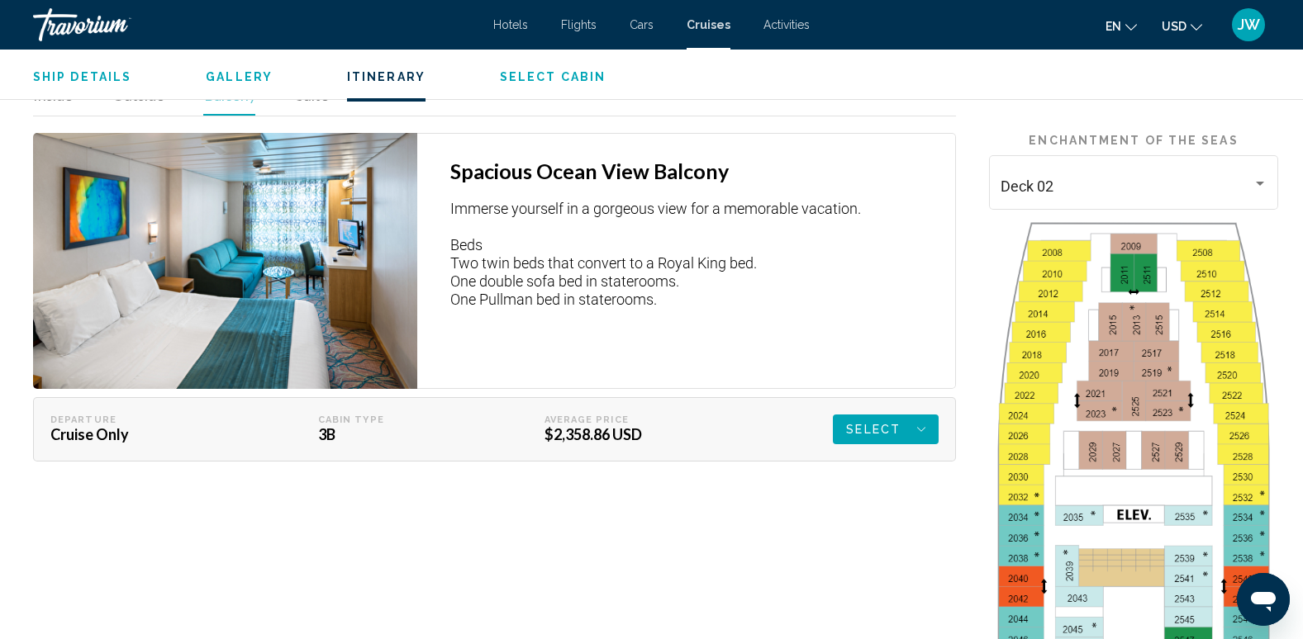
click at [880, 425] on span "Select" at bounding box center [873, 430] width 55 height 30
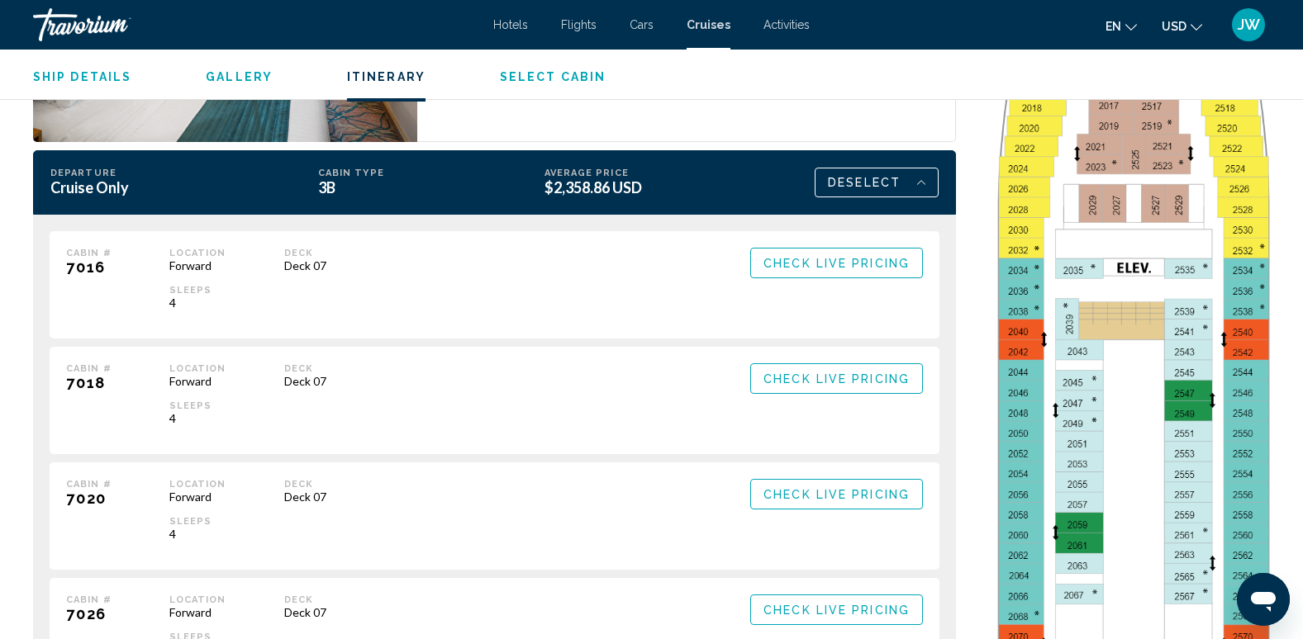
scroll to position [2561, 0]
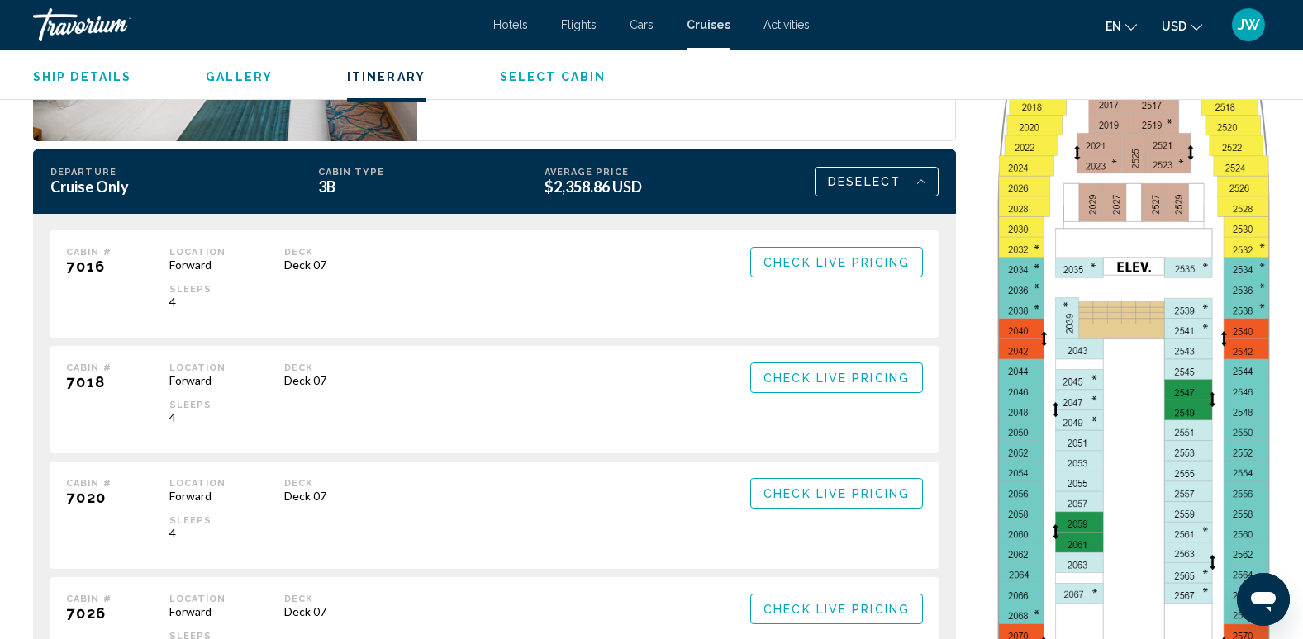
click at [835, 263] on span "Check Live Pricing" at bounding box center [836, 262] width 146 height 13
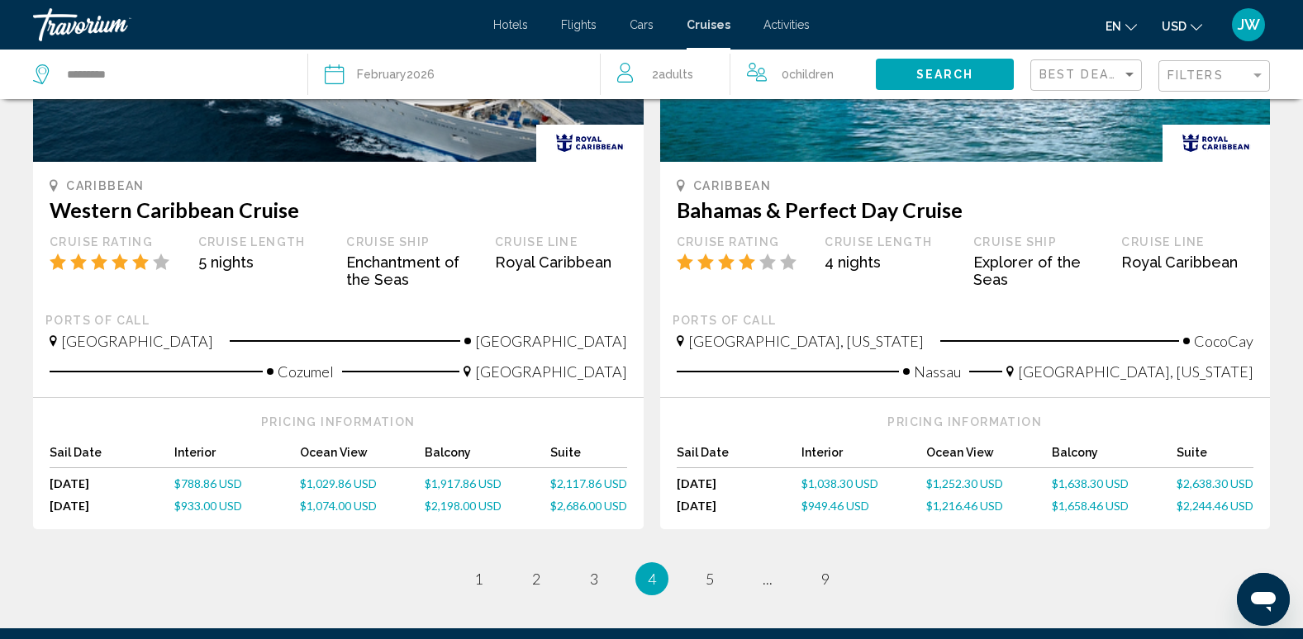
scroll to position [1735, 0]
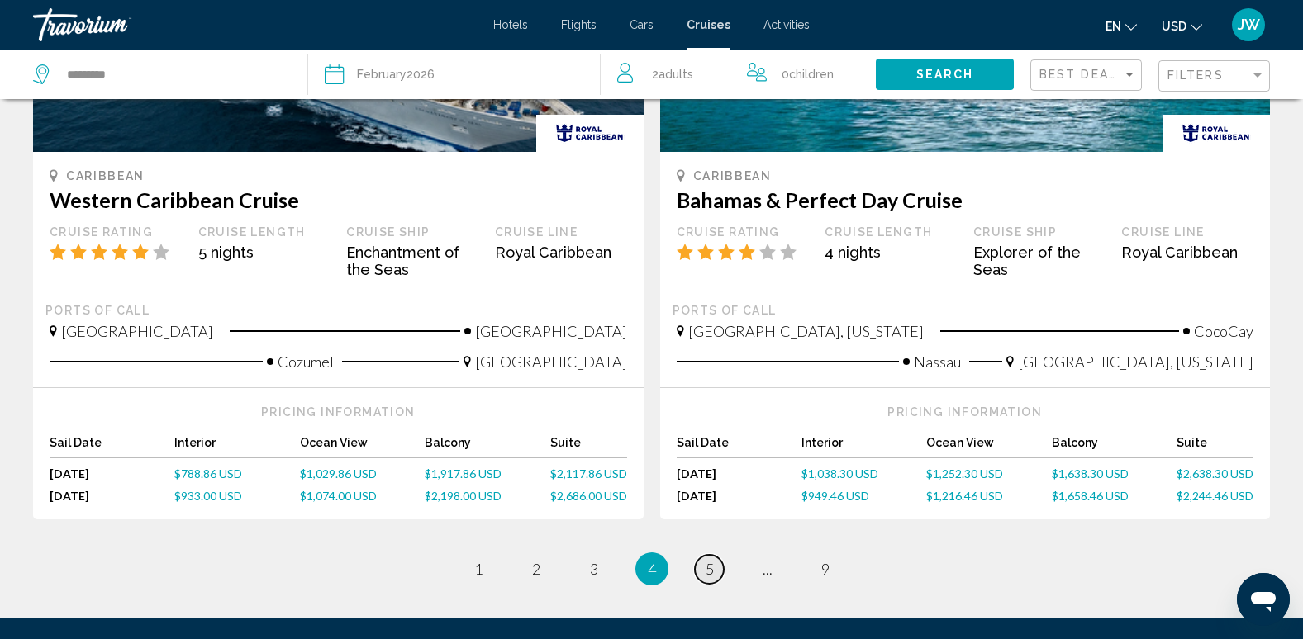
click at [713, 560] on span "5" at bounding box center [709, 569] width 8 height 18
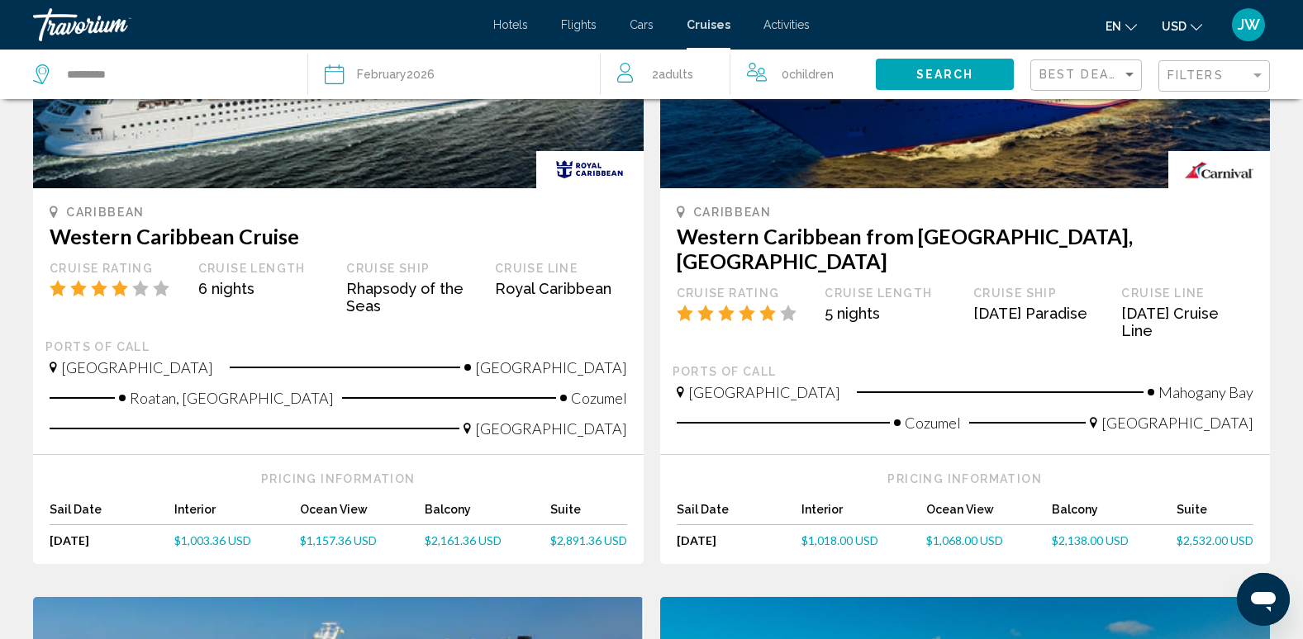
scroll to position [991, 0]
click at [433, 533] on span "$2,161.36 USD" at bounding box center [463, 540] width 77 height 14
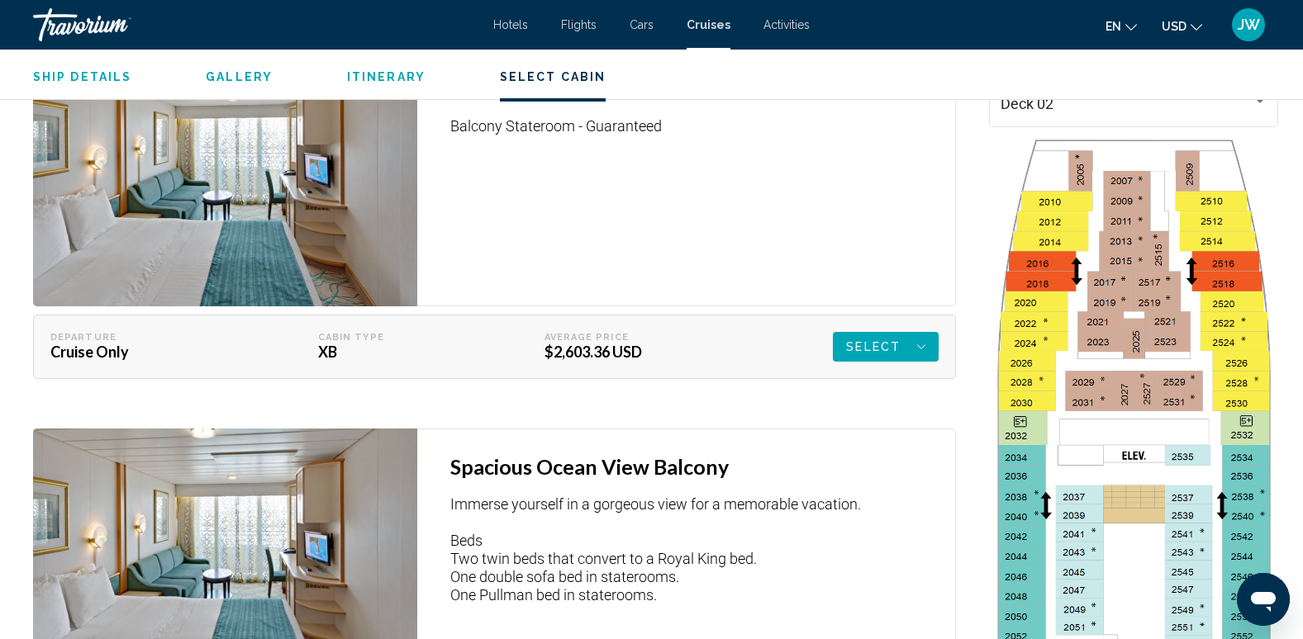
scroll to position [2395, 0]
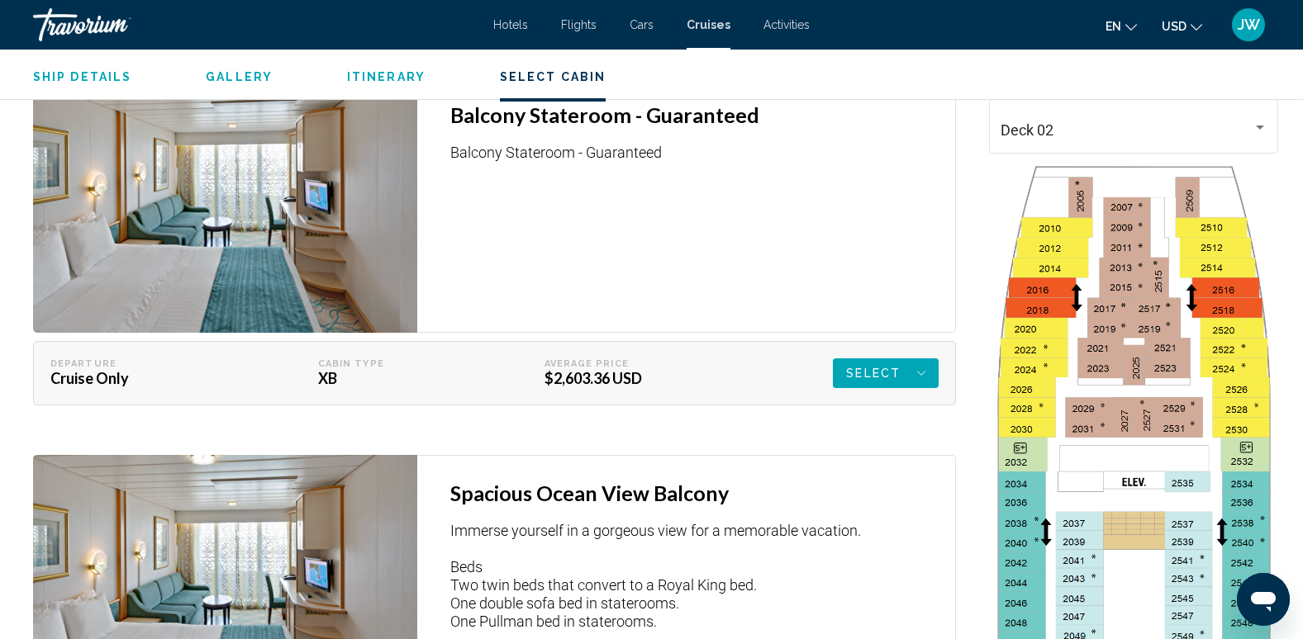
click at [869, 358] on span "Select" at bounding box center [873, 373] width 55 height 30
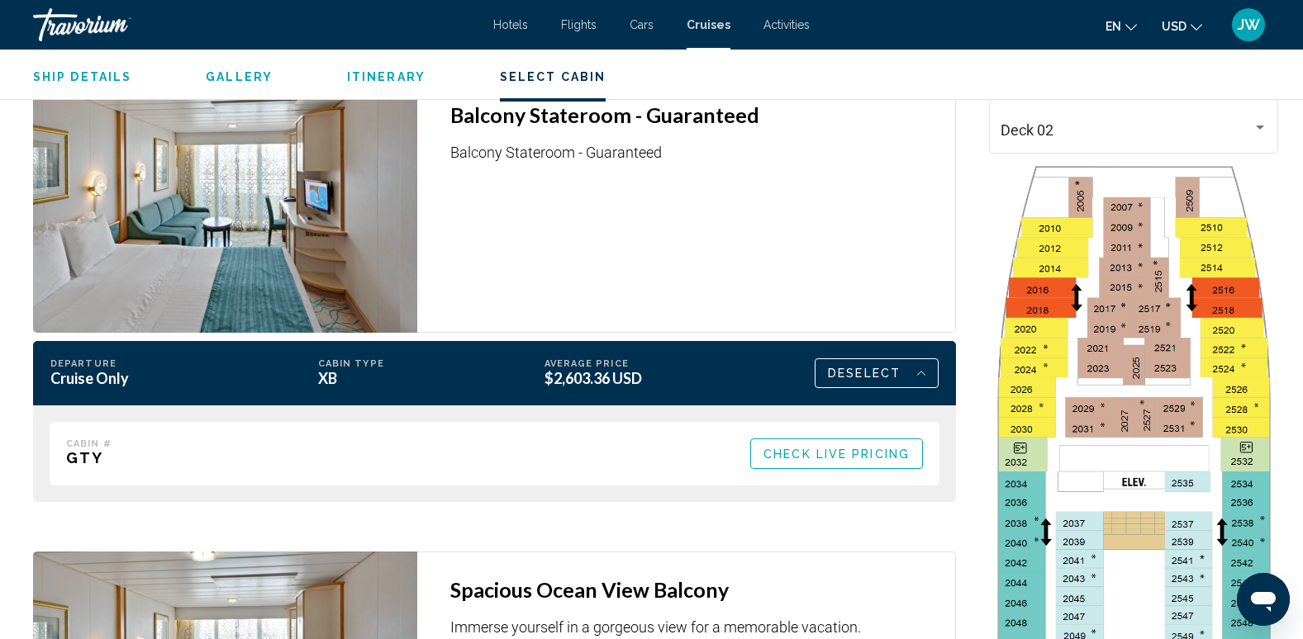
click at [781, 449] on button "Check Live Pricing" at bounding box center [836, 454] width 173 height 31
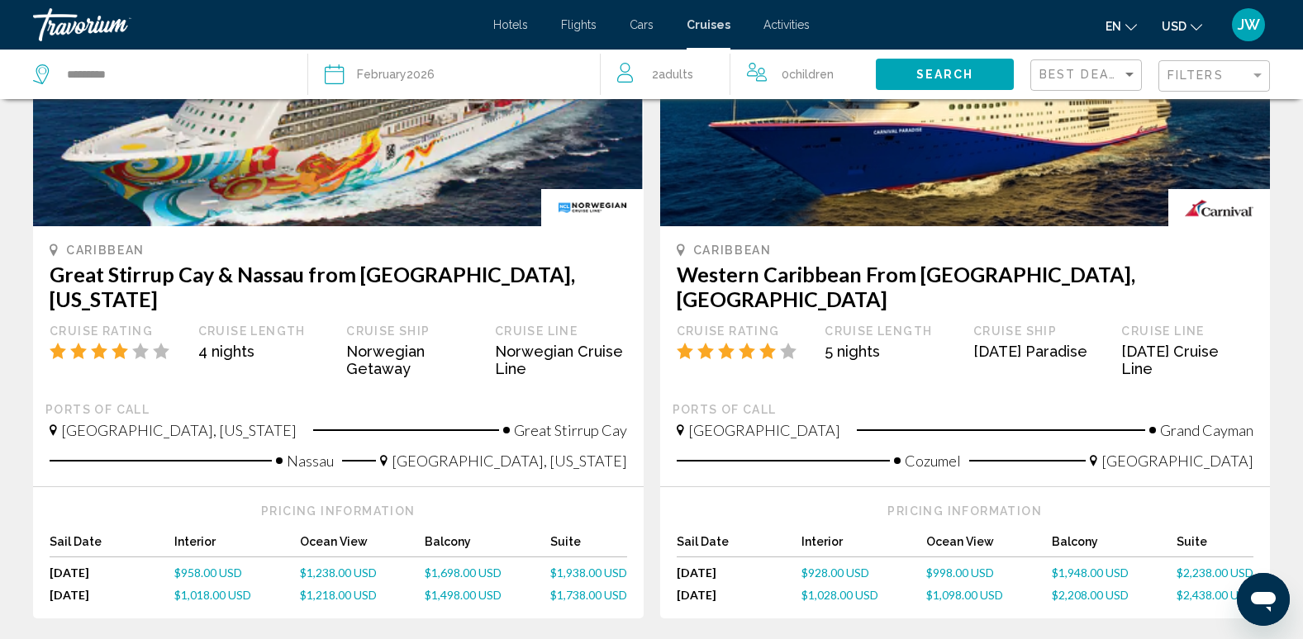
scroll to position [1652, 0]
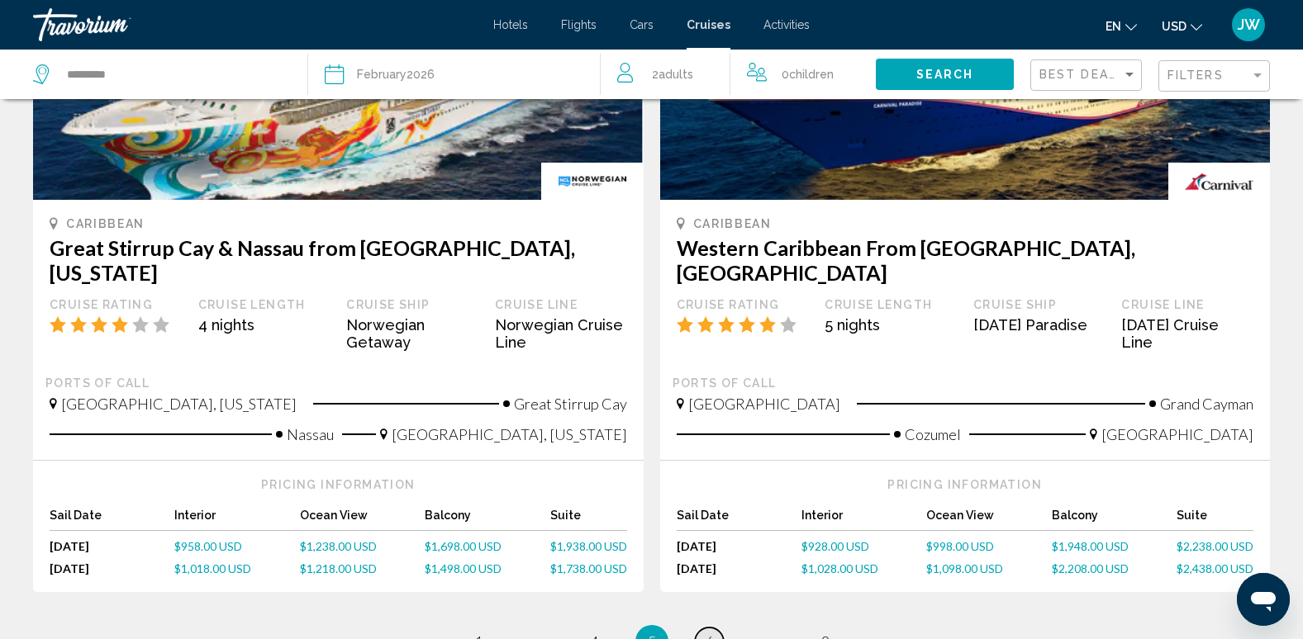
click at [714, 628] on link "page 6" at bounding box center [709, 642] width 29 height 29
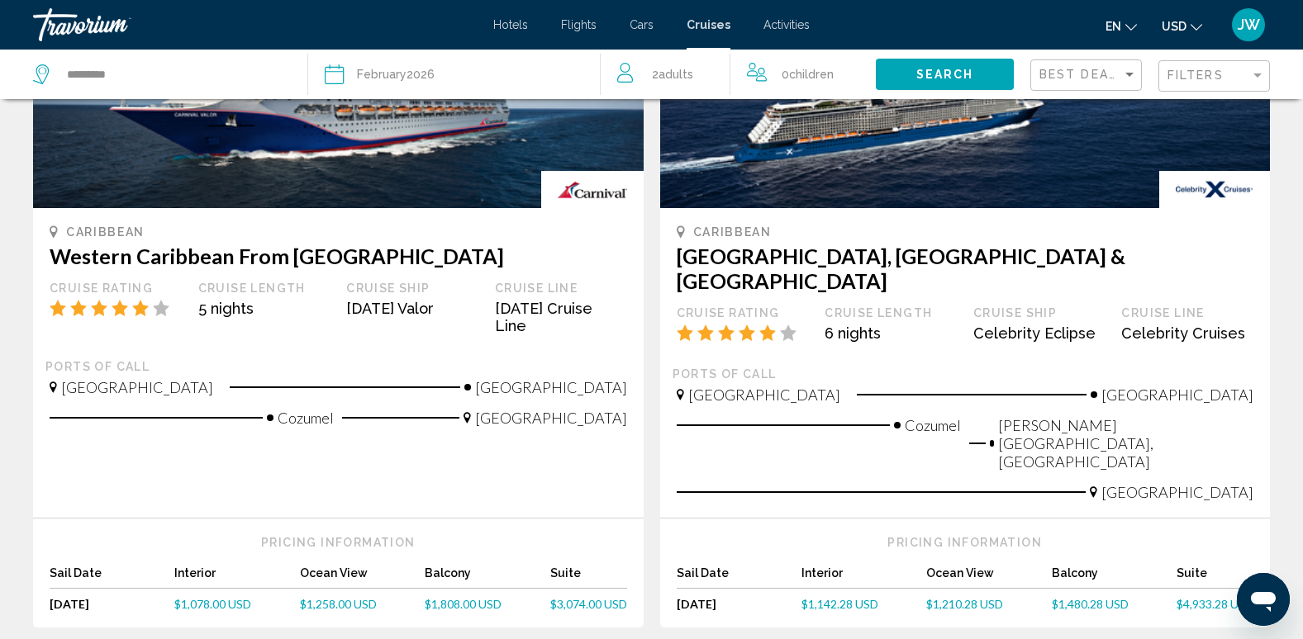
scroll to position [1652, 0]
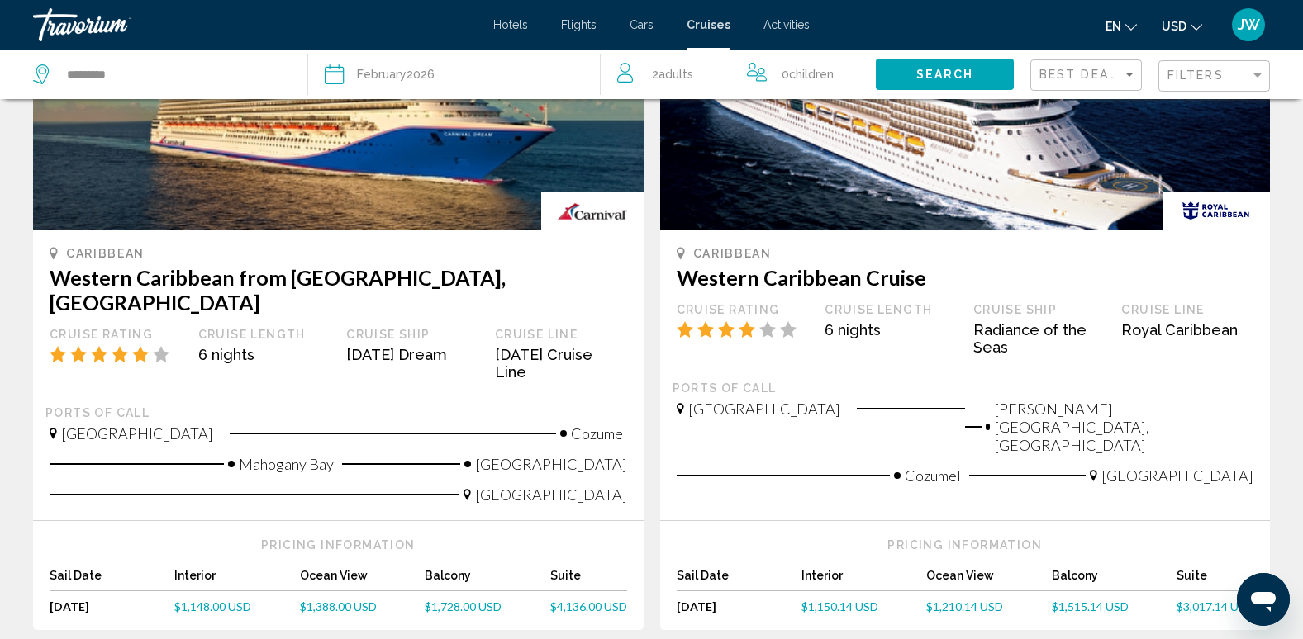
scroll to position [248, 0]
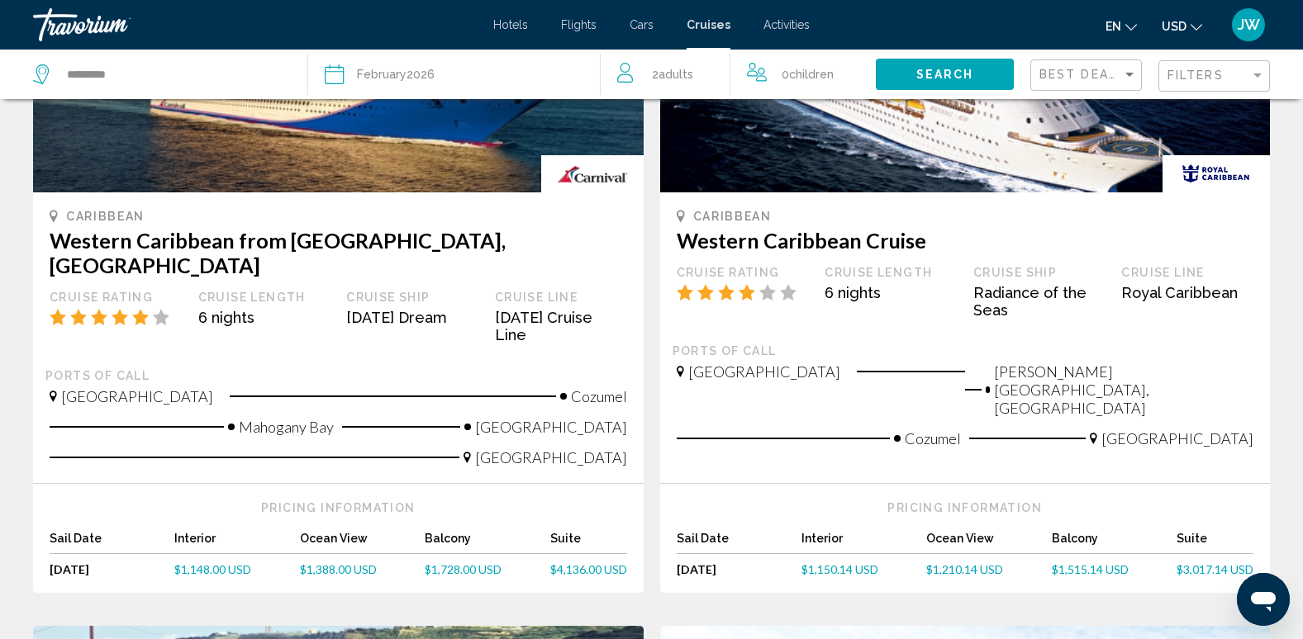
click at [1081, 563] on span "$1,515.14 USD" at bounding box center [1090, 570] width 77 height 14
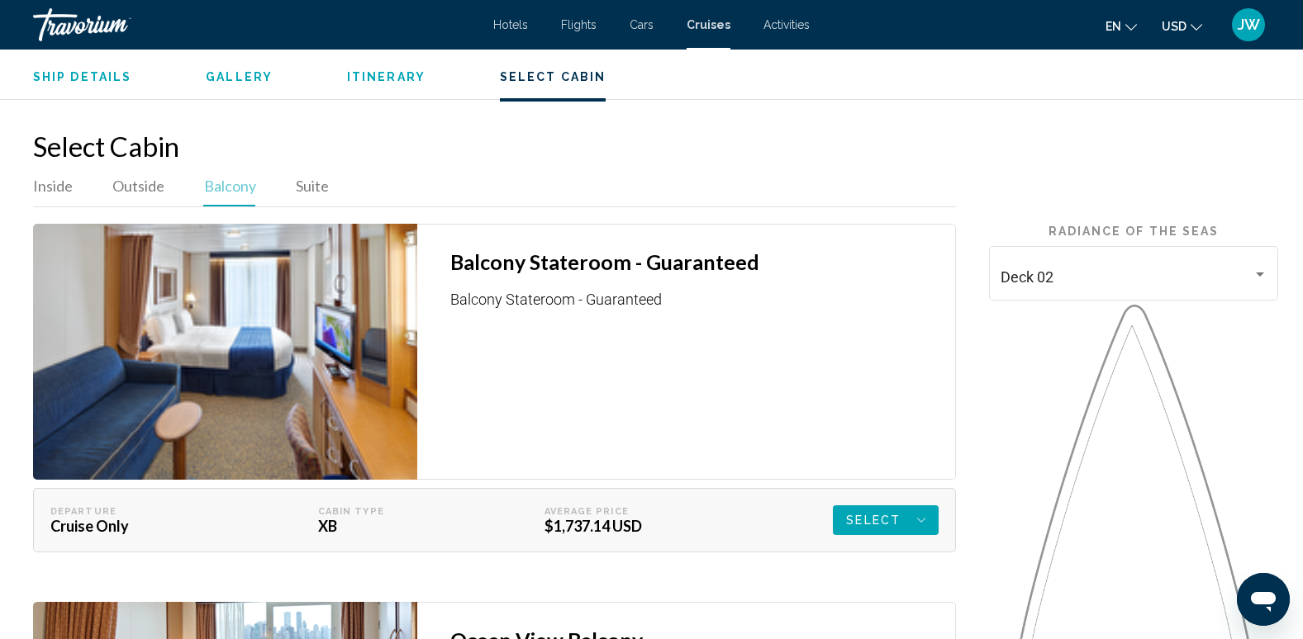
scroll to position [2395, 0]
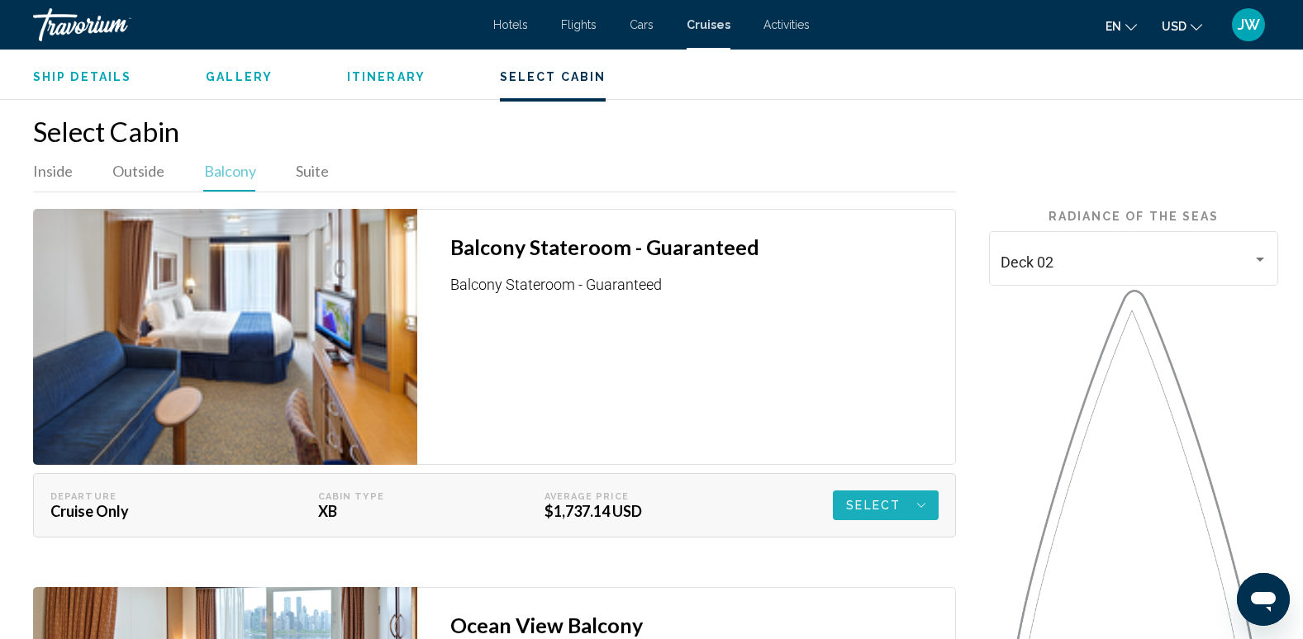
click at [870, 497] on span "Select" at bounding box center [873, 506] width 55 height 30
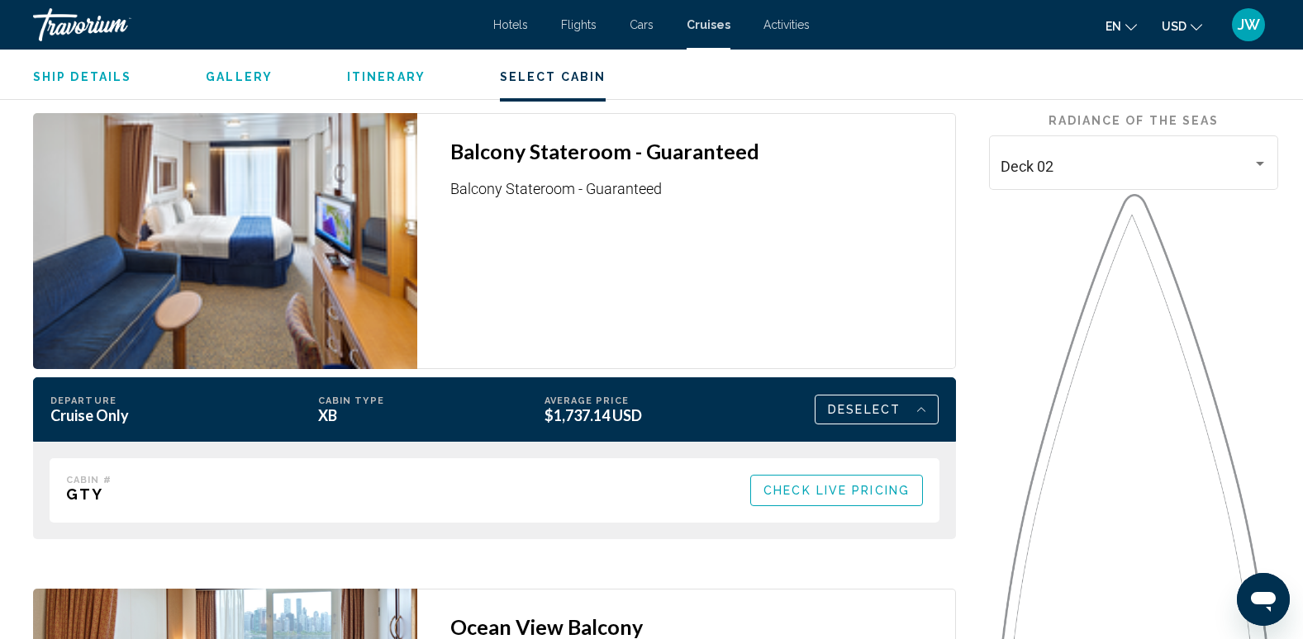
scroll to position [2561, 0]
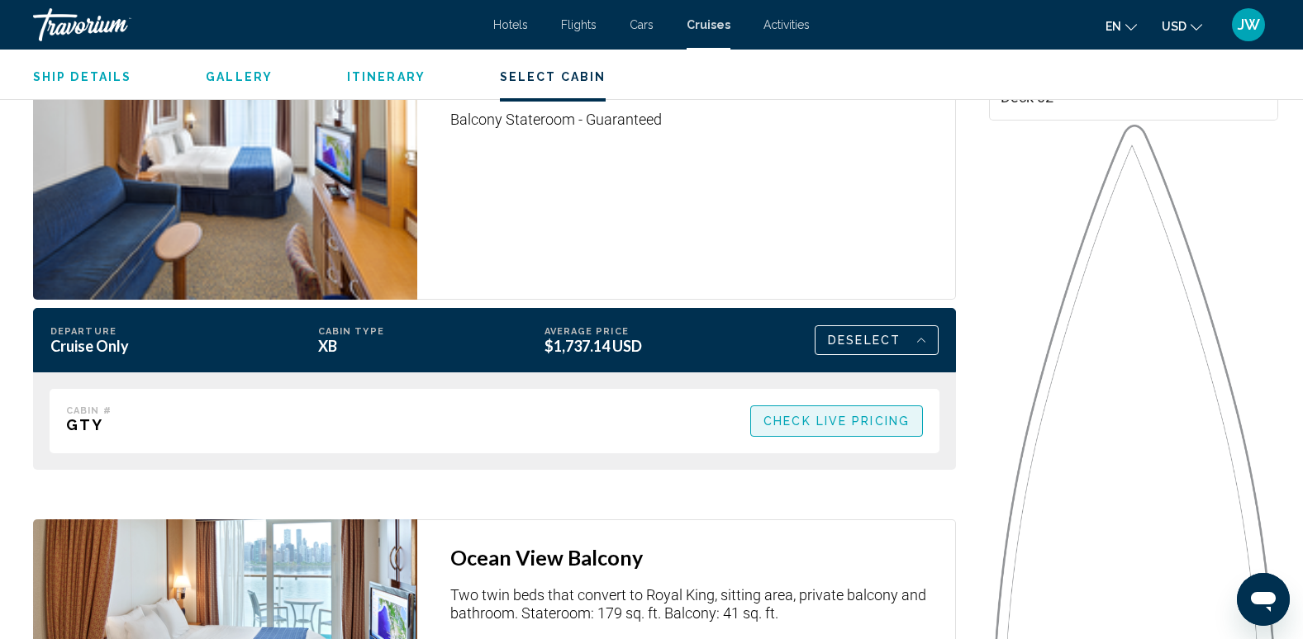
click at [814, 415] on span "Check Live Pricing" at bounding box center [836, 421] width 146 height 13
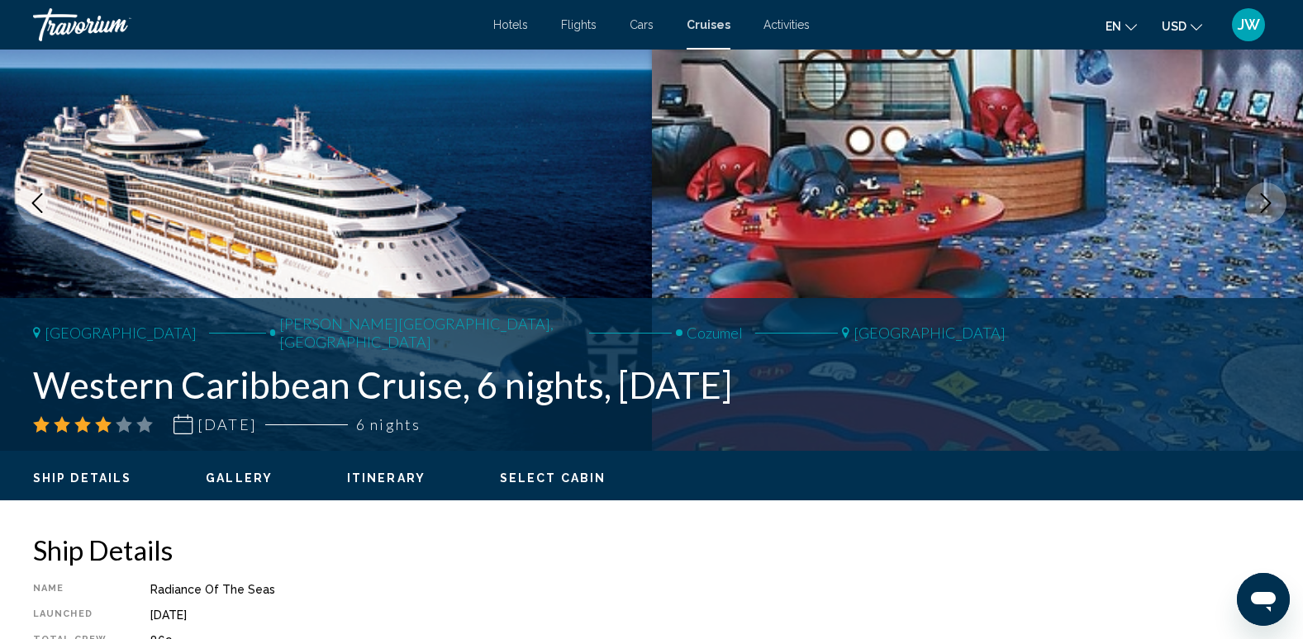
scroll to position [0, 0]
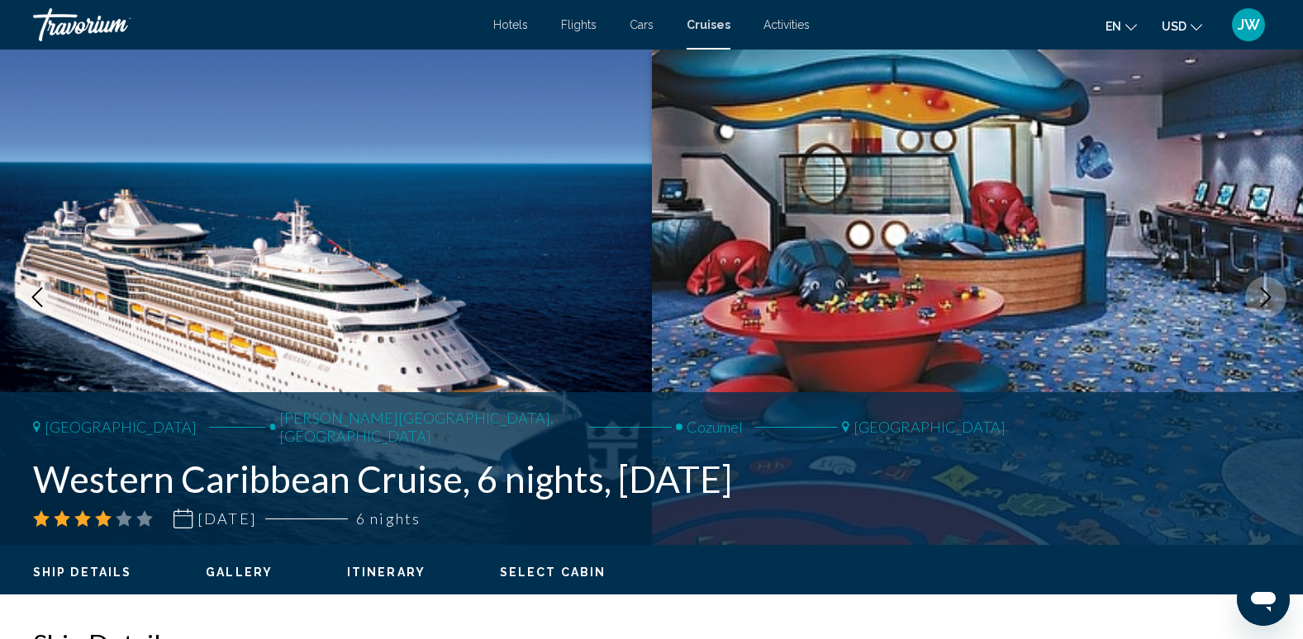
click at [1266, 293] on icon "Next image" at bounding box center [1265, 297] width 11 height 20
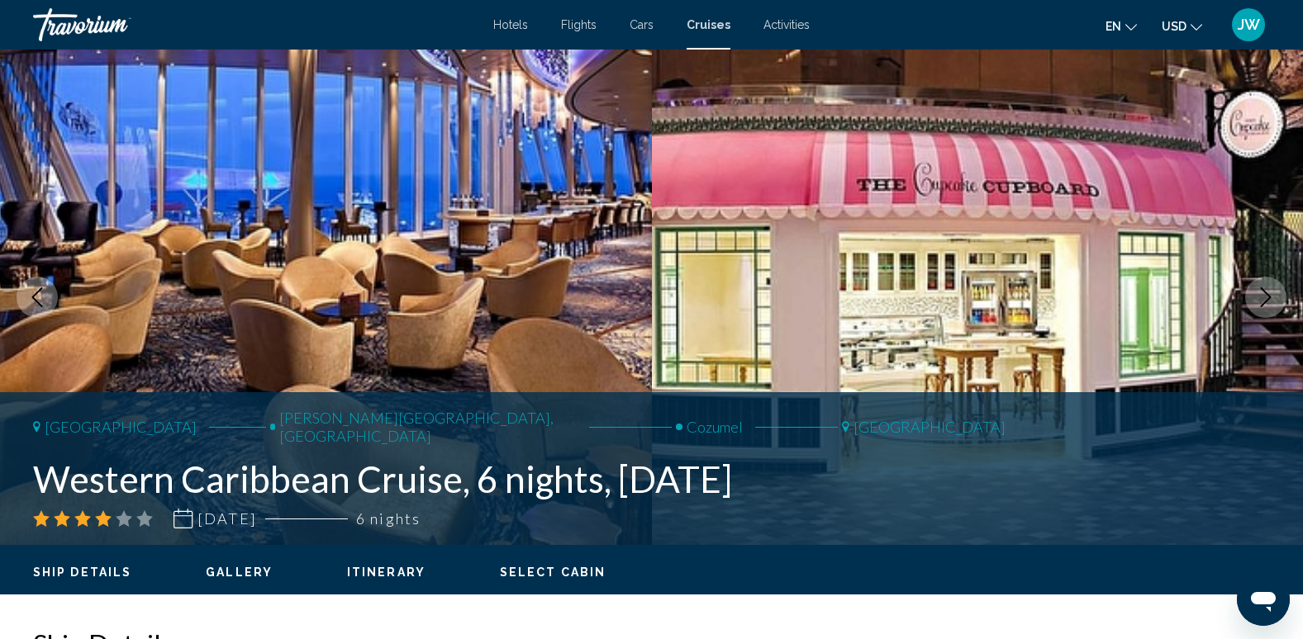
click at [1266, 293] on icon "Next image" at bounding box center [1265, 297] width 11 height 20
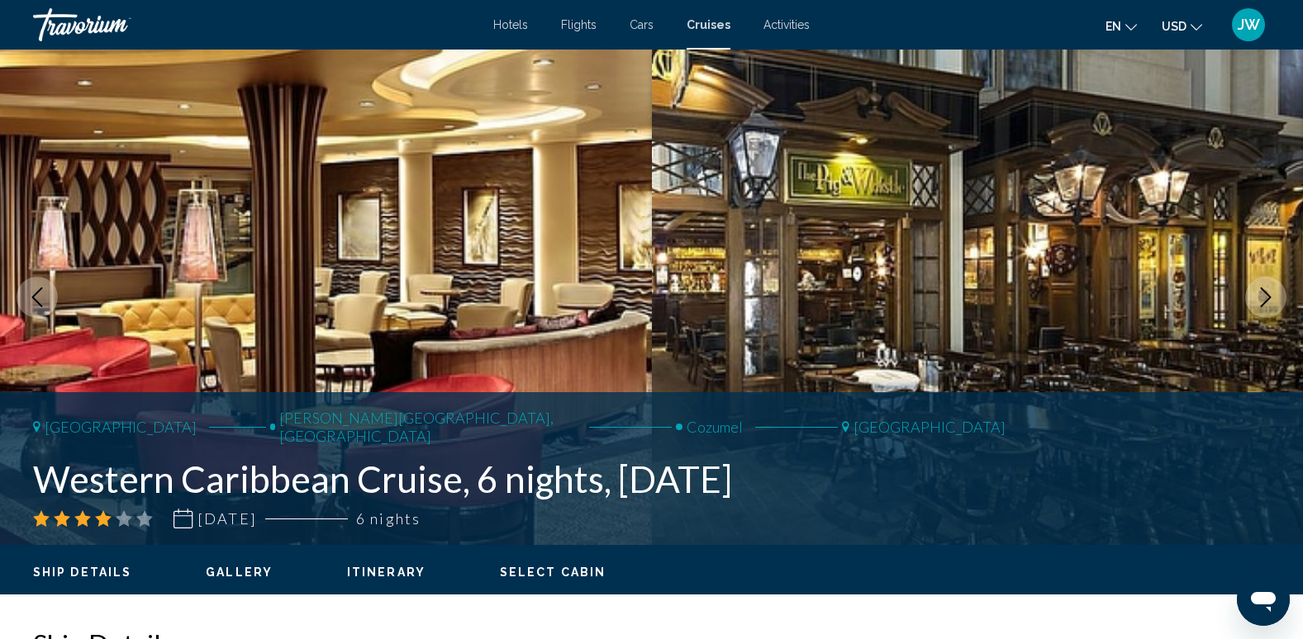
click at [1266, 293] on icon "Next image" at bounding box center [1265, 297] width 11 height 20
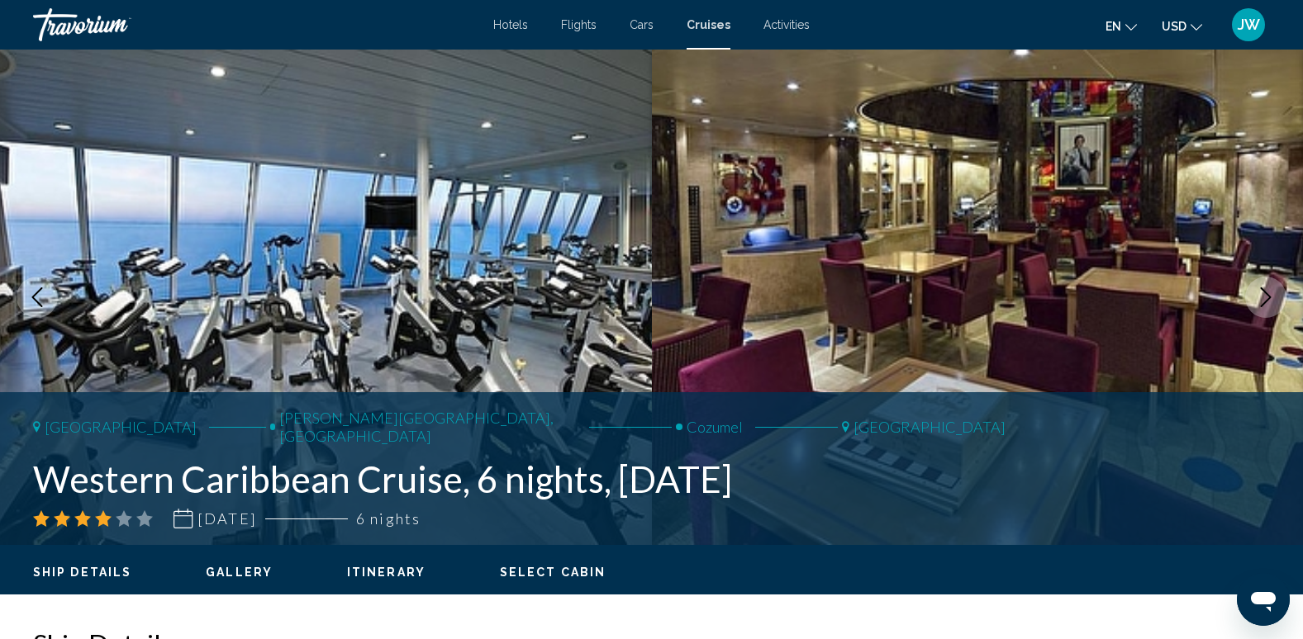
click at [1266, 293] on icon "Next image" at bounding box center [1265, 297] width 11 height 20
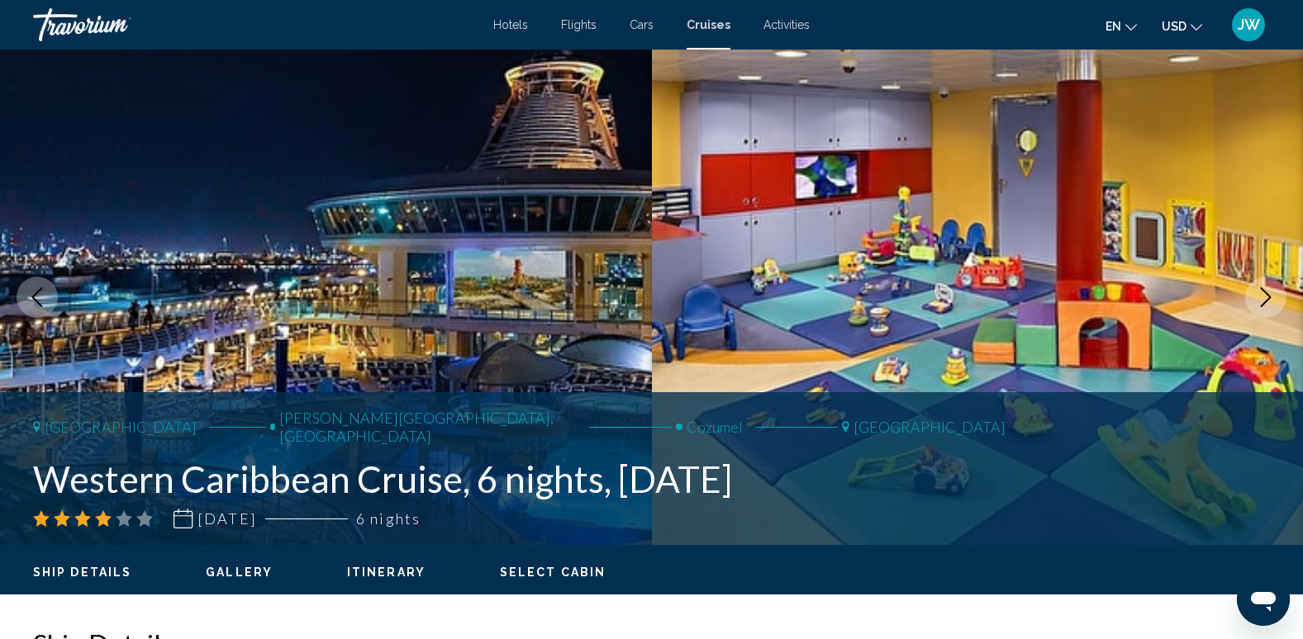
click at [1266, 293] on icon "Next image" at bounding box center [1265, 297] width 11 height 20
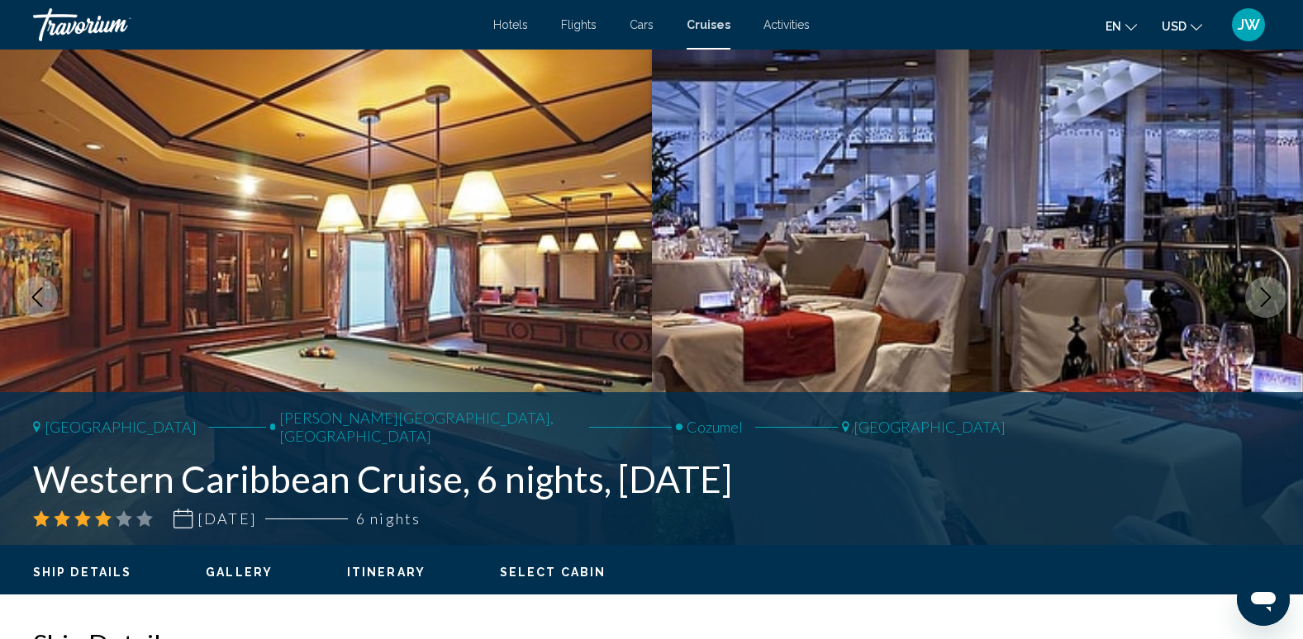
click at [1266, 293] on icon "Next image" at bounding box center [1265, 297] width 11 height 20
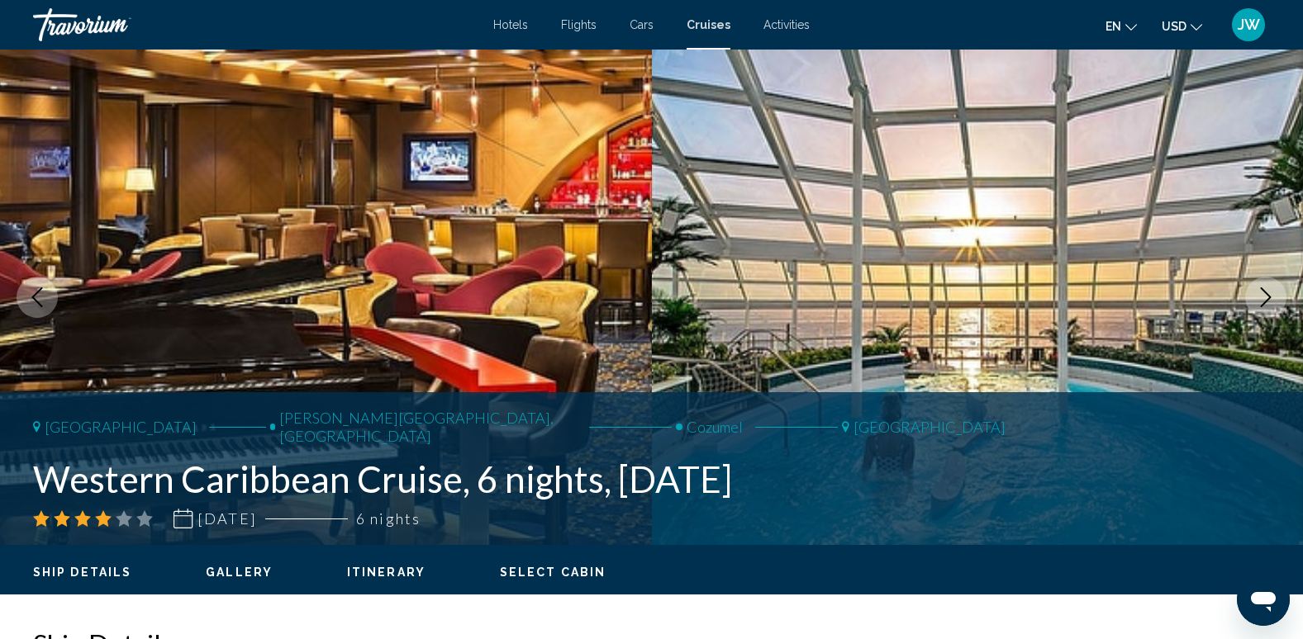
click at [1266, 293] on icon "Next image" at bounding box center [1265, 297] width 11 height 20
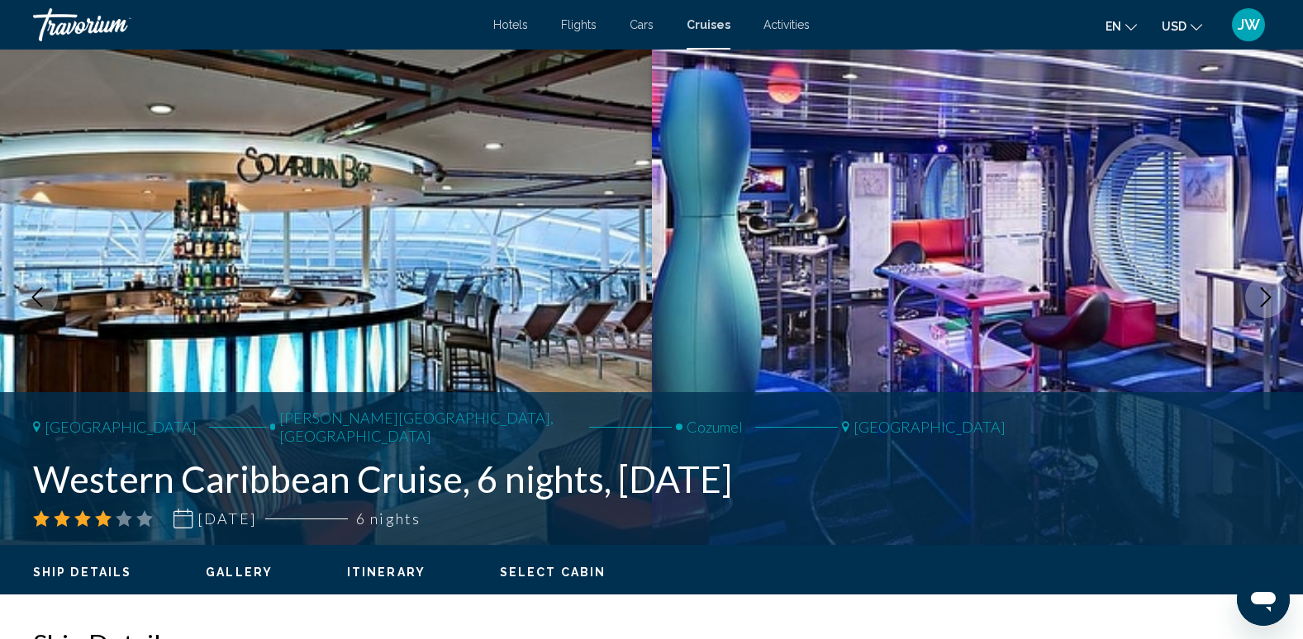
click at [1266, 293] on icon "Next image" at bounding box center [1265, 297] width 11 height 20
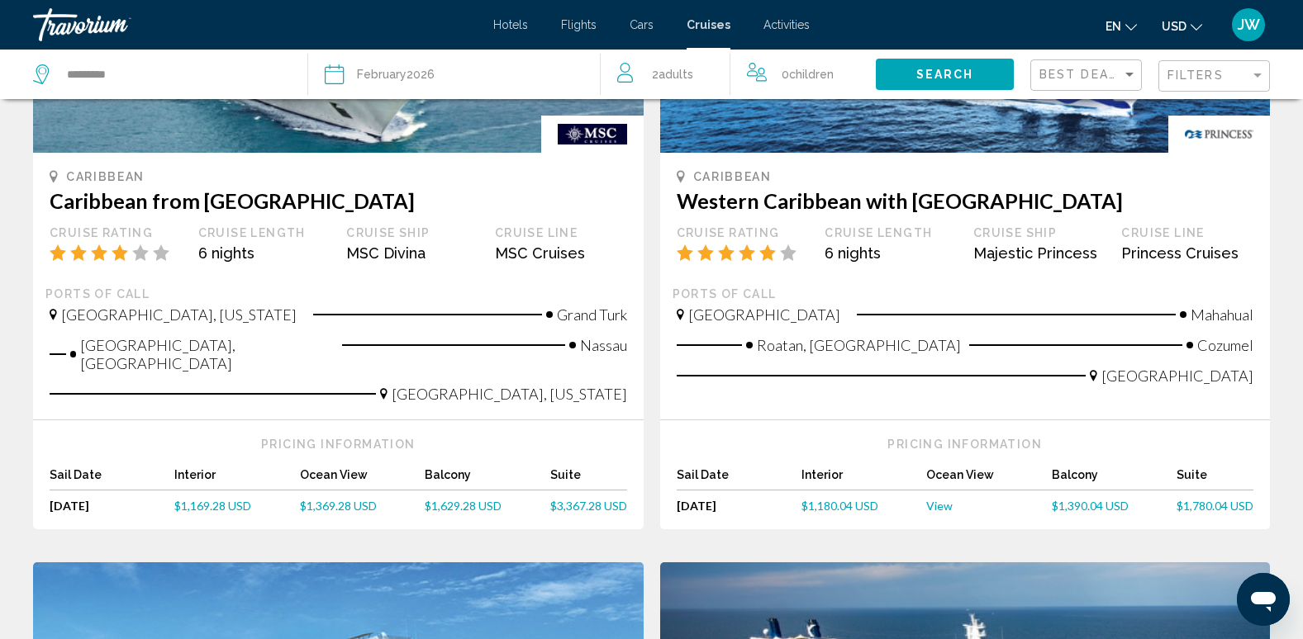
scroll to position [991, 0]
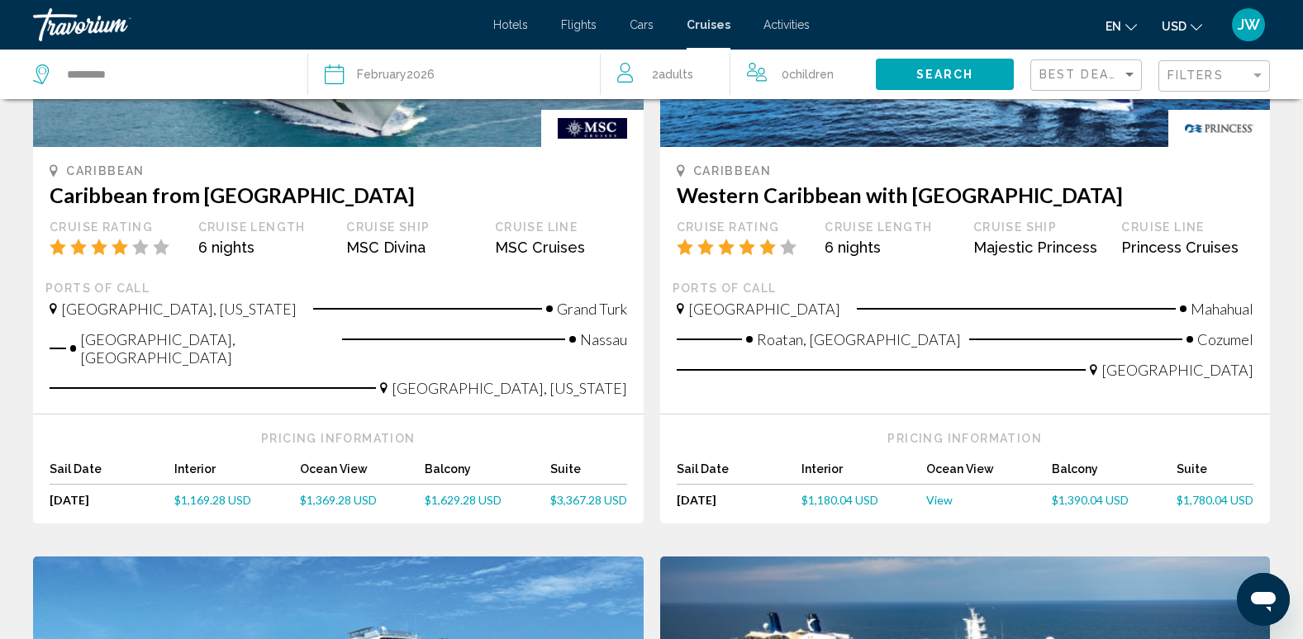
click at [1089, 493] on span "$1,390.04 USD" at bounding box center [1090, 500] width 77 height 14
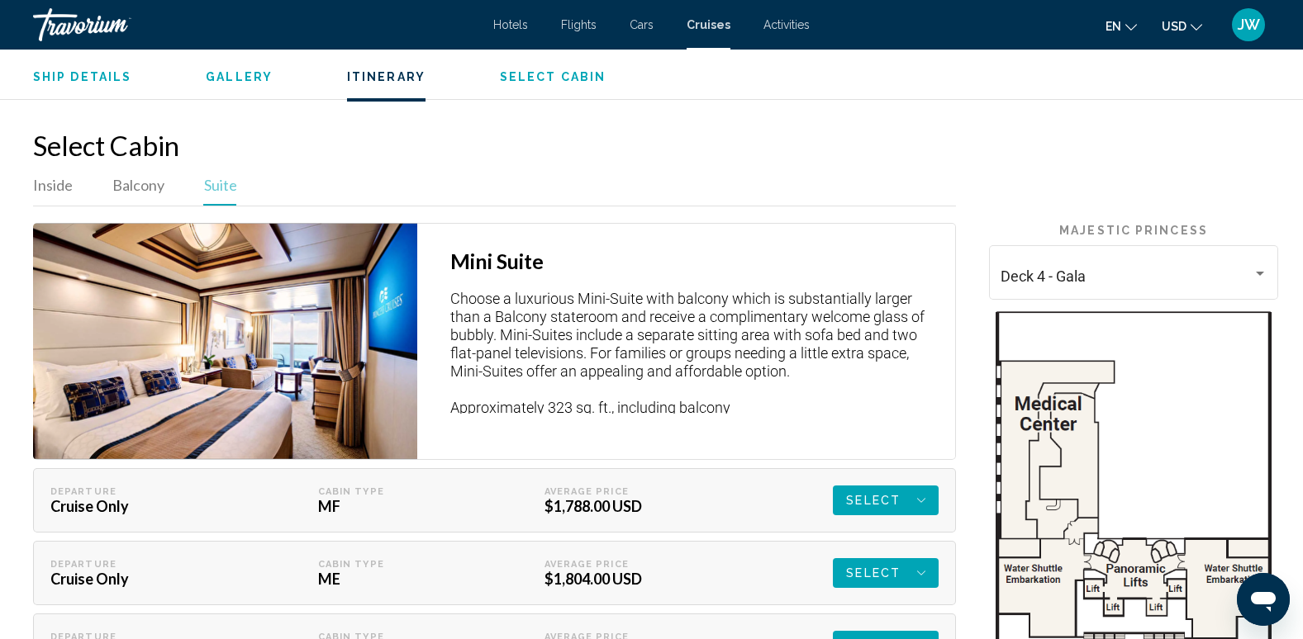
scroll to position [2258, 0]
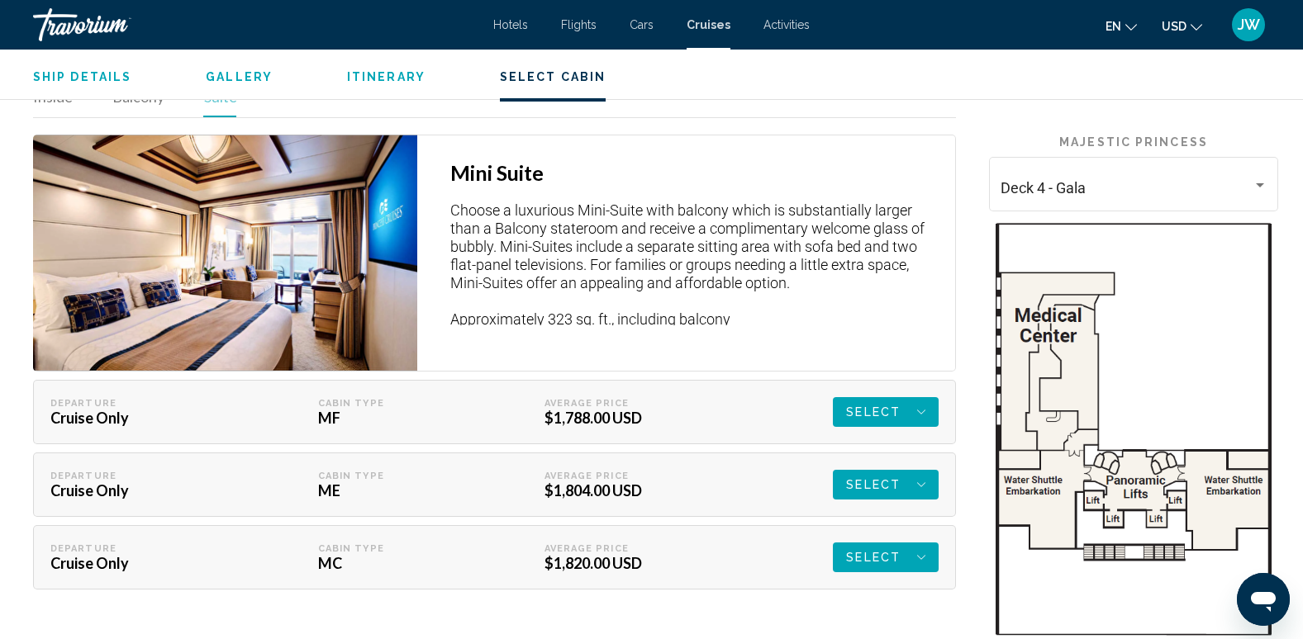
click at [881, 407] on span "Select" at bounding box center [873, 412] width 55 height 30
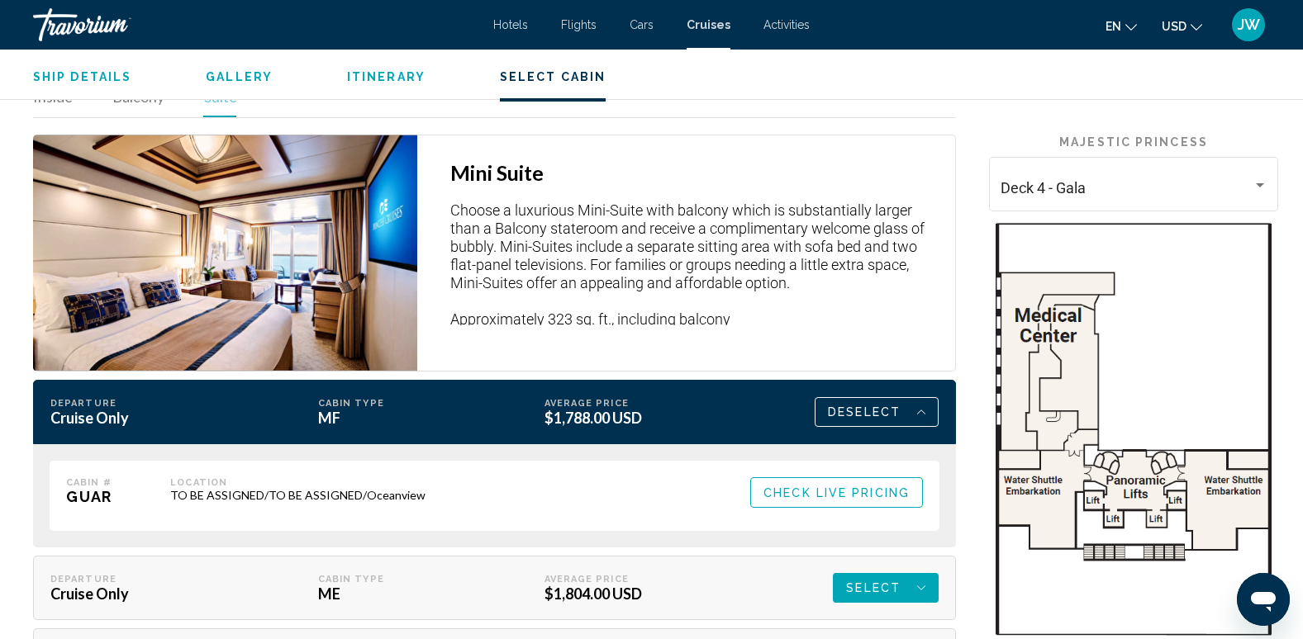
click at [807, 502] on button "Check Live Pricing" at bounding box center [836, 492] width 173 height 31
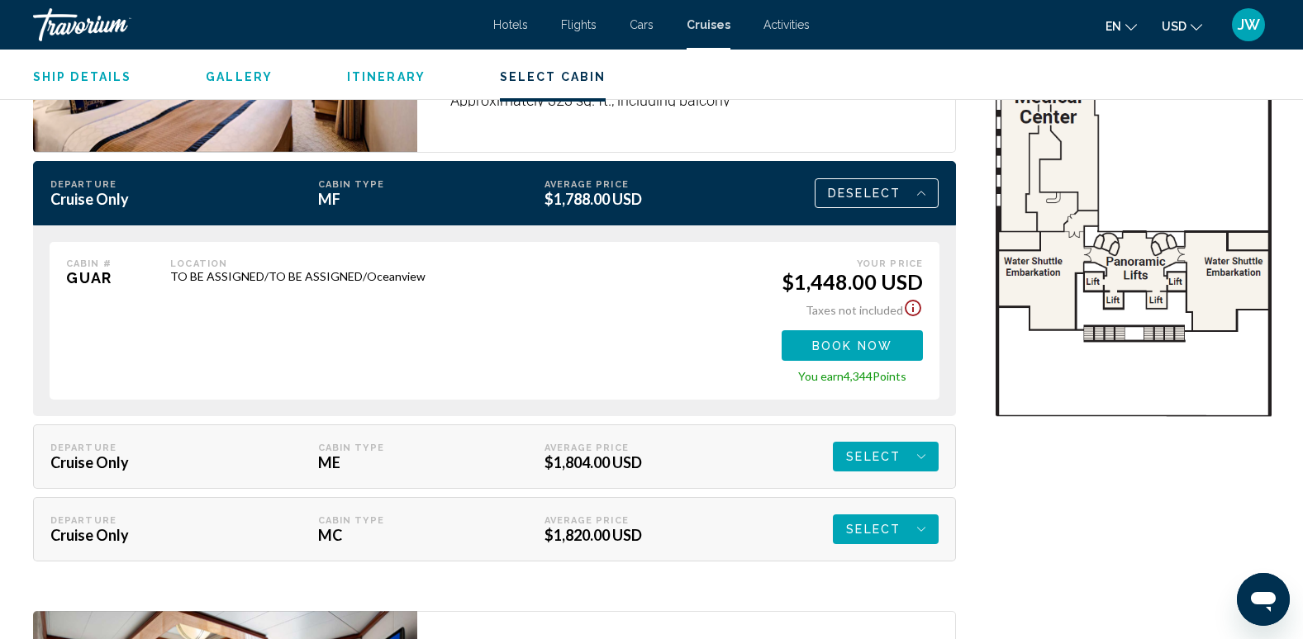
scroll to position [2506, 0]
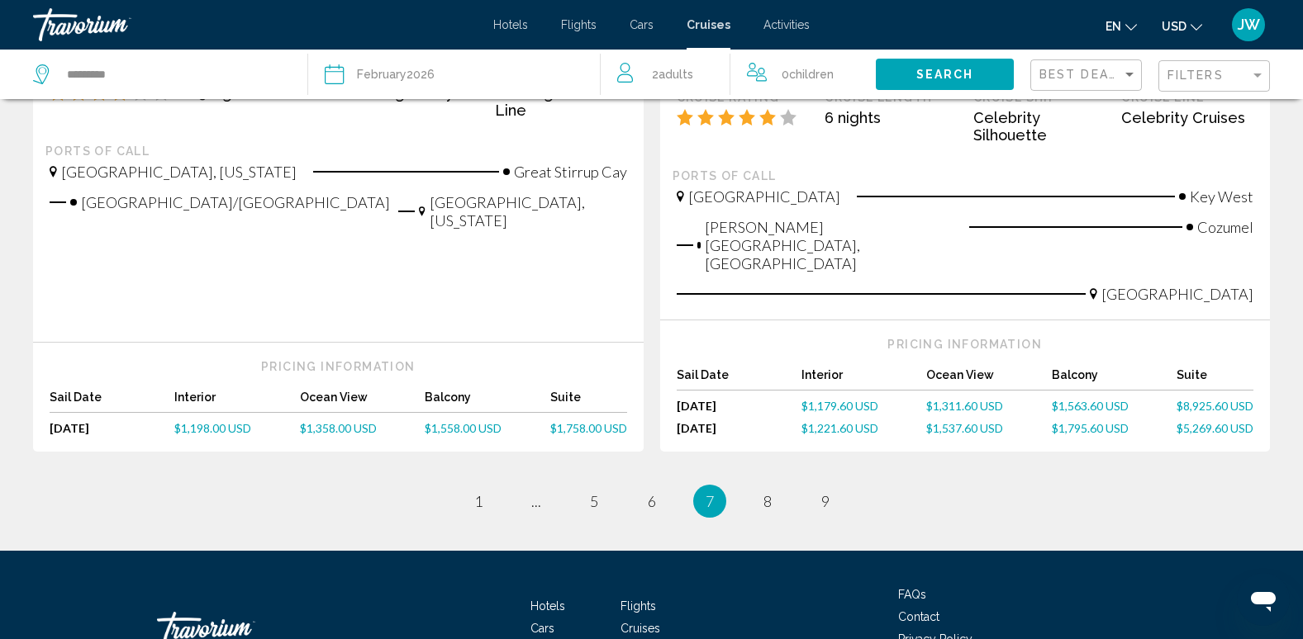
scroll to position [1830, 0]
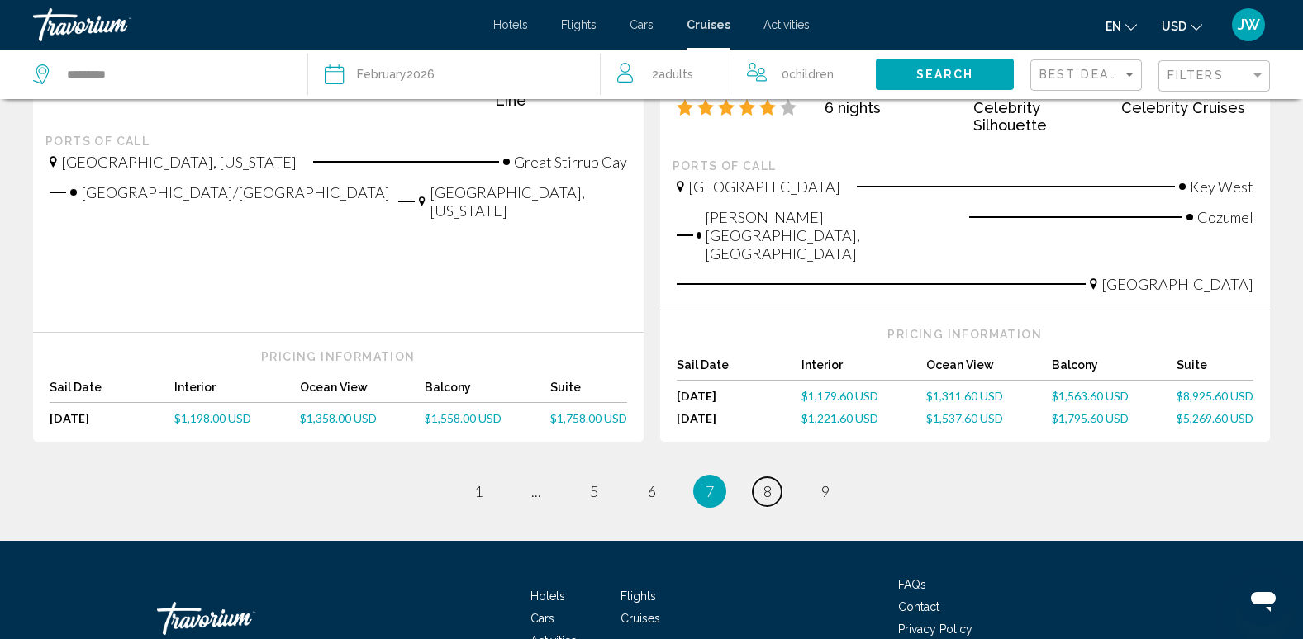
click at [756, 477] on link "page 8" at bounding box center [766, 491] width 29 height 29
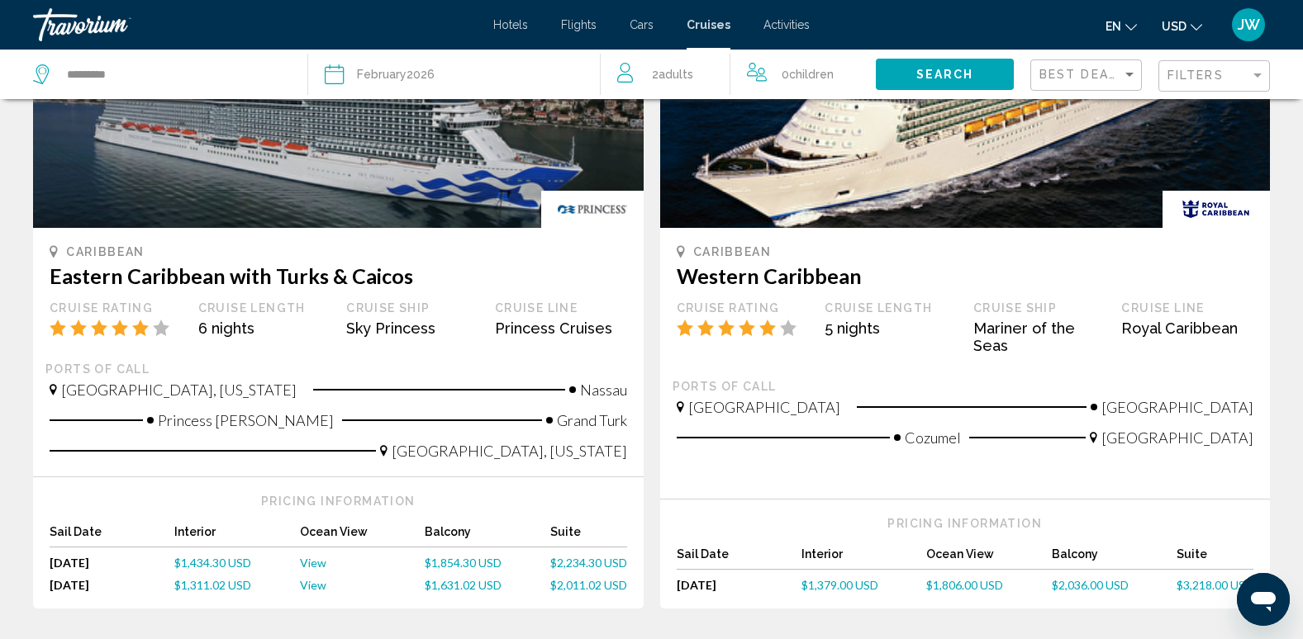
scroll to position [248, 0]
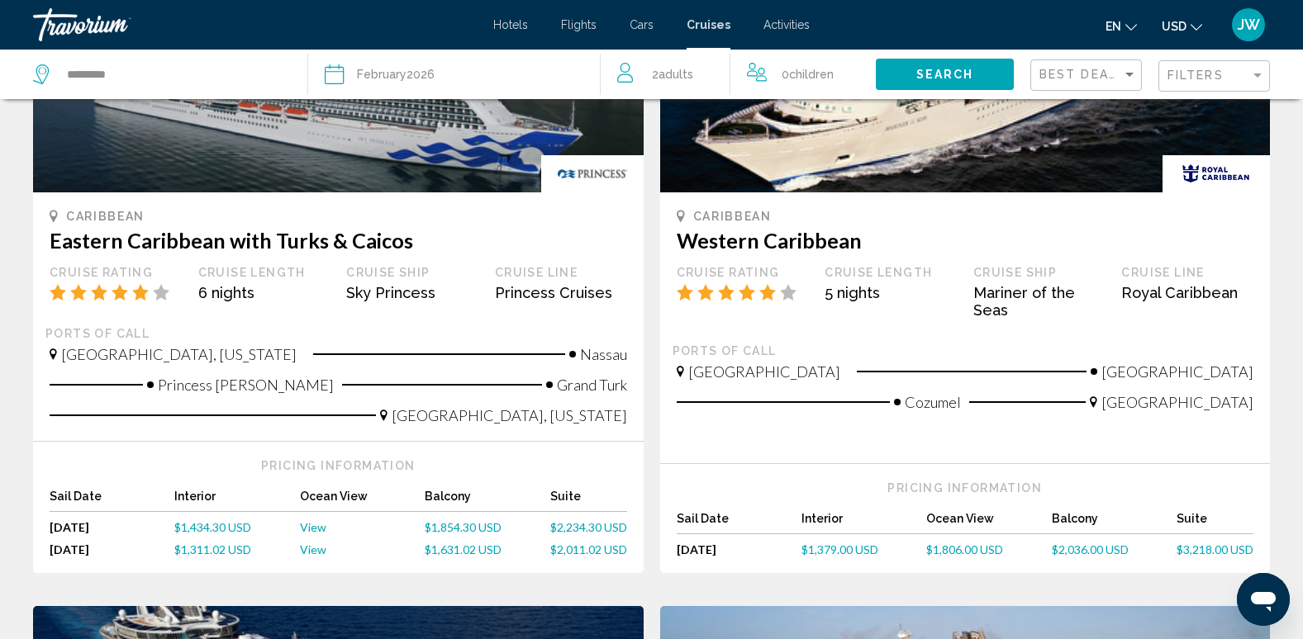
click at [441, 527] on span "$1,854.30 USD" at bounding box center [463, 527] width 77 height 14
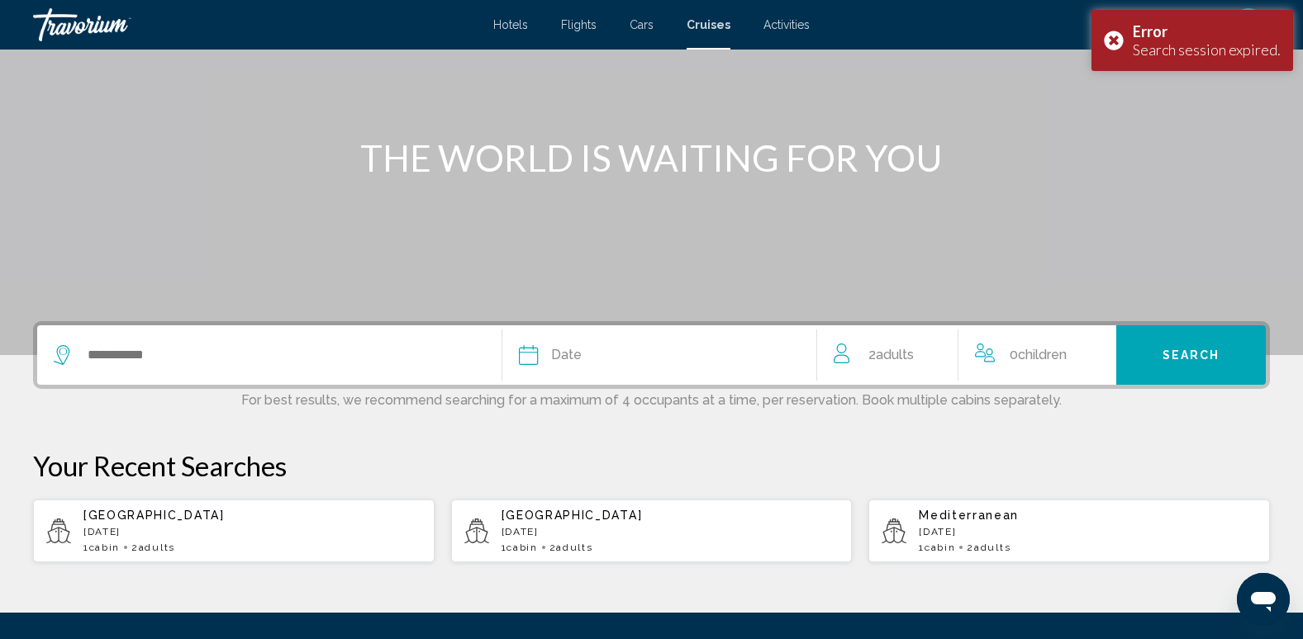
scroll to position [316, 0]
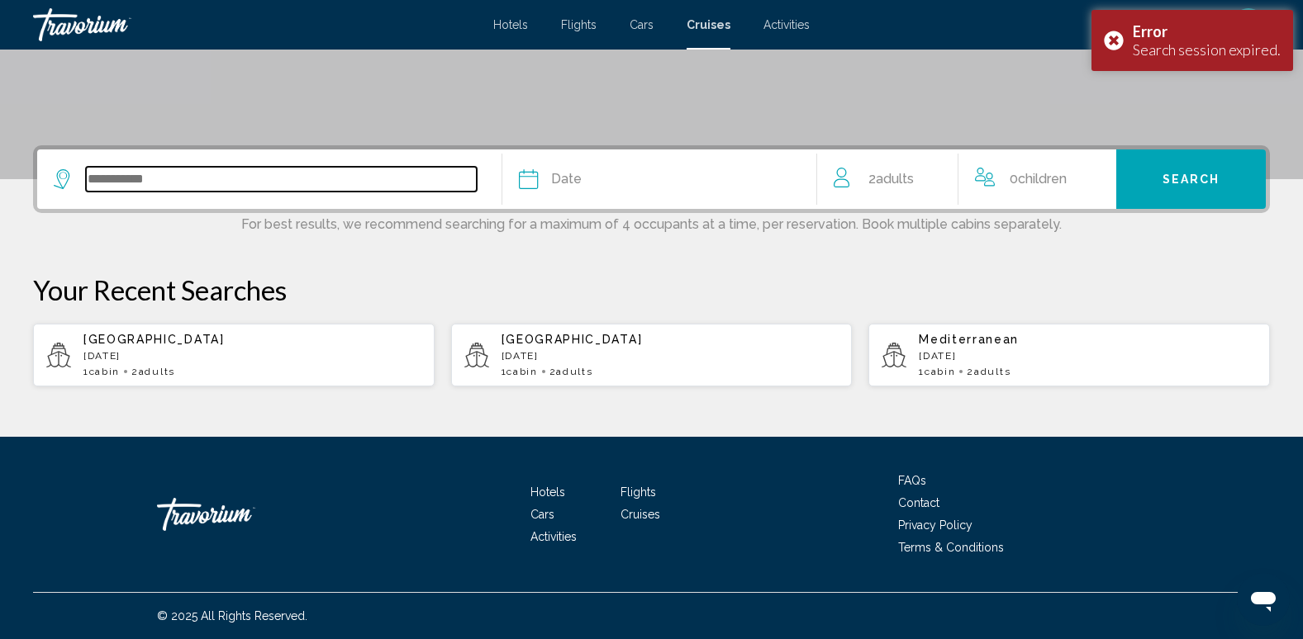
click at [112, 174] on input "Search widget" at bounding box center [281, 179] width 391 height 25
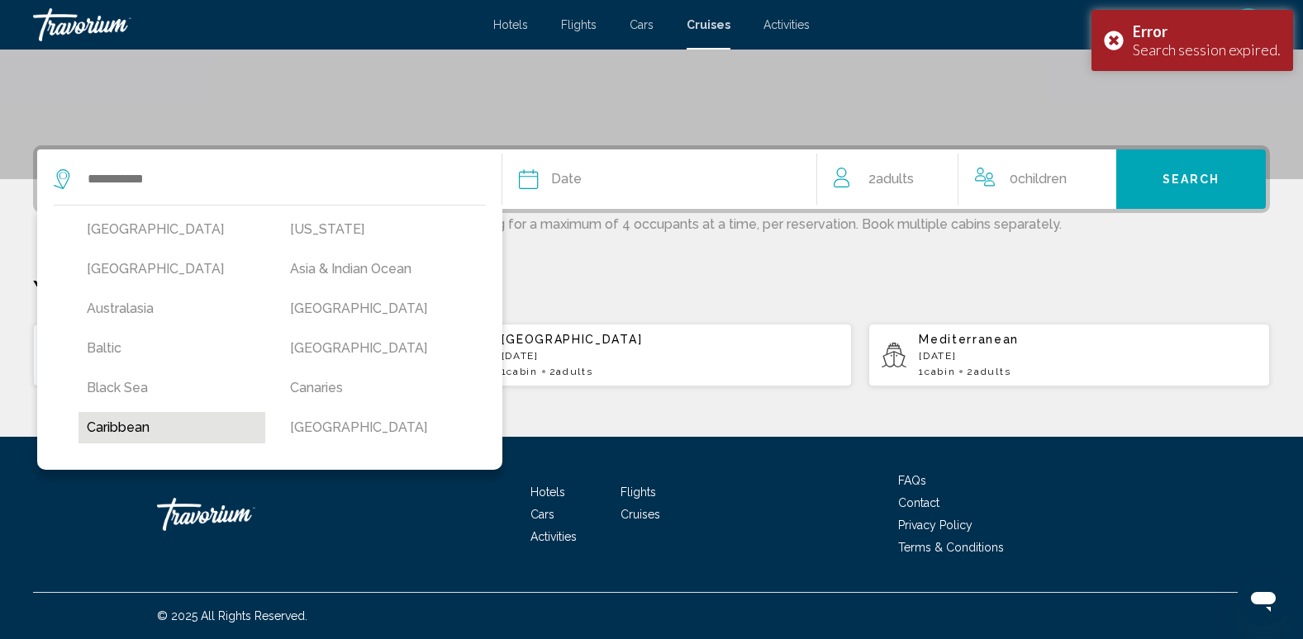
click at [138, 434] on button "Caribbean" at bounding box center [171, 427] width 187 height 31
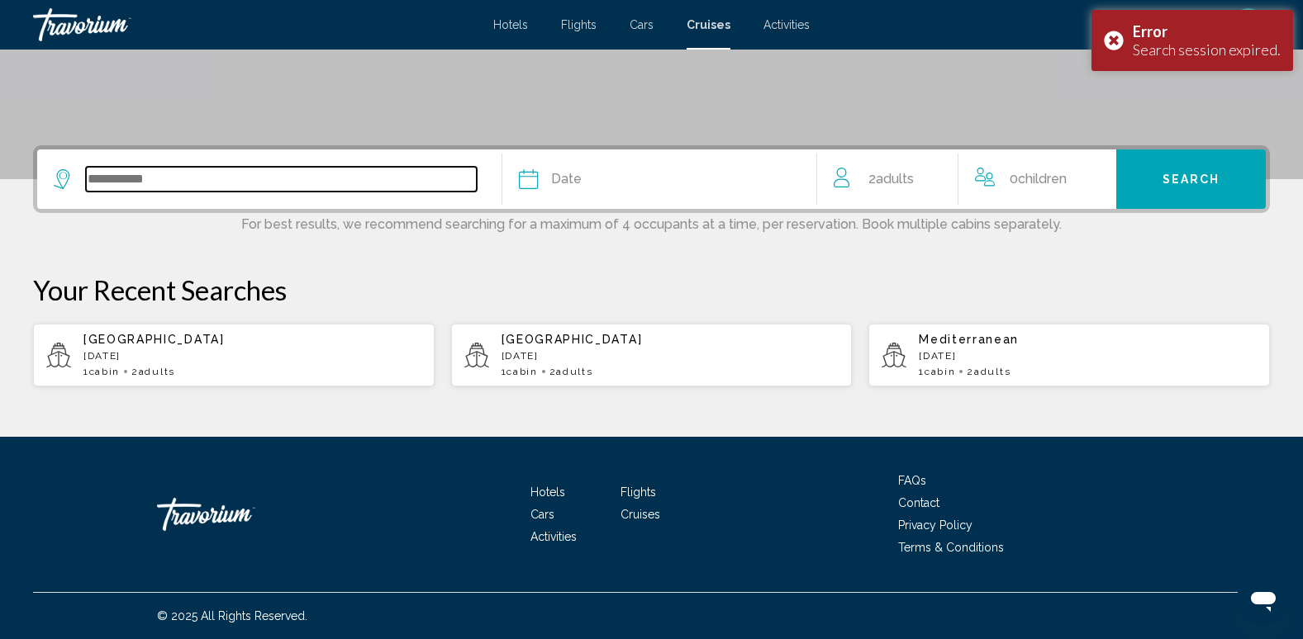
type input "*********"
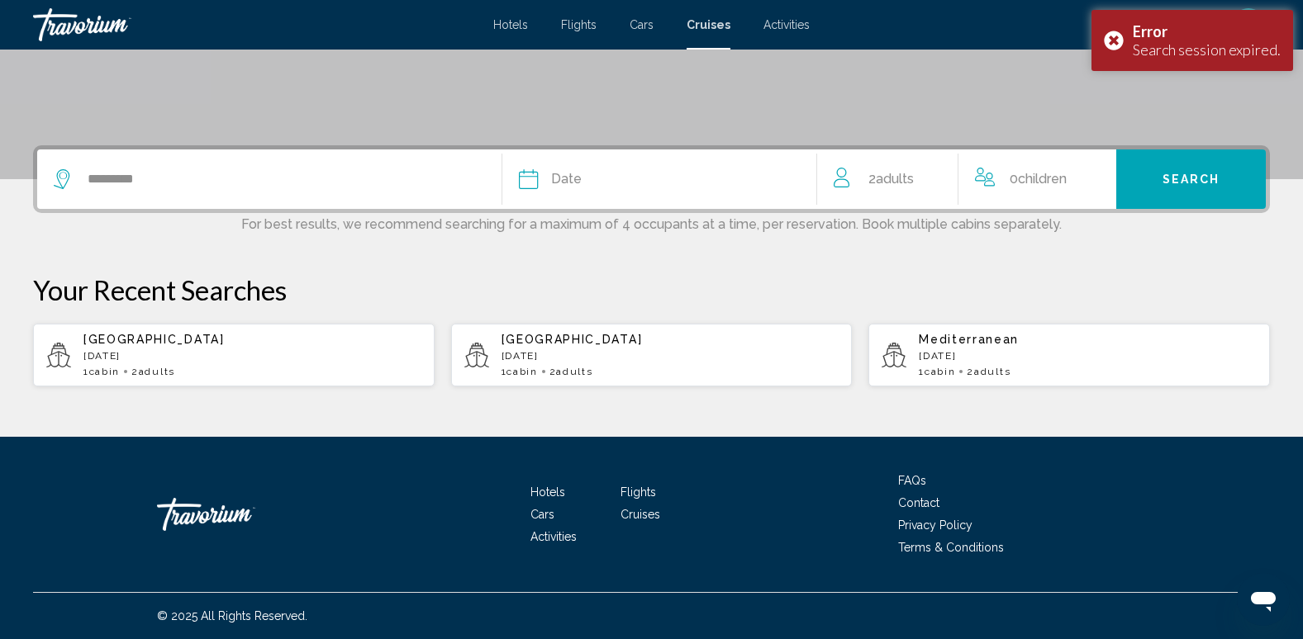
click at [634, 181] on div "Date" at bounding box center [660, 179] width 282 height 23
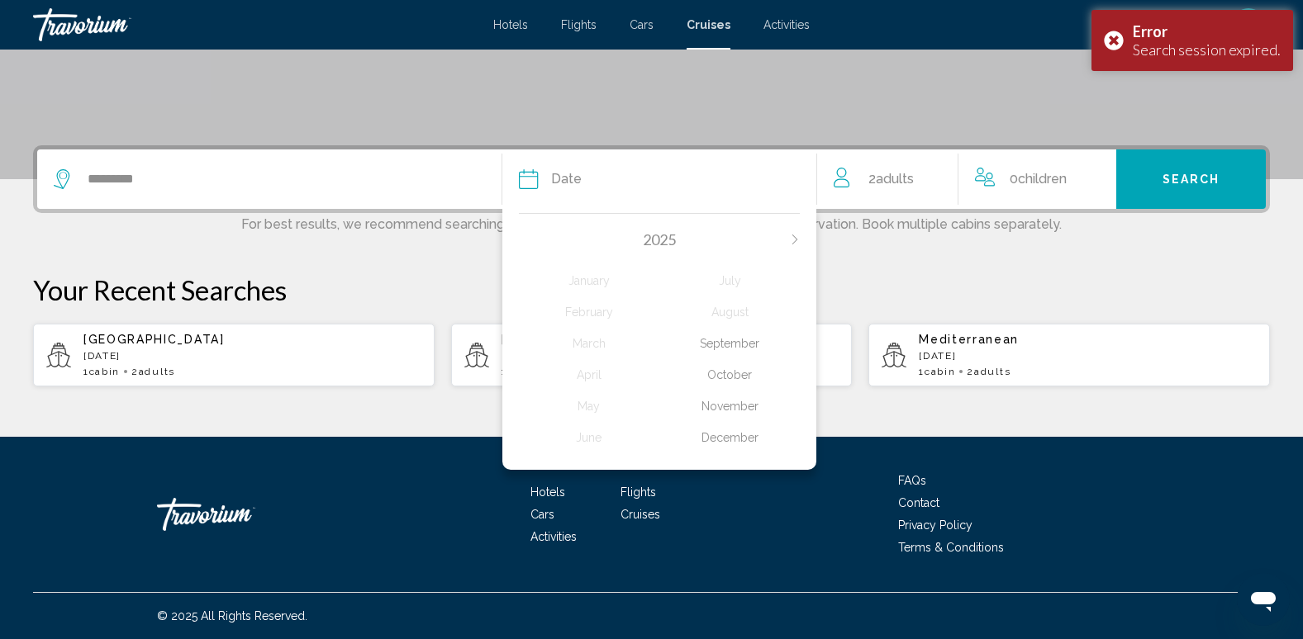
click at [800, 239] on div "[DATE] February March April May June July August September October November Dec…" at bounding box center [659, 337] width 315 height 265
click at [796, 235] on icon "Next month" at bounding box center [795, 240] width 10 height 10
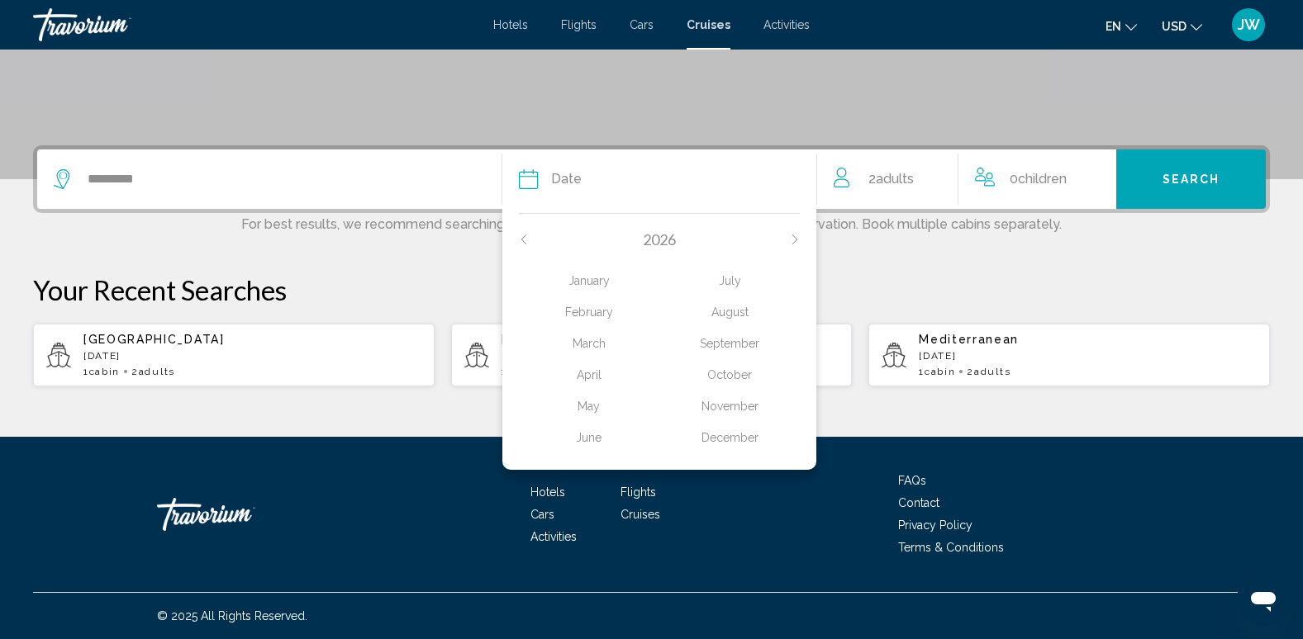
click at [583, 314] on div "February" at bounding box center [589, 312] width 140 height 30
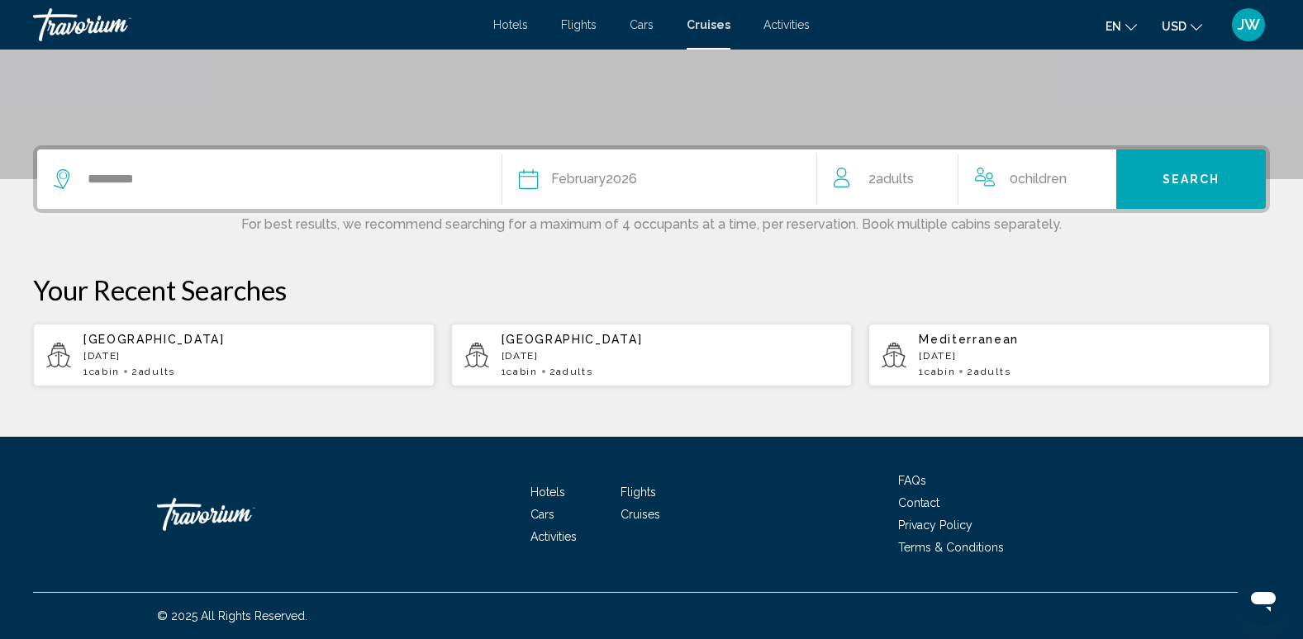
click at [1184, 197] on button "Search" at bounding box center [1191, 179] width 150 height 59
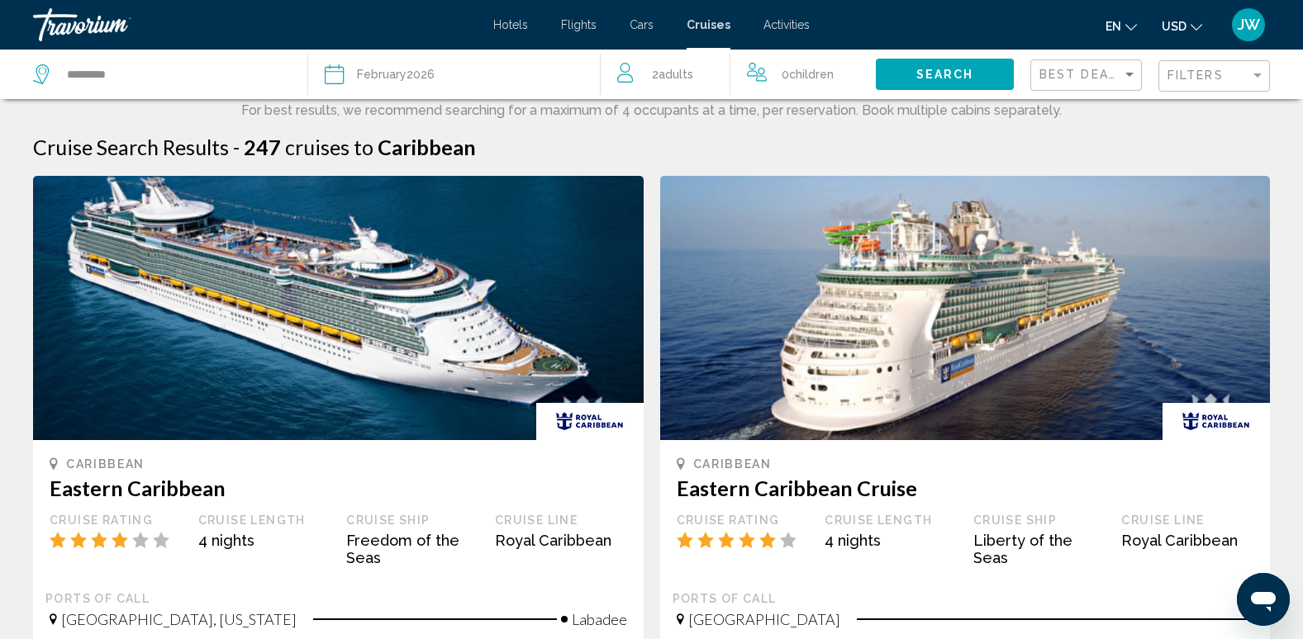
click at [1182, 64] on div "Filters" at bounding box center [1215, 76] width 97 height 31
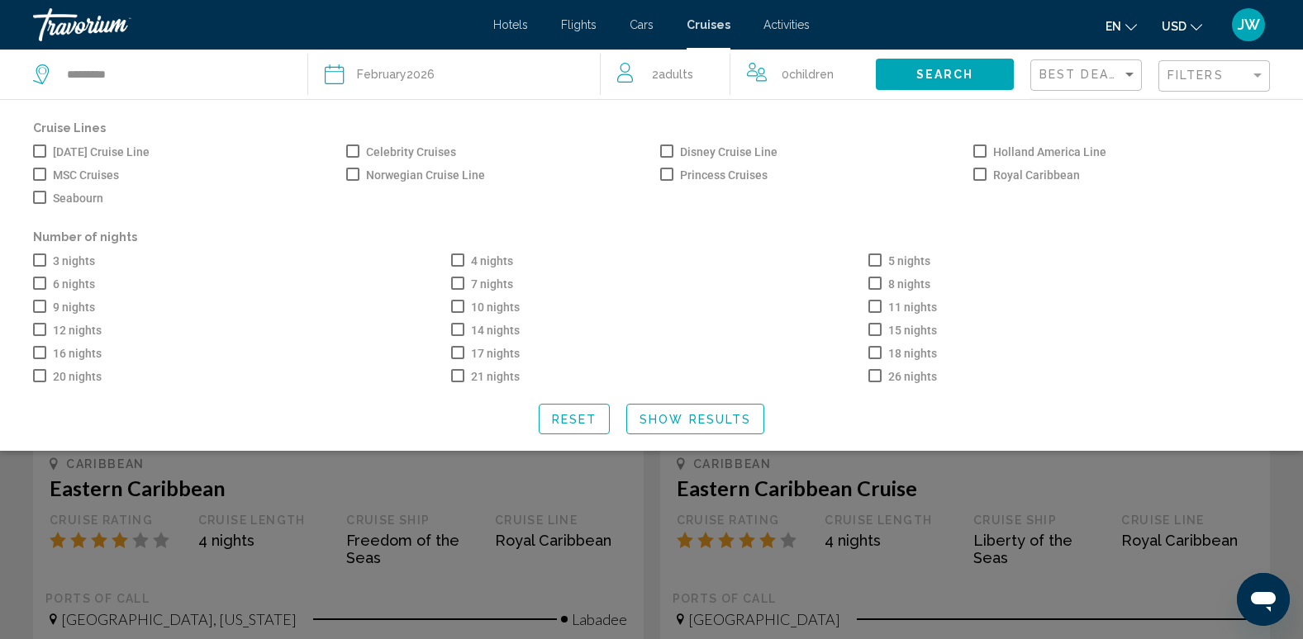
click at [459, 263] on span "Search widget" at bounding box center [457, 260] width 13 height 13
click at [44, 279] on span "Search widget" at bounding box center [39, 283] width 13 height 13
click at [879, 260] on span "Search widget" at bounding box center [874, 260] width 13 height 13
click at [678, 426] on span "Show Results" at bounding box center [695, 419] width 112 height 13
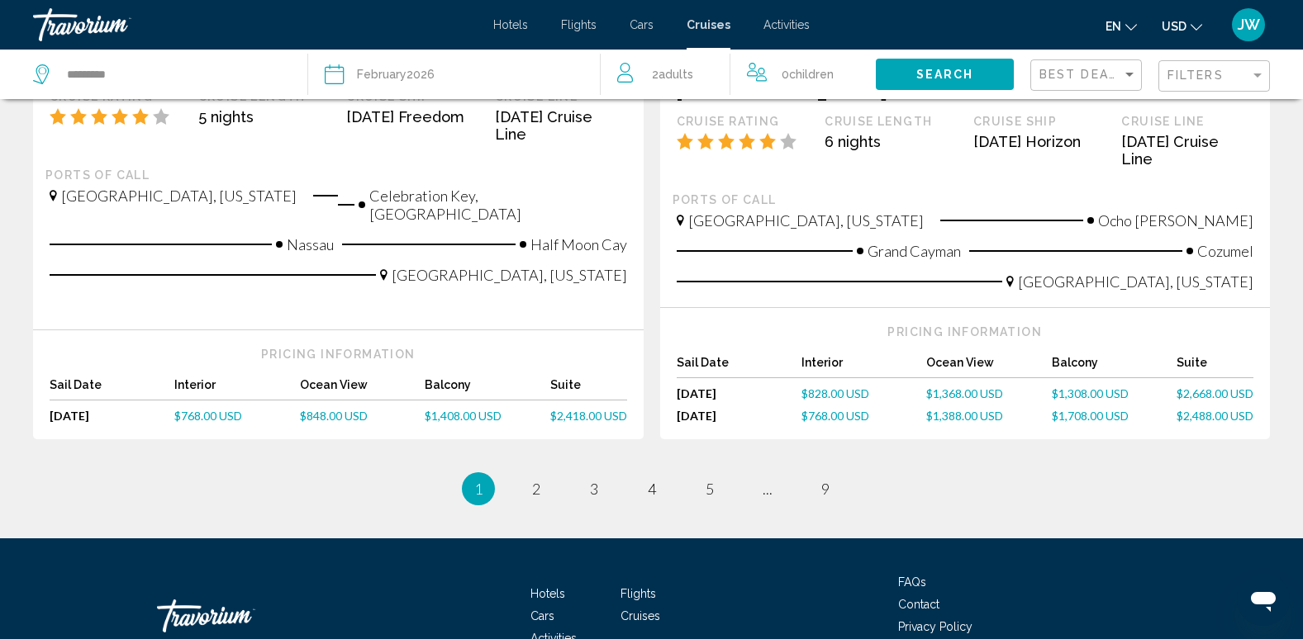
scroll to position [1861, 0]
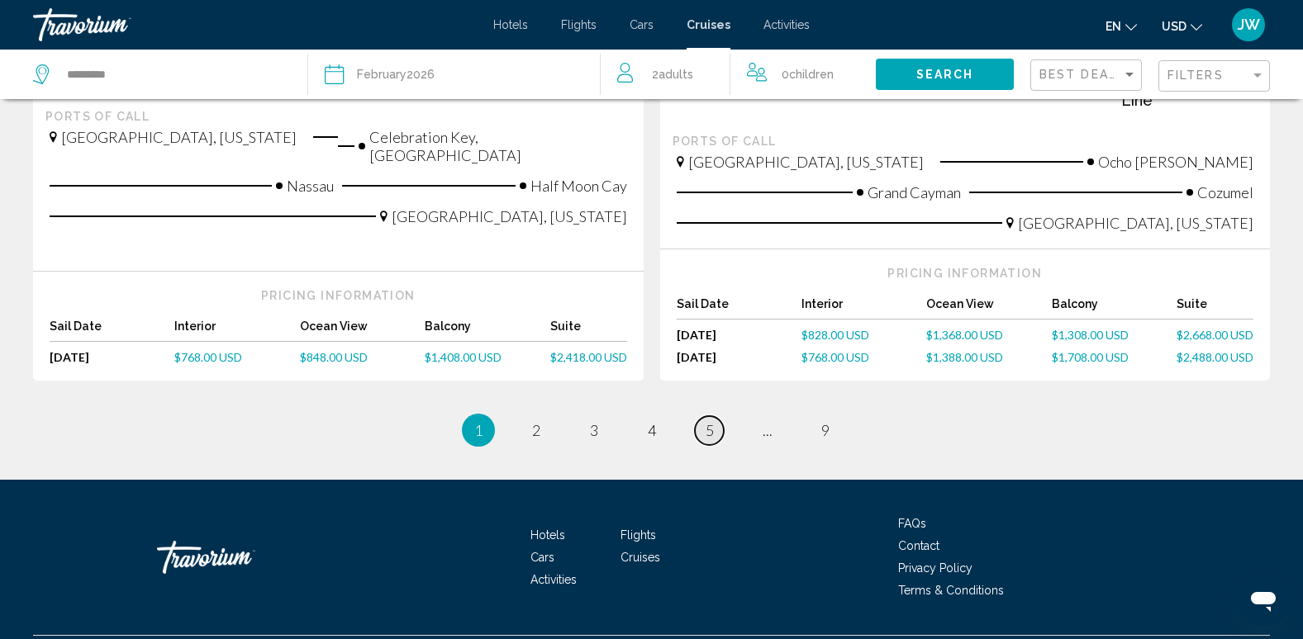
click at [707, 421] on span "5" at bounding box center [709, 430] width 8 height 18
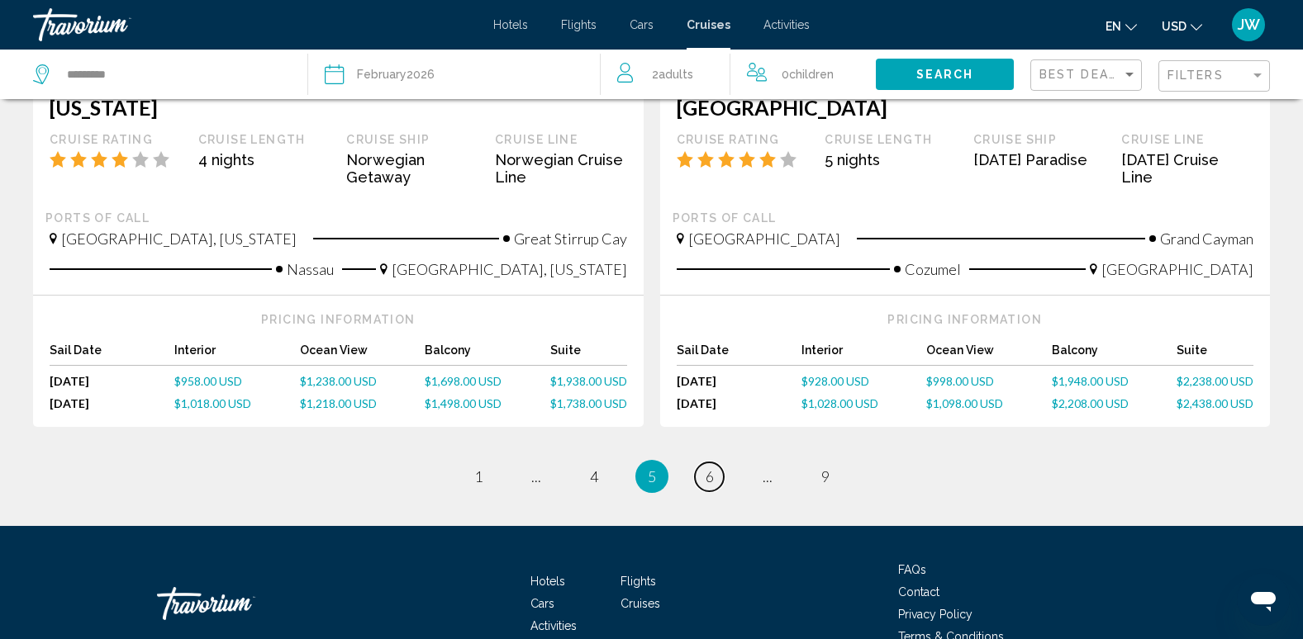
scroll to position [1735, 0]
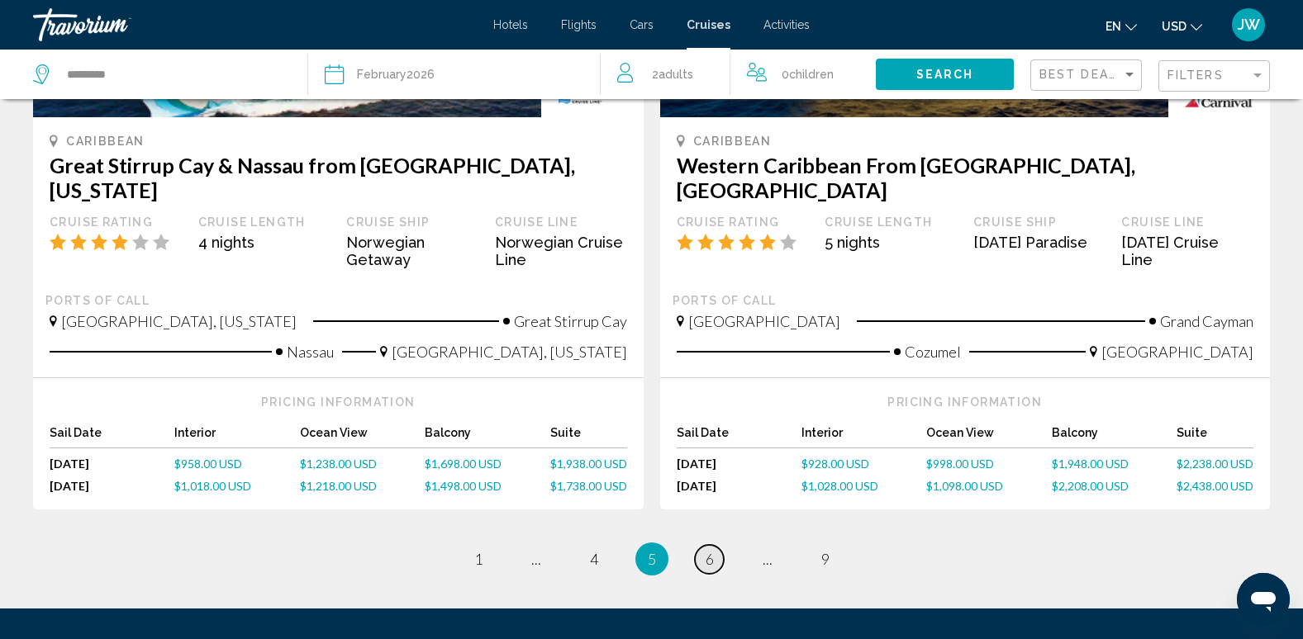
click at [699, 545] on link "page 6" at bounding box center [709, 559] width 29 height 29
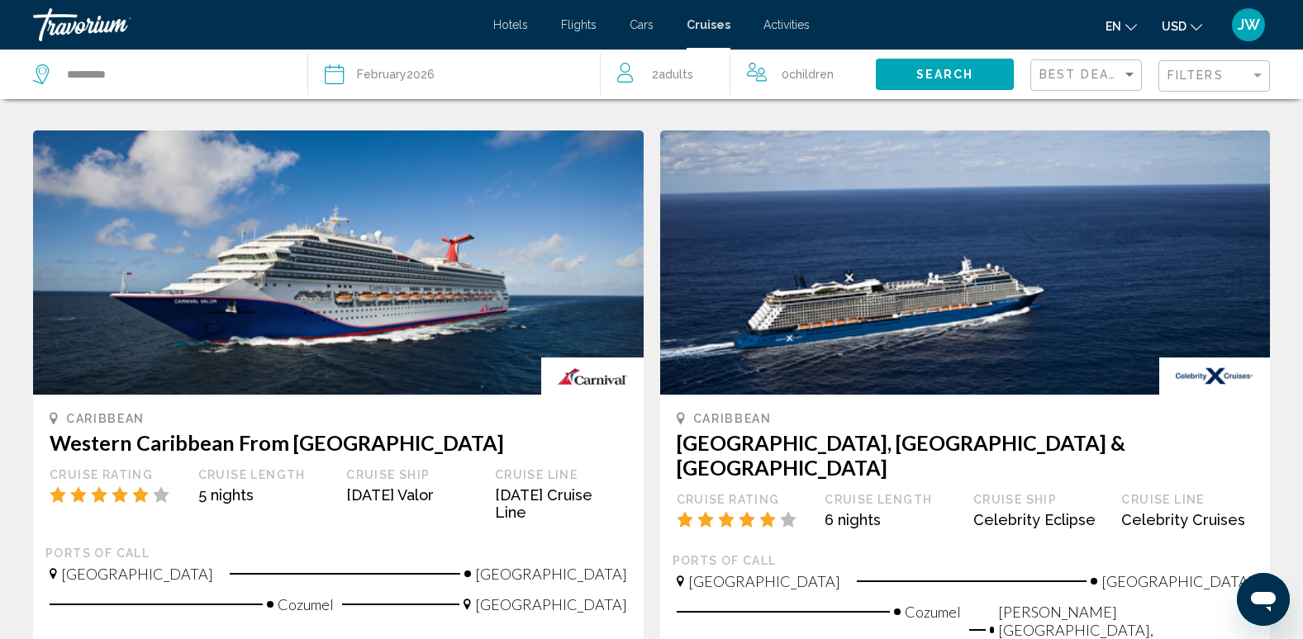
scroll to position [1735, 0]
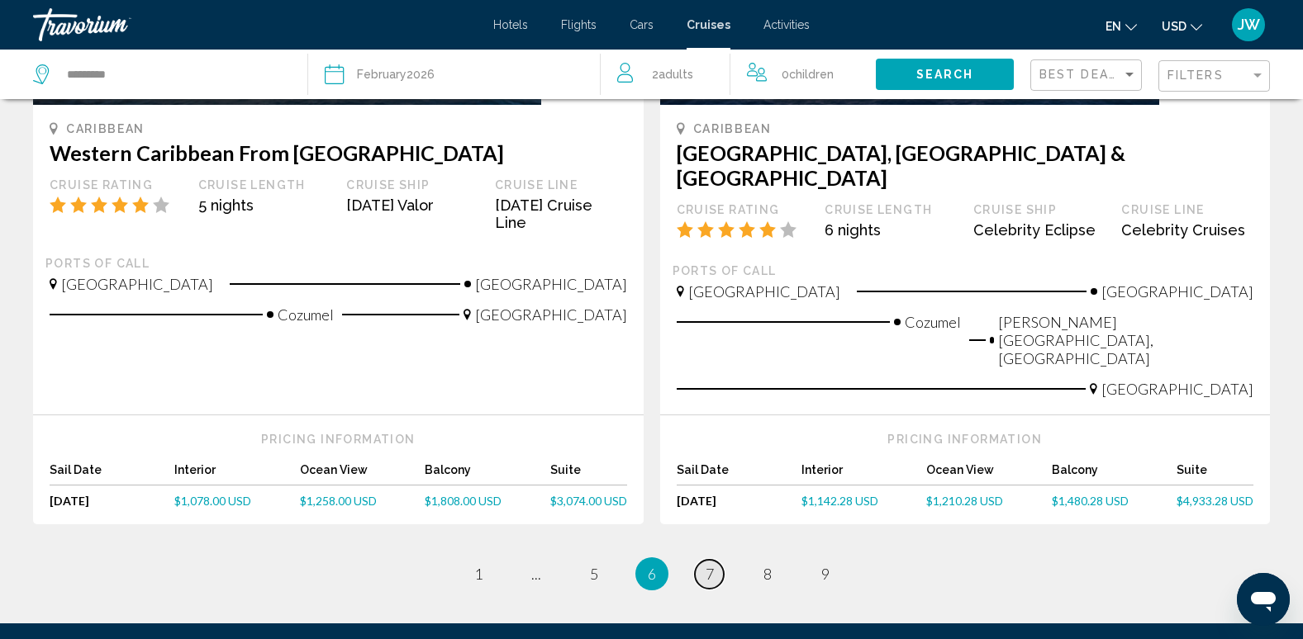
click at [710, 565] on span "7" at bounding box center [709, 574] width 8 height 18
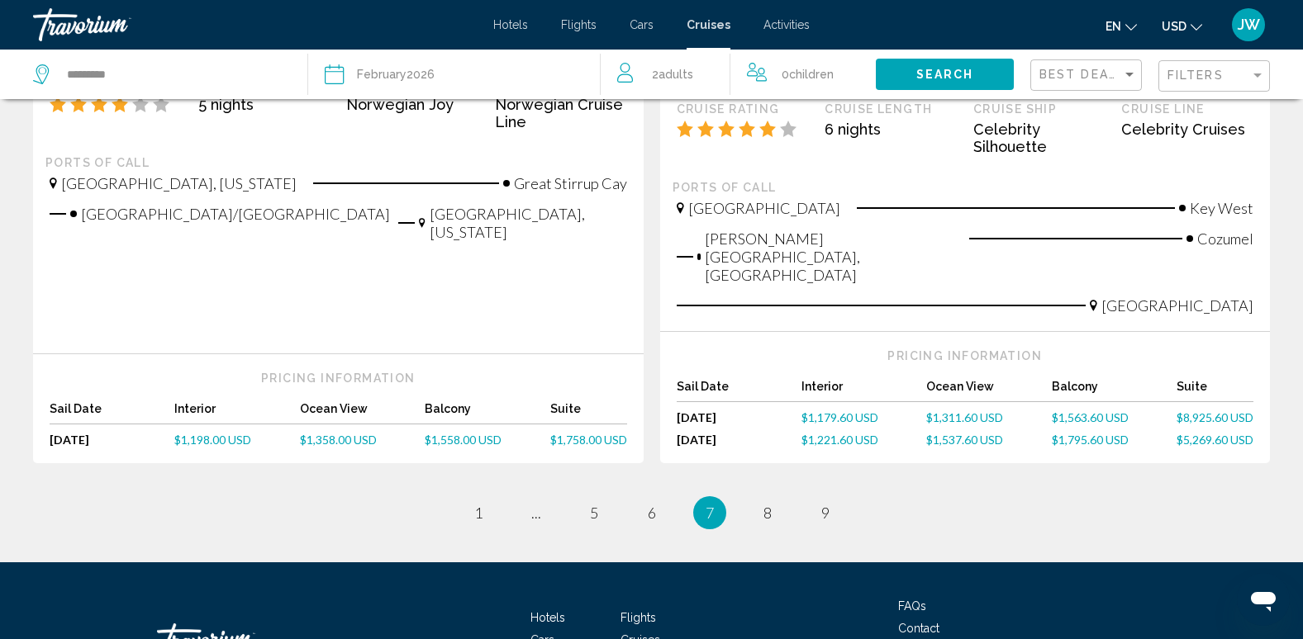
scroll to position [1817, 0]
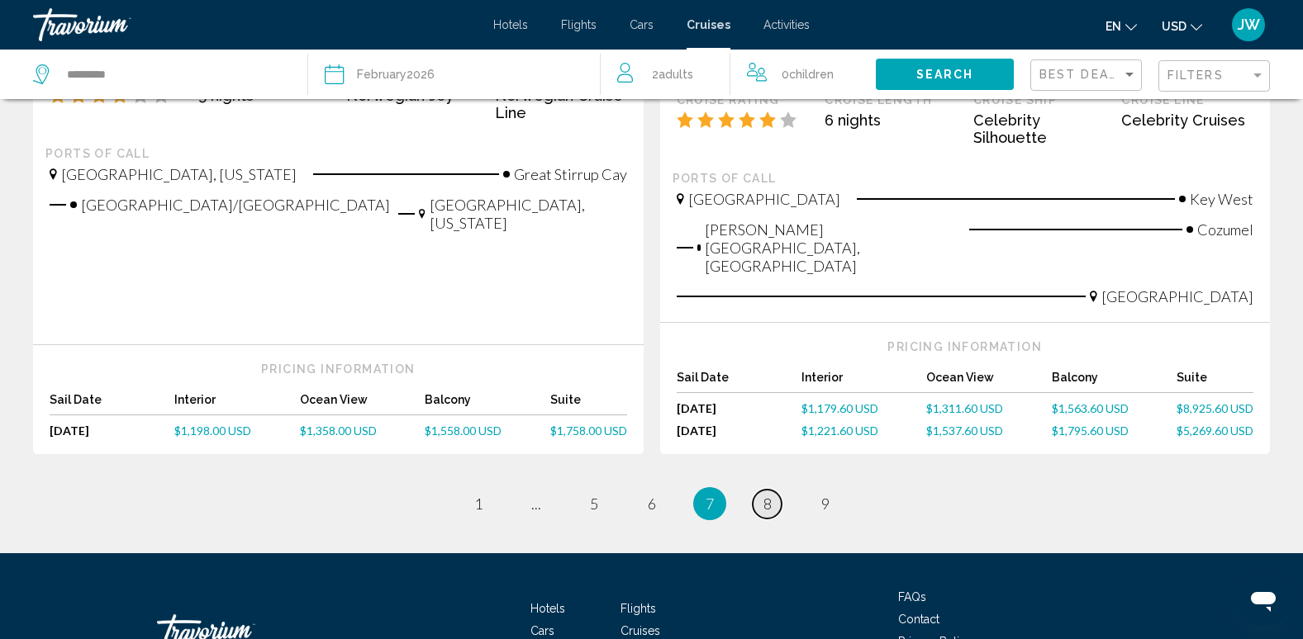
click at [763, 495] on span "8" at bounding box center [767, 504] width 8 height 18
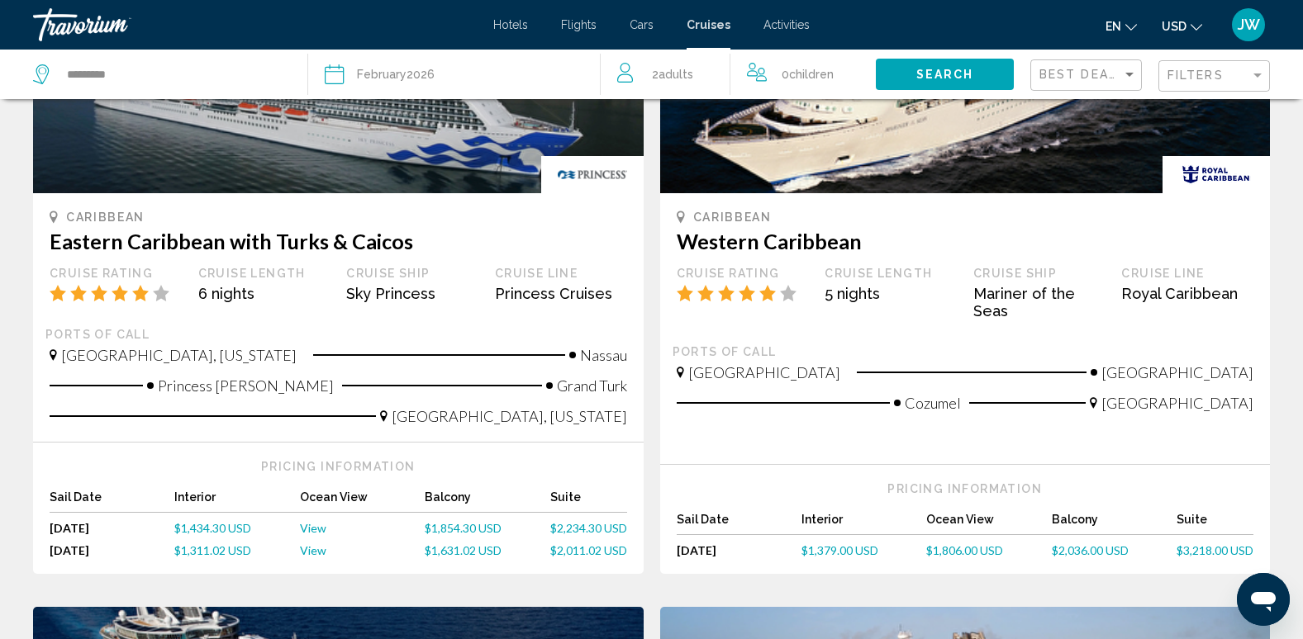
scroll to position [248, 0]
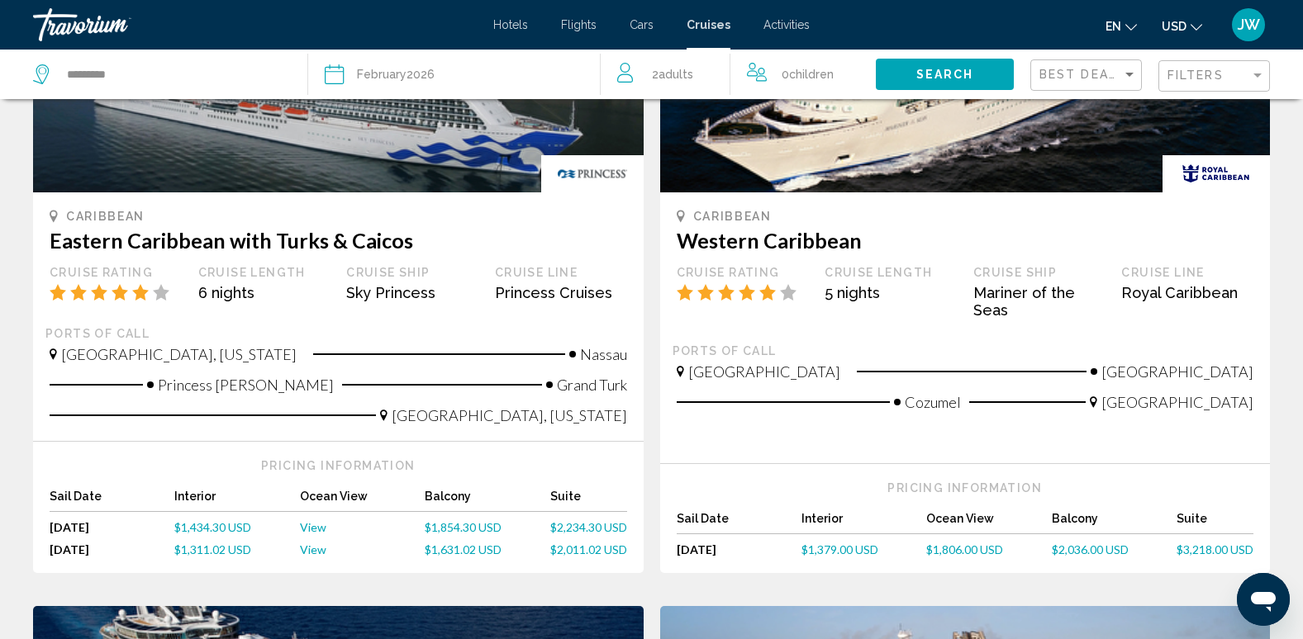
click at [468, 524] on span "$1,854.30 USD" at bounding box center [463, 527] width 77 height 14
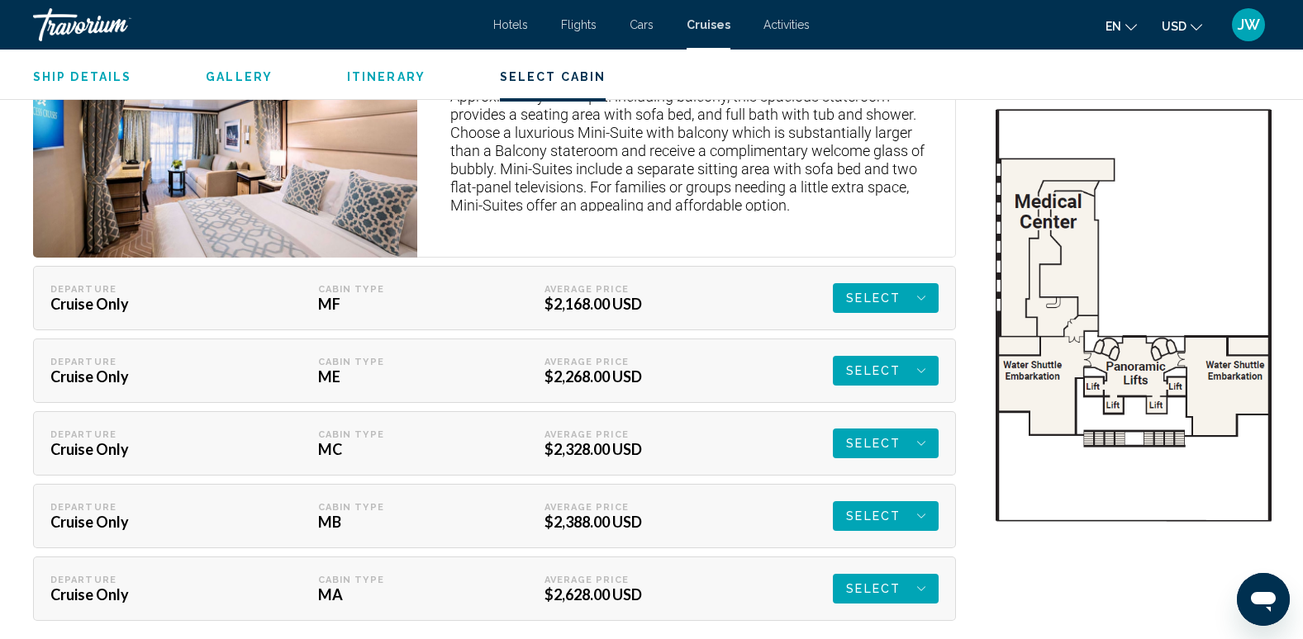
scroll to position [2230, 0]
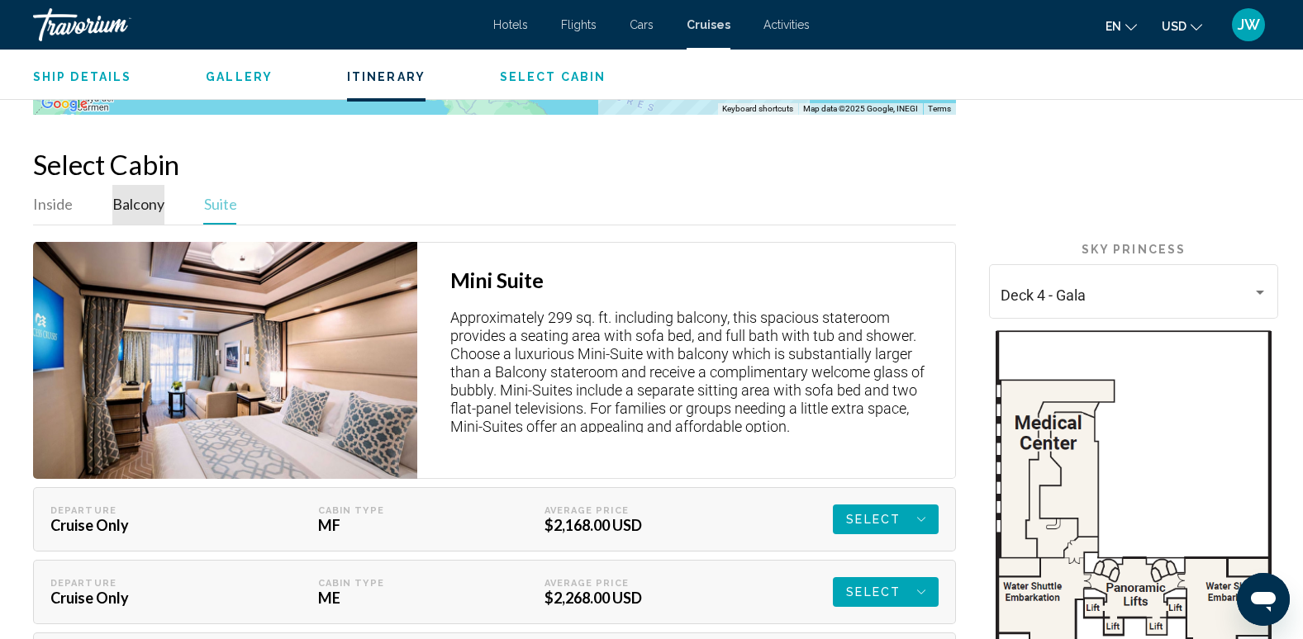
click at [129, 204] on span "Balcony" at bounding box center [138, 204] width 52 height 18
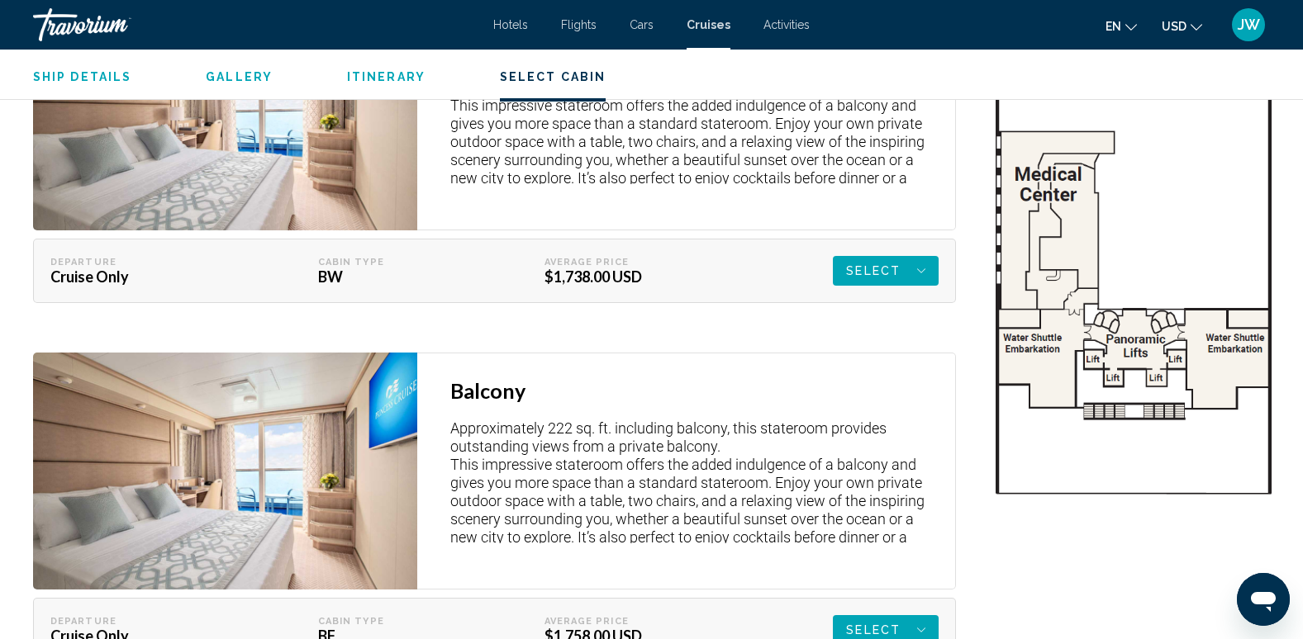
scroll to position [2478, 0]
click at [881, 272] on span "Select" at bounding box center [873, 272] width 55 height 30
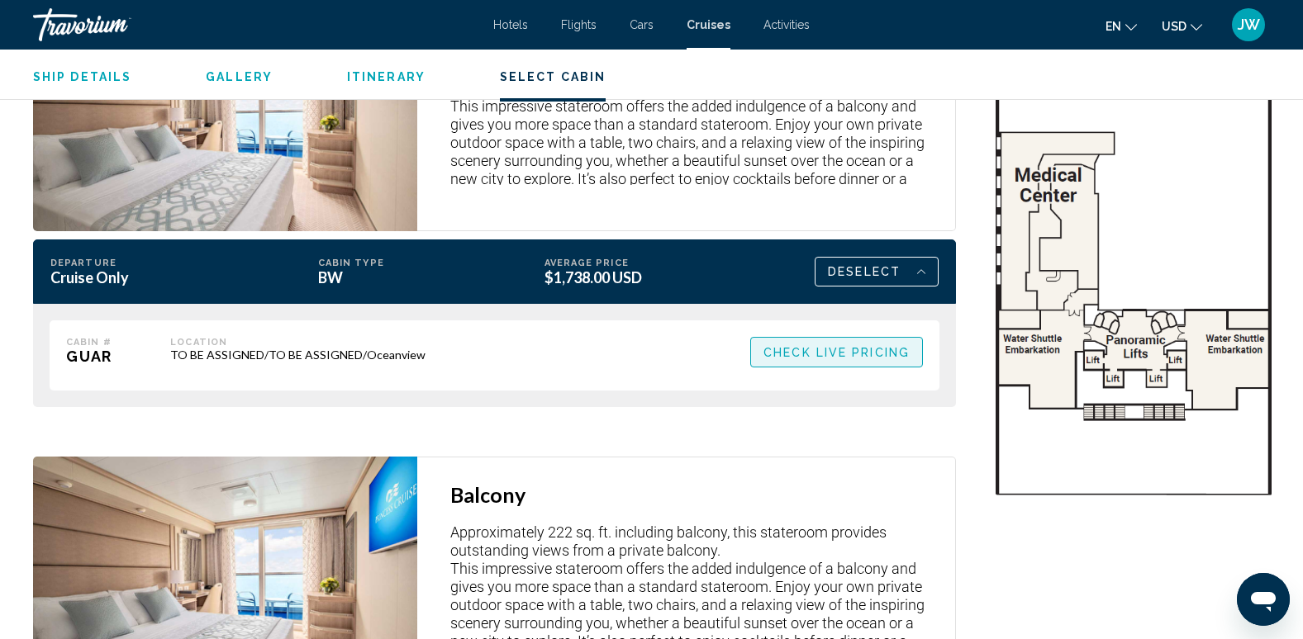
click at [828, 354] on span "Check Live Pricing" at bounding box center [836, 352] width 146 height 13
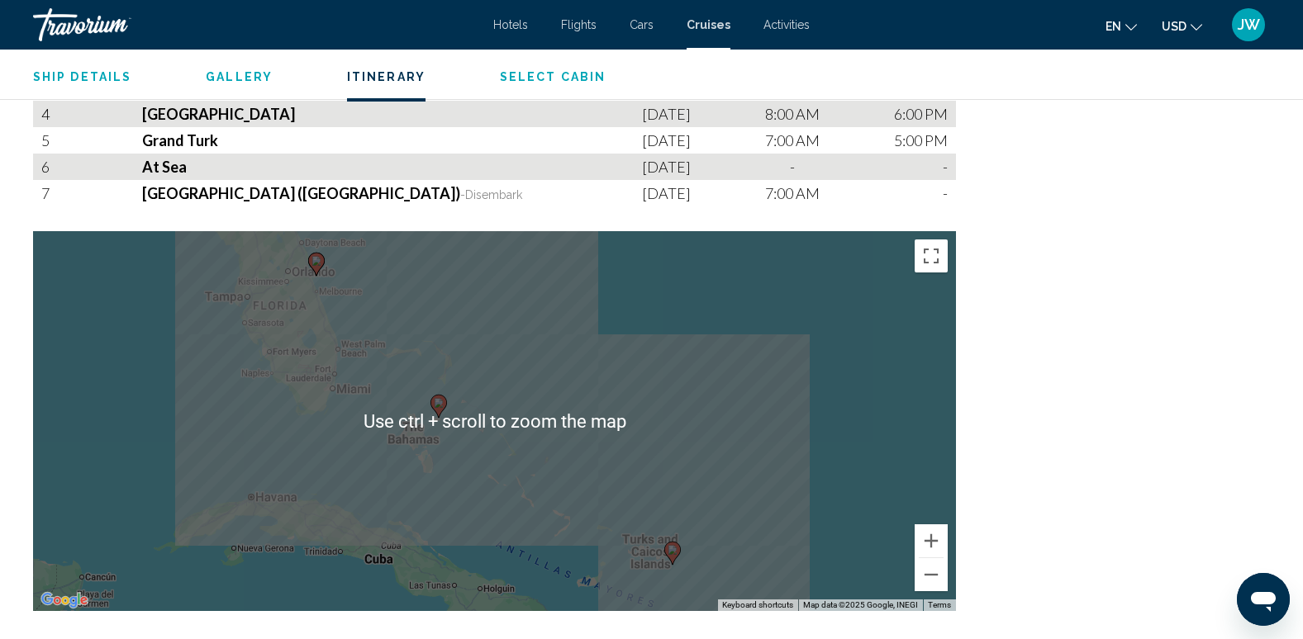
scroll to position [1735, 0]
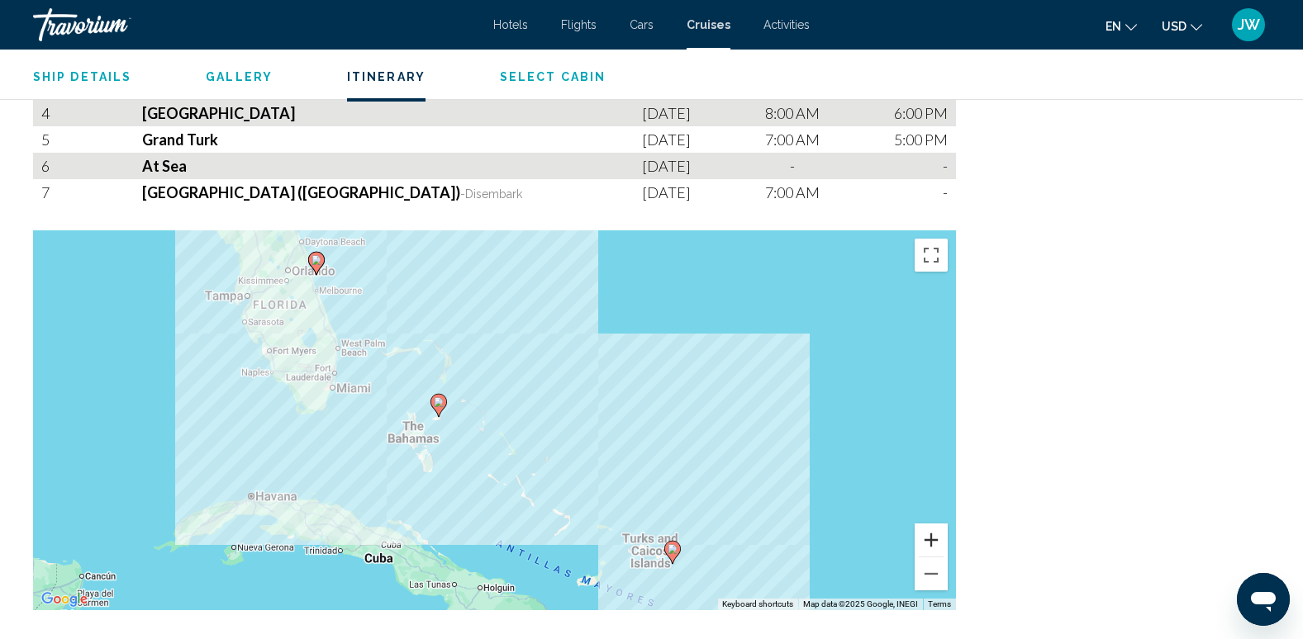
click at [936, 544] on button "Zoom in" at bounding box center [930, 540] width 33 height 33
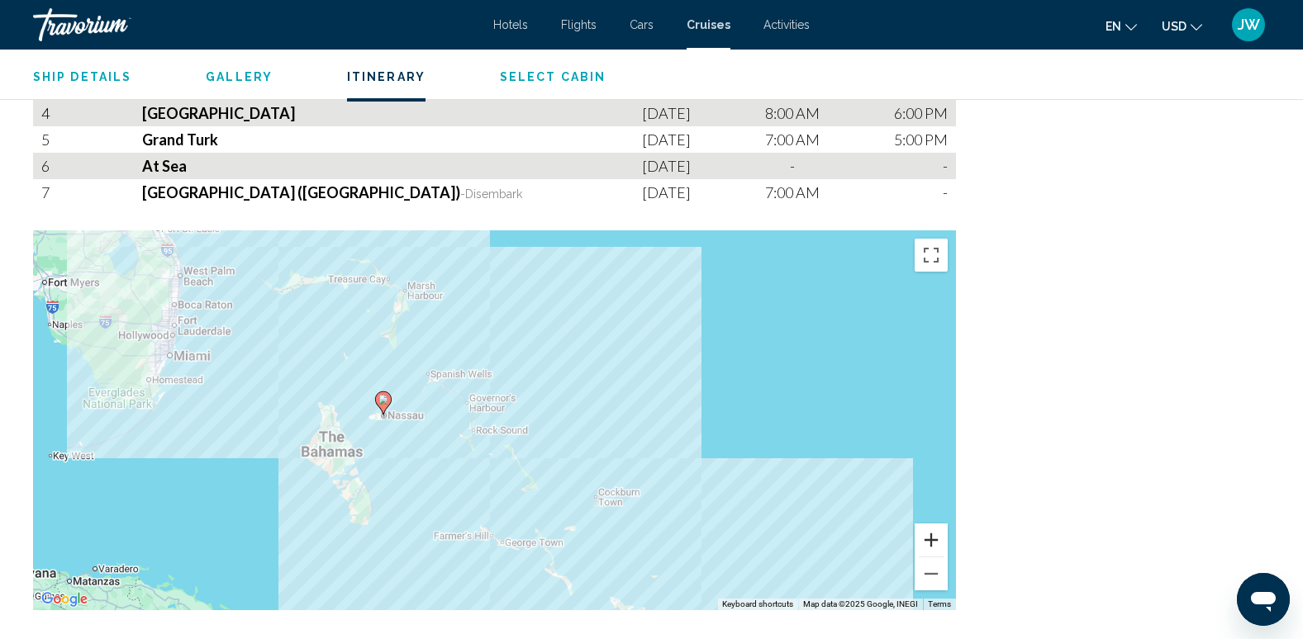
click at [936, 544] on button "Zoom in" at bounding box center [930, 540] width 33 height 33
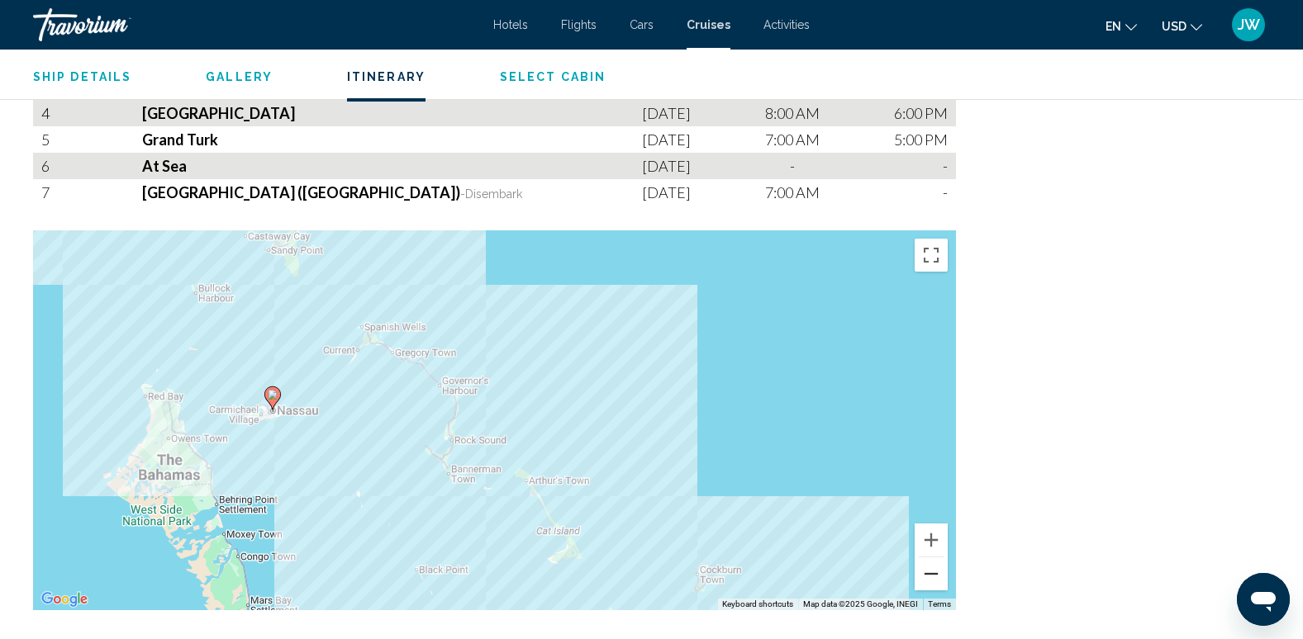
click at [930, 577] on button "Zoom out" at bounding box center [930, 574] width 33 height 33
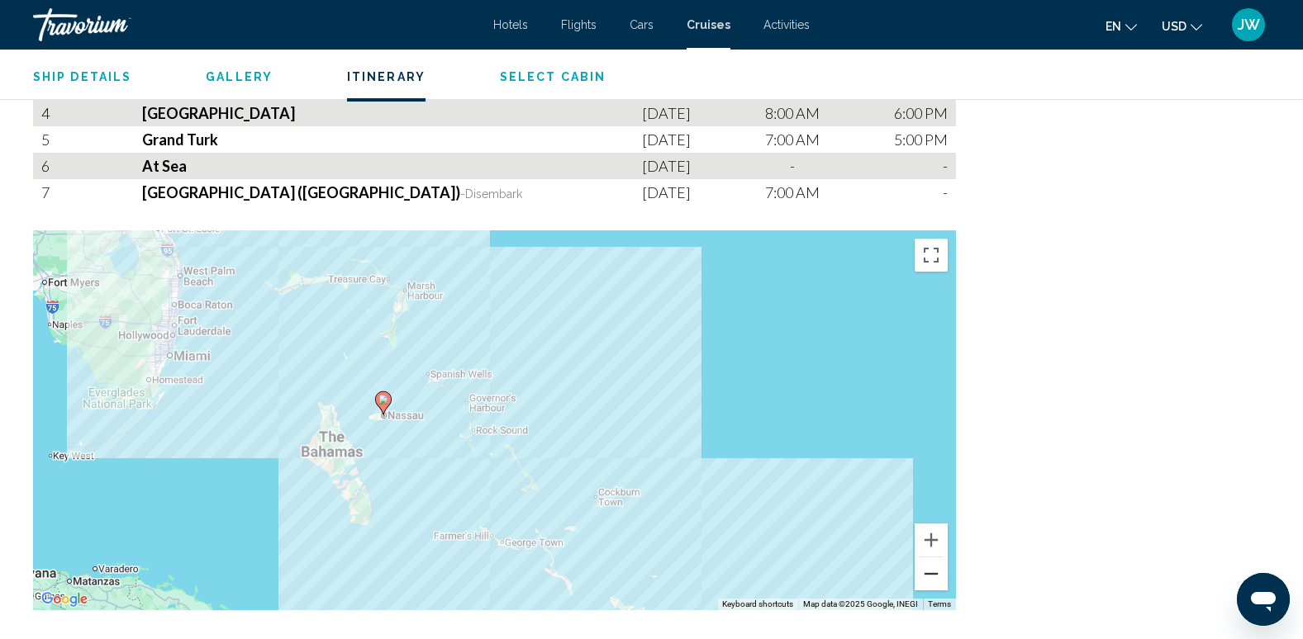
click at [931, 574] on button "Zoom out" at bounding box center [930, 574] width 33 height 33
